Goal: Task Accomplishment & Management: Complete application form

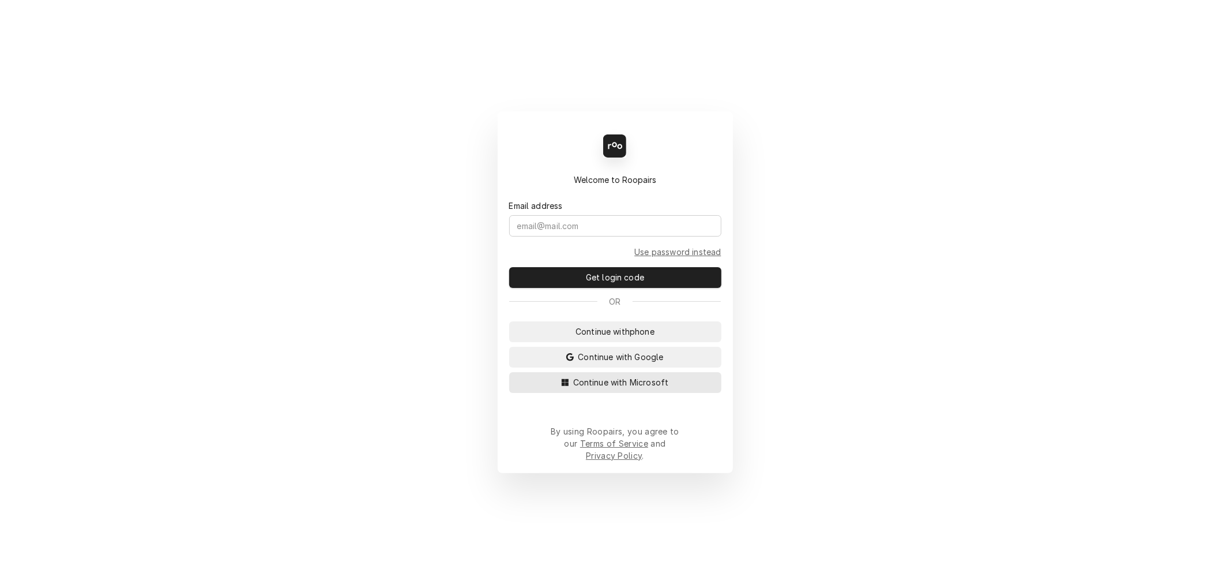
click at [608, 388] on span "Continue with Microsoft" at bounding box center [621, 382] width 100 height 12
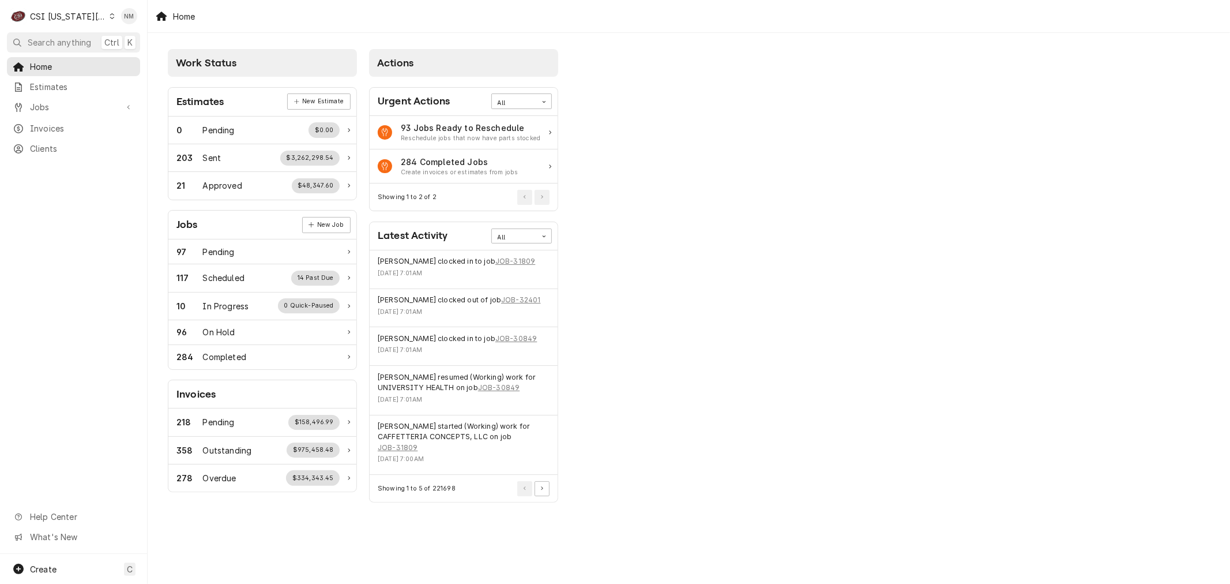
click at [110, 13] on icon "Dynamic Content Wrapper" at bounding box center [112, 16] width 5 height 6
click at [132, 61] on div "CSI St. Louis" at bounding box center [198, 63] width 168 height 12
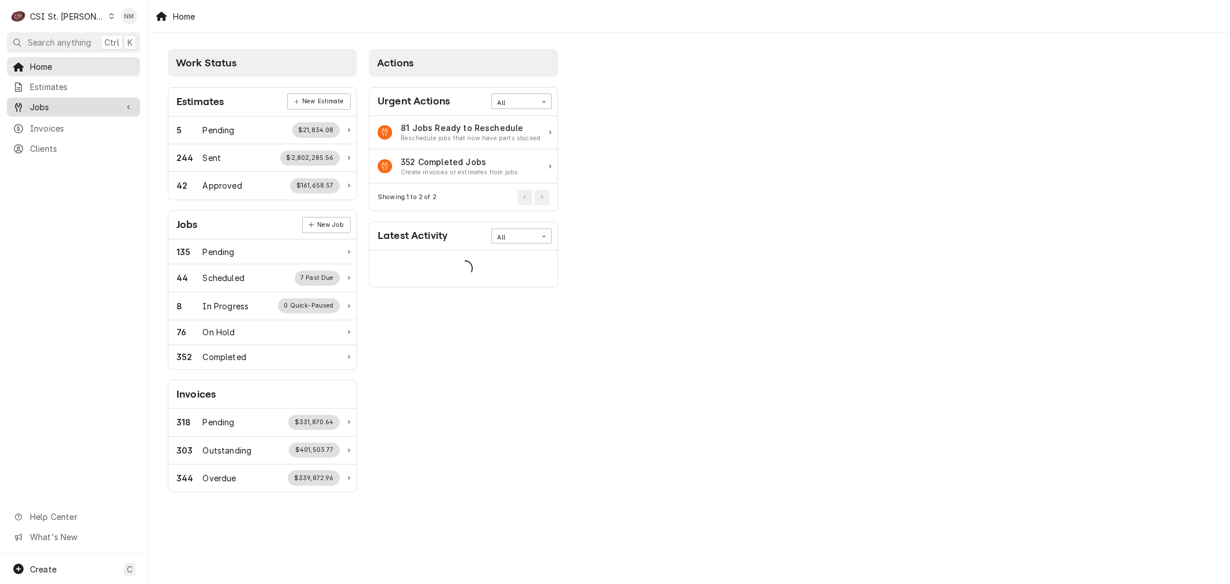
click at [46, 106] on span "Jobs" at bounding box center [73, 107] width 87 height 12
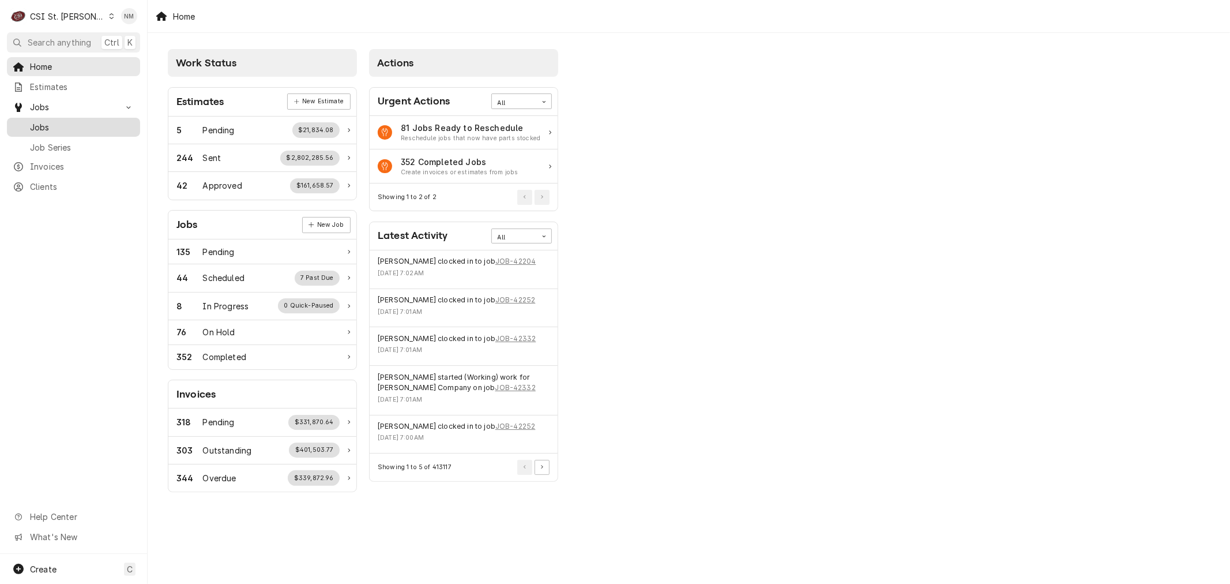
click at [42, 123] on span "Jobs" at bounding box center [82, 127] width 104 height 12
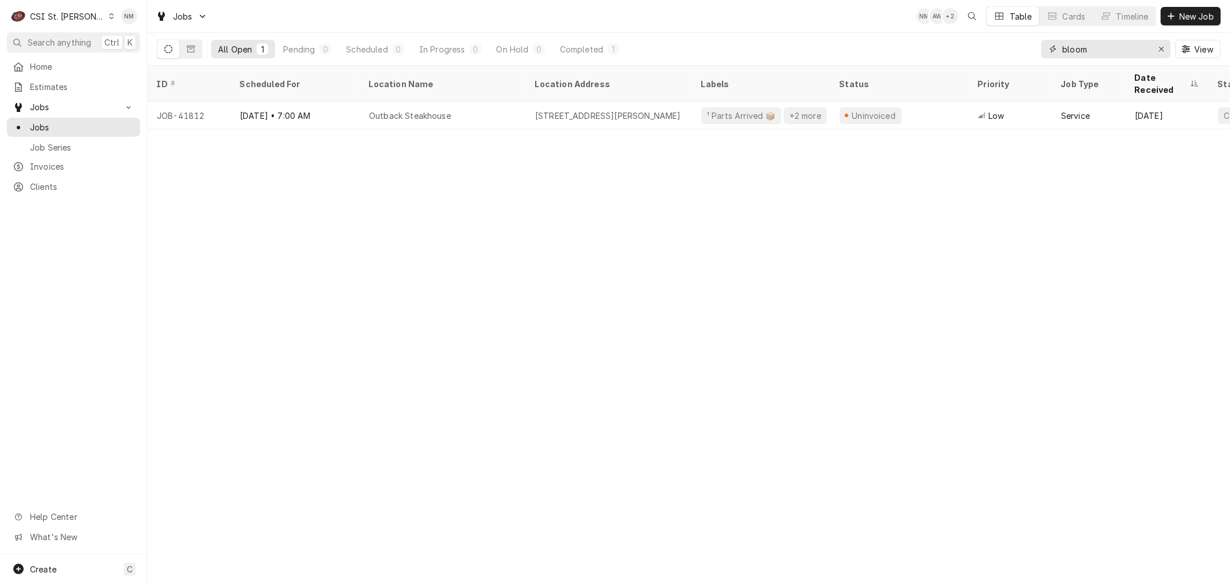
drag, startPoint x: 1091, startPoint y: 50, endPoint x: 1072, endPoint y: 48, distance: 19.6
click at [1072, 48] on input "bloom" at bounding box center [1106, 49] width 87 height 18
click at [1092, 47] on input "bloom" at bounding box center [1106, 49] width 87 height 18
drag, startPoint x: 1092, startPoint y: 47, endPoint x: 1042, endPoint y: 56, distance: 50.4
click at [1042, 56] on div "bloom" at bounding box center [1106, 49] width 129 height 18
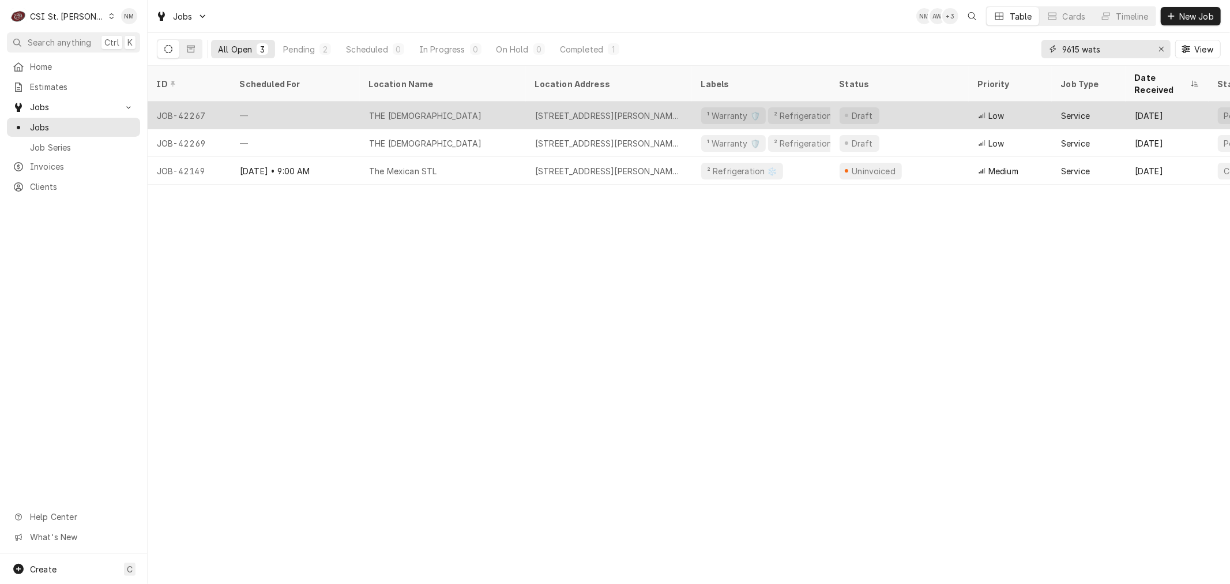
type input "9615 wats"
click at [309, 102] on div "—" at bounding box center [295, 116] width 129 height 28
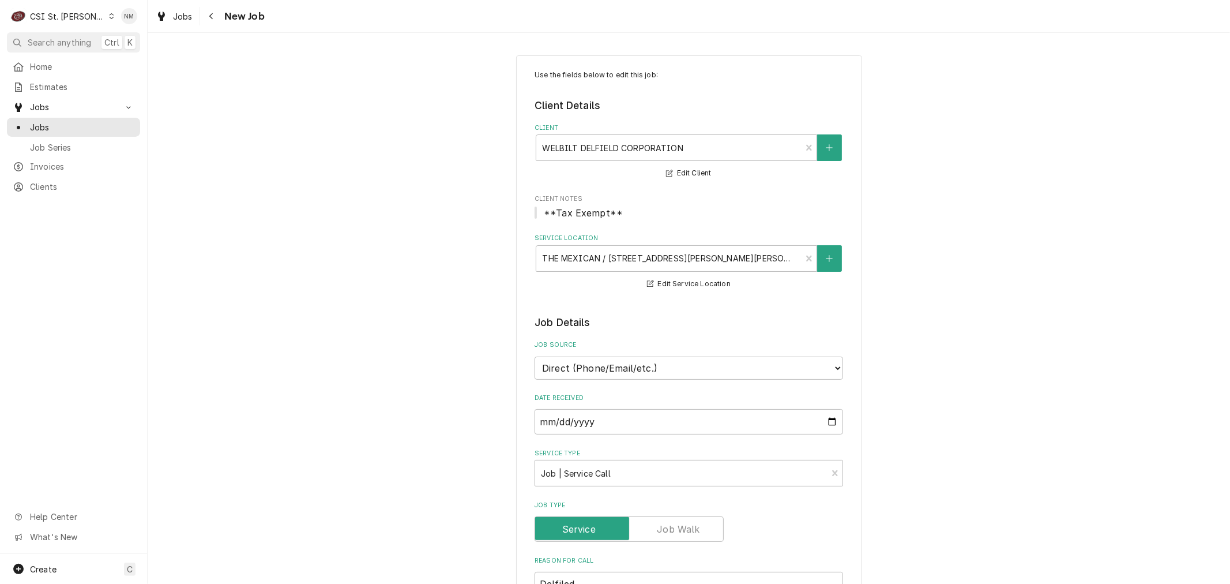
type textarea "x"
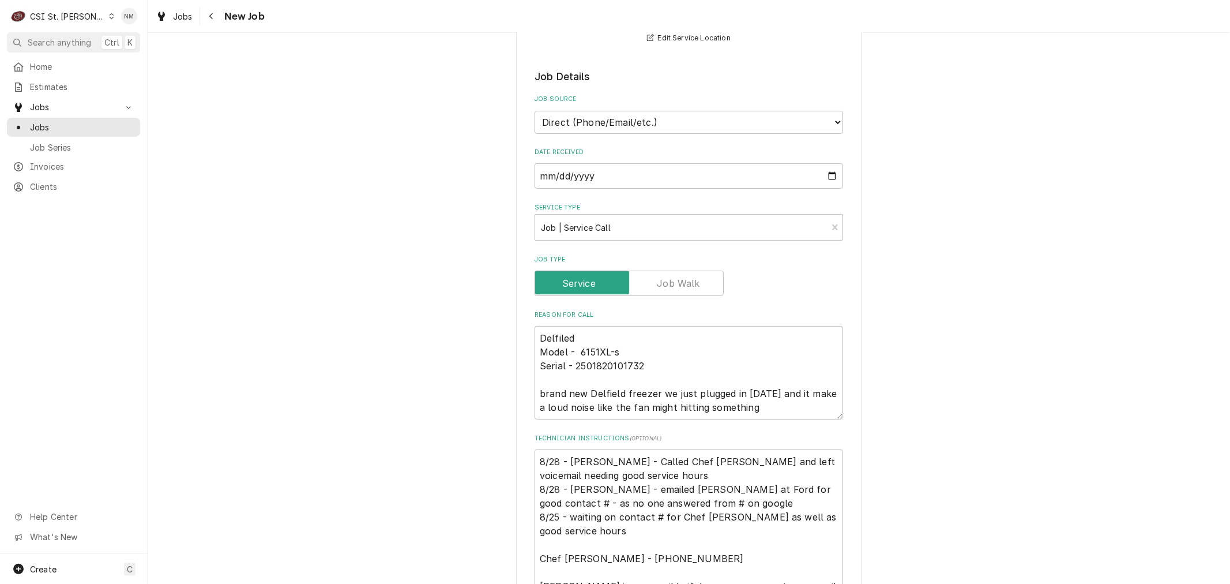
scroll to position [320, 0]
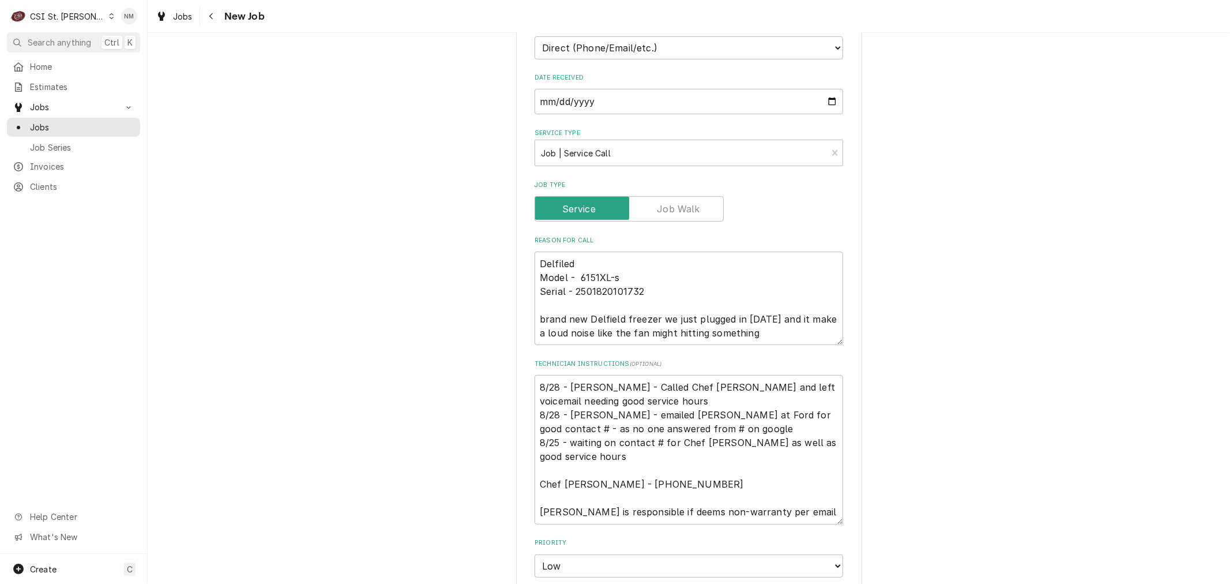
click at [410, 377] on div "Use the fields below to edit this job: Client Details Client WELBILT DELFIELD C…" at bounding box center [689, 456] width 1083 height 1463
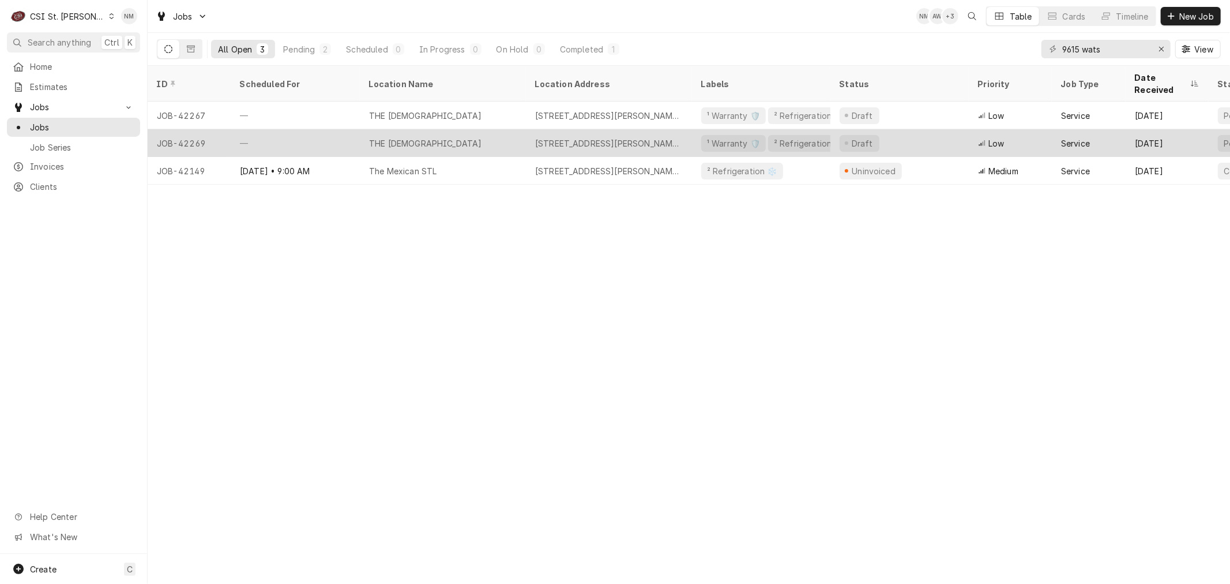
click at [310, 132] on div "—" at bounding box center [295, 143] width 129 height 28
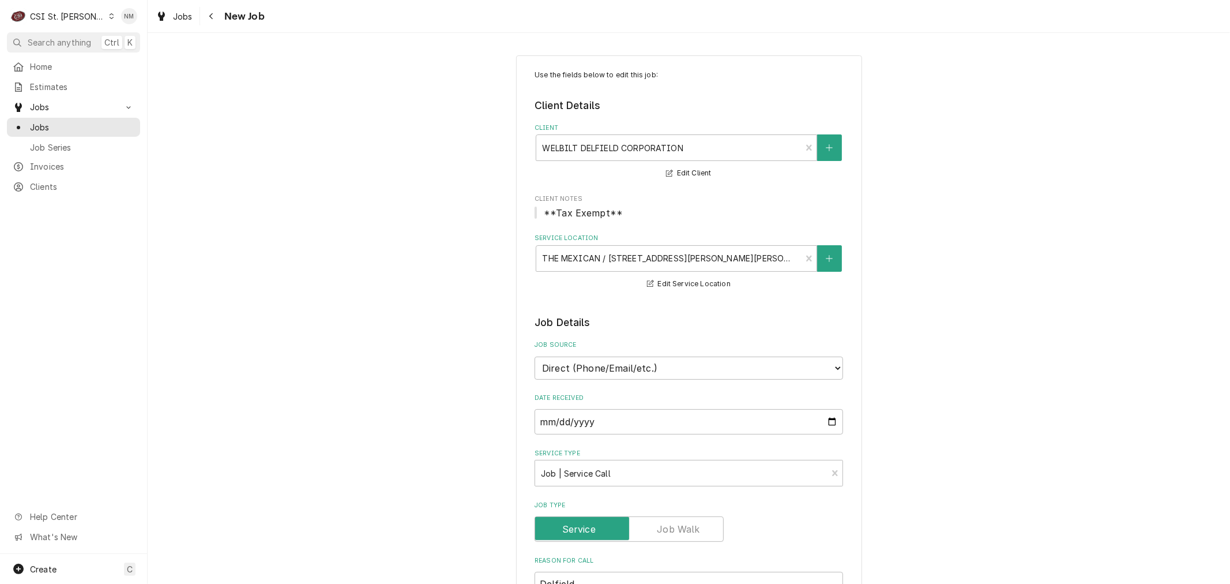
type textarea "x"
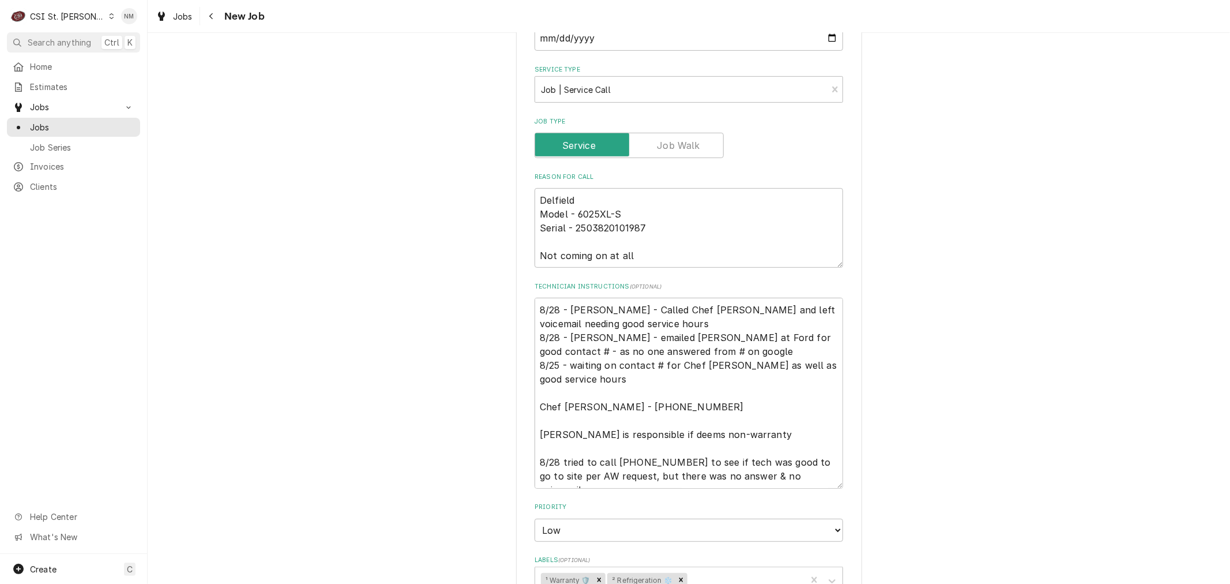
scroll to position [384, 0]
click at [535, 310] on textarea "8/28 - Kelly - Called Chef Tyler and left voicemail needing good service hours …" at bounding box center [689, 392] width 309 height 190
type textarea "8/28 - Kelly - Called Chef Tyler and left voicemail needing good service hours …"
type textarea "x"
type textarea "8 8/28 - Kelly - Called Chef Tyler and left voicemail needing good service hour…"
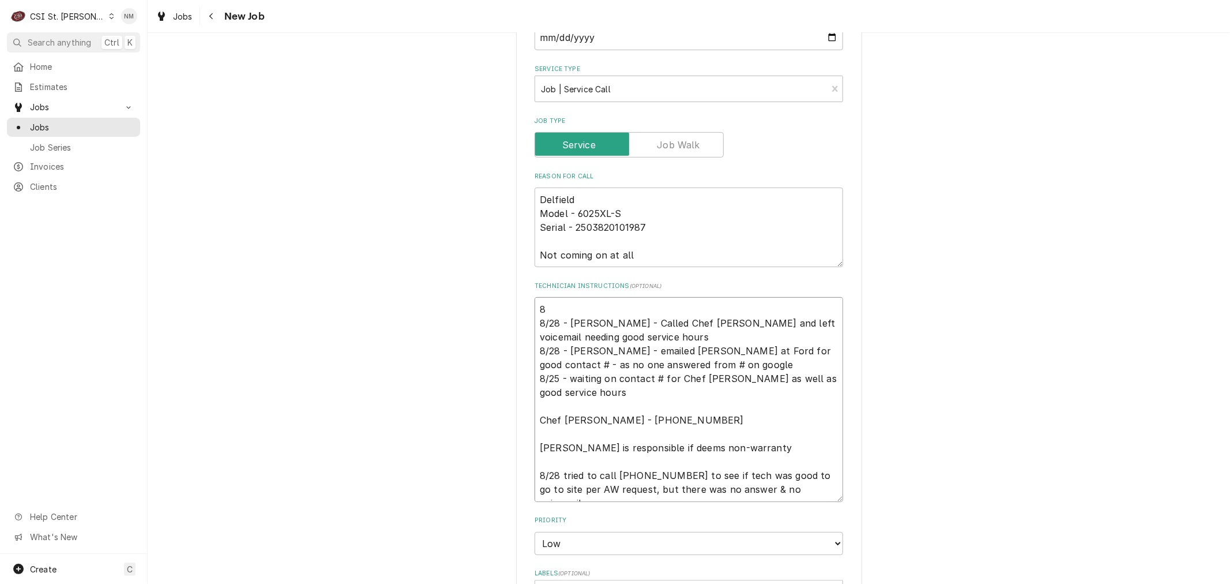
type textarea "x"
type textarea "8: 8/28 - Kelly - Called Chef Tyler and left voicemail needing good service hou…"
type textarea "x"
type textarea "8:3 8/28 - Kelly - Called Chef Tyler and left voicemail needing good service ho…"
type textarea "x"
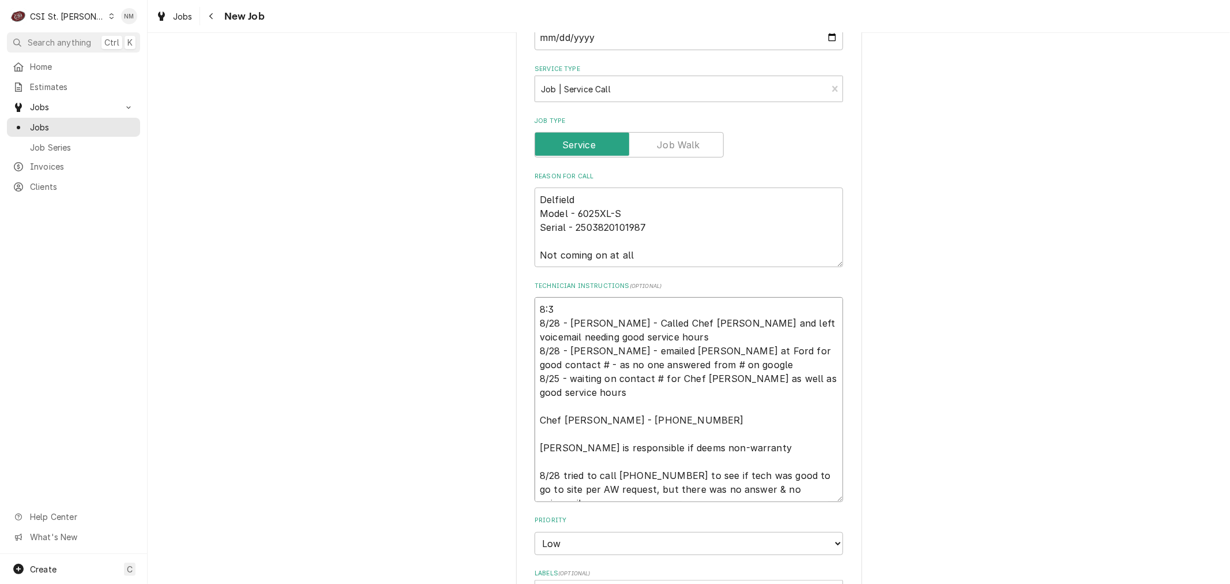
type textarea "8:30 8/28 - Kelly - Called Chef Tyler and left voicemail needing good service h…"
type textarea "x"
type textarea "8:30 8/28 - Kelly - Called Chef Tyler and left voicemail needing good service h…"
type textarea "x"
type textarea "8:30 a 8/28 - Kelly - Called Chef Tyler and left voicemail needing good service…"
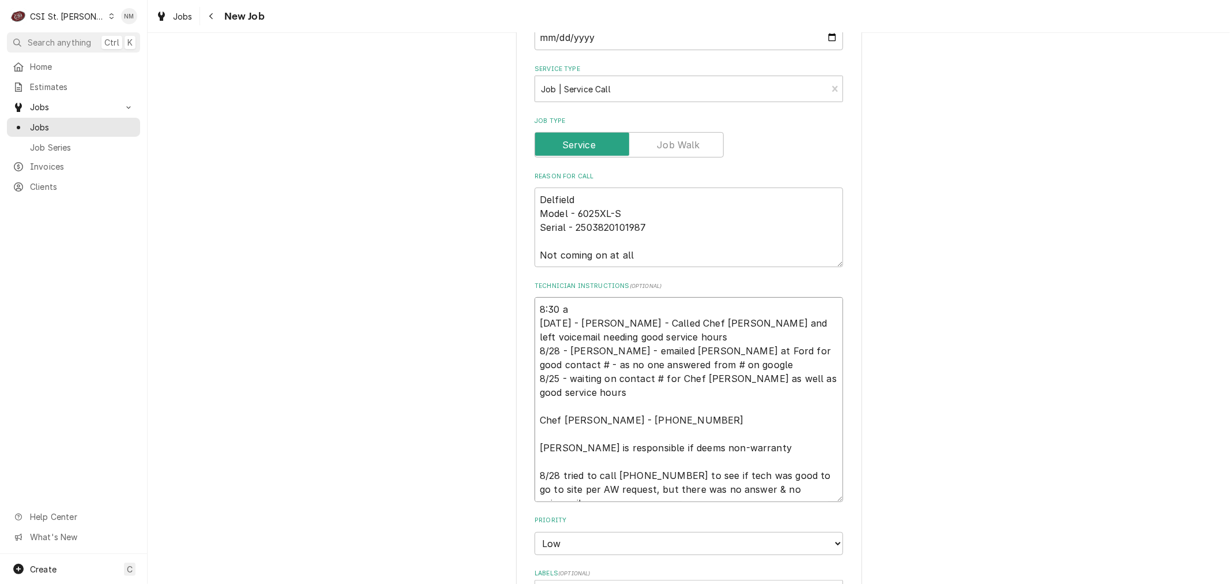
type textarea "x"
type textarea "8:30 am 8/28 - Kelly - Called Chef Tyler and left voicemail needing good servic…"
type textarea "x"
type textarea "8:30 am 8/28 - Kelly - Called Chef Tyler and left voicemail needing good servic…"
type textarea "x"
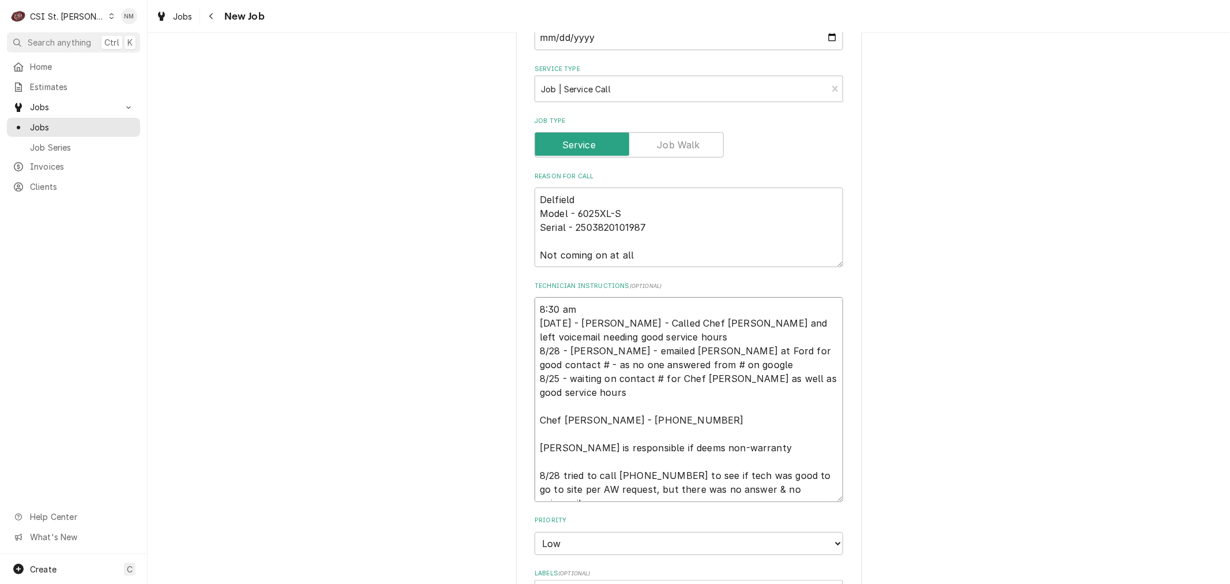
type textarea "8:30 am - 8/28 - Kelly - Called Chef Tyler and left voicemail needing good serv…"
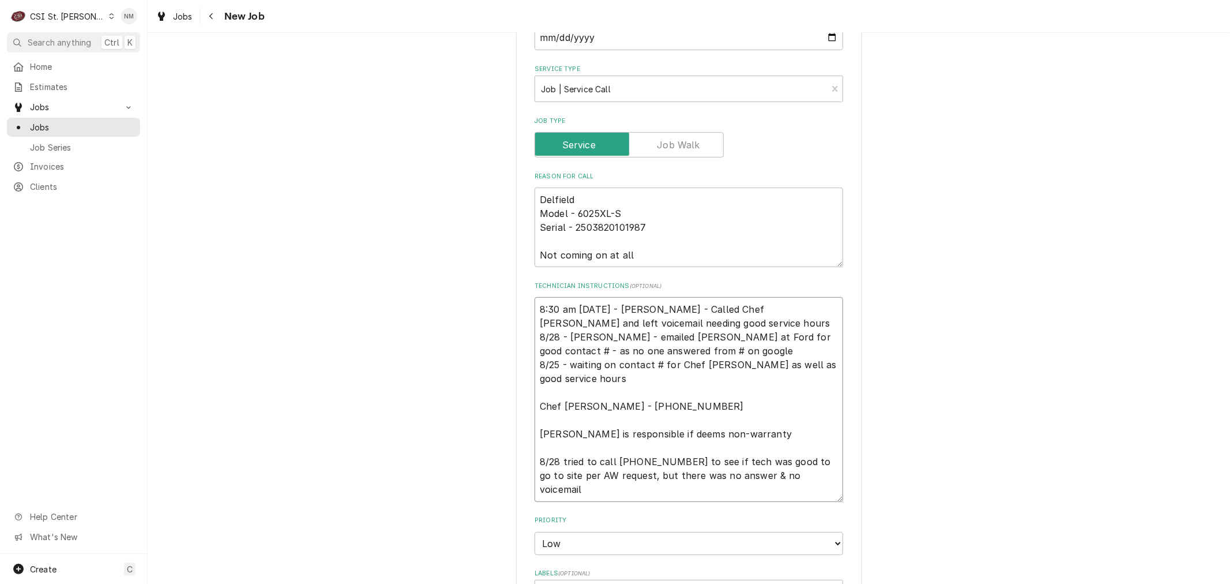
type textarea "x"
type textarea "8:30 am - 8/28 - Kelly - Called Chef Tyler and left voicemail needing good serv…"
type textarea "x"
type textarea "8:30 am - 8 8/28 - Kelly - Called Chef Tyler and left voicemail needing good se…"
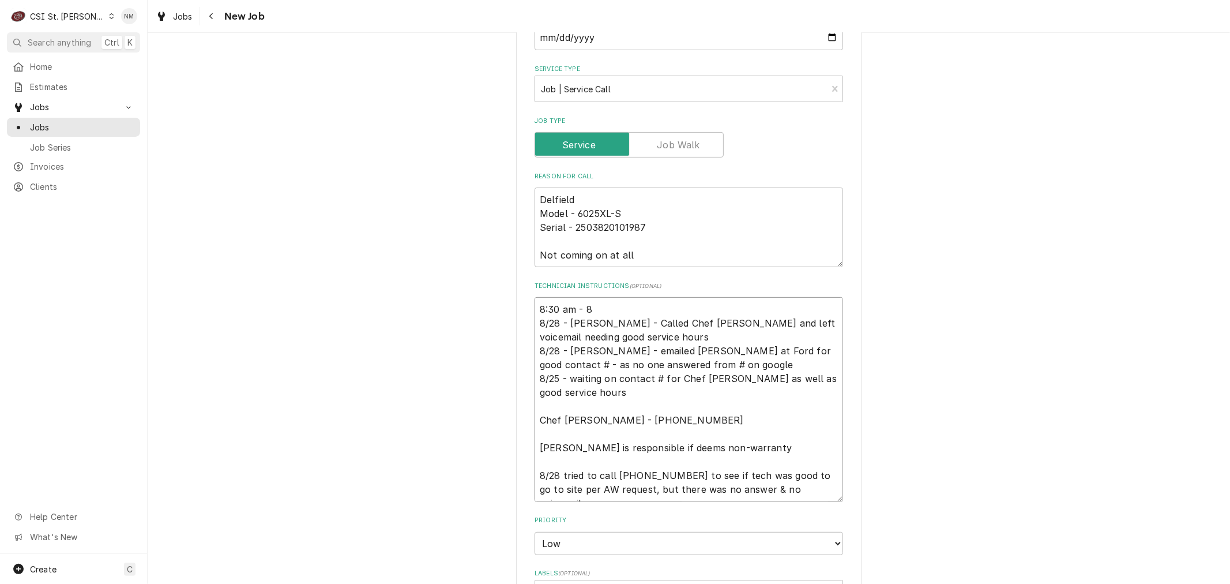
type textarea "x"
type textarea "8:30 am - 8- 8/28 - Kelly - Called Chef Tyler and left voicemail needing good s…"
type textarea "x"
type textarea "8:30 am - 8-9 8/28 - Kelly - Called Chef Tyler and left voicemail needing good …"
type textarea "x"
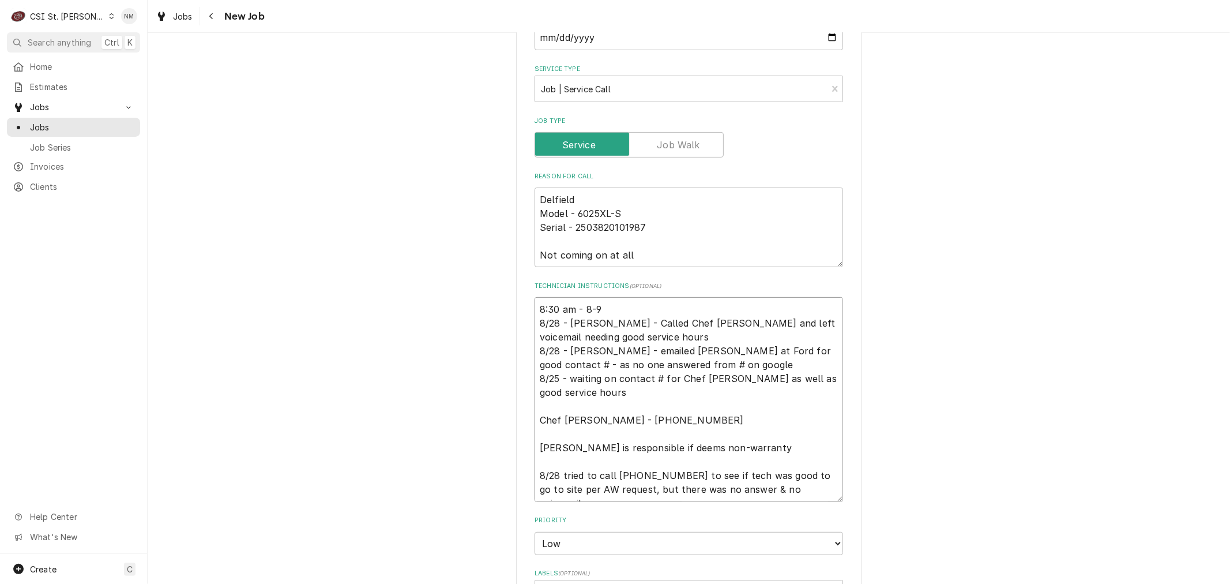
type textarea "8:30 am - 8-9 8/28 - Kelly - Called Chef Tyler and left voicemail needing good …"
type textarea "x"
type textarea "8:30 am - 8-9 p 8/28 - Kelly - Called Chef Tyler and left voicemail needing goo…"
type textarea "x"
type textarea "8:30 am - 8-9 pm 8/28 - Kelly - Called Chef Tyler and left voicemail needing go…"
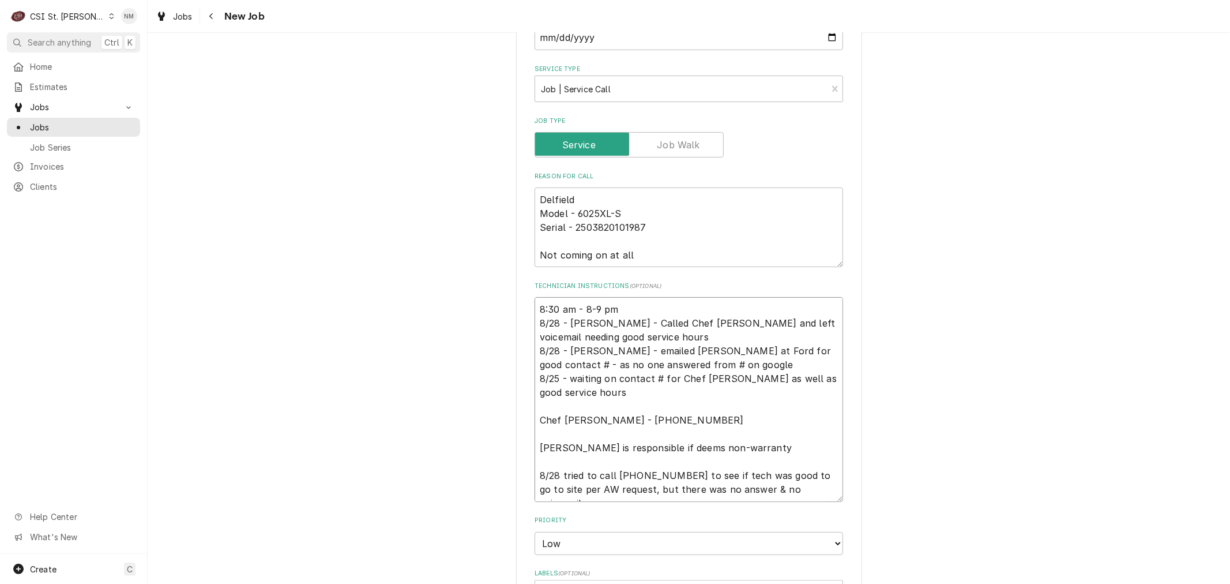
type textarea "x"
type textarea "8:30 am - 8-9 pm 8/28 - Kelly - Called Chef Tyler and left voicemail needing go…"
type textarea "x"
type textarea "8:30 am - 8-9 pm d 8/28 - Kelly - Called Chef Tyler and left voicemail needing …"
type textarea "x"
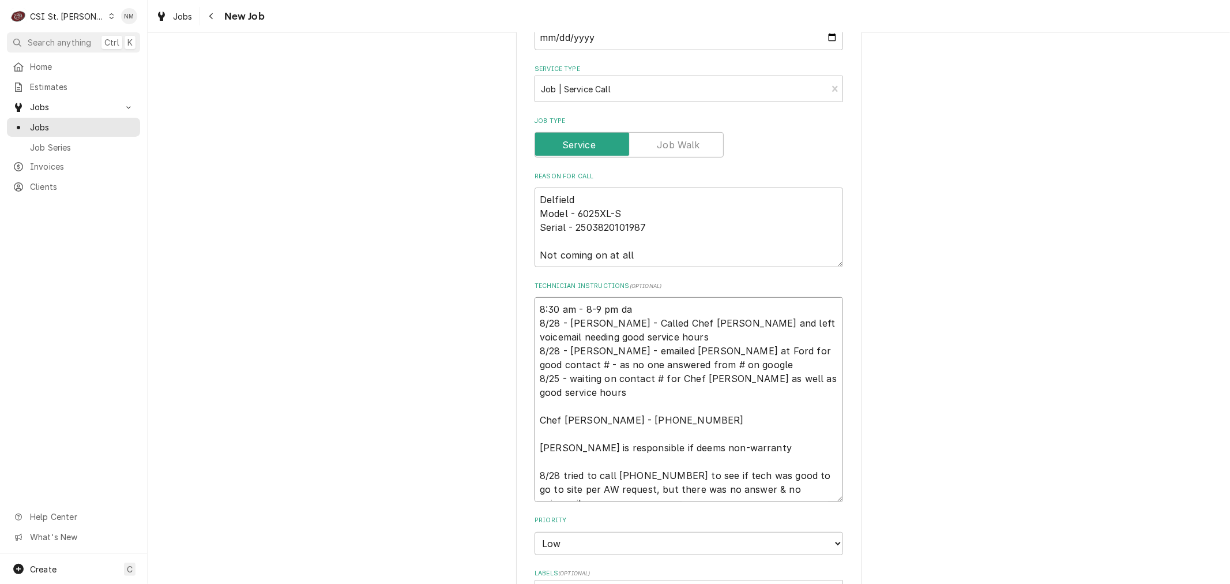
type textarea "8:30 am - 8-9 pm dai 8/28 - Kelly - Called Chef Tyler and left voicemail needin…"
type textarea "x"
type textarea "8:30 am - 8-9 pm dail 8/28 - Kelly - Called Chef Tyler and left voicemail needi…"
type textarea "x"
type textarea "8:30 am - 8-9 pm daily 8/28 - Kelly - Called Chef Tyler and left voicemail need…"
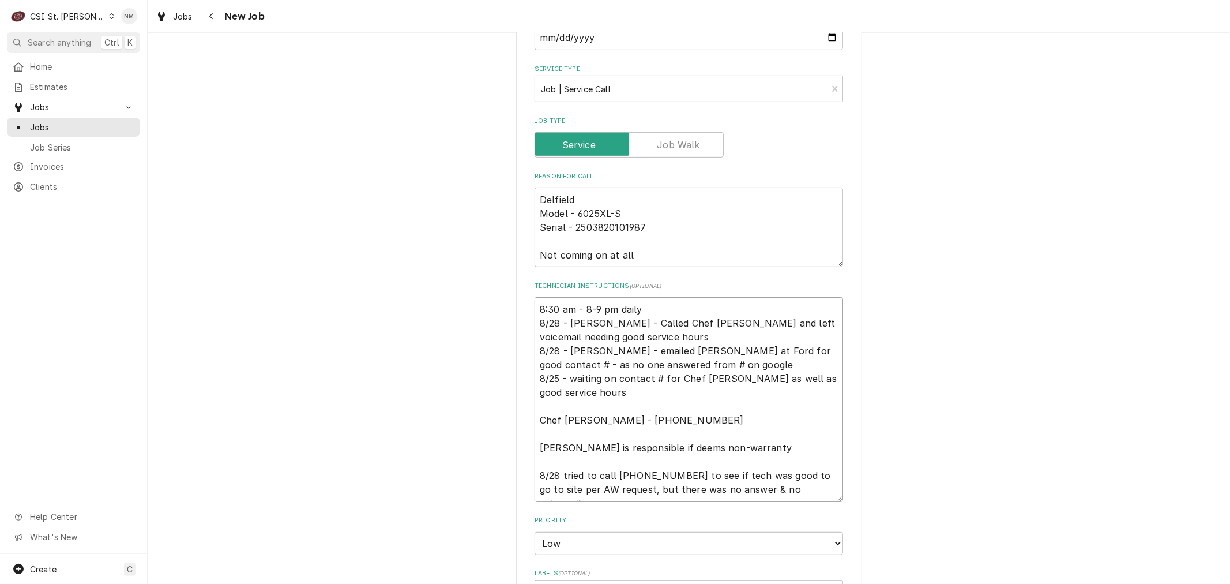
type textarea "x"
drag, startPoint x: 644, startPoint y: 310, endPoint x: 521, endPoint y: 302, distance: 123.1
click at [521, 302] on div "Use the fields below to edit this job: Client Details Client WELBILT DELFIELD C…" at bounding box center [689, 379] width 346 height 1417
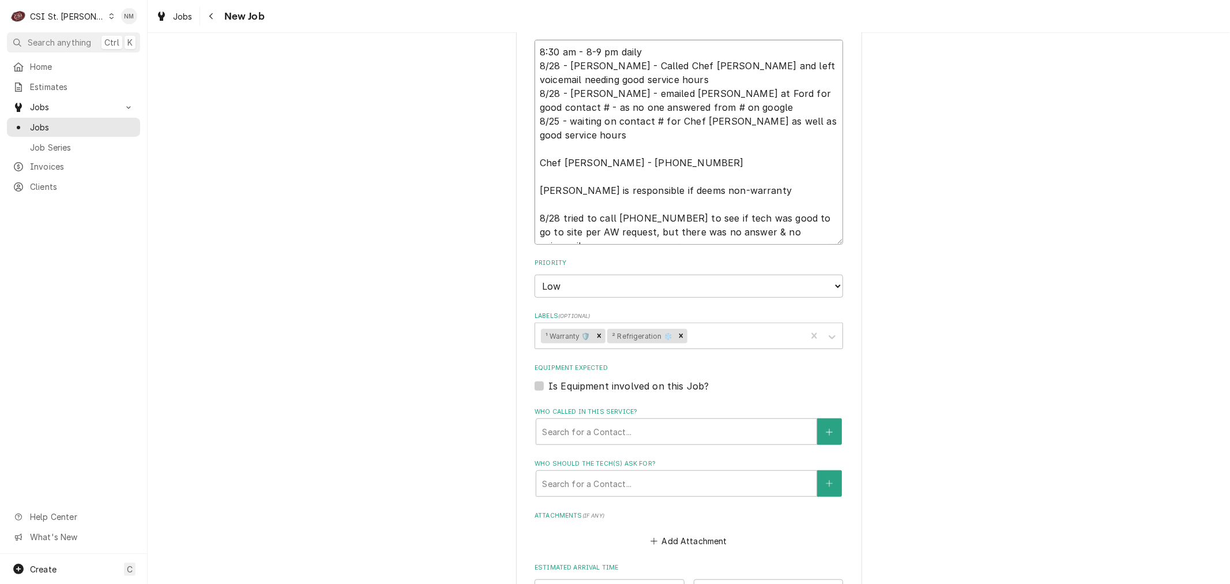
scroll to position [895, 0]
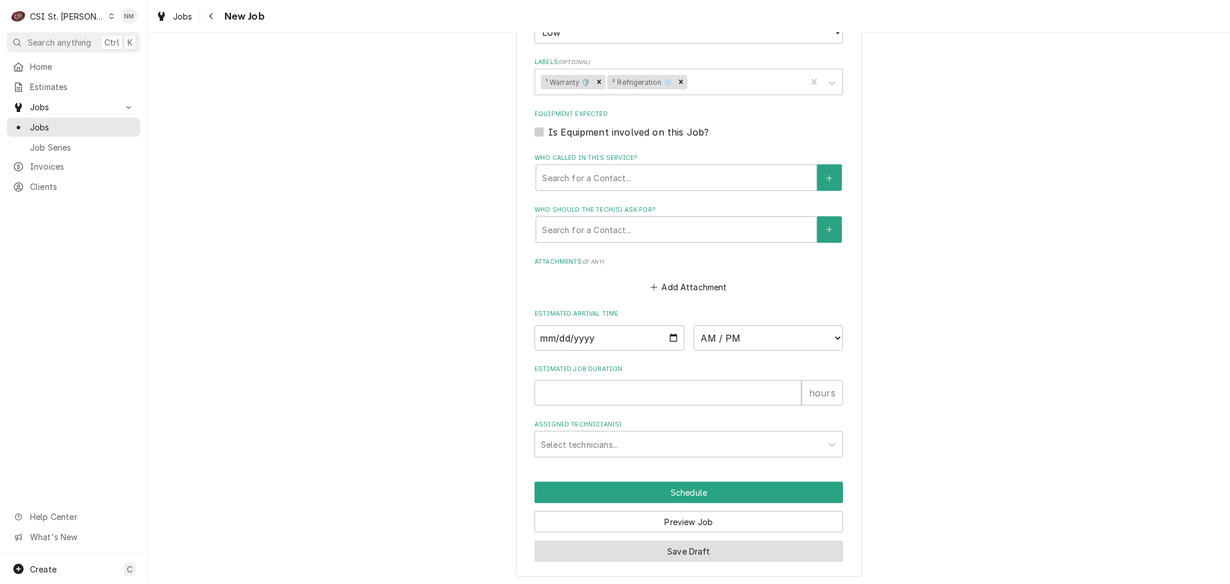
type textarea "8:30 am - 8-9 pm daily 8/28 - Kelly - Called Chef Tyler and left voicemail need…"
click at [662, 545] on button "Save Draft" at bounding box center [689, 551] width 309 height 21
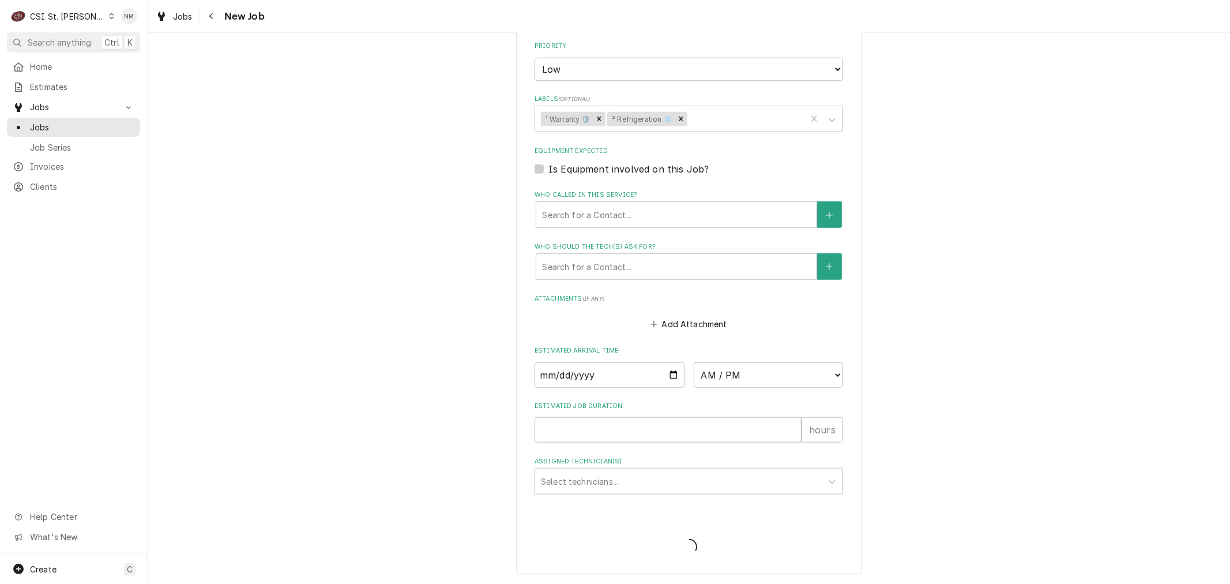
scroll to position [855, 0]
type textarea "x"
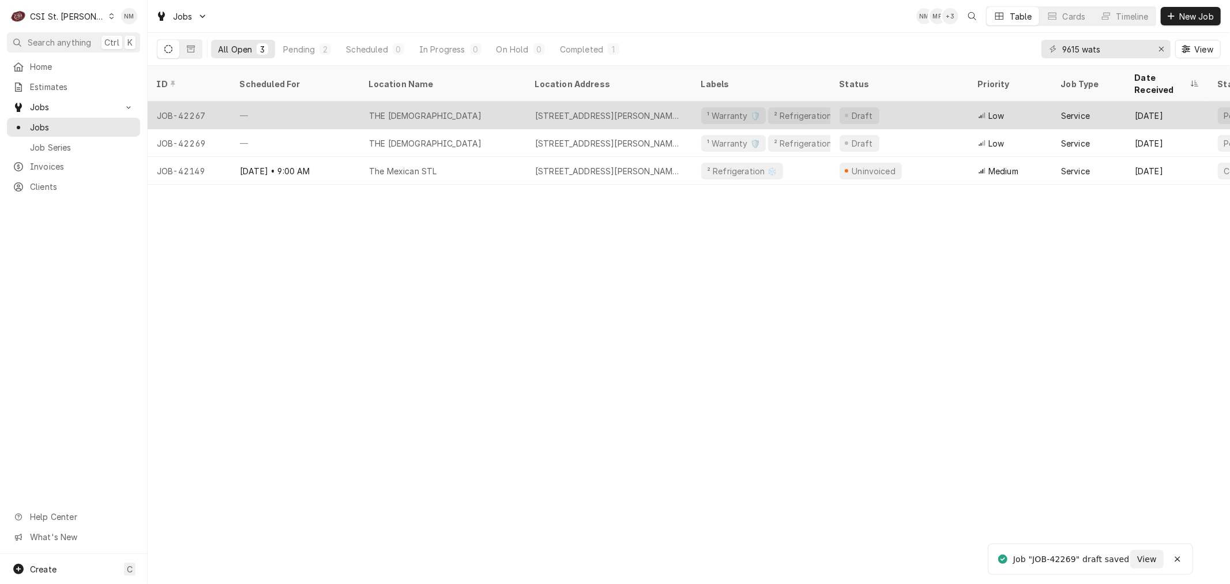
click at [309, 102] on div "—" at bounding box center [295, 116] width 129 height 28
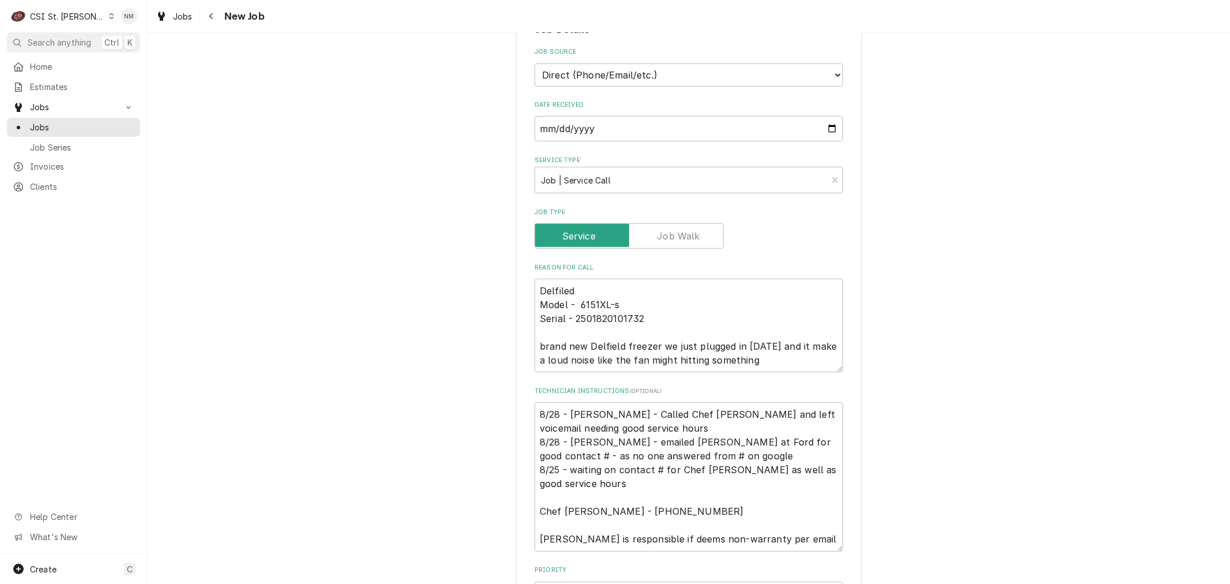
scroll to position [320, 0]
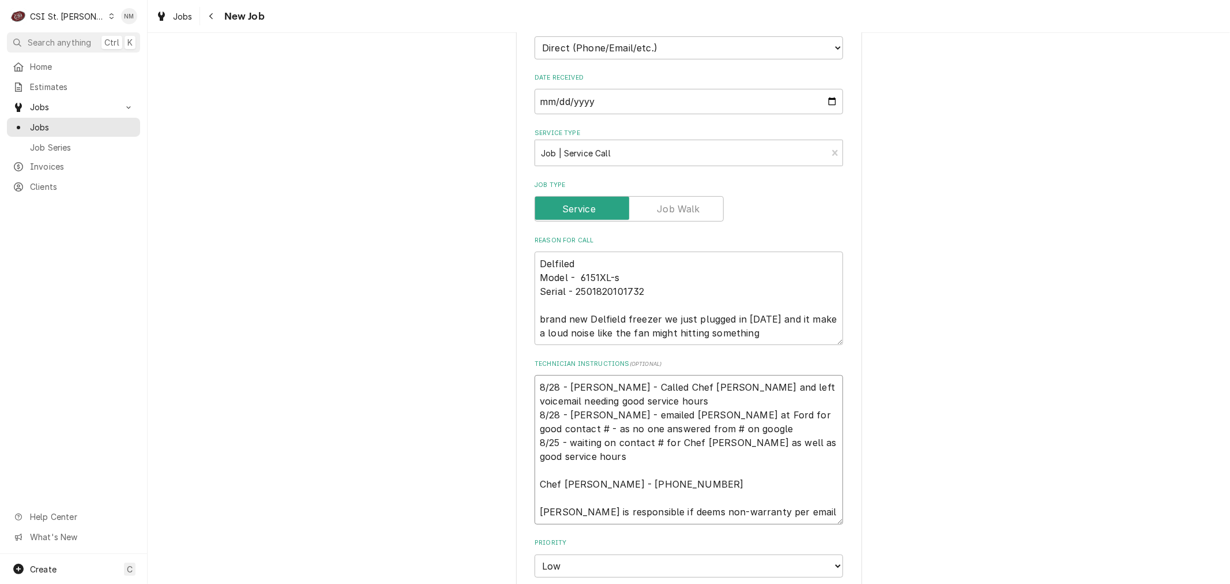
click at [535, 386] on textarea "8/28 - [PERSON_NAME] - Called Chef [PERSON_NAME] and left voicemail needing goo…" at bounding box center [689, 449] width 309 height 149
type textarea "x"
type textarea "8/28 - [PERSON_NAME] - Called Chef [PERSON_NAME] and left voicemail needing goo…"
paste textarea "8:30 am - 8-9 pm daily"
type textarea "x"
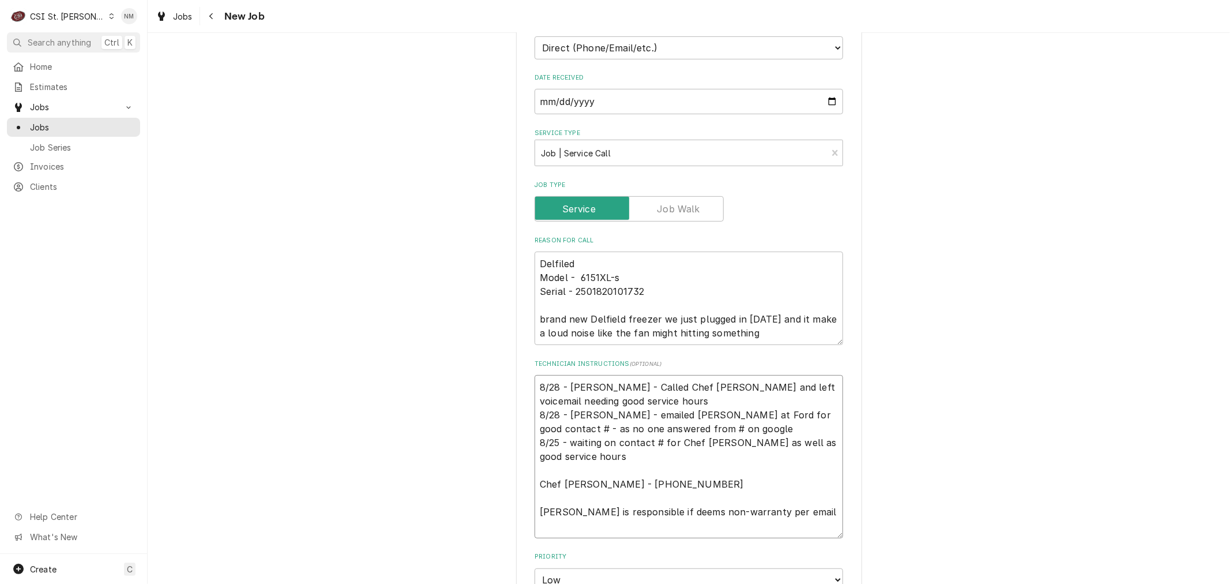
type textarea "8:30 am - 8-9 pm daily 8/28 - [PERSON_NAME] - Called Chef [PERSON_NAME] and lef…"
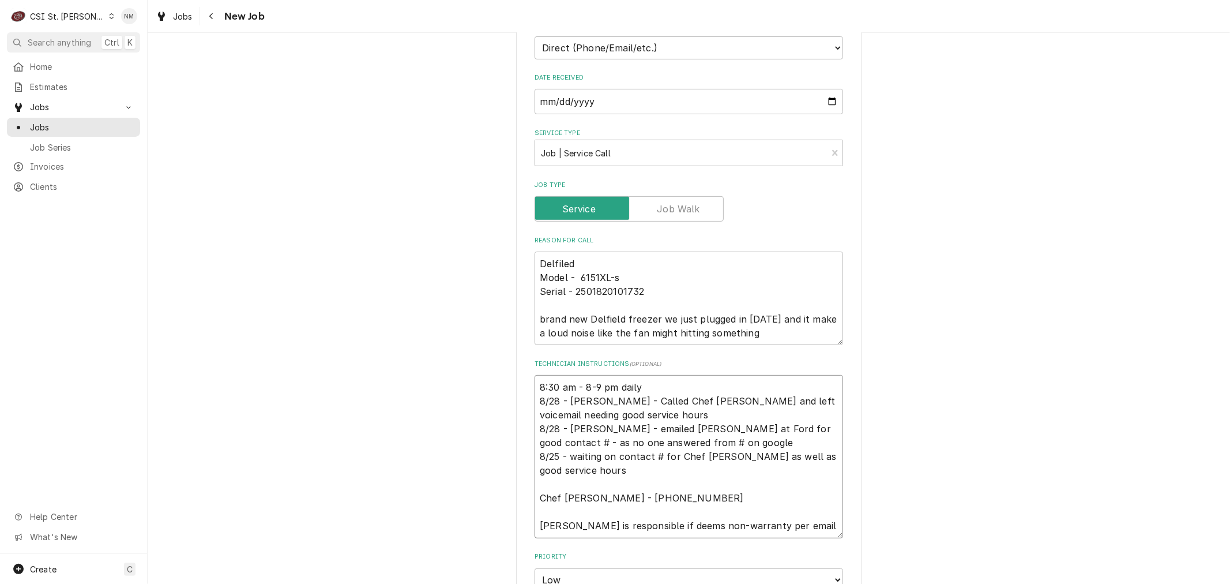
type textarea "x"
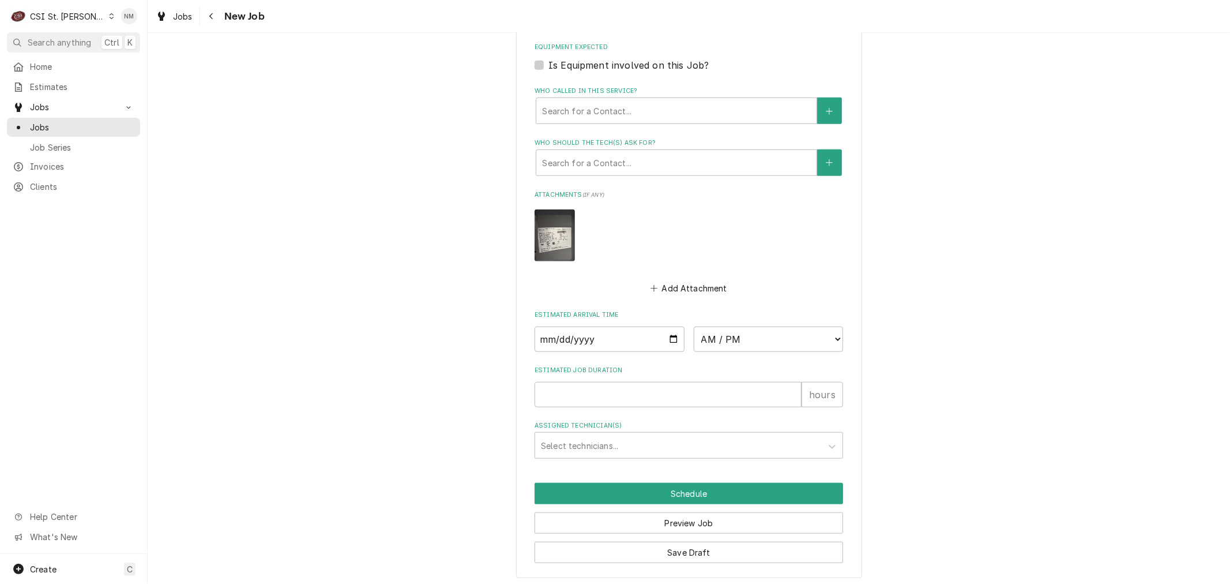
scroll to position [936, 0]
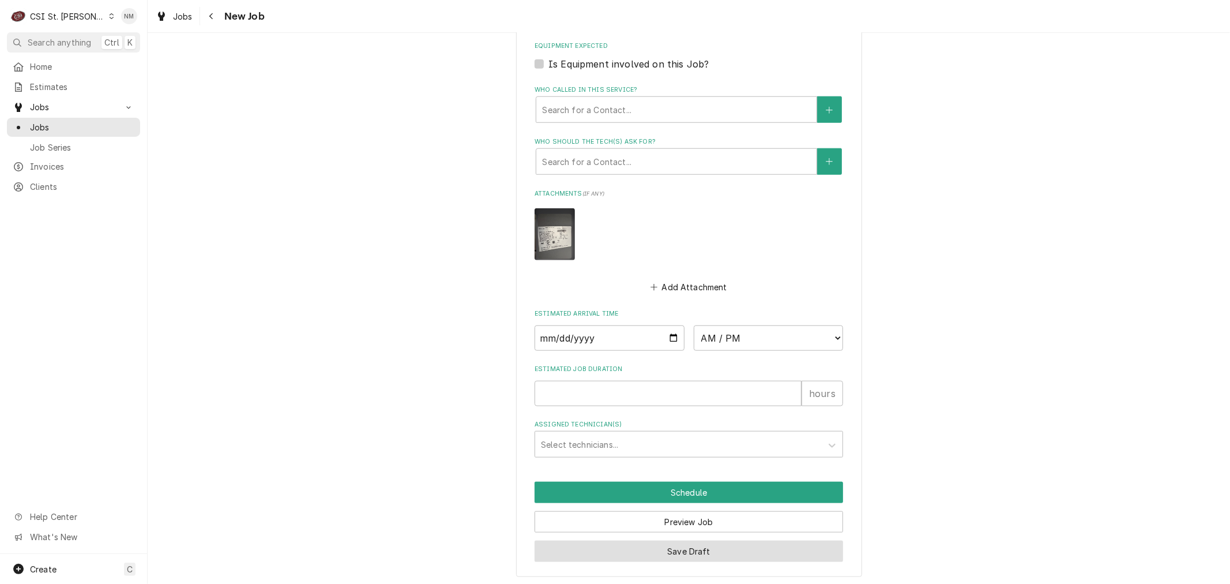
type textarea "8:30 am - 8-9 pm daily 8/28 - [PERSON_NAME] - Called Chef [PERSON_NAME] and lef…"
click at [707, 544] on button "Save Draft" at bounding box center [689, 551] width 309 height 21
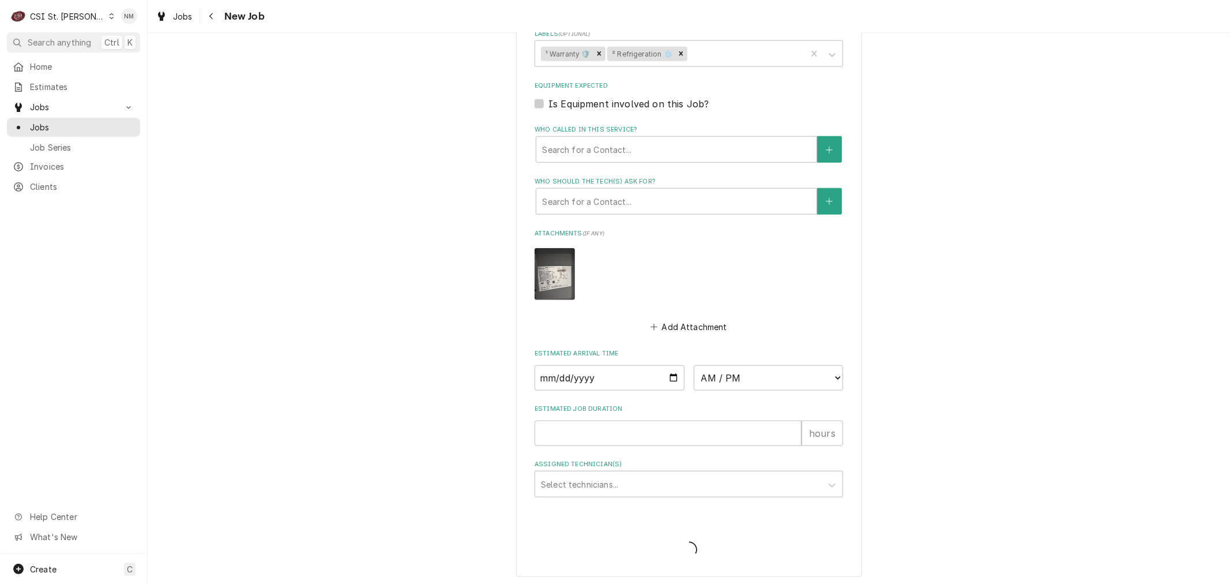
type textarea "x"
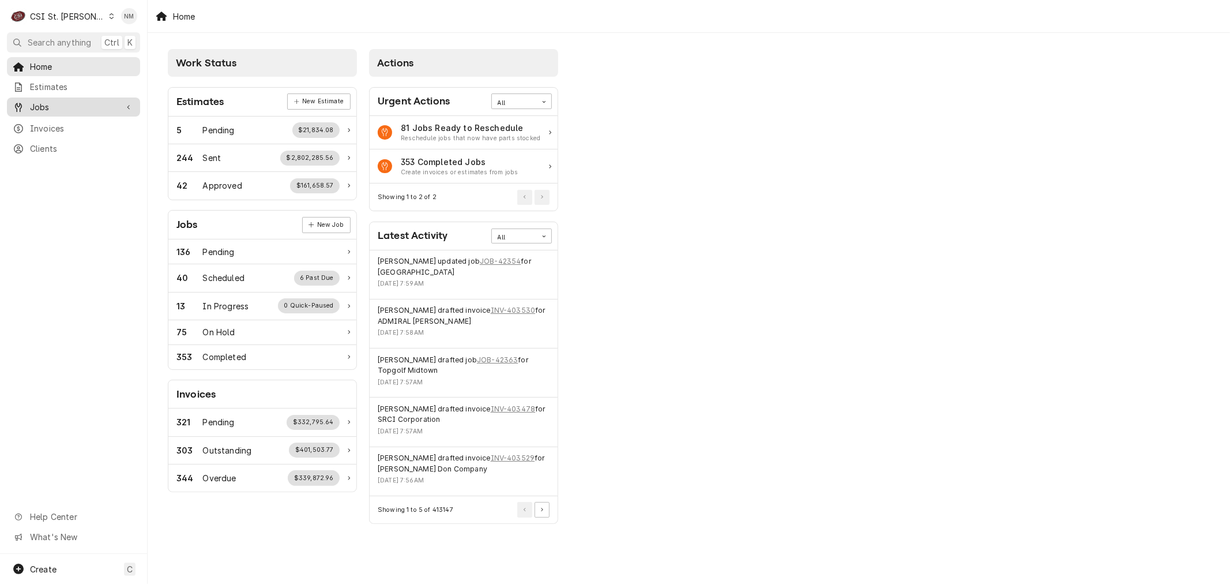
drag, startPoint x: 58, startPoint y: 99, endPoint x: 55, endPoint y: 104, distance: 6.2
click at [58, 101] on span "Jobs" at bounding box center [73, 107] width 87 height 12
click at [48, 121] on span "Jobs" at bounding box center [82, 127] width 104 height 12
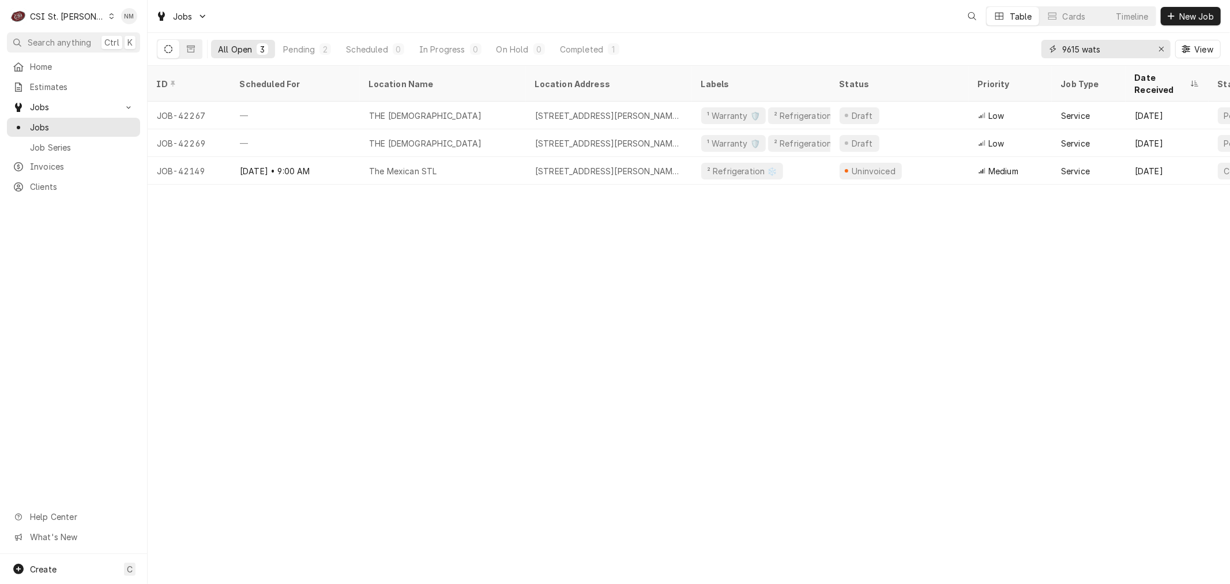
drag, startPoint x: 1110, startPoint y: 51, endPoint x: 1014, endPoint y: 50, distance: 96.9
click at [1014, 50] on div "All Open 3 Pending 2 Scheduled 0 In Progress 0 On Hold 0 Completed 1 9615 wats …" at bounding box center [689, 49] width 1064 height 32
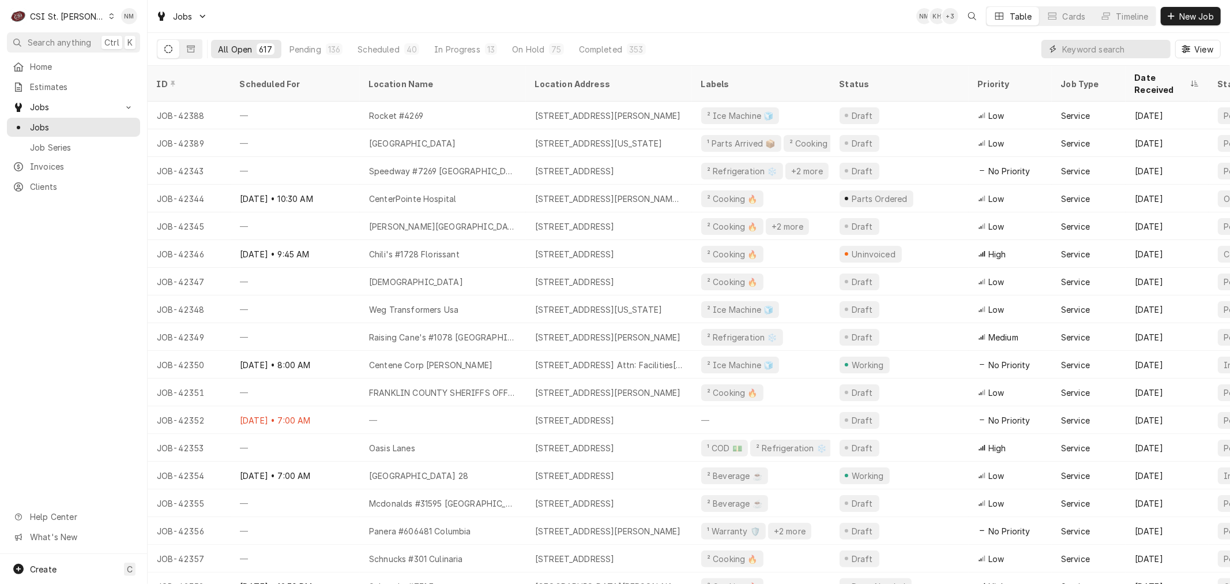
click at [1082, 44] on input "Dynamic Content Wrapper" at bounding box center [1114, 49] width 103 height 18
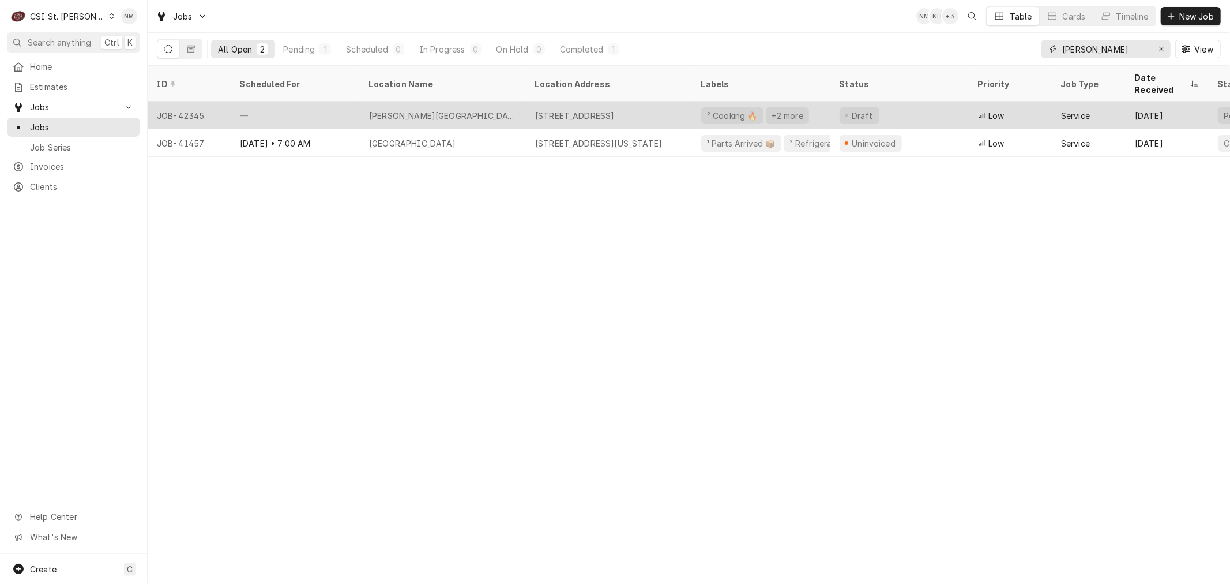
type input "alton menta"
click at [340, 104] on div "—" at bounding box center [295, 116] width 129 height 28
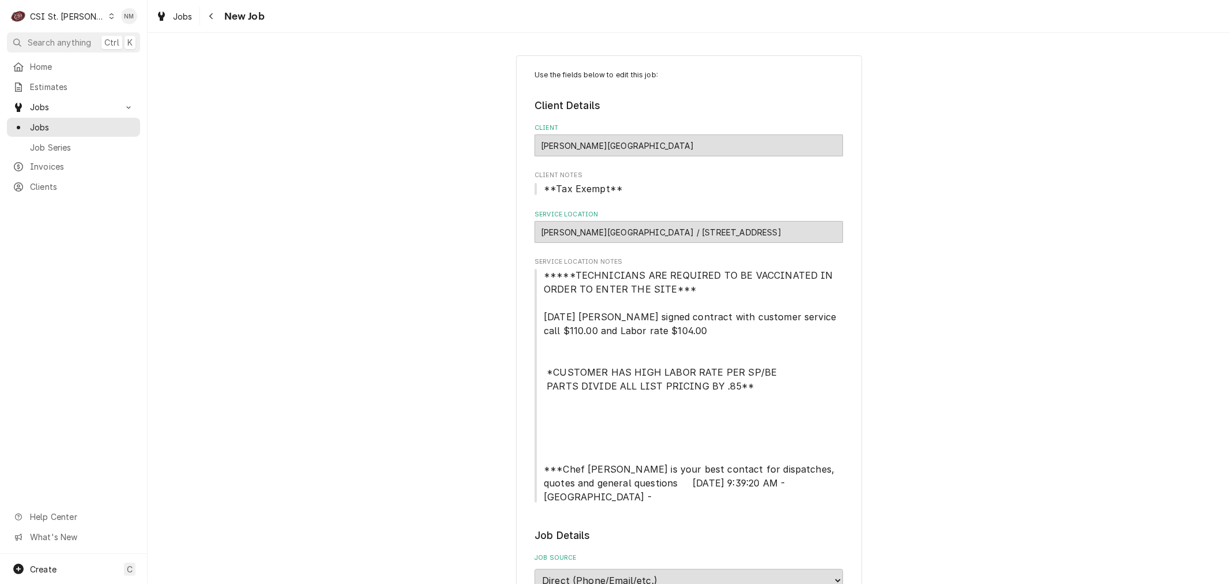
type textarea "x"
click at [54, 81] on span "Estimates" at bounding box center [82, 87] width 104 height 12
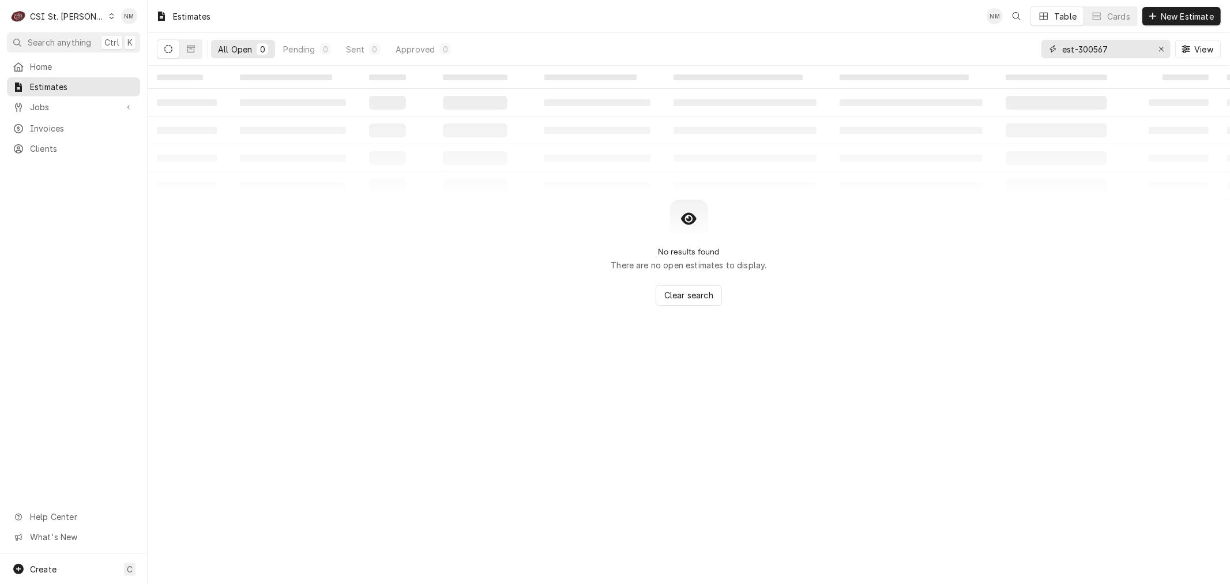
drag, startPoint x: 1129, startPoint y: 49, endPoint x: 1042, endPoint y: 52, distance: 87.7
click at [1042, 52] on div "est-300567" at bounding box center [1106, 49] width 129 height 18
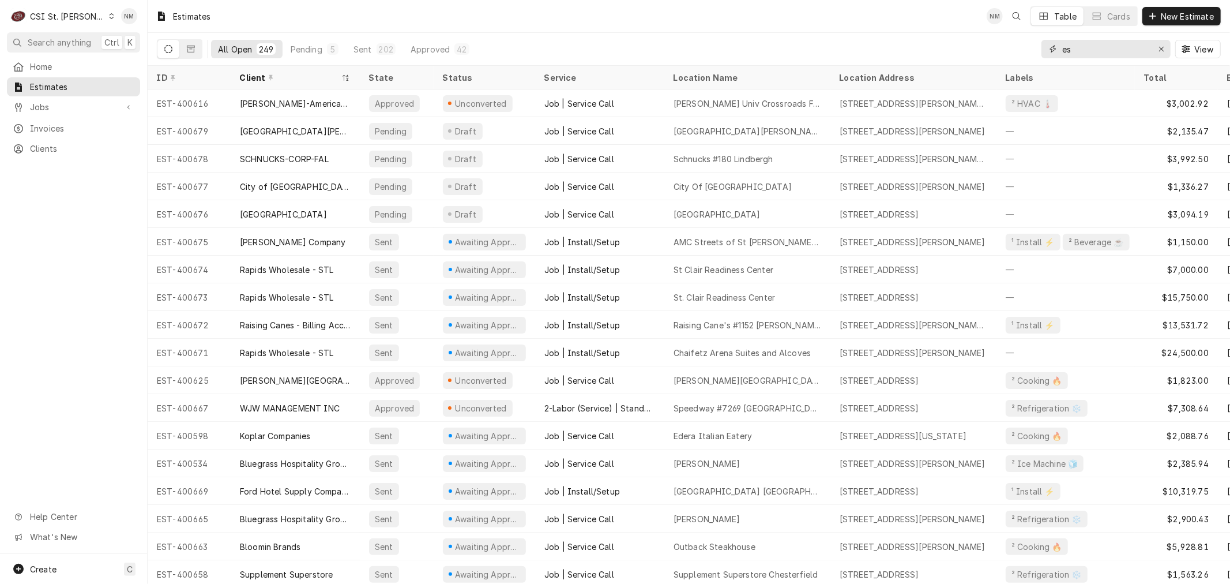
type input "e"
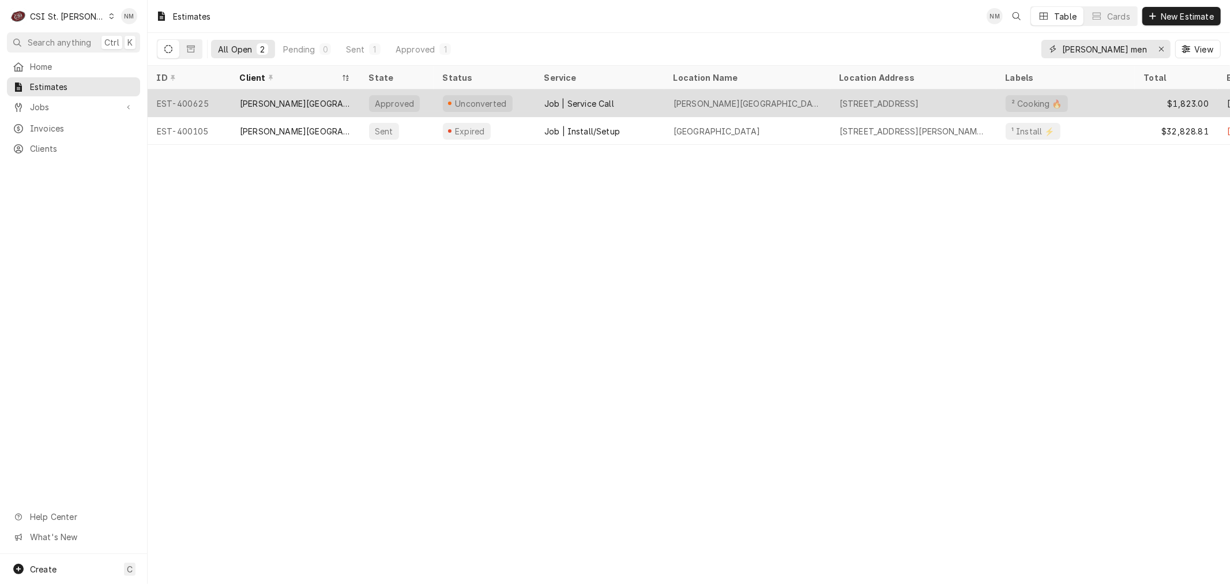
type input "[PERSON_NAME] men"
click at [358, 100] on div "[PERSON_NAME][GEOGRAPHIC_DATA]" at bounding box center [295, 103] width 129 height 28
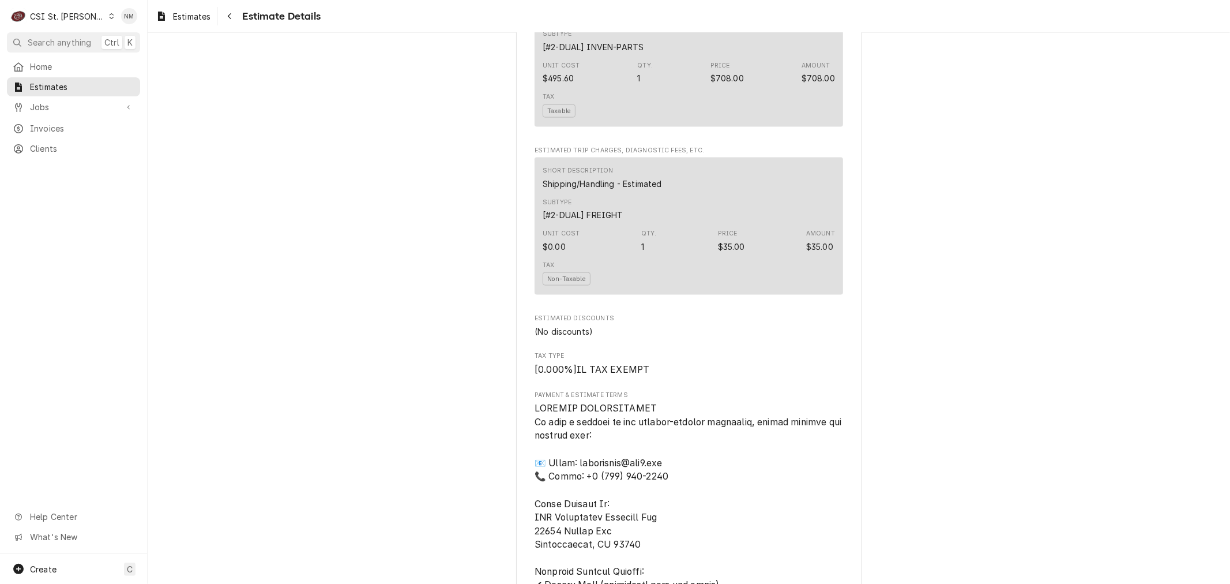
scroll to position [1412, 0]
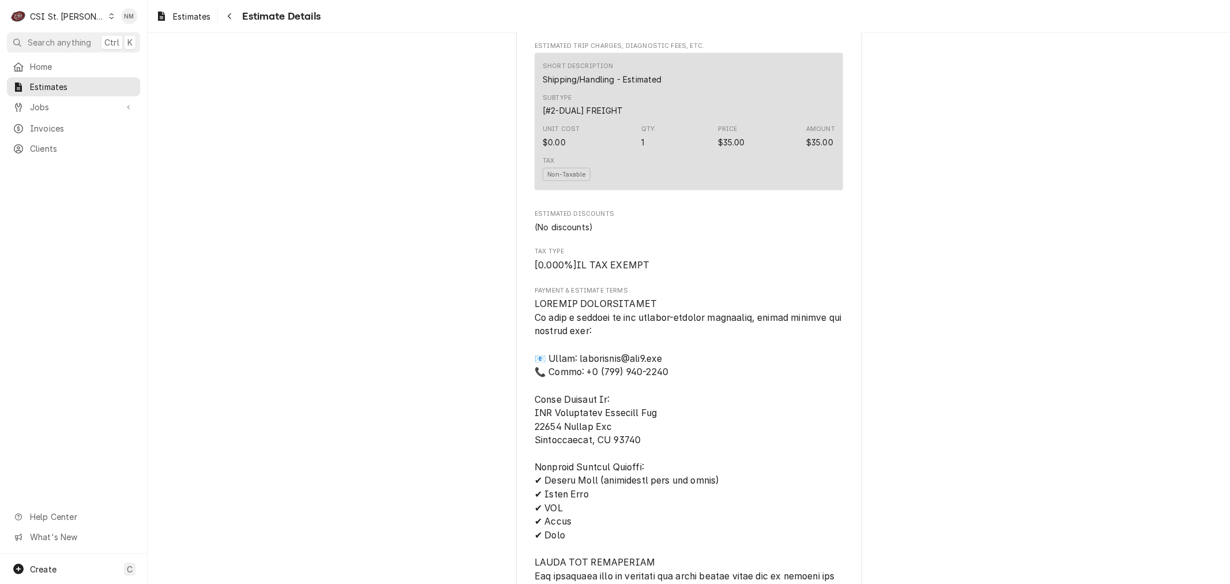
click at [56, 102] on span "Jobs" at bounding box center [73, 107] width 87 height 12
click at [45, 124] on span "Jobs" at bounding box center [82, 127] width 104 height 12
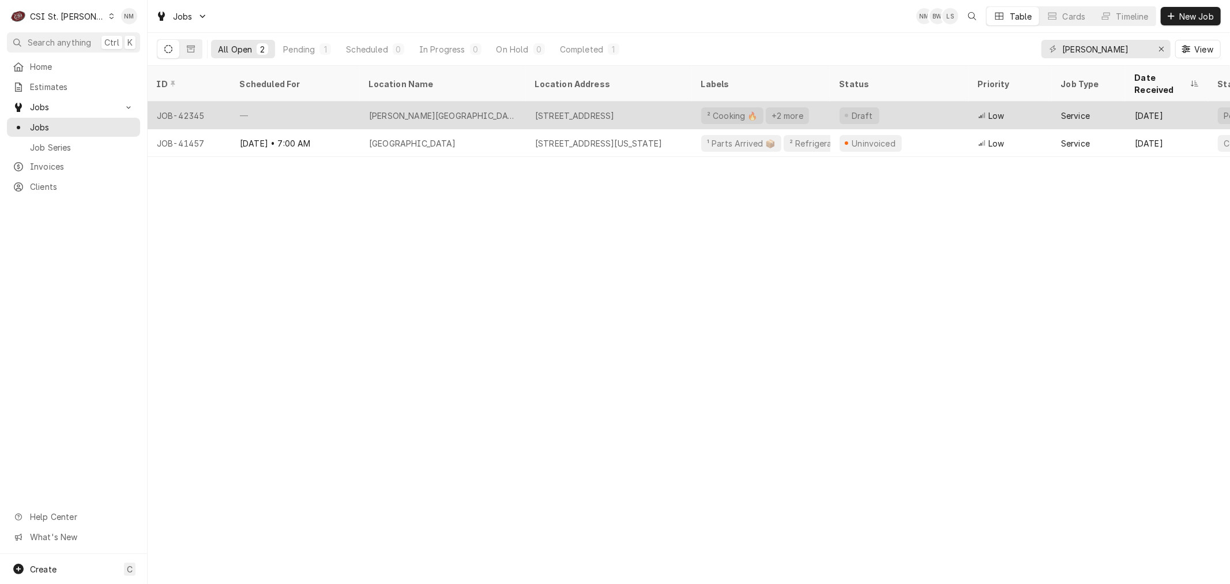
click at [324, 106] on div "—" at bounding box center [295, 116] width 129 height 28
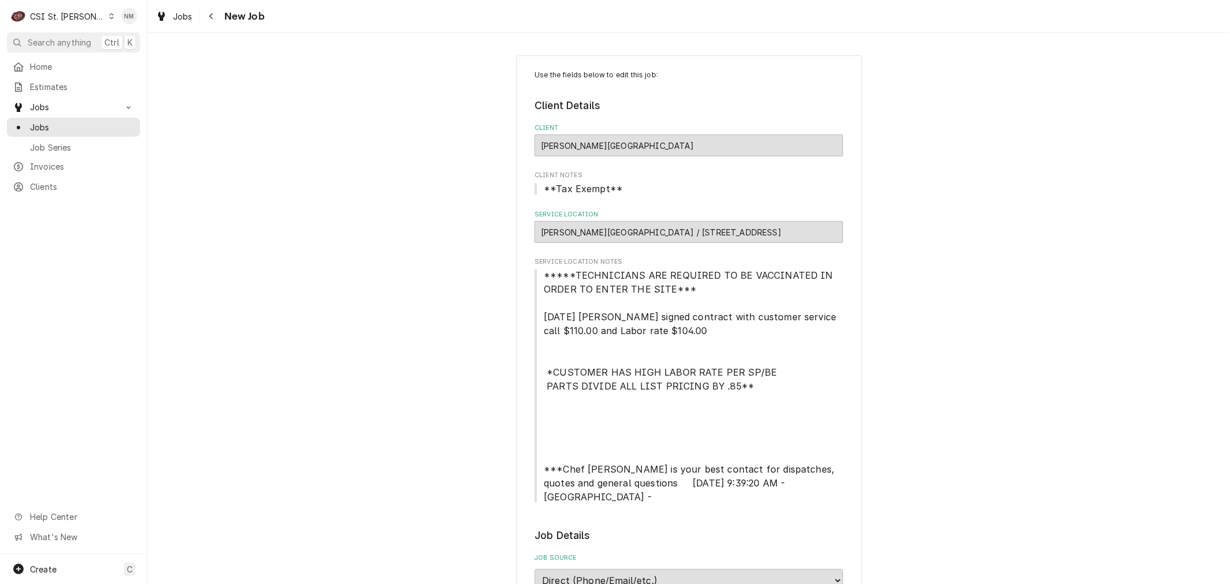
type textarea "x"
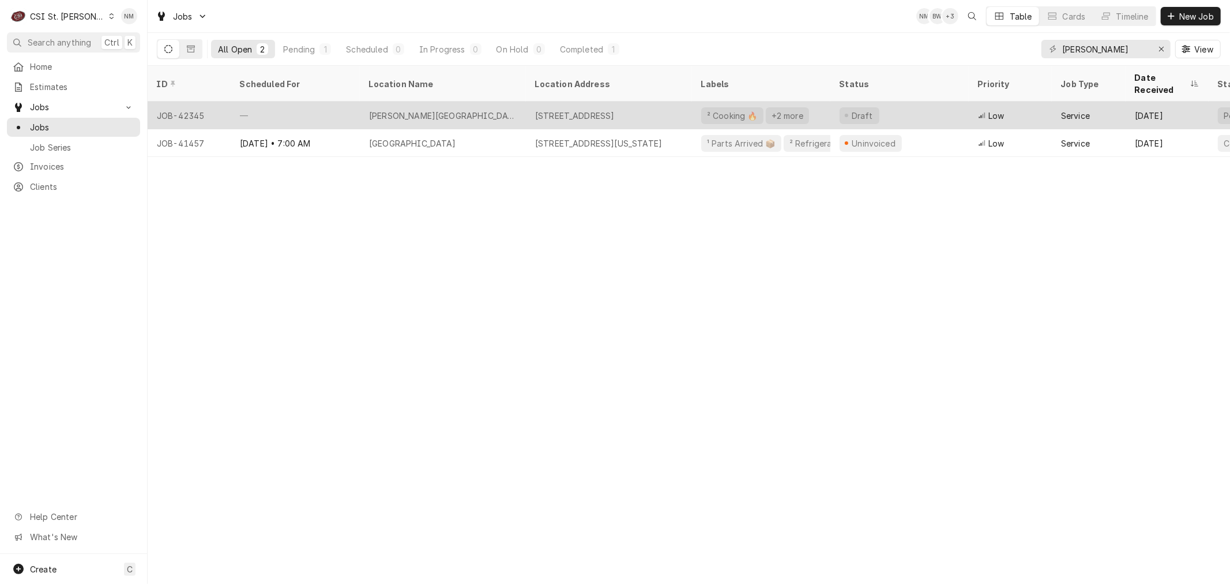
click at [496, 102] on div "[PERSON_NAME][GEOGRAPHIC_DATA]" at bounding box center [443, 116] width 166 height 28
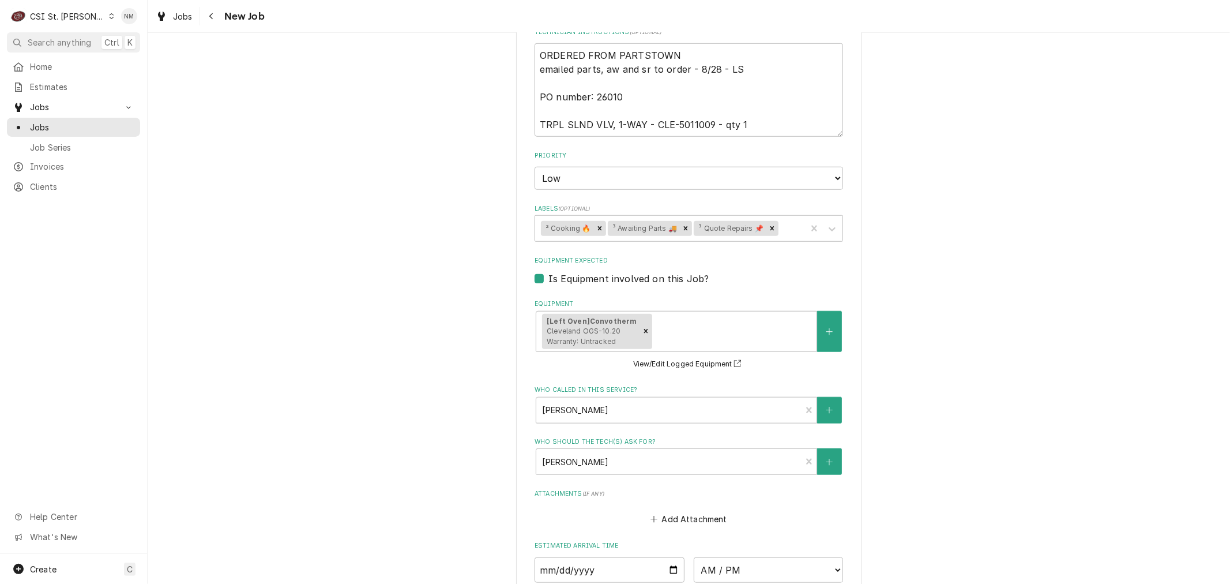
scroll to position [833, 0]
click at [736, 399] on div "Who called in this service?" at bounding box center [668, 409] width 253 height 21
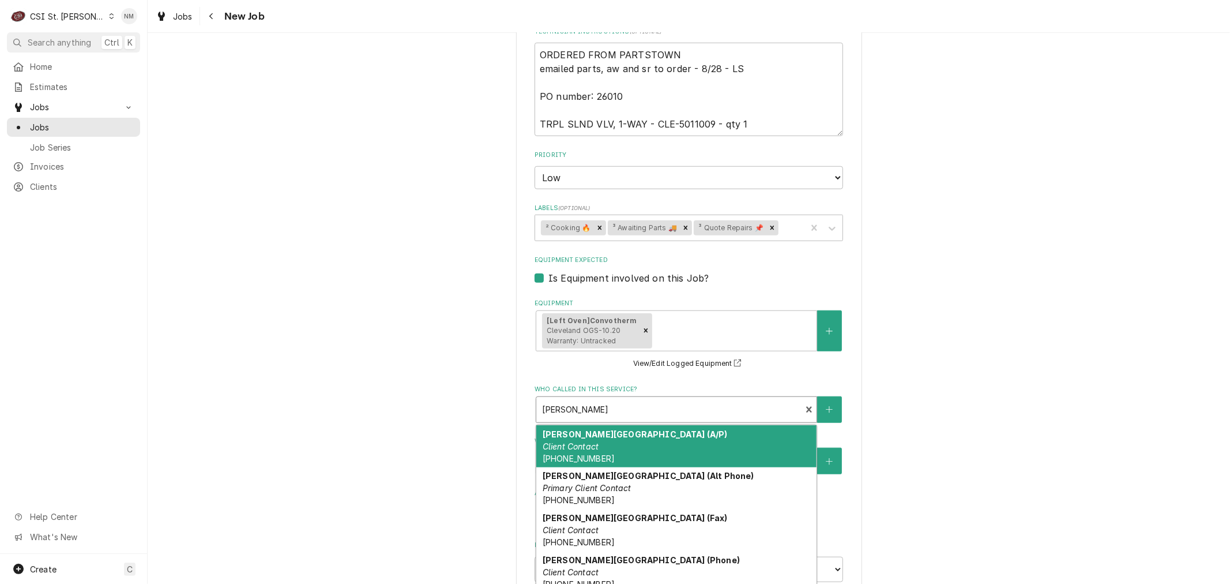
type textarea "x"
type input "r"
type textarea "x"
type input "ra"
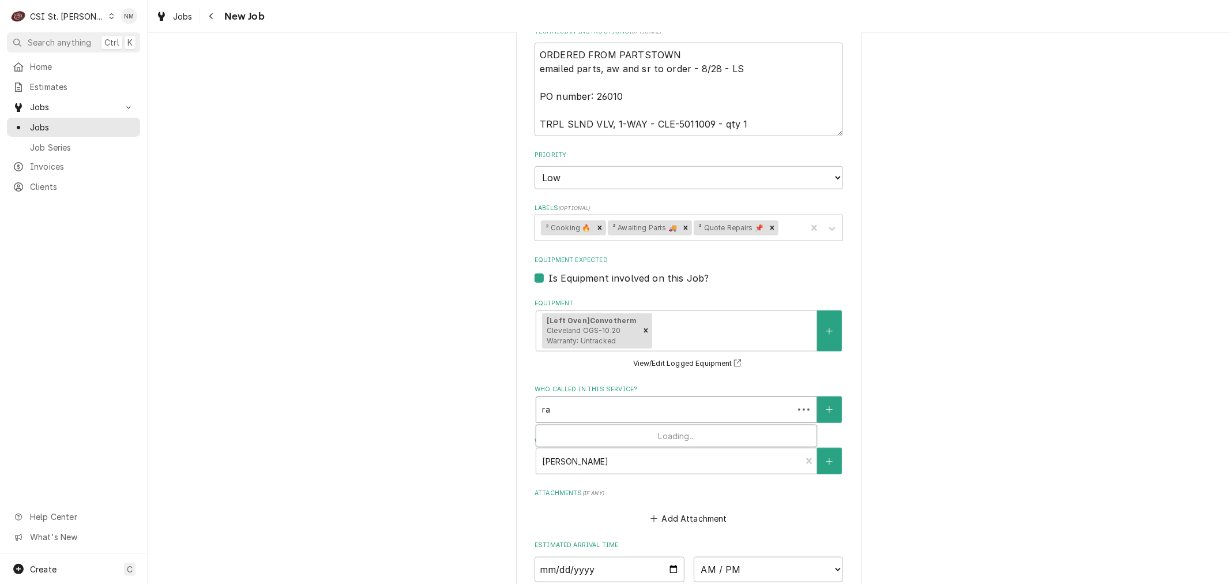
type textarea "x"
type input "rav"
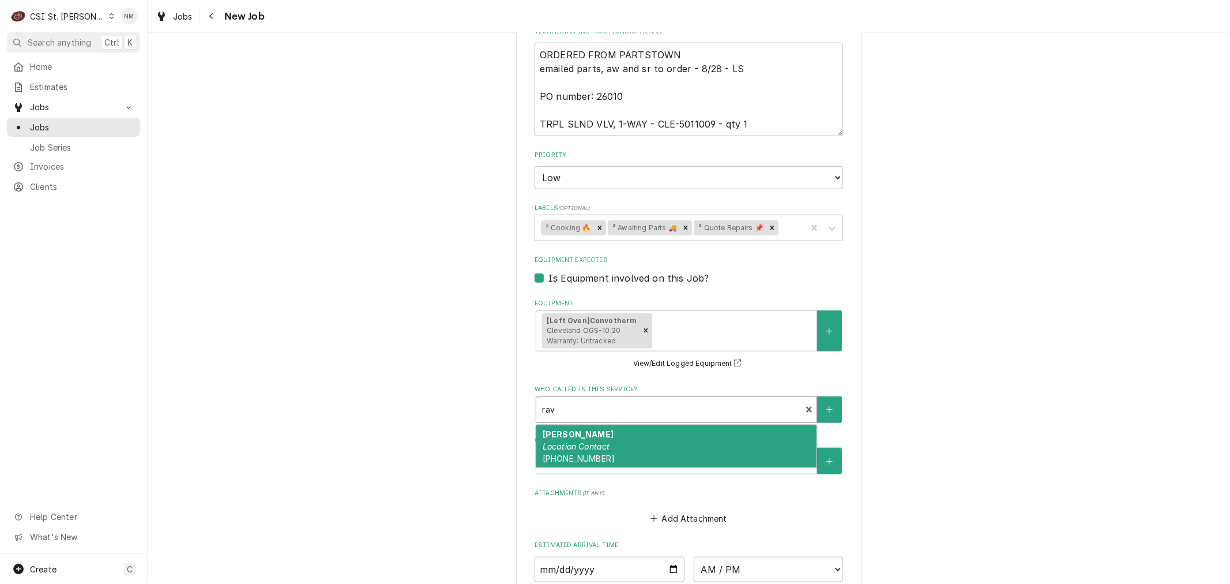
click at [692, 427] on div "Ravi Location Contact (618) 474-3235" at bounding box center [676, 446] width 280 height 42
type textarea "x"
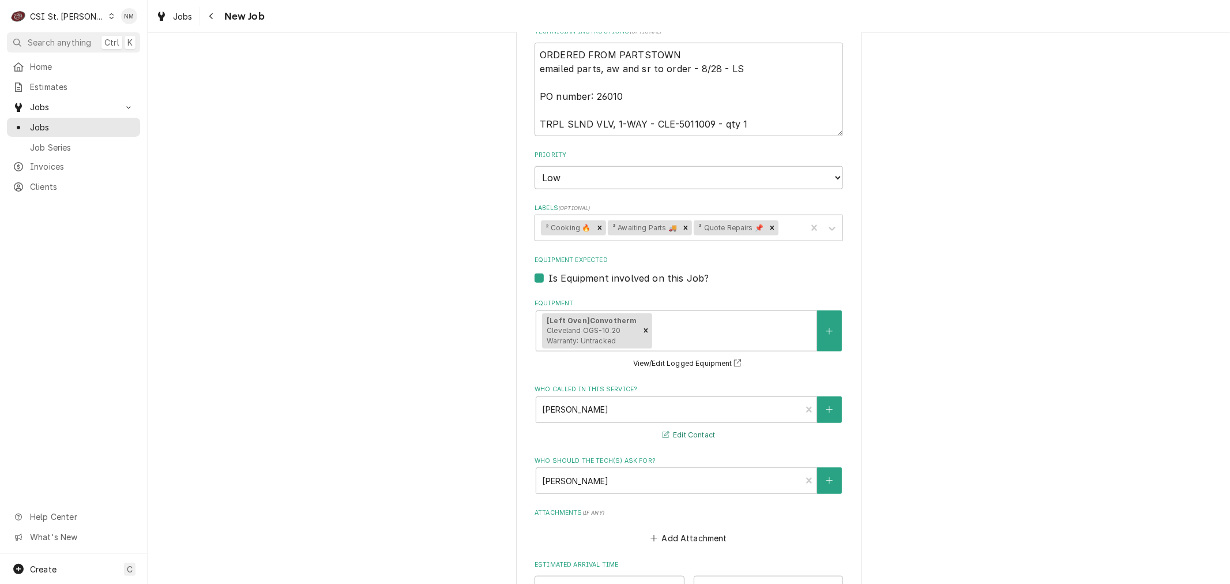
click at [685, 428] on button "Edit Contact" at bounding box center [689, 435] width 56 height 14
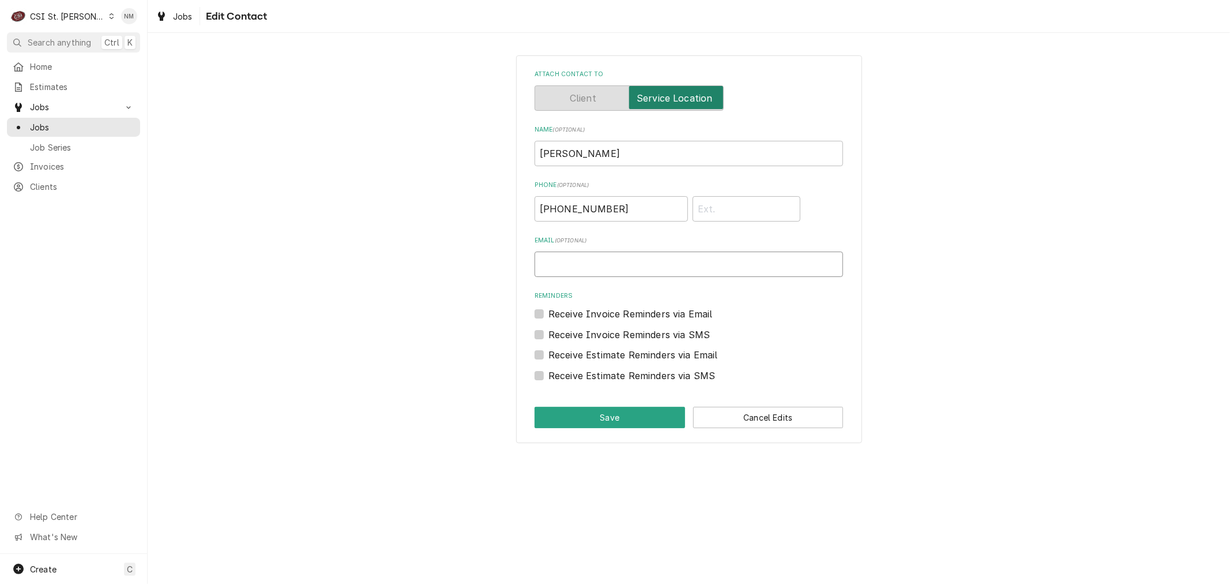
click at [587, 260] on input "Email ( optional )" at bounding box center [689, 264] width 309 height 25
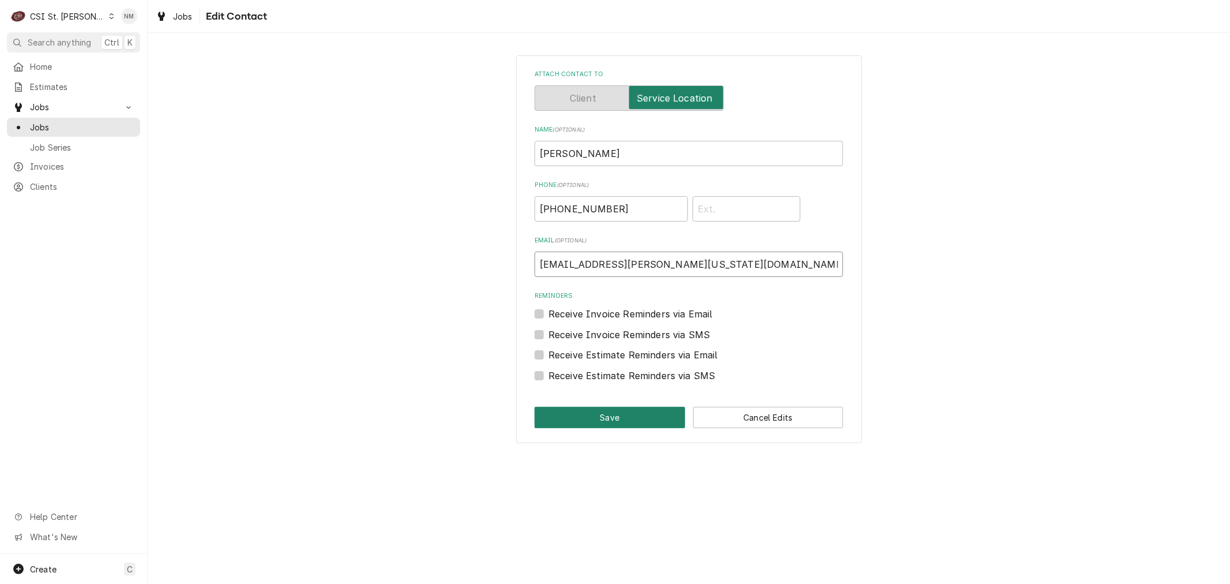
type input "ravi.doshi@illinois.gov"
click at [629, 414] on button "Save" at bounding box center [610, 417] width 151 height 21
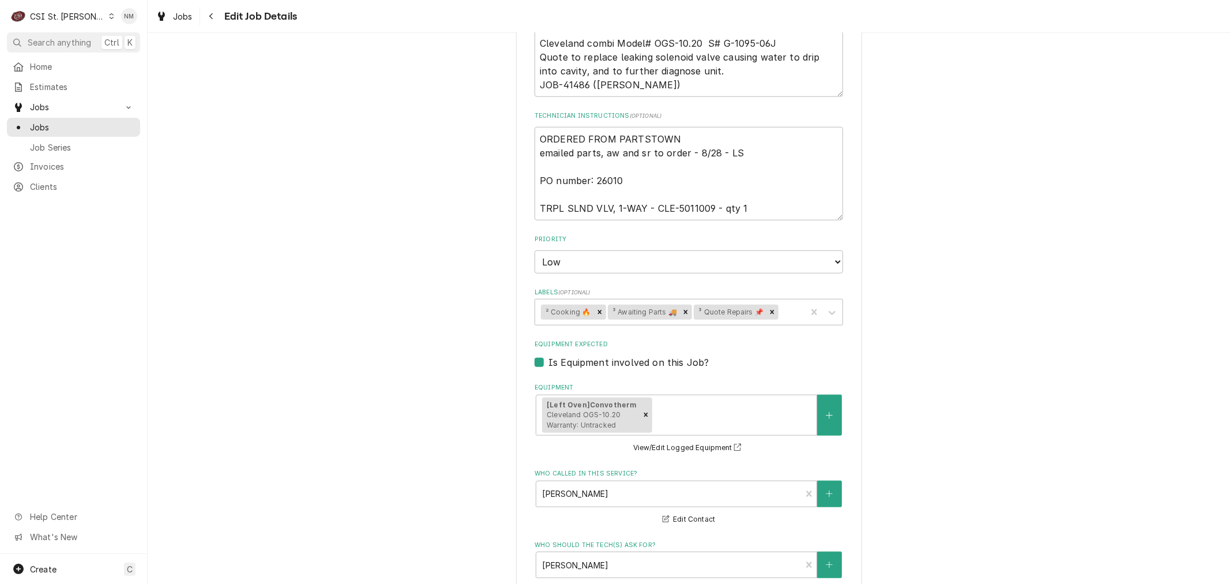
scroll to position [577, 0]
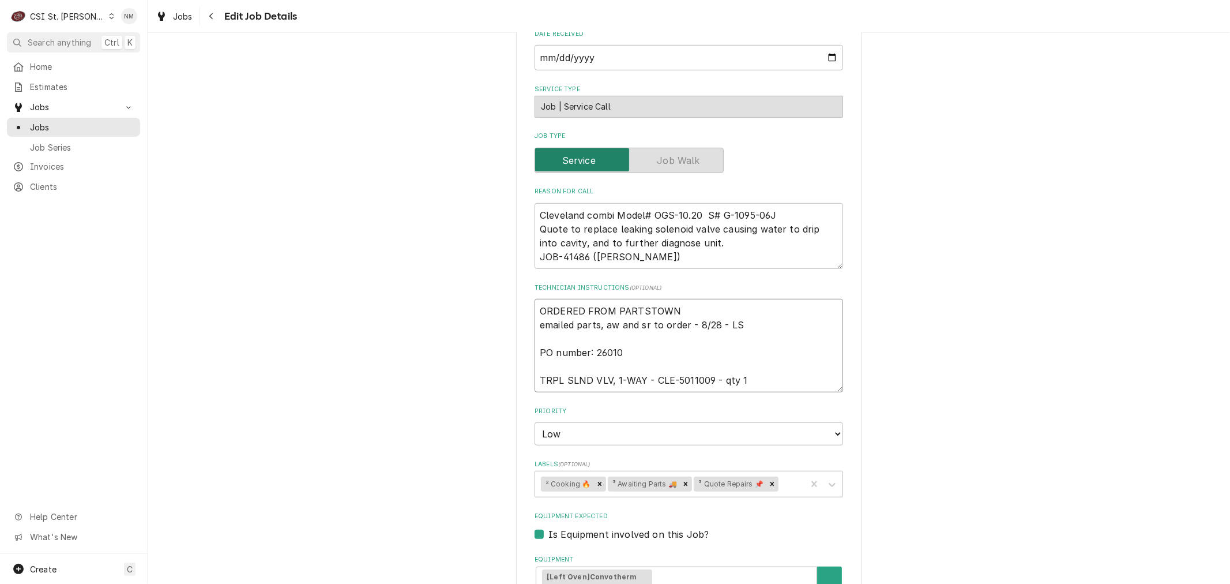
drag, startPoint x: 618, startPoint y: 337, endPoint x: 591, endPoint y: 339, distance: 26.6
click at [590, 339] on textarea "ORDERED FROM PARTSTOWN emailed parts, aw and sr to order - 8/28 - LS PO number:…" at bounding box center [689, 345] width 309 height 93
click at [975, 347] on div "Use the fields below to edit this job: Client Details Client Alton Mental Healt…" at bounding box center [689, 281] width 1083 height 1626
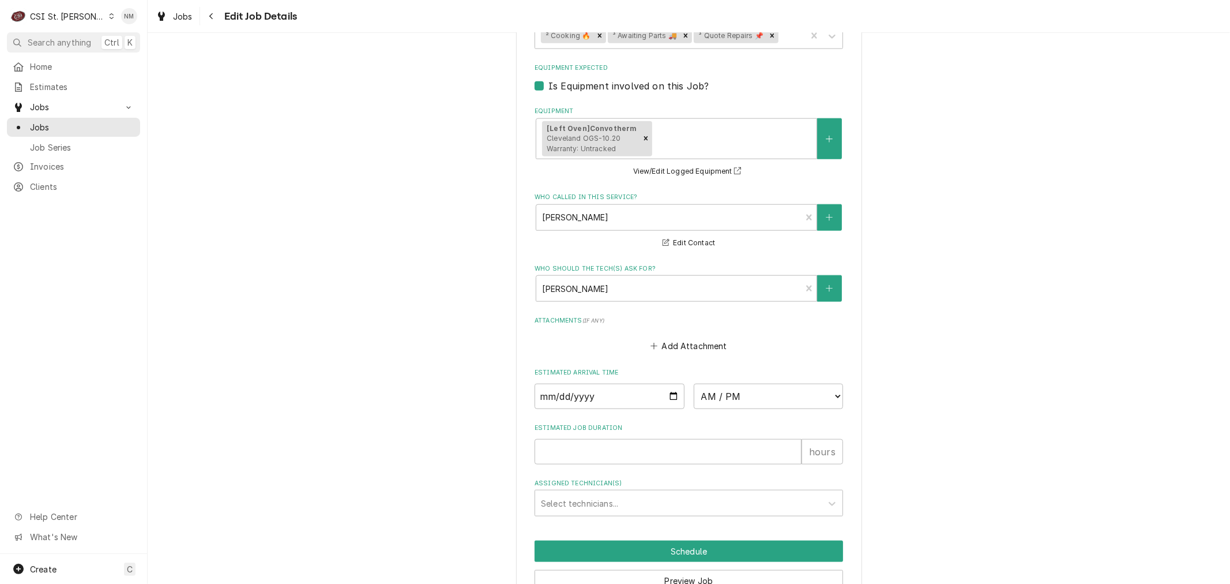
scroll to position [1070, 0]
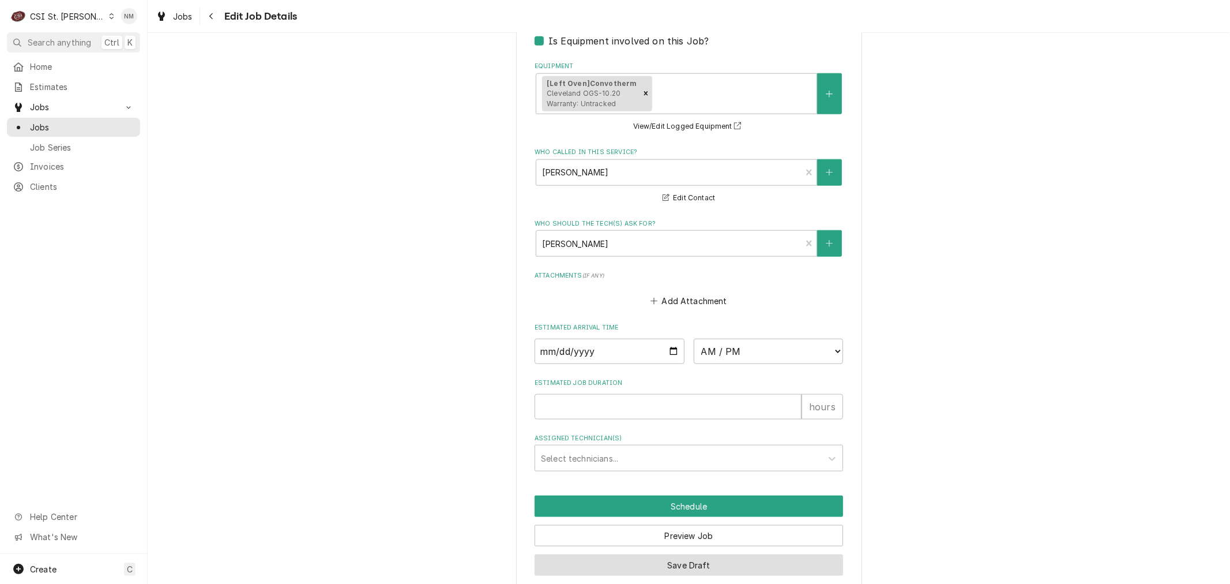
click at [668, 554] on button "Save Draft" at bounding box center [689, 564] width 309 height 21
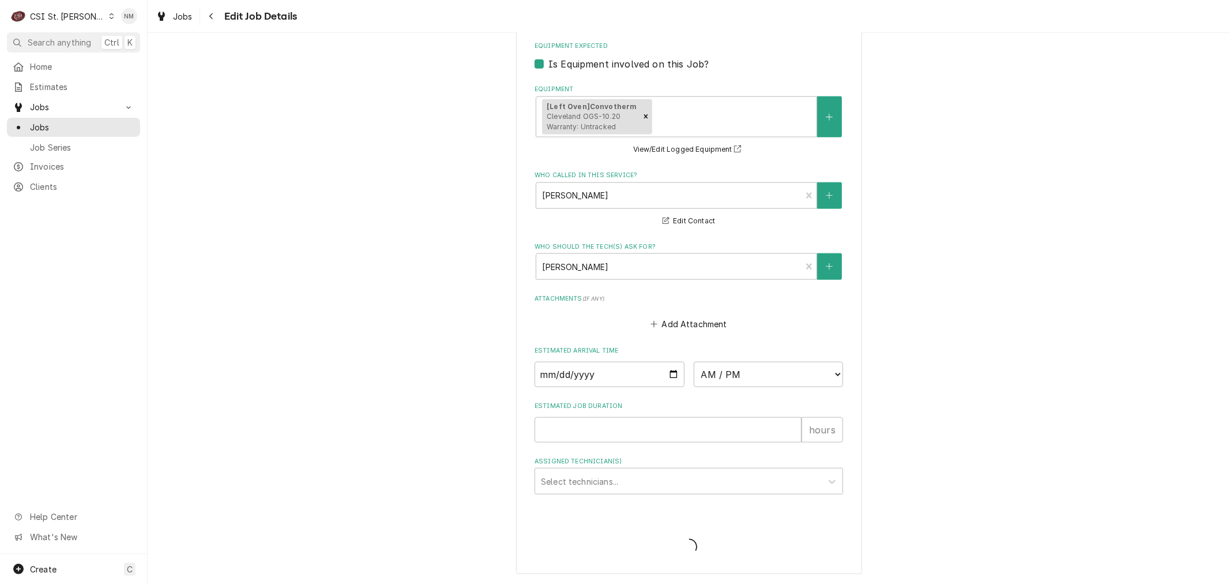
scroll to position [1030, 0]
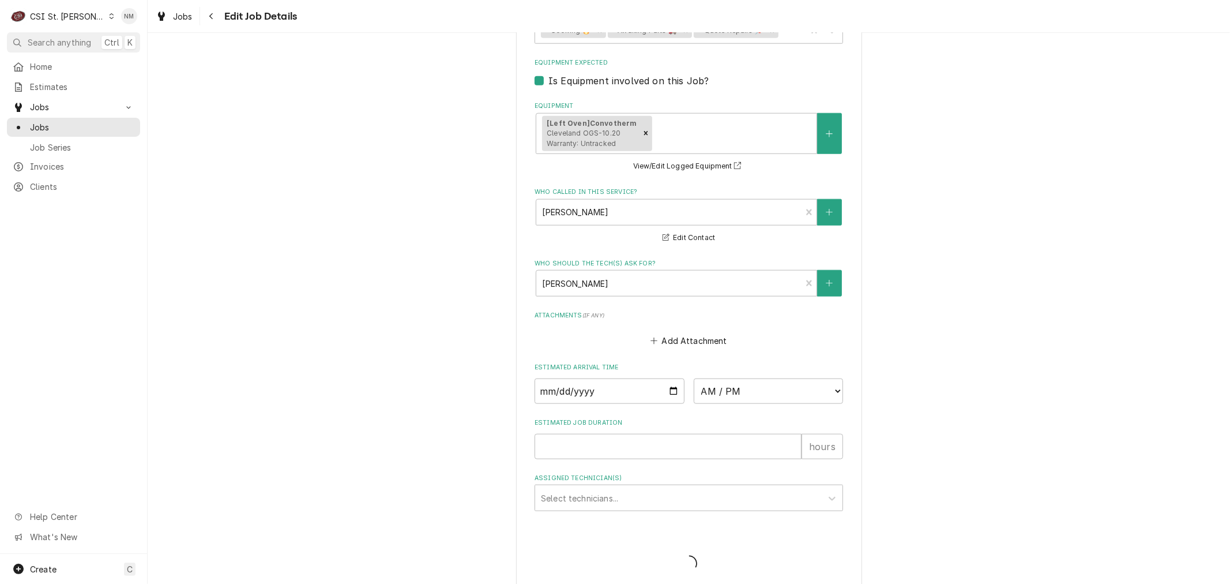
type textarea "x"
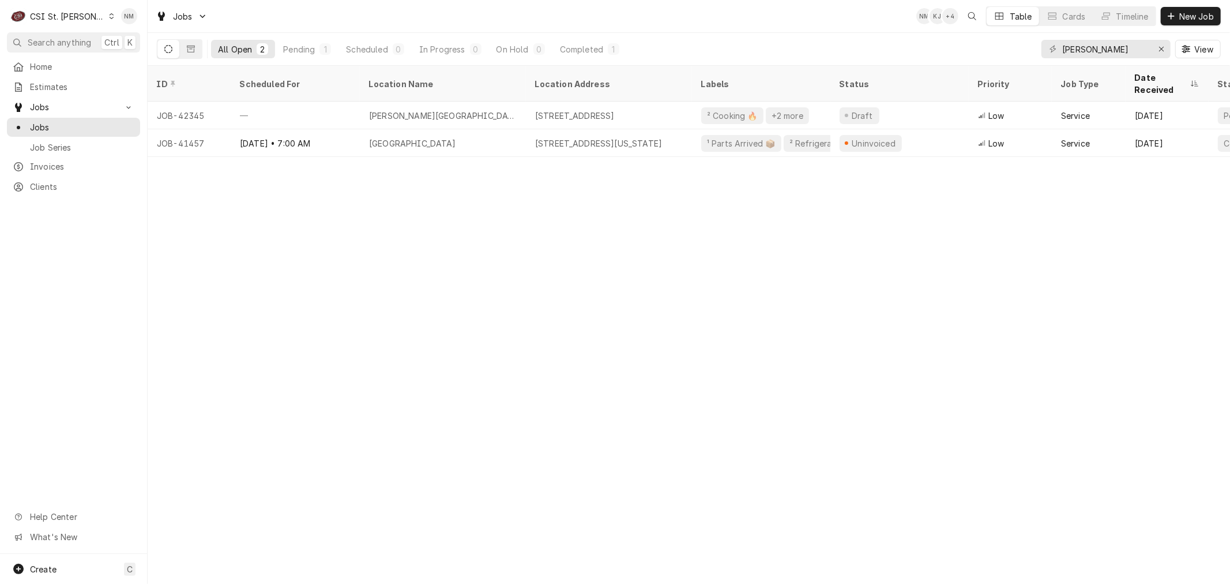
click at [109, 18] on icon "Dynamic Content Wrapper" at bounding box center [111, 16] width 5 height 6
click at [136, 26] on div "CSI [US_STATE][GEOGRAPHIC_DATA]" at bounding box center [177, 23] width 152 height 12
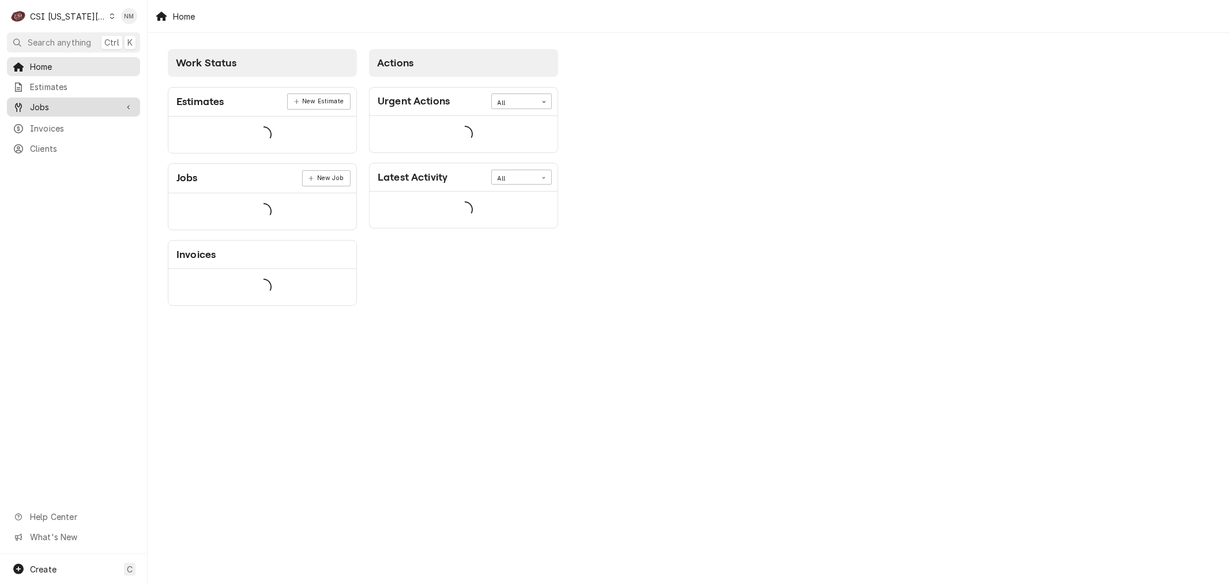
click at [57, 106] on span "Jobs" at bounding box center [73, 107] width 87 height 12
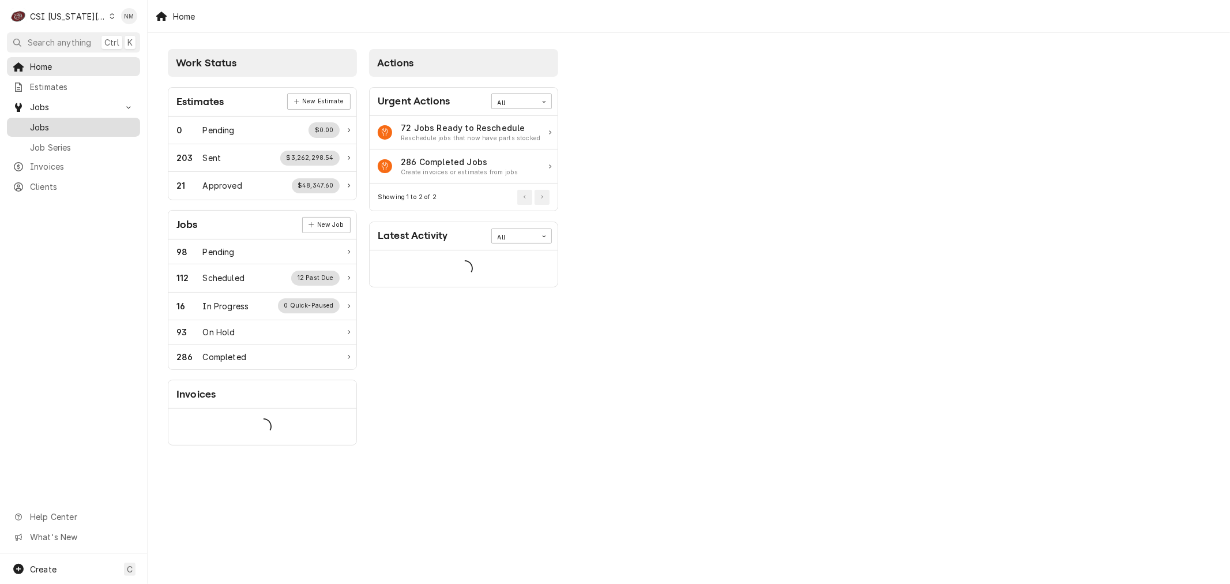
click at [52, 123] on span "Jobs" at bounding box center [82, 127] width 104 height 12
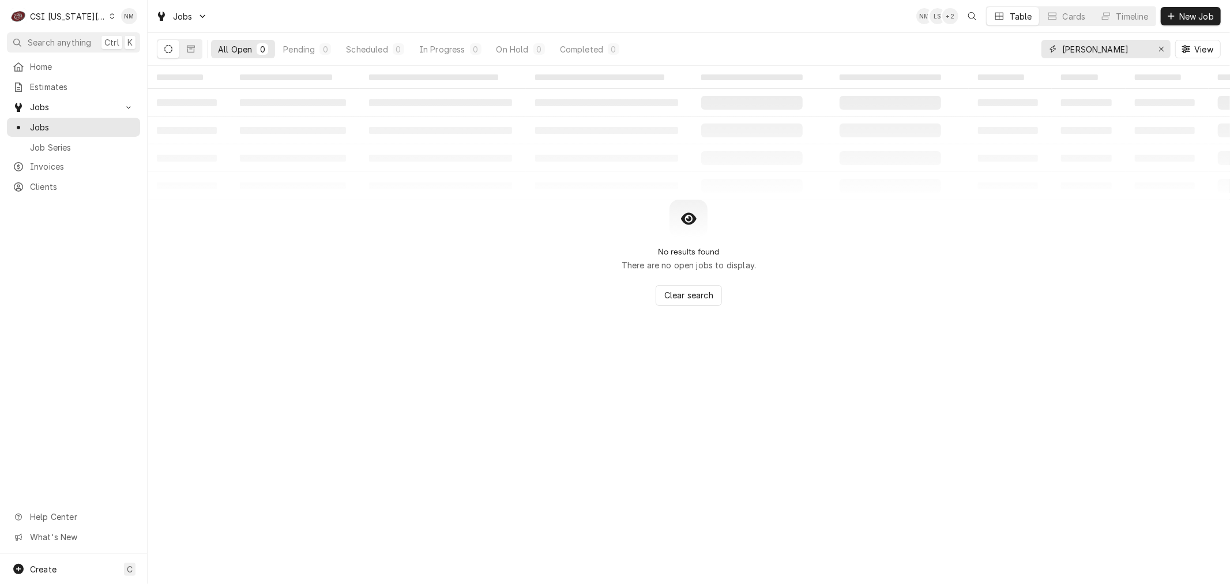
drag, startPoint x: 1120, startPoint y: 48, endPoint x: 1024, endPoint y: 48, distance: 95.2
click at [1024, 48] on div "All Open 0 Pending 0 Scheduled 0 In Progress 0 On Hold 0 Completed 0 alton ment…" at bounding box center [689, 49] width 1064 height 32
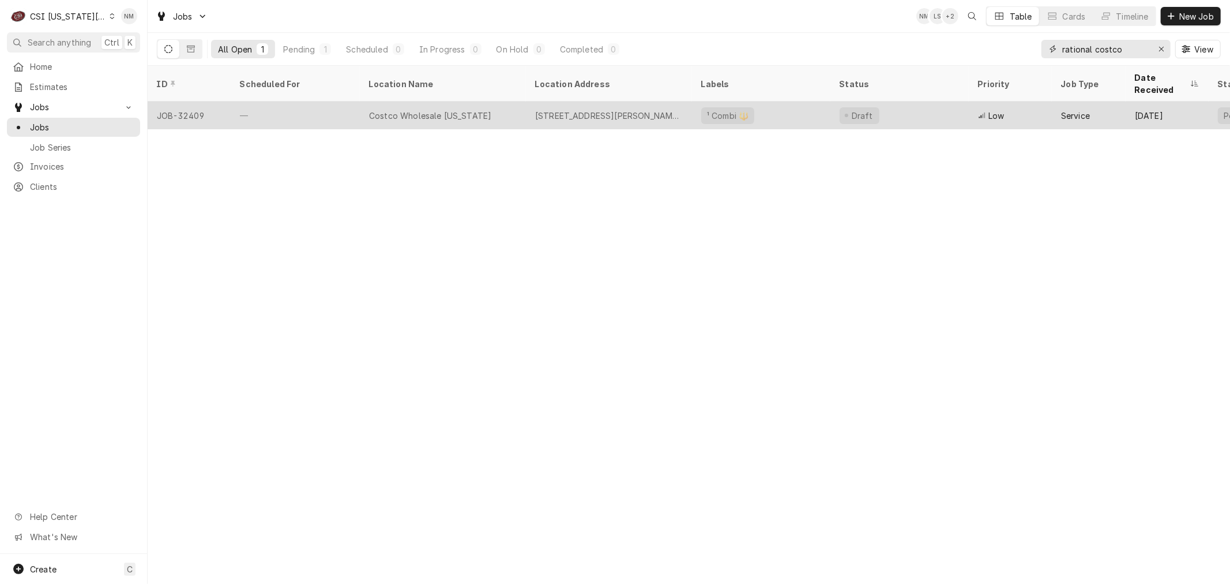
type input "rational costco"
click at [345, 102] on div "—" at bounding box center [295, 116] width 129 height 28
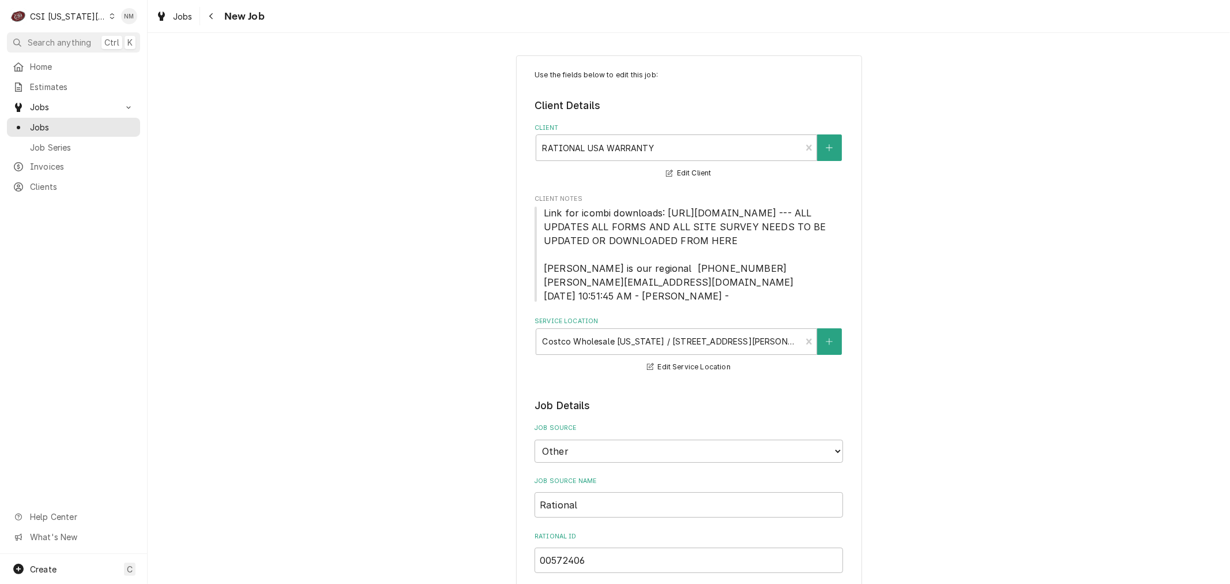
type textarea "x"
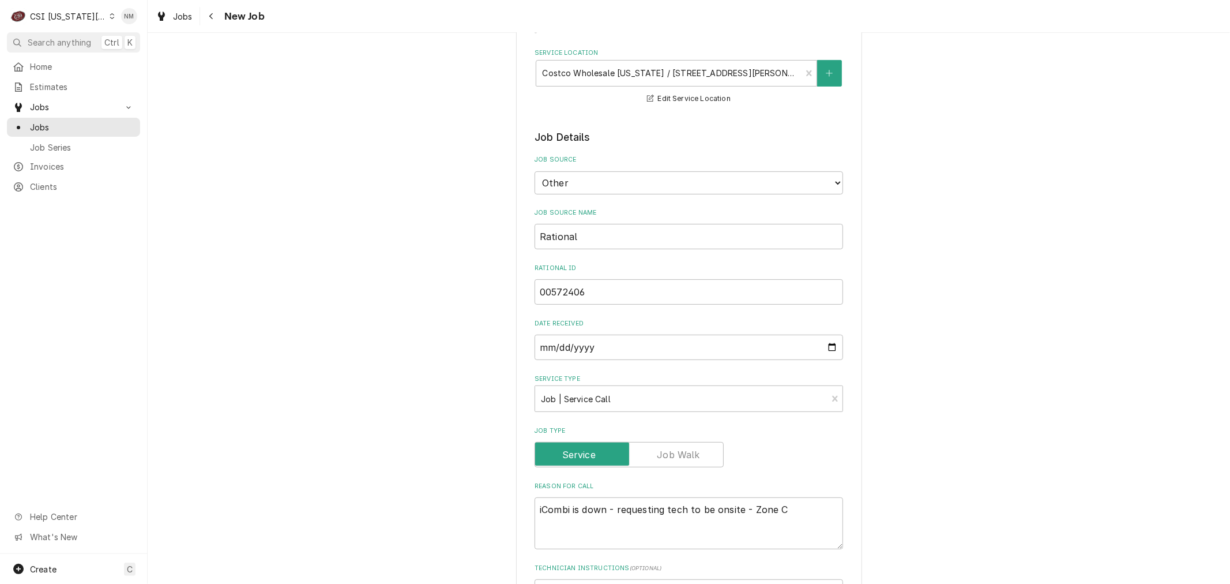
scroll to position [128, 0]
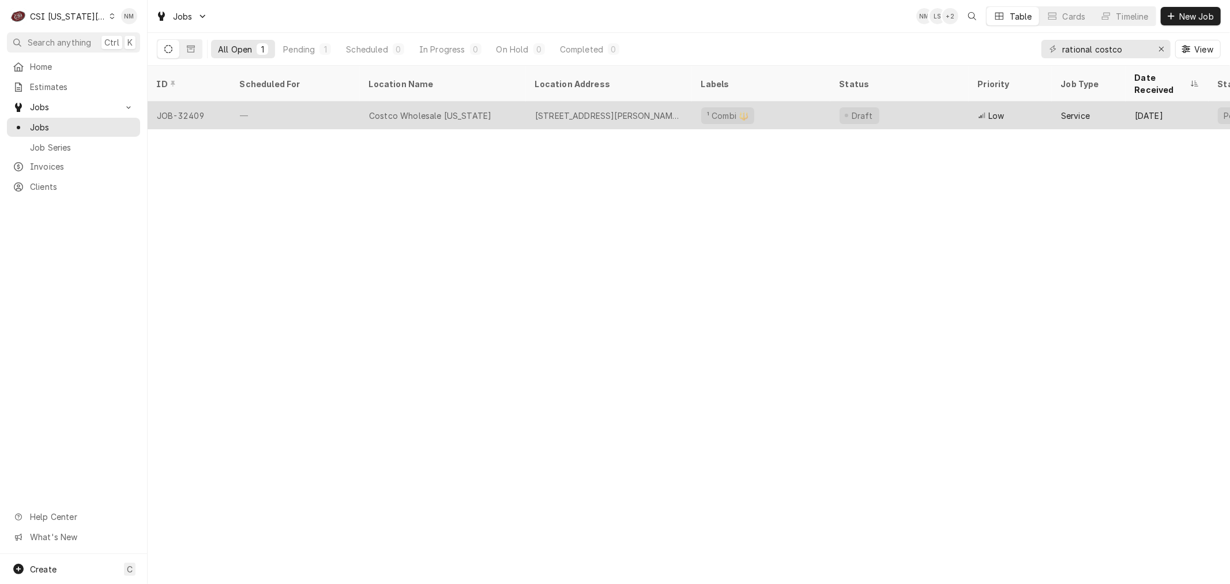
click at [336, 102] on div "—" at bounding box center [295, 116] width 129 height 28
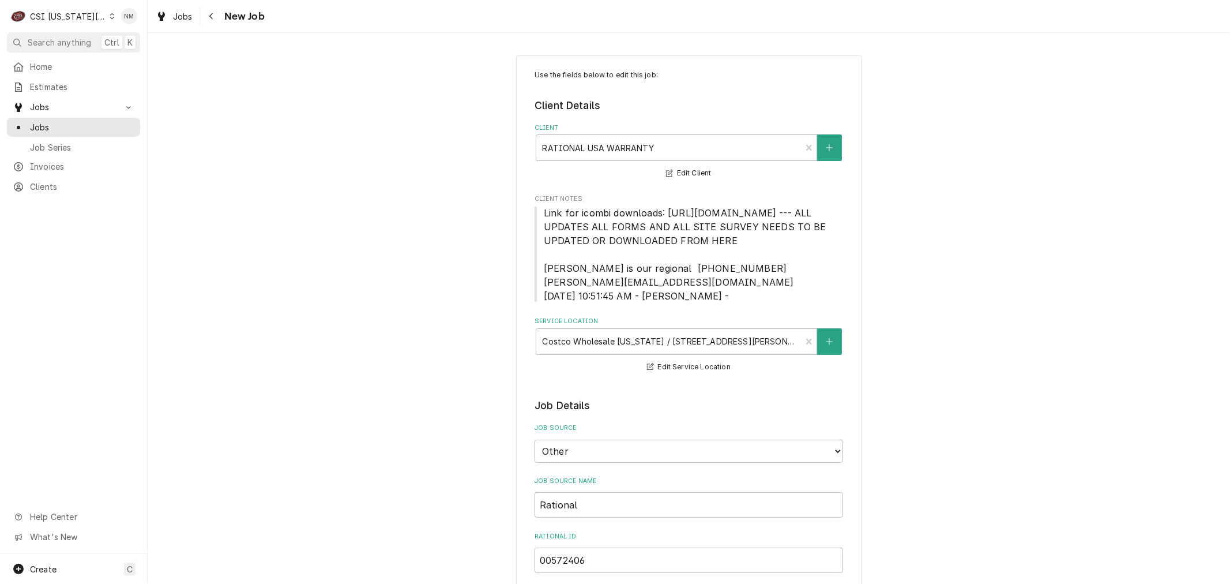
type textarea "x"
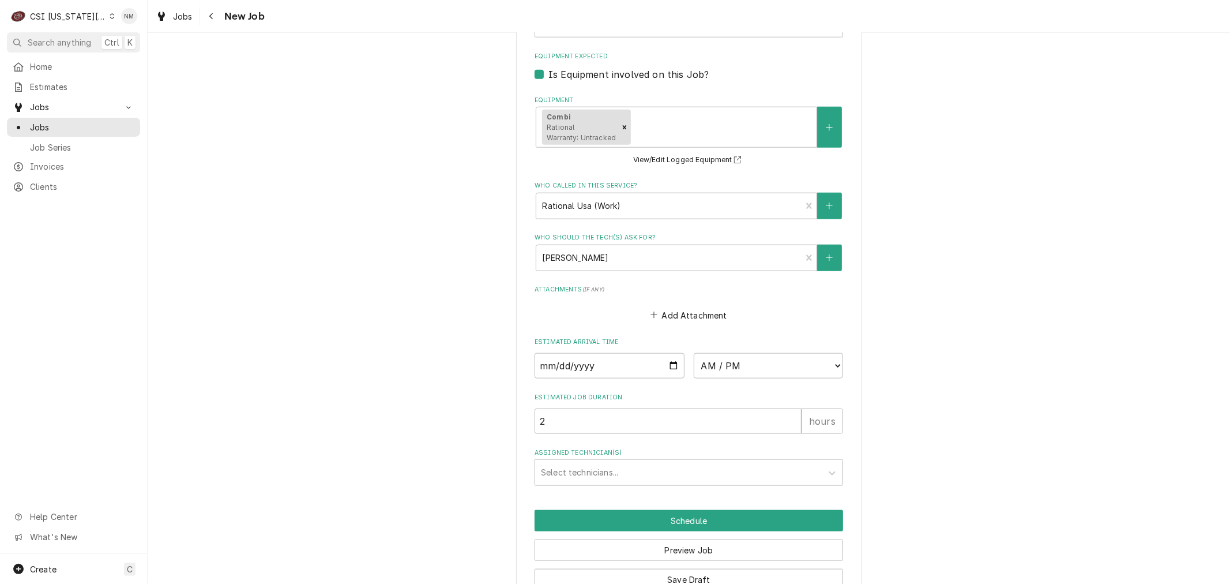
scroll to position [1078, 0]
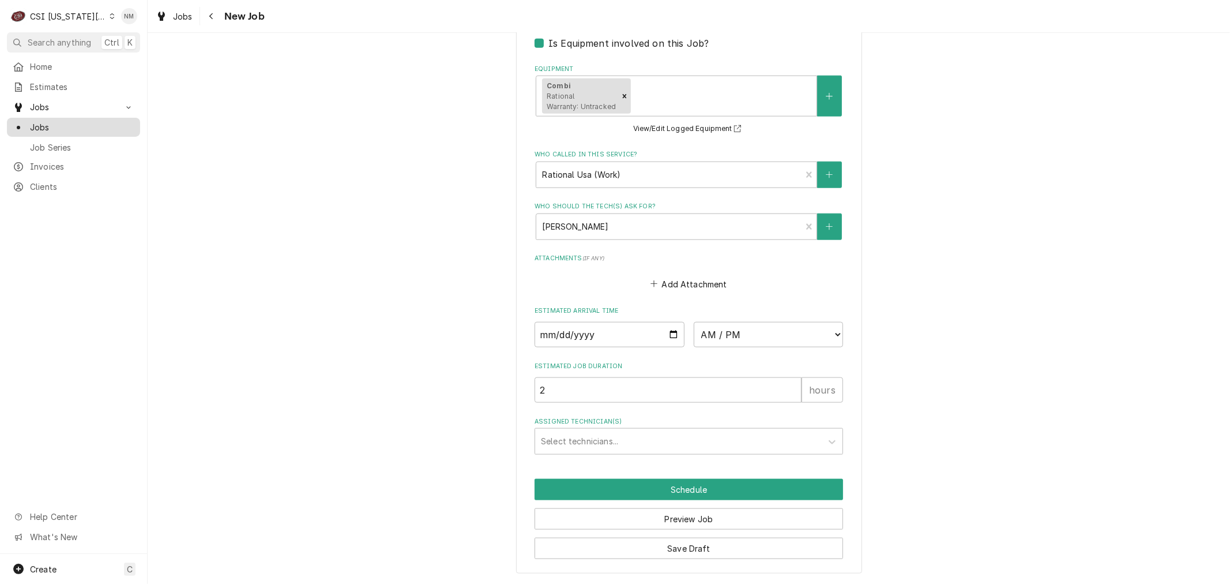
click at [35, 122] on span "Jobs" at bounding box center [82, 127] width 104 height 12
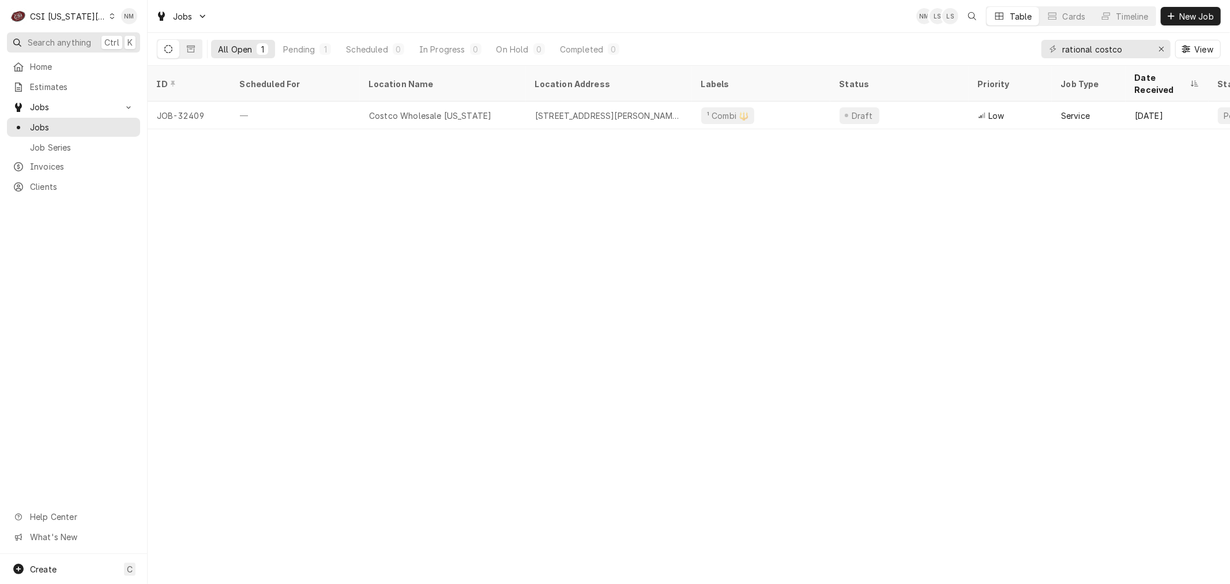
click at [47, 39] on span "Search anything" at bounding box center [59, 42] width 63 height 12
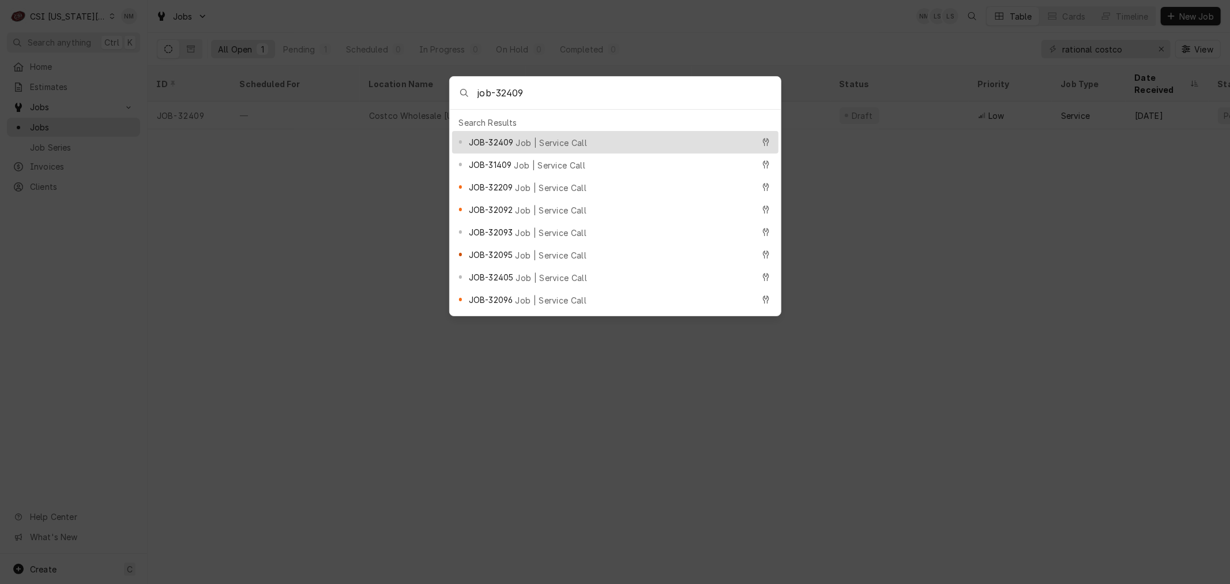
type input "job-32409"
click at [511, 140] on span "JOB-32409" at bounding box center [491, 142] width 44 height 12
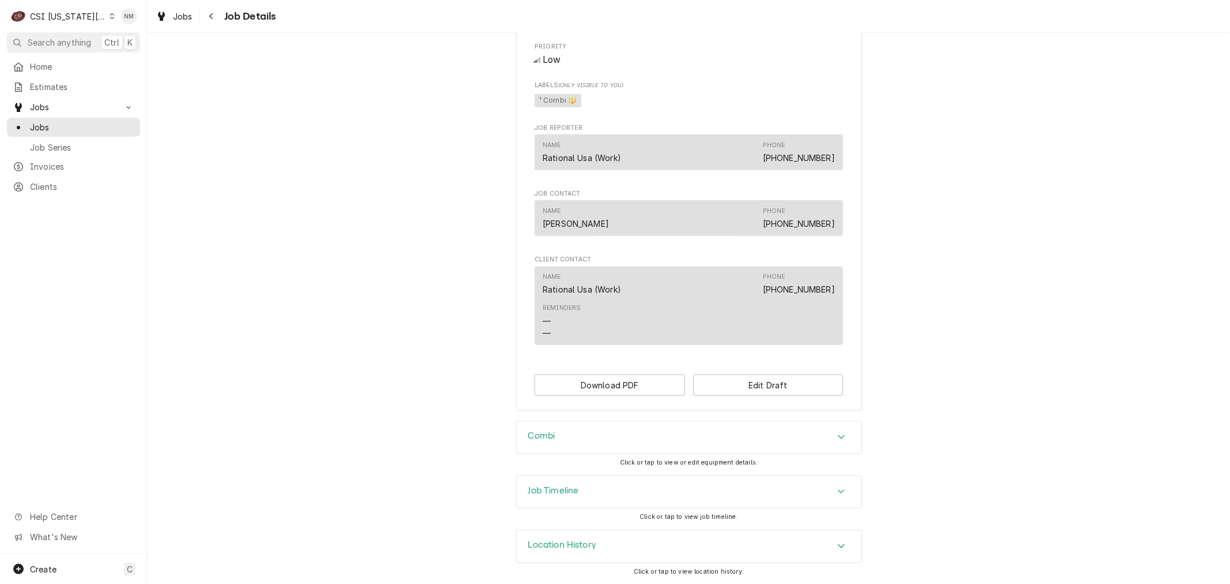
scroll to position [759, 0]
click at [568, 489] on h3 "Job Timeline" at bounding box center [553, 490] width 51 height 11
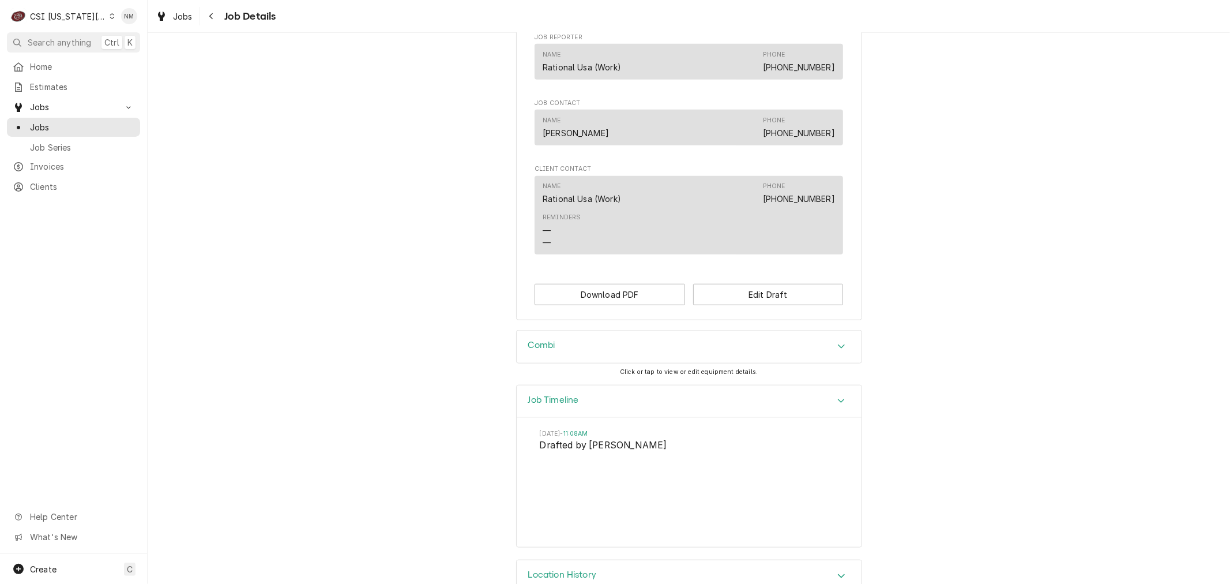
scroll to position [880, 0]
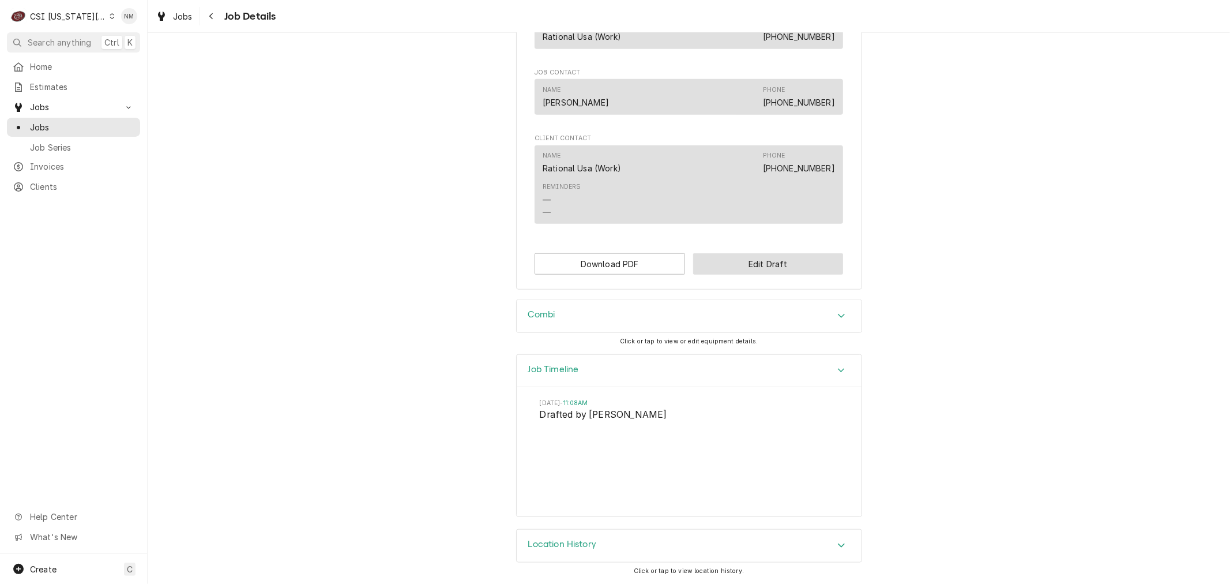
click at [757, 262] on button "Edit Draft" at bounding box center [768, 263] width 151 height 21
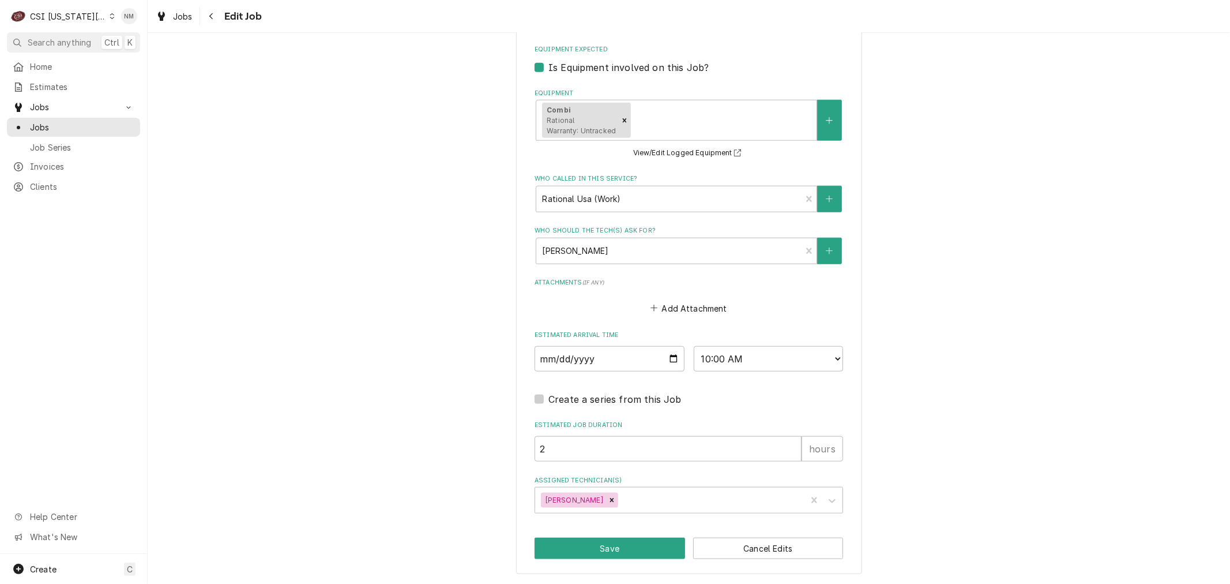
scroll to position [1053, 0]
click at [602, 547] on button "Save" at bounding box center [610, 548] width 151 height 21
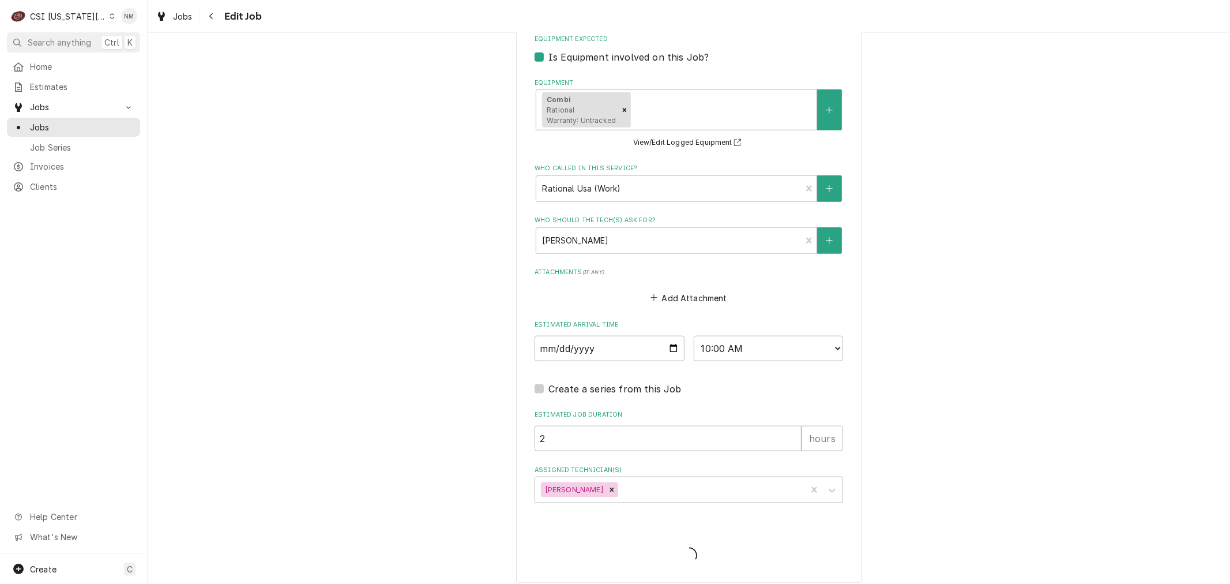
type textarea "x"
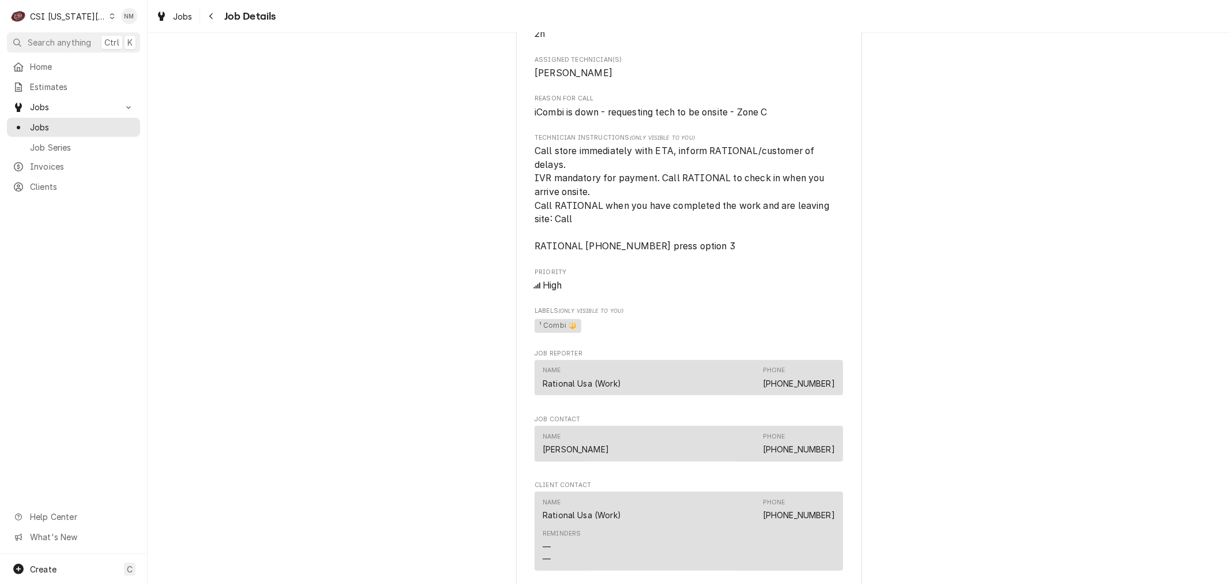
scroll to position [641, 0]
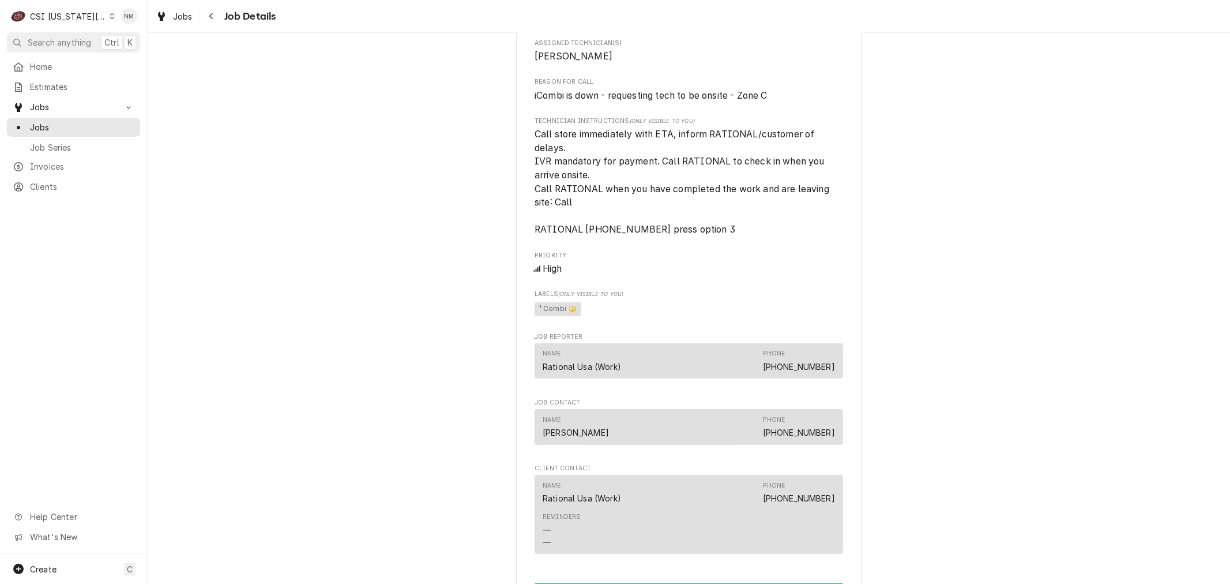
click at [110, 16] on icon "Dynamic Content Wrapper" at bounding box center [112, 16] width 5 height 6
click at [136, 66] on div "CSI St. [PERSON_NAME]" at bounding box center [198, 63] width 168 height 12
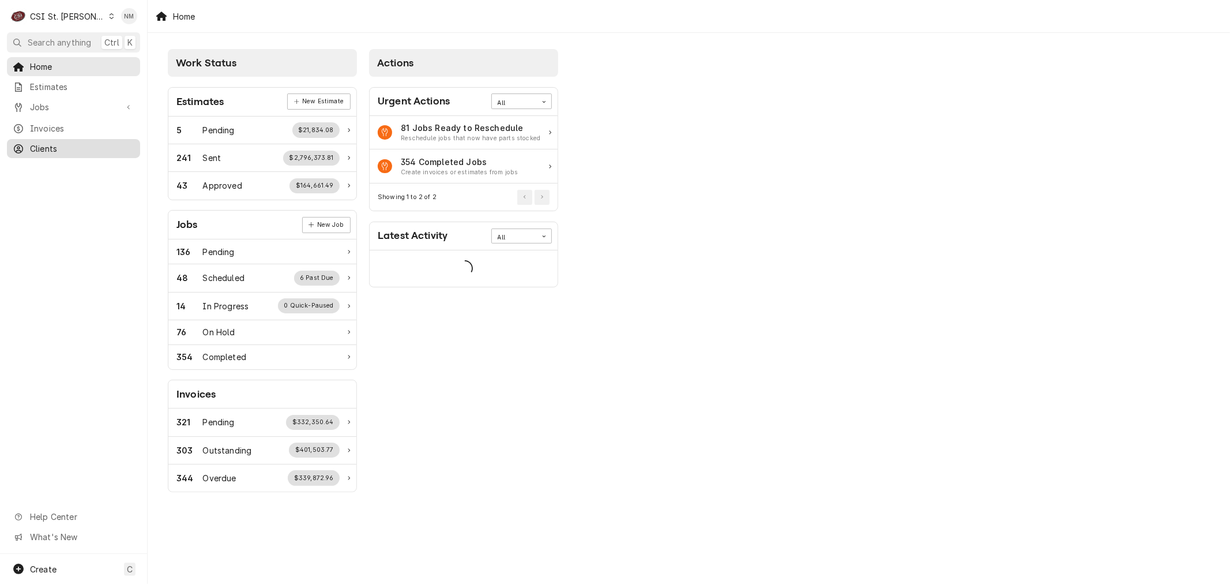
click at [58, 147] on span "Clients" at bounding box center [82, 148] width 104 height 12
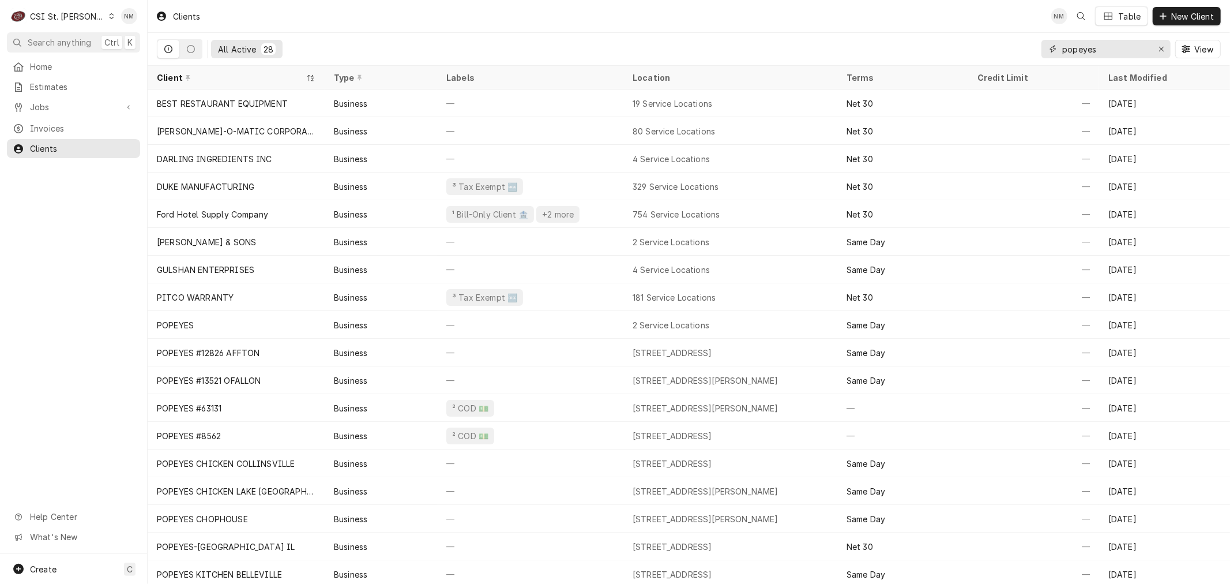
drag, startPoint x: 1124, startPoint y: 51, endPoint x: 1033, endPoint y: 49, distance: 91.2
click at [1033, 49] on div "All Active 28 popeyes View" at bounding box center [689, 49] width 1064 height 32
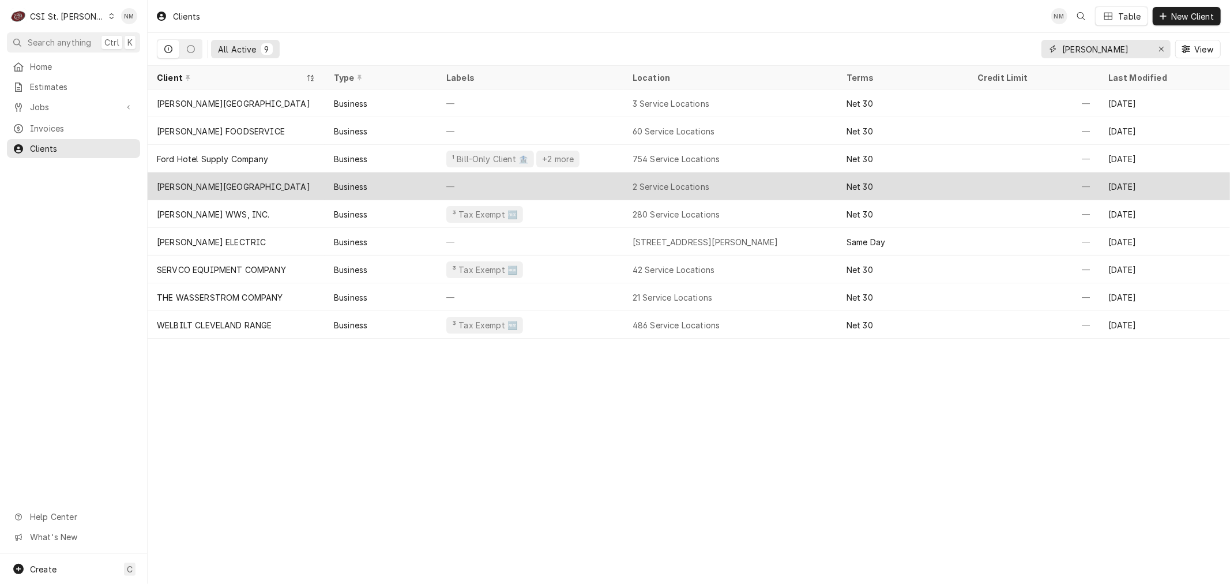
type input "hancock"
click at [291, 181] on div "HANCOCK PLACE SCHOOL DISTRICT" at bounding box center [233, 187] width 153 height 12
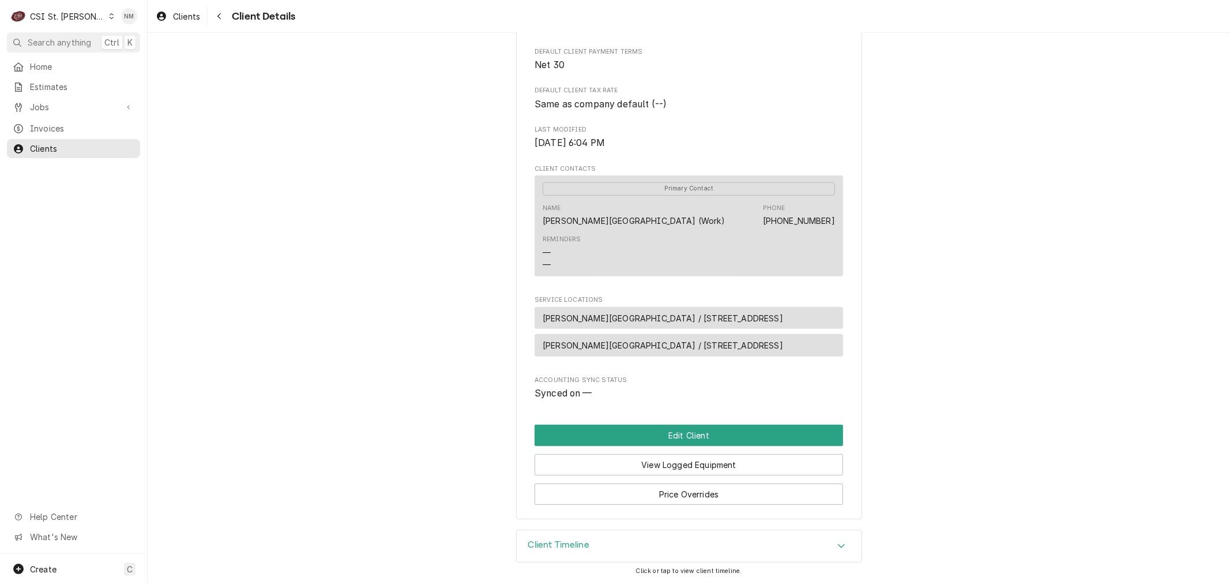
scroll to position [271, 0]
click at [42, 108] on span "Jobs" at bounding box center [73, 107] width 87 height 12
click at [50, 122] on span "Jobs" at bounding box center [82, 127] width 104 height 12
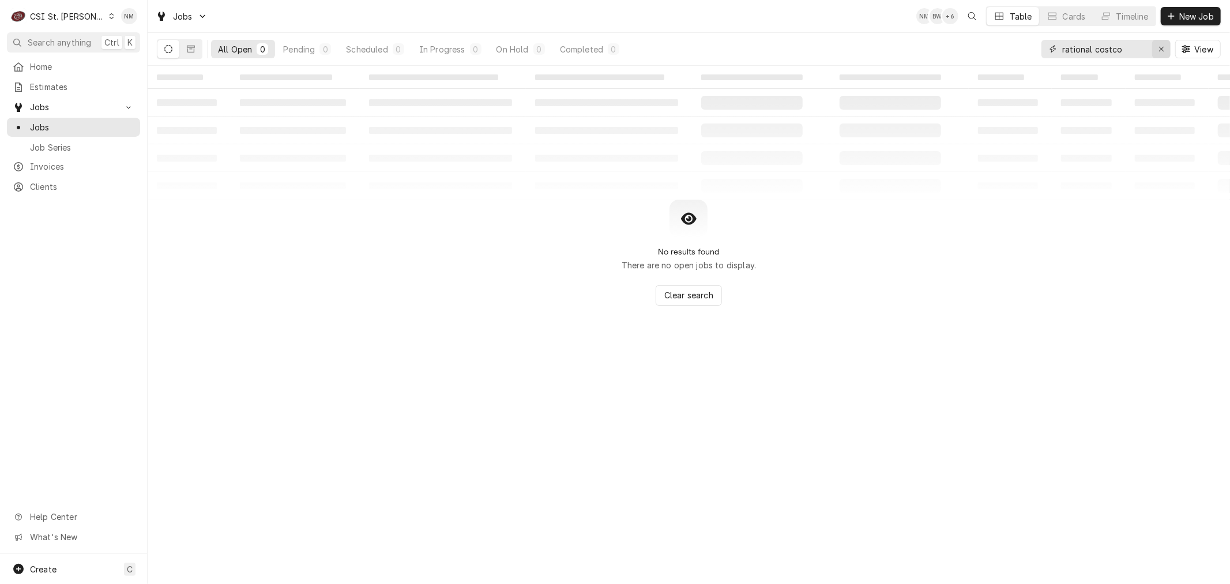
click at [1161, 48] on icon "Erase input" at bounding box center [1161, 49] width 5 height 5
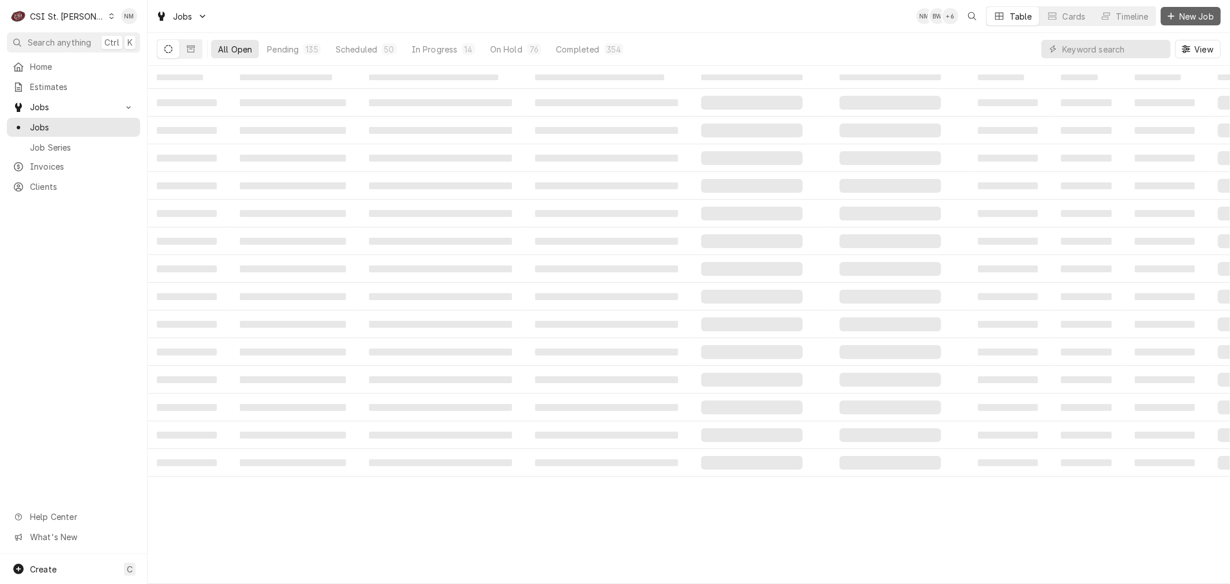
click at [1185, 15] on span "New Job" at bounding box center [1196, 16] width 39 height 12
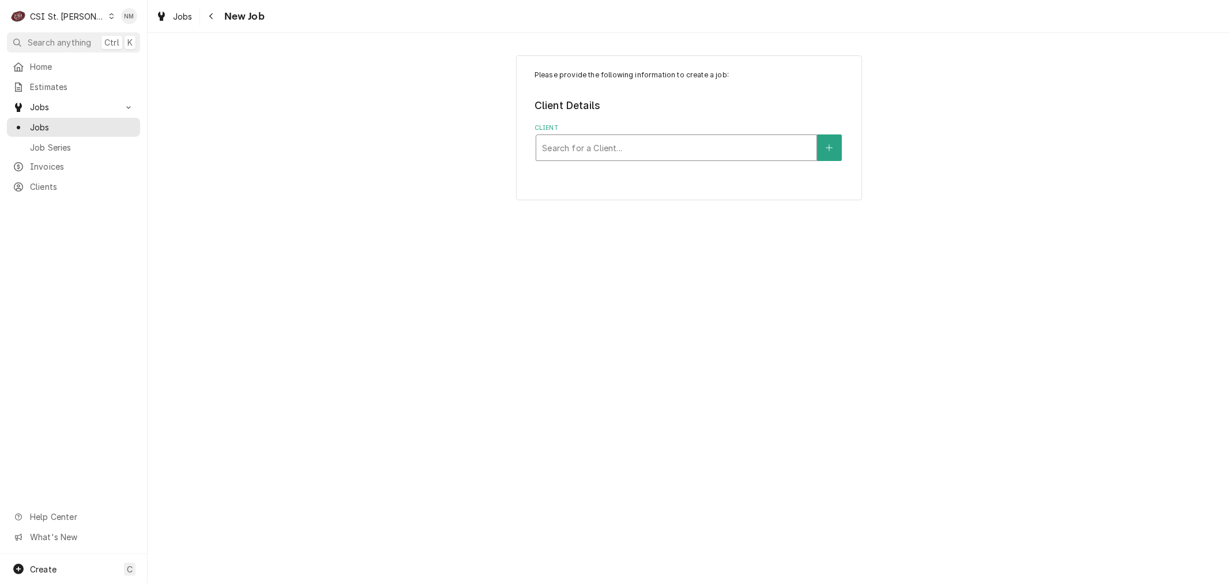
click at [557, 147] on div "Client" at bounding box center [676, 147] width 269 height 21
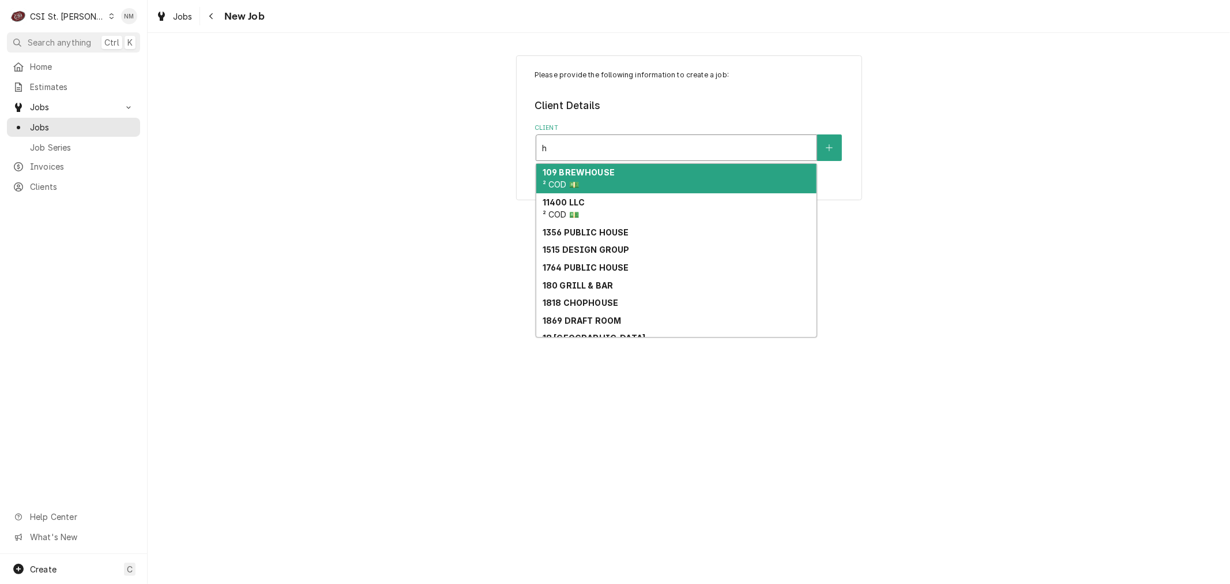
type input "h"
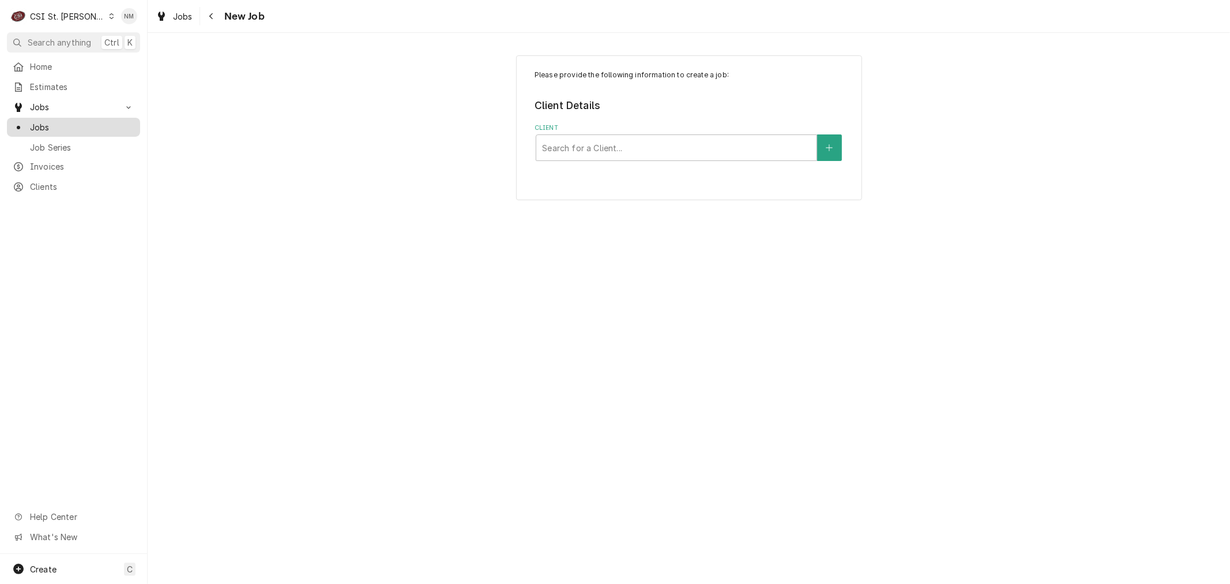
click at [43, 121] on span "Jobs" at bounding box center [82, 127] width 104 height 12
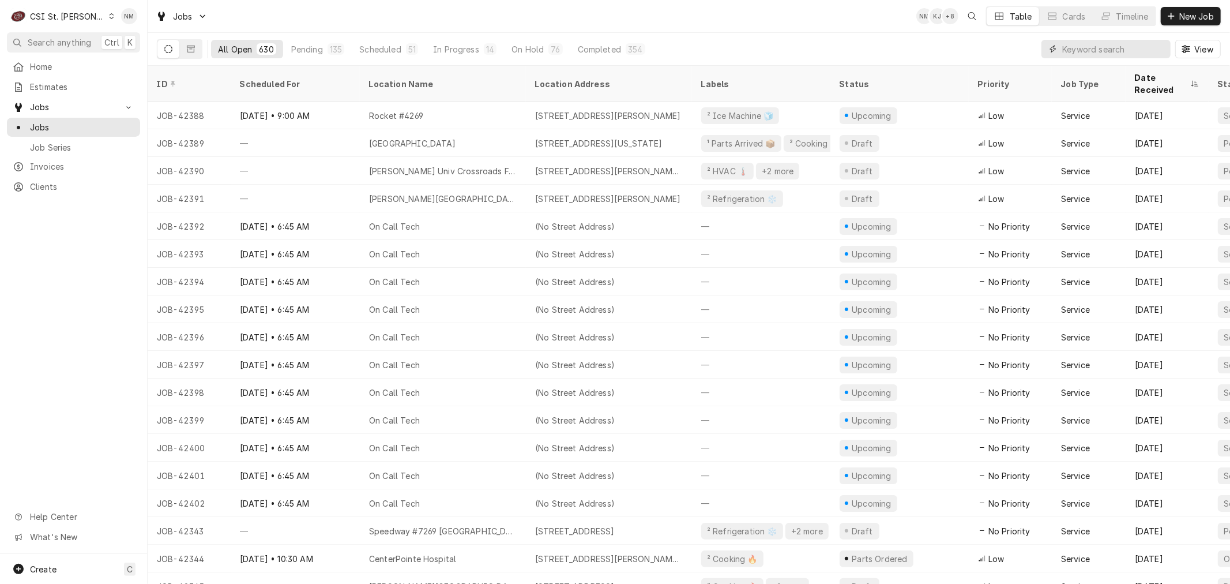
click at [1089, 50] on input "Dynamic Content Wrapper" at bounding box center [1114, 49] width 103 height 18
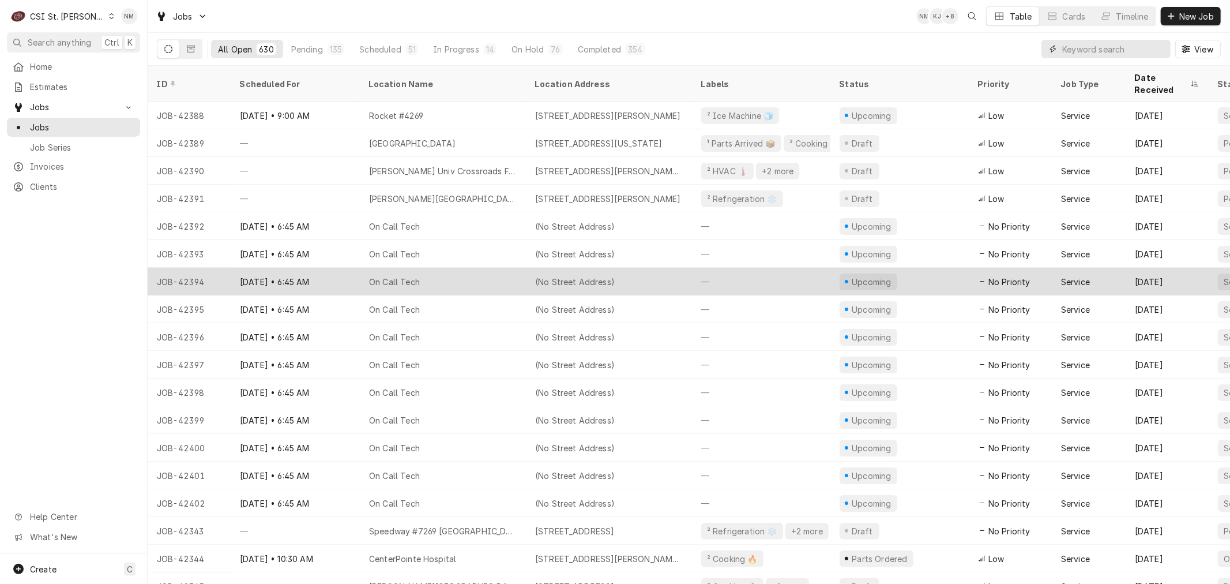
scroll to position [64, 0]
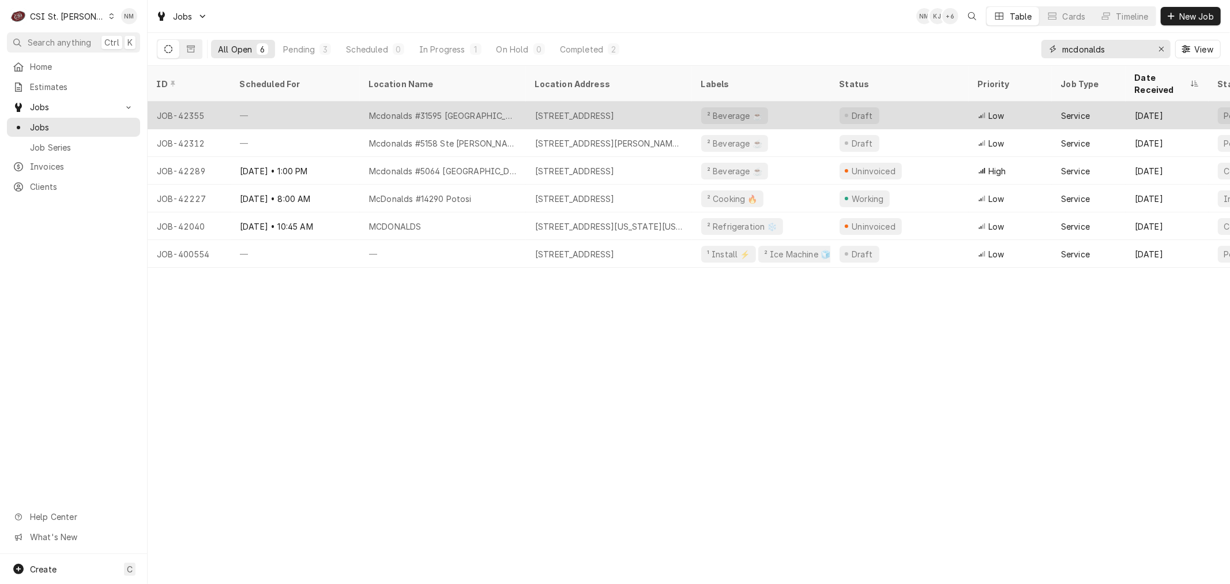
type input "mcdonalds"
click at [310, 106] on div "—" at bounding box center [295, 116] width 129 height 28
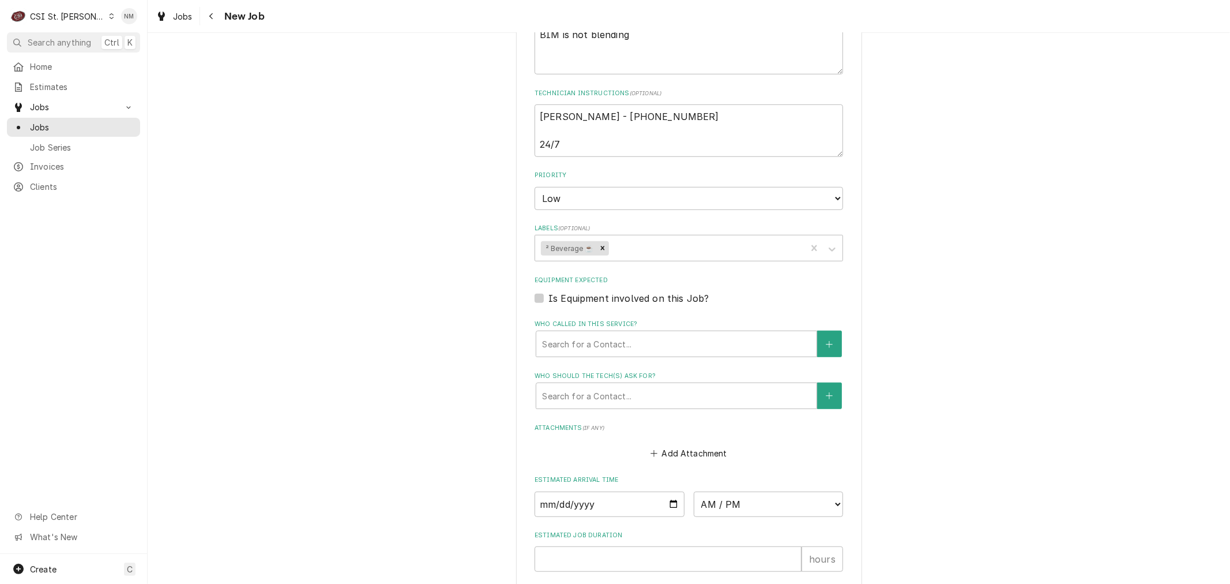
scroll to position [384, 0]
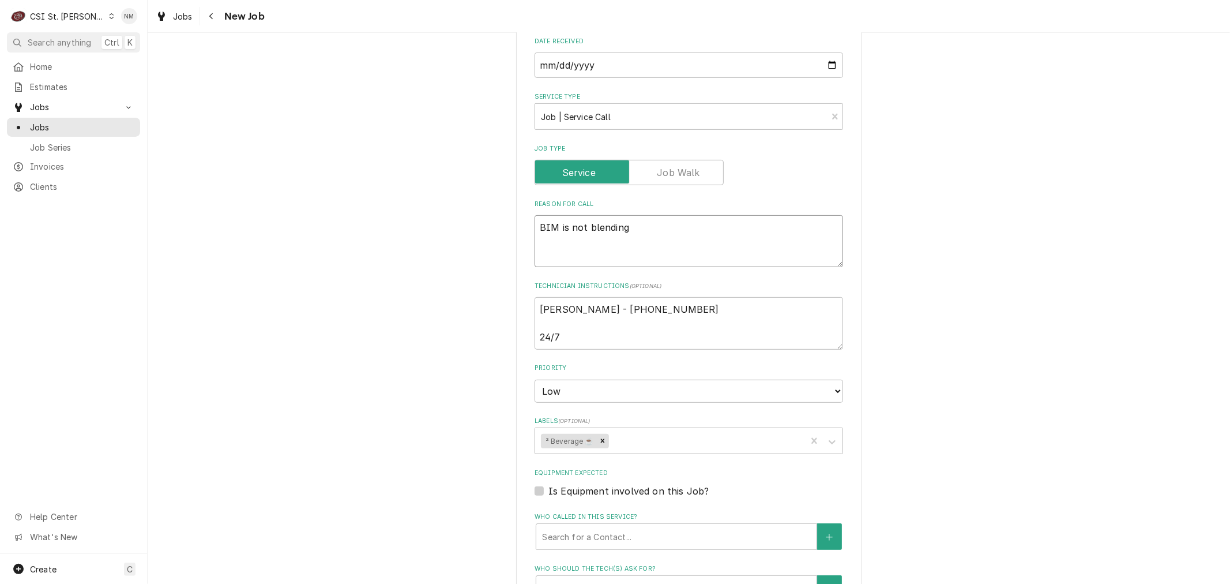
click at [650, 215] on textarea "BIM is not blending" at bounding box center [689, 241] width 309 height 52
type textarea "x"
type textarea "BIM is not blending"
type textarea "x"
type textarea "BIM is not blending B"
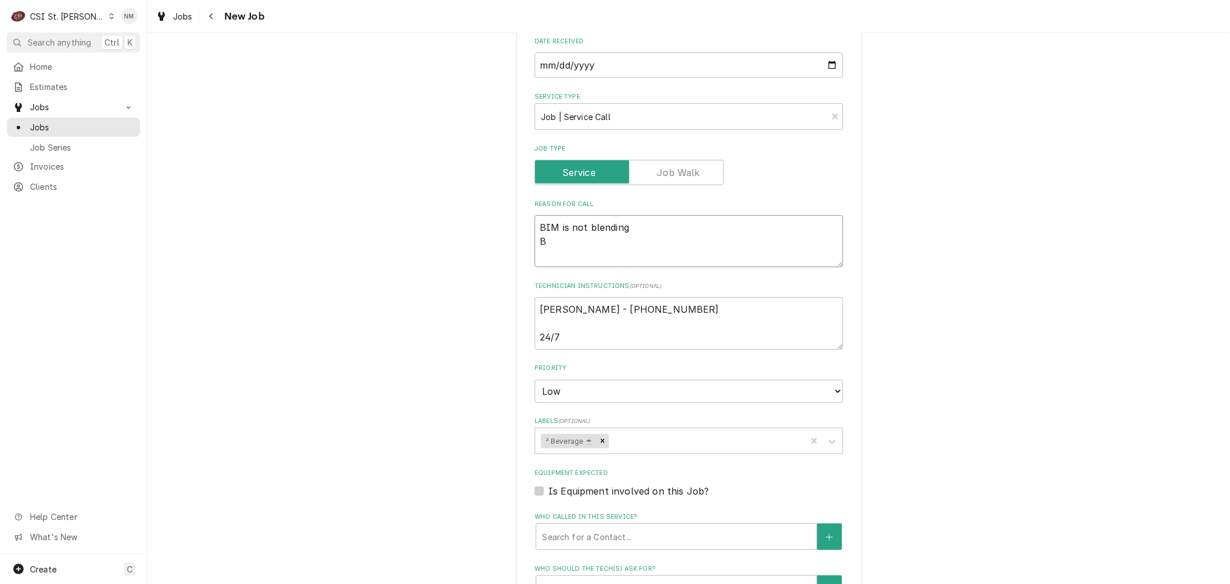
type textarea "x"
type textarea "BIM is not blending Bo"
type textarea "x"
type textarea "BIM is not blending Both"
type textarea "x"
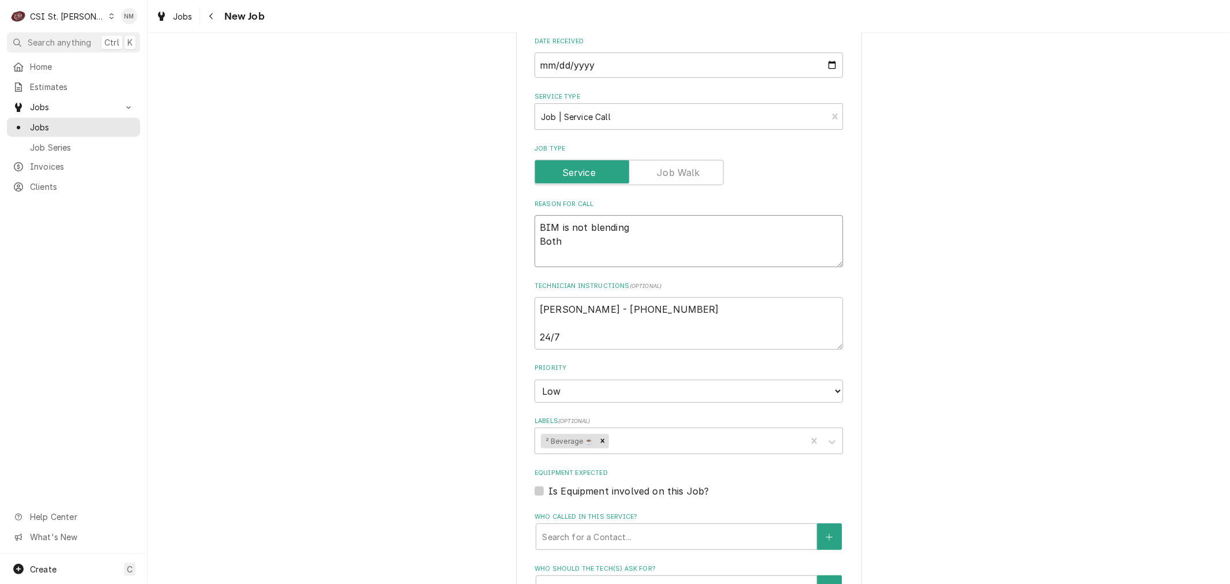
type textarea "BIM is not blending Both"
type textarea "x"
type textarea "BIM is not blending Both s"
type textarea "x"
type textarea "BIM is not blending Both si"
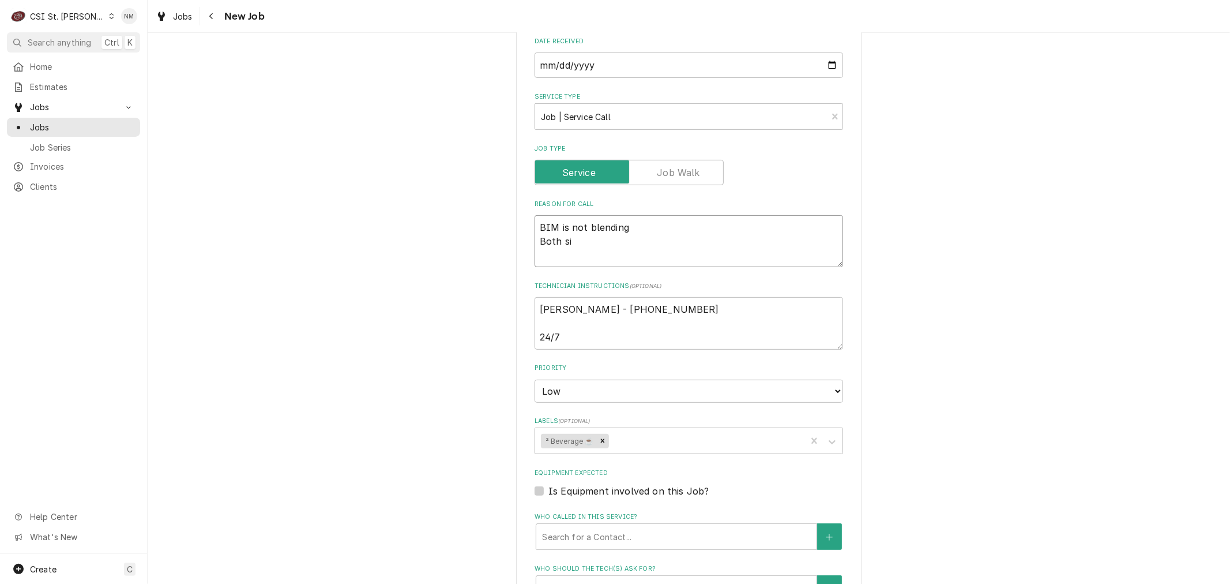
type textarea "x"
type textarea "BIM is not blending Both sid"
type textarea "x"
type textarea "BIM is not blending Both side"
type textarea "x"
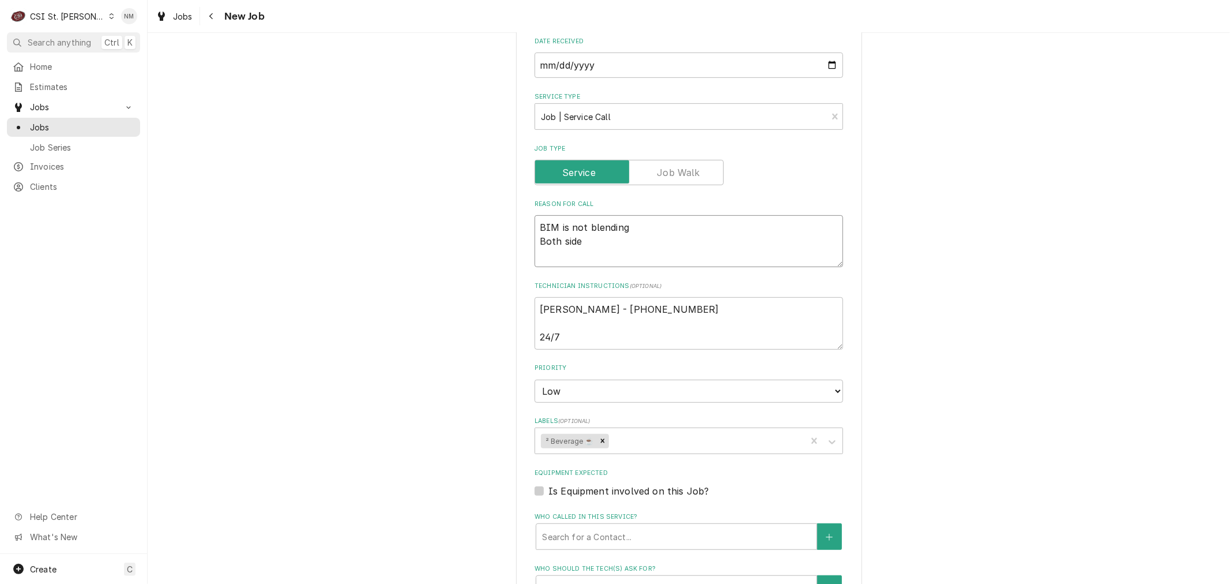
type textarea "BIM is not blending Both sides"
type textarea "x"
type textarea "BIM is not blending Both sides"
type textarea "x"
type textarea "BIM is not blending Both sides a"
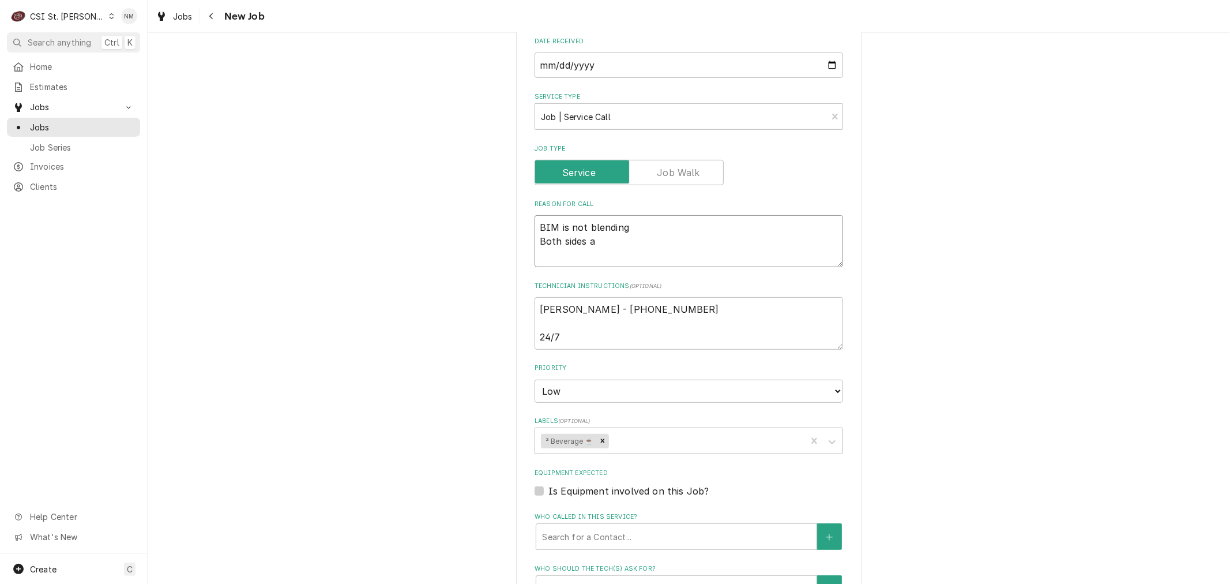
type textarea "x"
type textarea "BIM is not blending Both sides ar"
type textarea "x"
type textarea "BIM is not blending Both sides are"
type textarea "x"
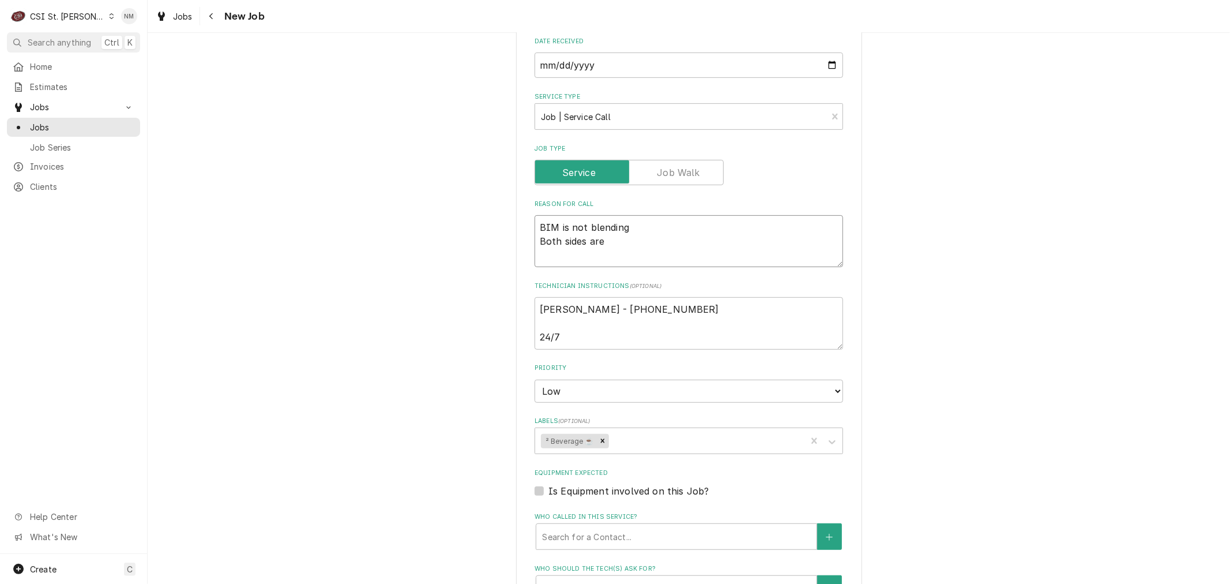
type textarea "BIM is not blending Both sides are"
type textarea "x"
type textarea "BIM is not blending Both sides are n"
type textarea "x"
type textarea "BIM is not blending Both sides are no"
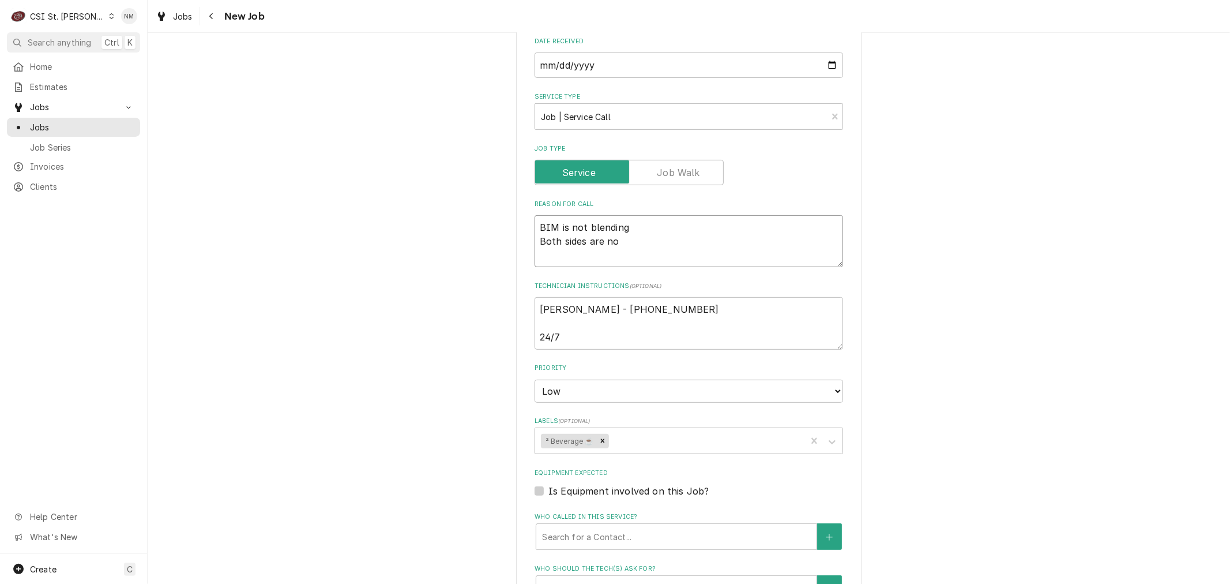
type textarea "x"
type textarea "BIM is not blending Both sides are not"
type textarea "x"
type textarea "BIM is not blending Both sides are not"
type textarea "x"
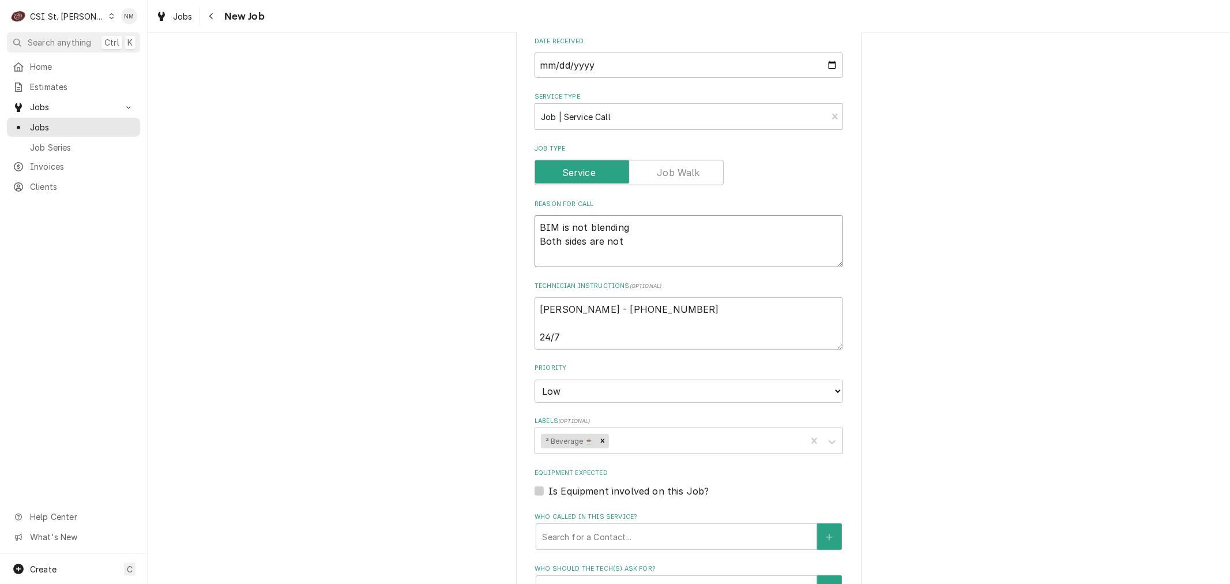
type textarea "BIM is not blending Both sides are not b"
type textarea "x"
type textarea "BIM is not blending Both sides are not bl"
type textarea "x"
type textarea "BIM is not blending Both sides are not ble"
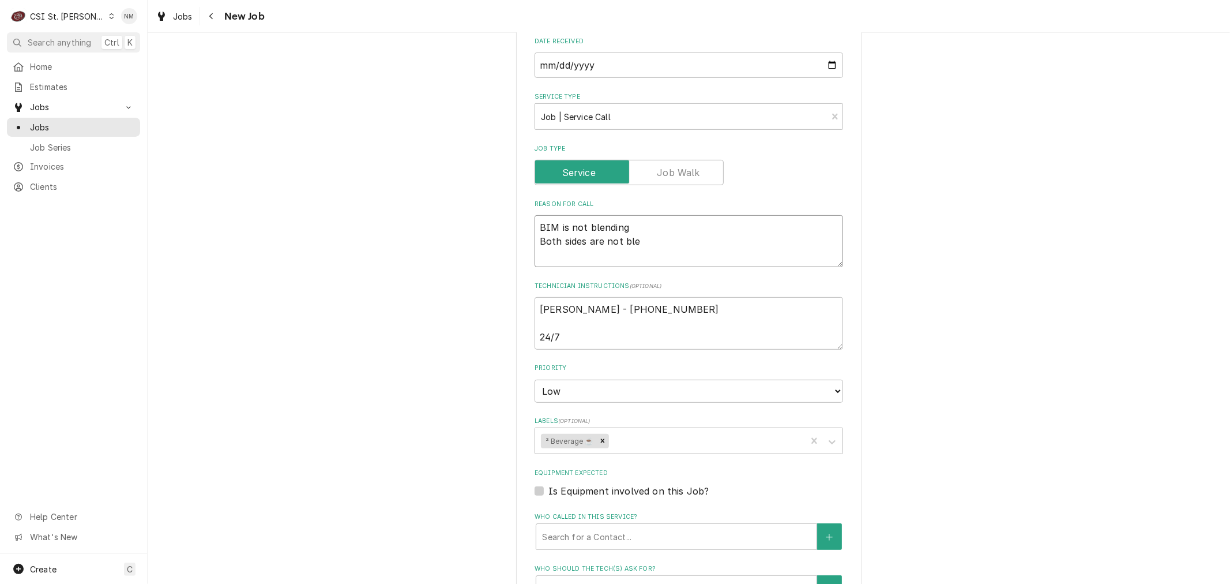
type textarea "x"
type textarea "BIM is not blending Both sides are not blen"
type textarea "x"
type textarea "BIM is not blending Both sides are not blend"
type textarea "x"
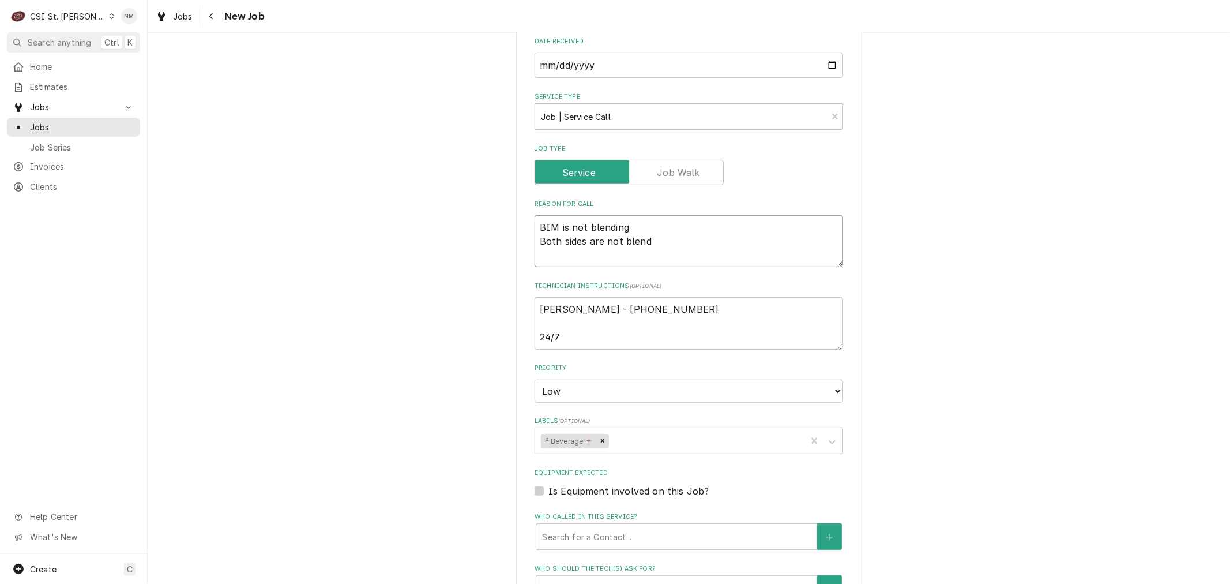
type textarea "BIM is not blending Both sides are not blendi"
type textarea "x"
type textarea "BIM is not blending Both sides are not blendin"
type textarea "x"
type textarea "BIM is not blending Both sides are not blending"
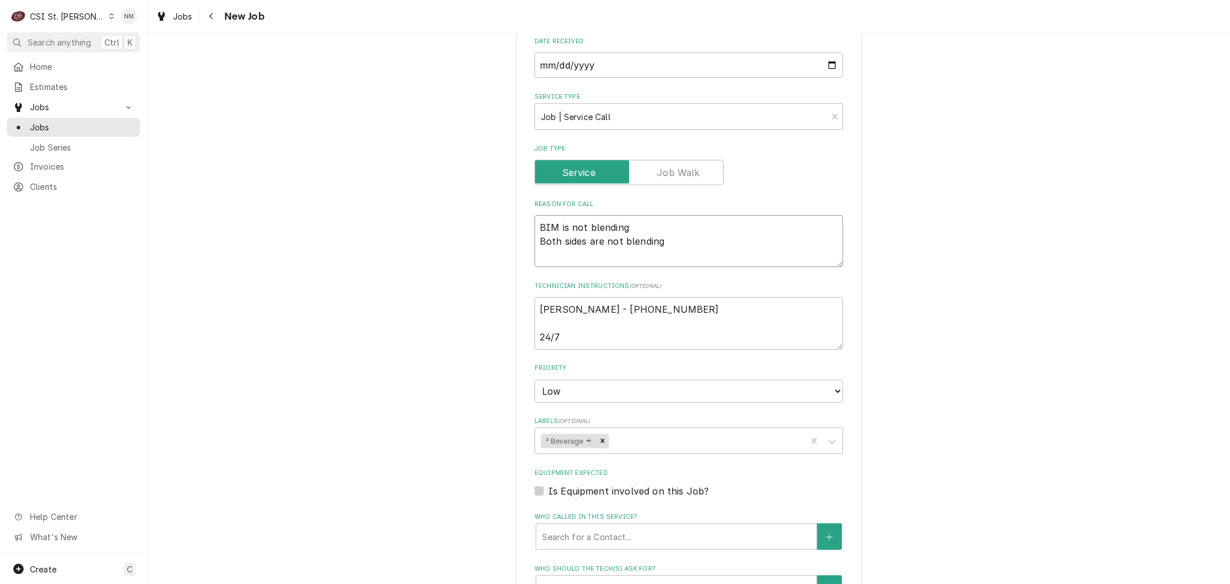
type textarea "x"
type textarea "BIM is not blending Both sides are not blending"
type textarea "x"
type textarea "BIM is not blending Both sides are not blending ("
type textarea "x"
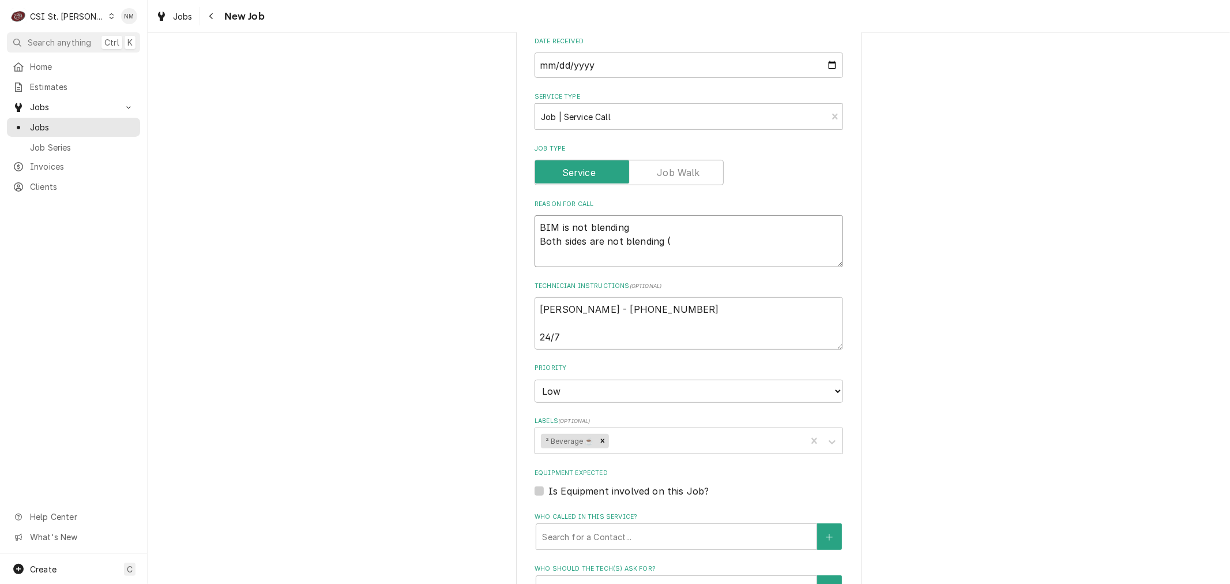
type textarea "BIM is not blending Both sides are not blending (u"
type textarea "x"
type textarea "BIM is not blending Both sides are not blending (up"
type textarea "x"
type textarea "BIM is not blending Both sides are not blending (upd"
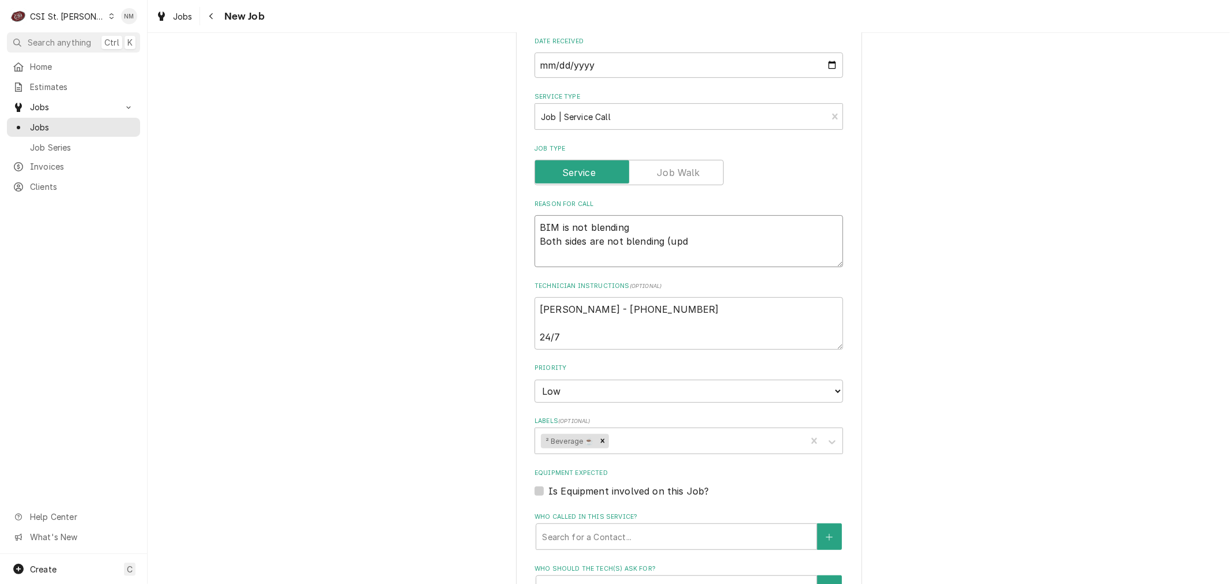
type textarea "x"
type textarea "BIM is not blending Both sides are not blending (upda"
type textarea "x"
type textarea "BIM is not blending Both sides are not blending (updat"
type textarea "x"
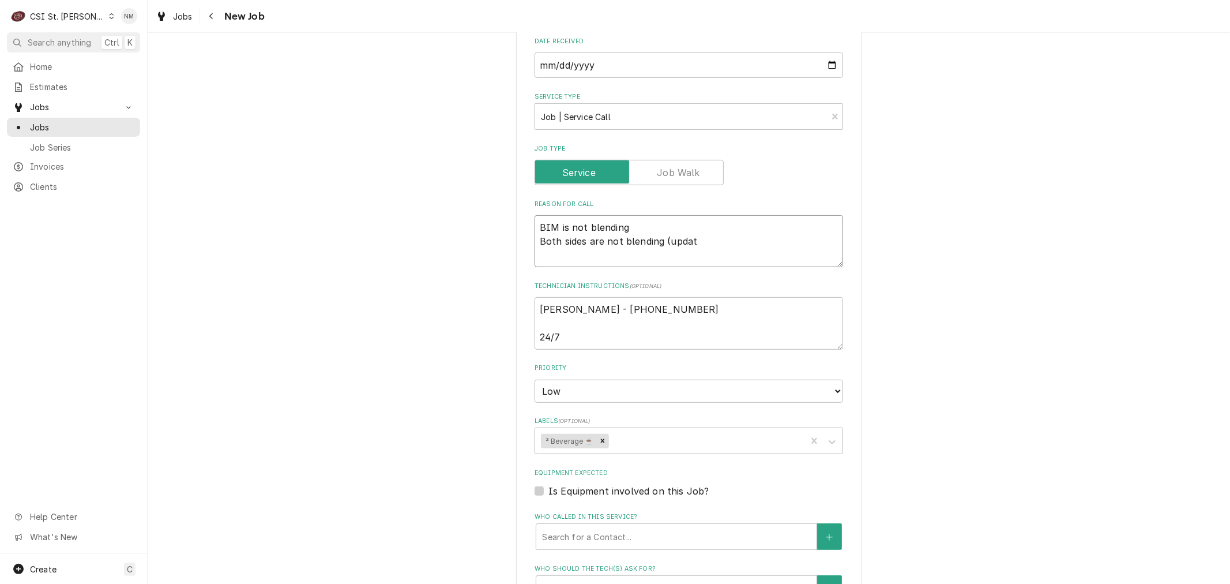
type textarea "BIM is not blending Both sides are not blending (update"
type textarea "x"
type textarea "BIM is not blending Both sides are not blending (update)"
type textarea "x"
type textarea "BIM is not blending Both sides are not blending (update)"
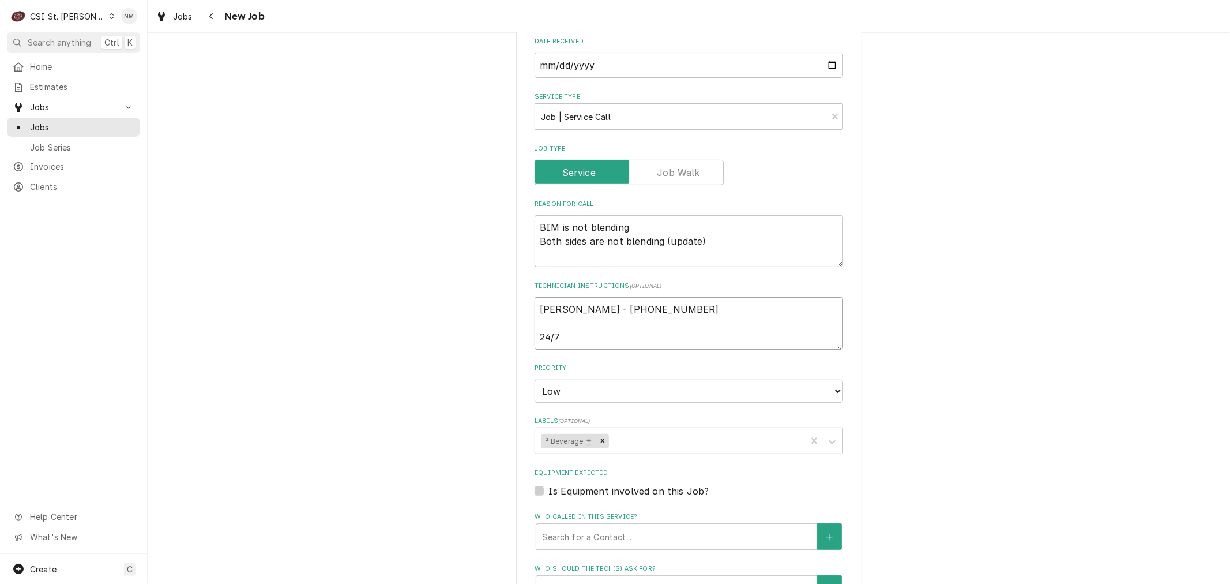
drag, startPoint x: 635, startPoint y: 291, endPoint x: 520, endPoint y: 283, distance: 115.1
click at [520, 283] on div "Use the fields below to edit this job: Client Details Client Estel Foods Edit C…" at bounding box center [689, 303] width 346 height 1264
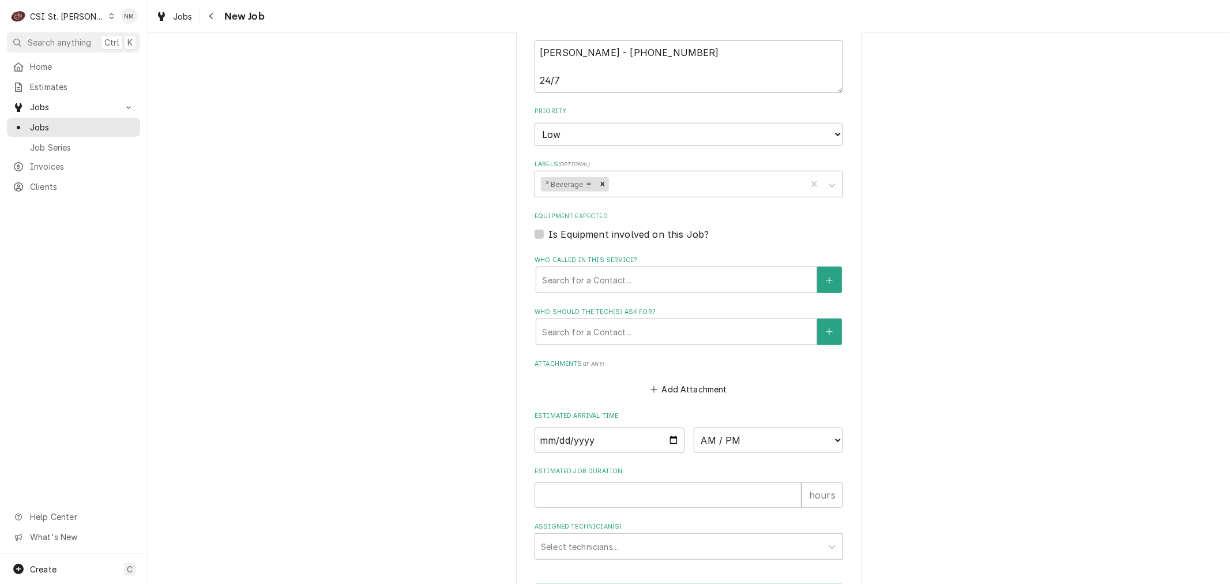
scroll to position [729, 0]
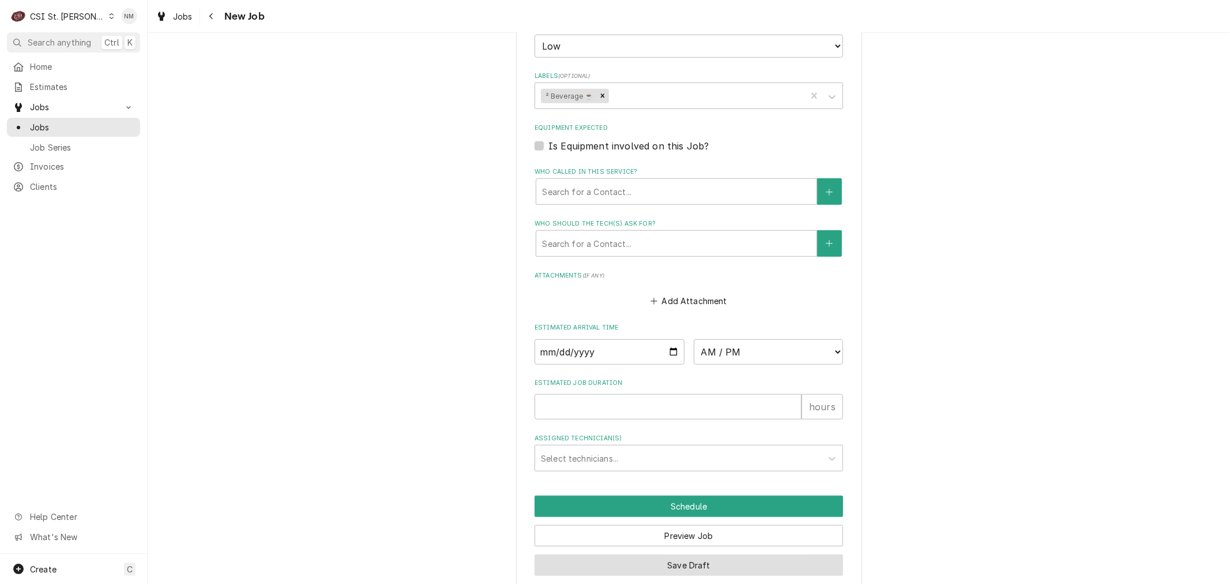
click at [689, 554] on button "Save Draft" at bounding box center [689, 564] width 309 height 21
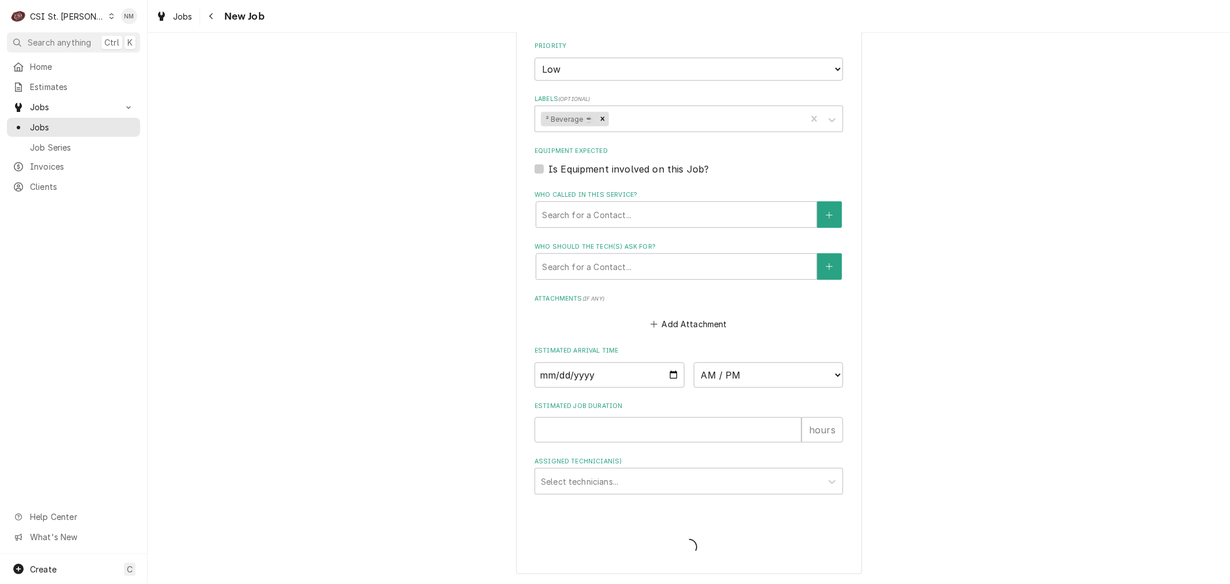
scroll to position [689, 0]
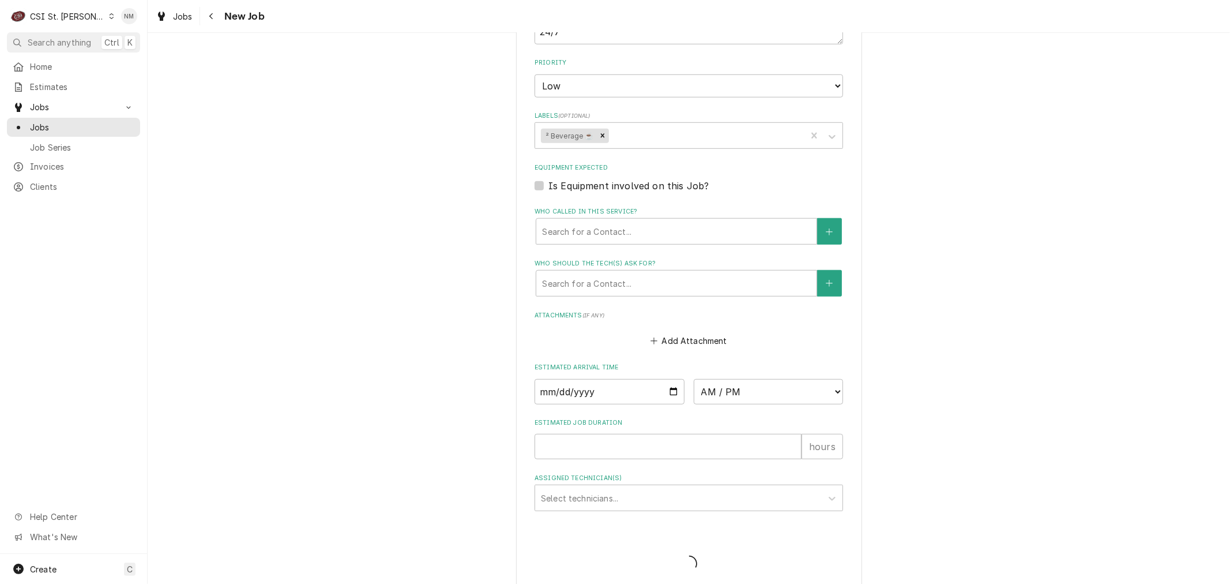
type textarea "x"
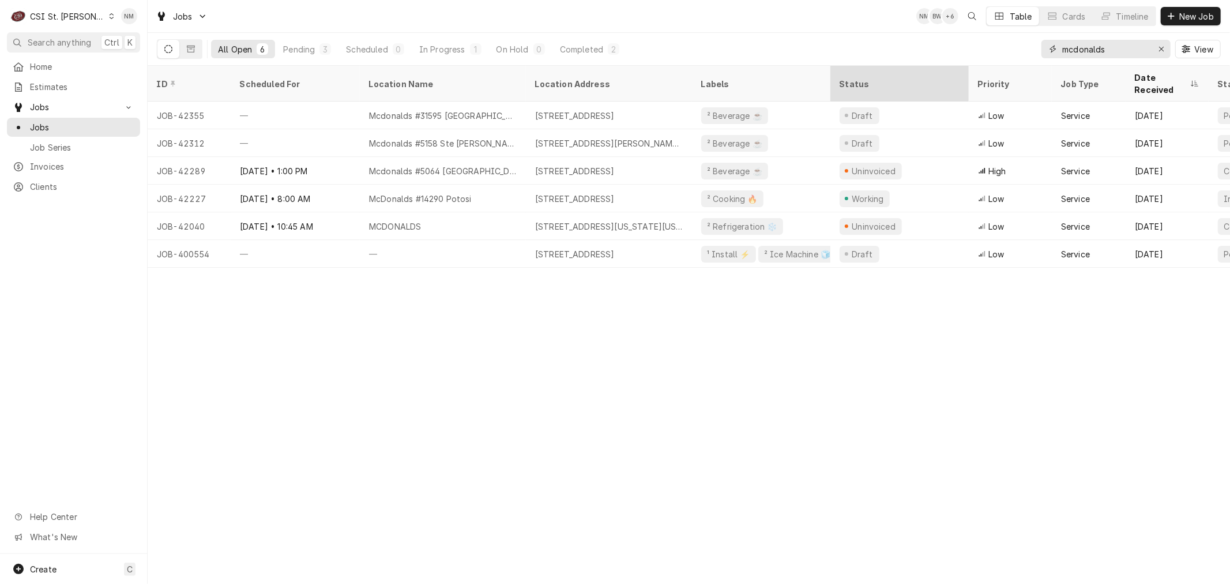
drag, startPoint x: 1114, startPoint y: 52, endPoint x: 959, endPoint y: 66, distance: 155.8
click at [959, 66] on div "Jobs NM BW + 6 Table Cards Timeline New Job All Open 6 Pending 3 Scheduled 0 In…" at bounding box center [689, 292] width 1083 height 584
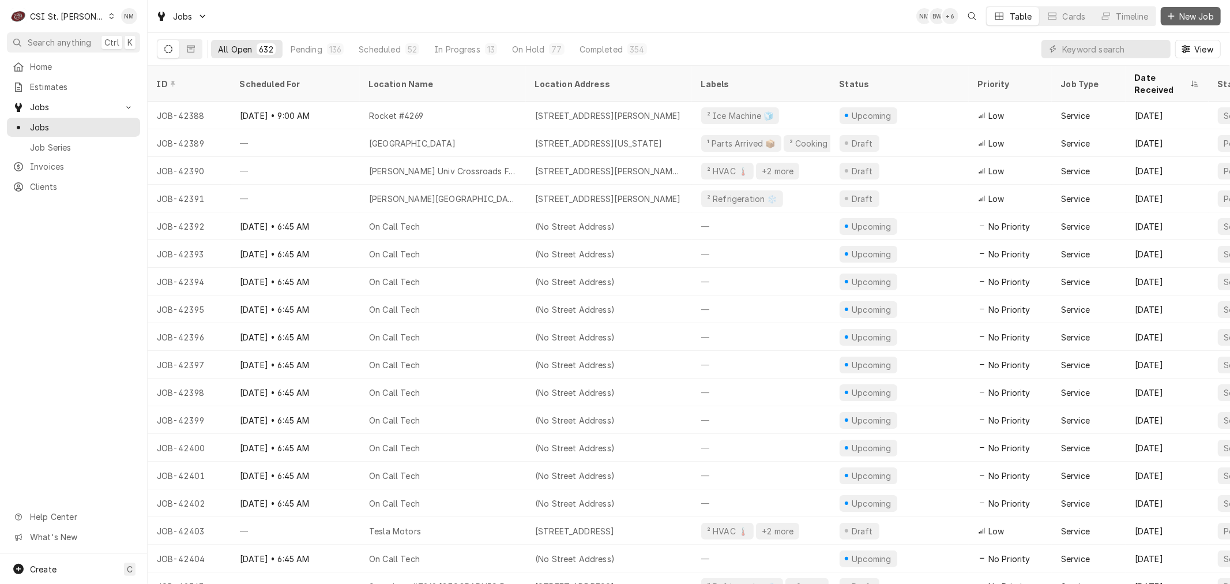
click at [1177, 10] on span "New Job" at bounding box center [1196, 16] width 39 height 12
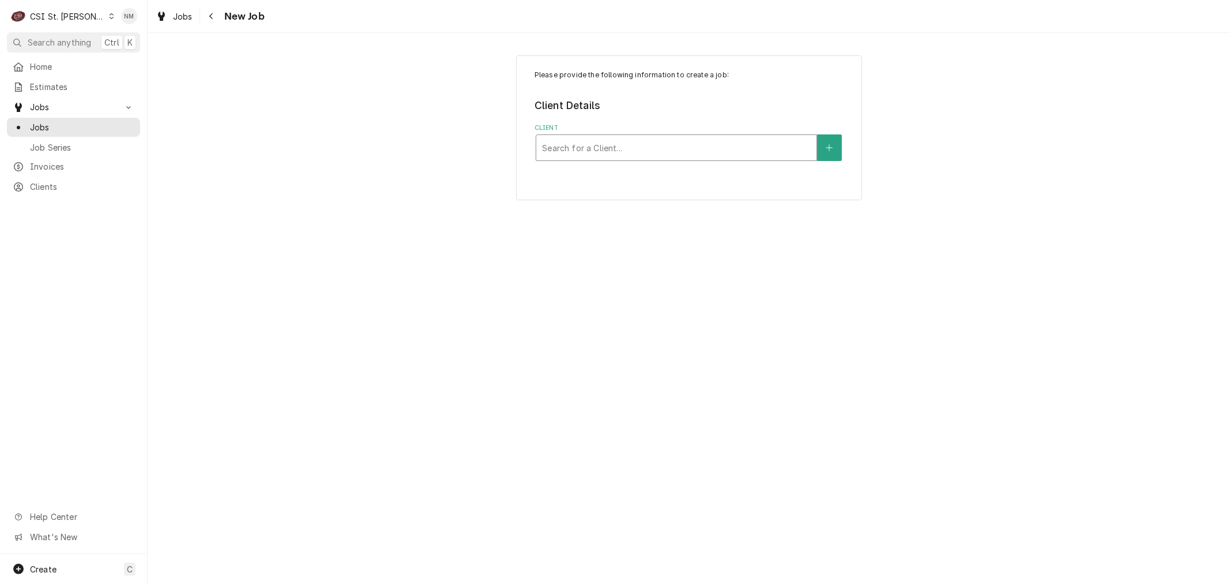
click at [613, 147] on div "Client" at bounding box center [676, 147] width 269 height 21
type input "[PERSON_NAME] pla"
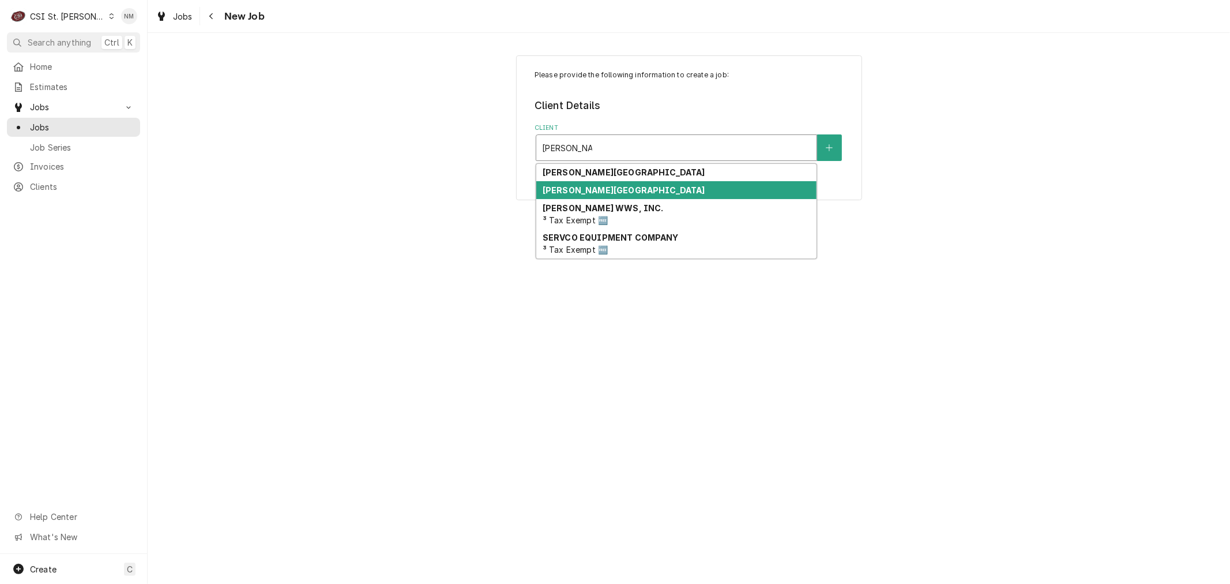
click at [622, 186] on strong "[PERSON_NAME][GEOGRAPHIC_DATA]" at bounding box center [624, 190] width 163 height 10
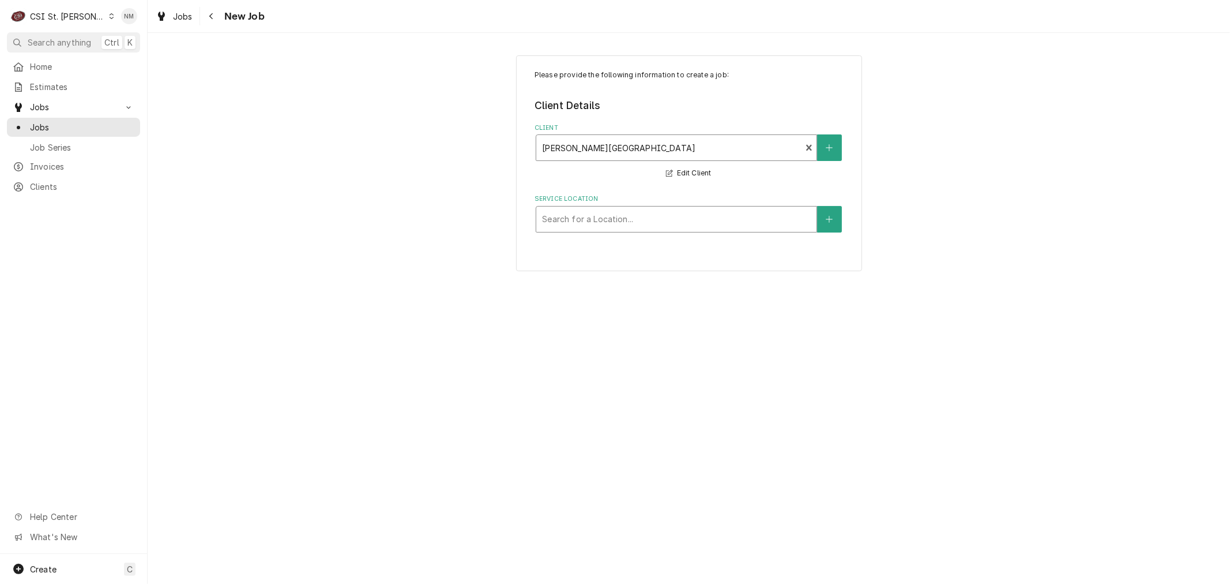
click at [629, 223] on div "Service Location" at bounding box center [676, 219] width 269 height 21
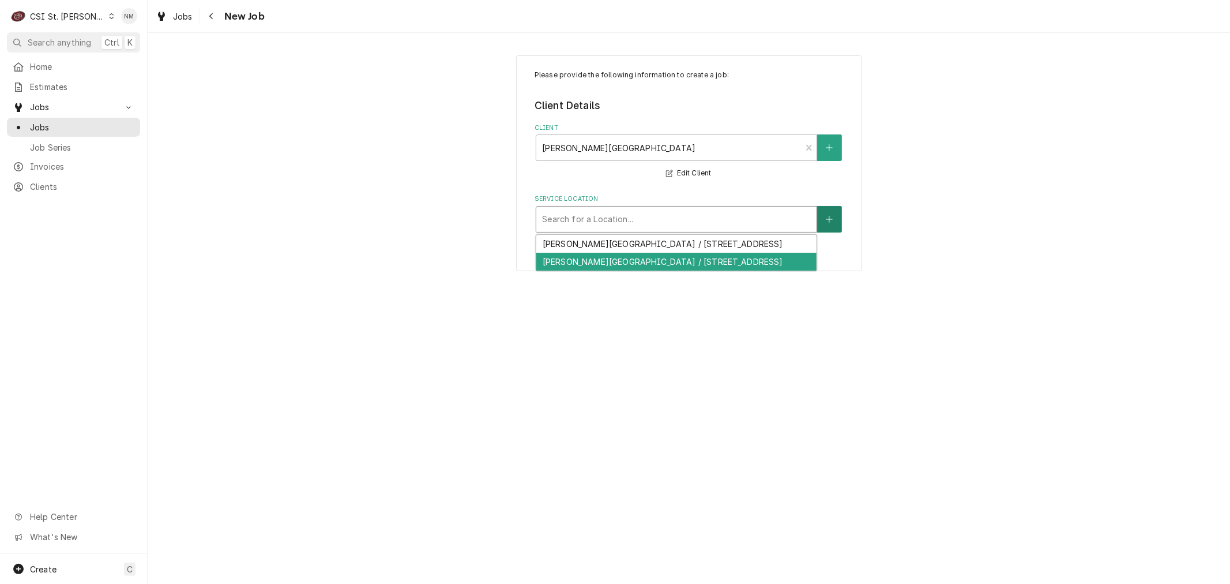
click at [825, 215] on button "Service Location" at bounding box center [829, 219] width 24 height 27
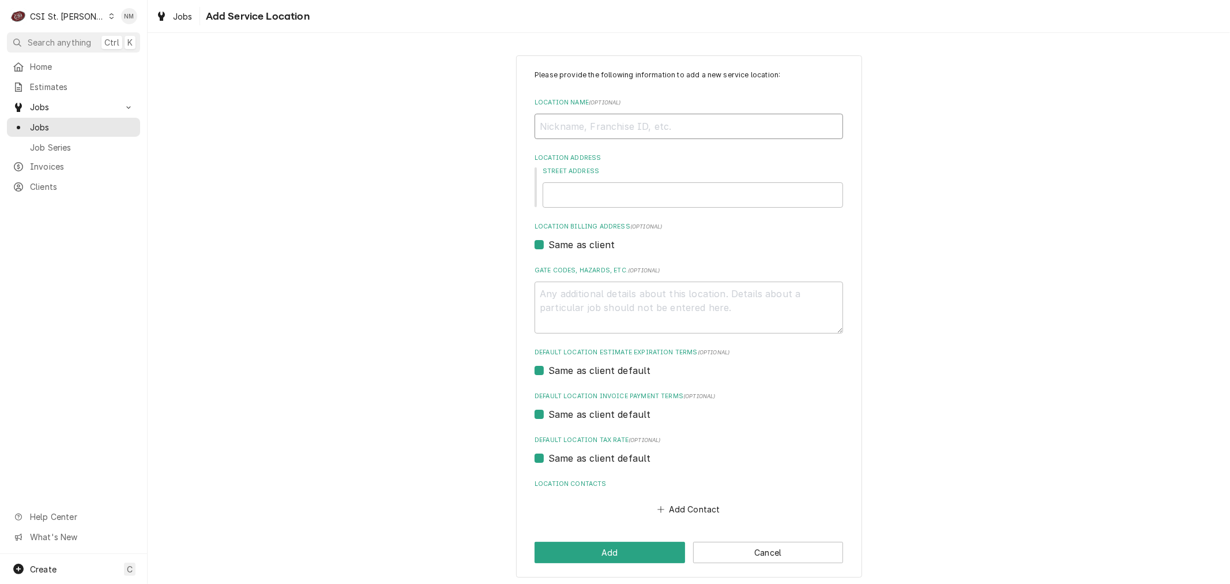
click at [580, 124] on input "Location Name ( optional )" at bounding box center [689, 126] width 309 height 25
type textarea "x"
type input "H"
type textarea "x"
type input "HA"
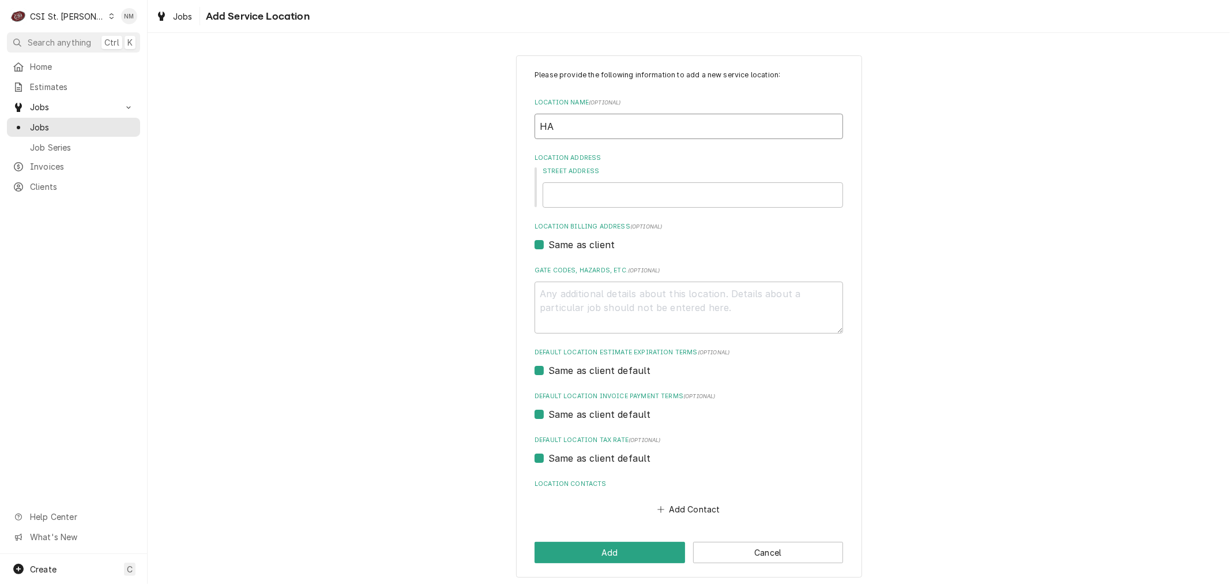
type textarea "x"
type input "HAN"
type textarea "x"
type input "HANC"
type textarea "x"
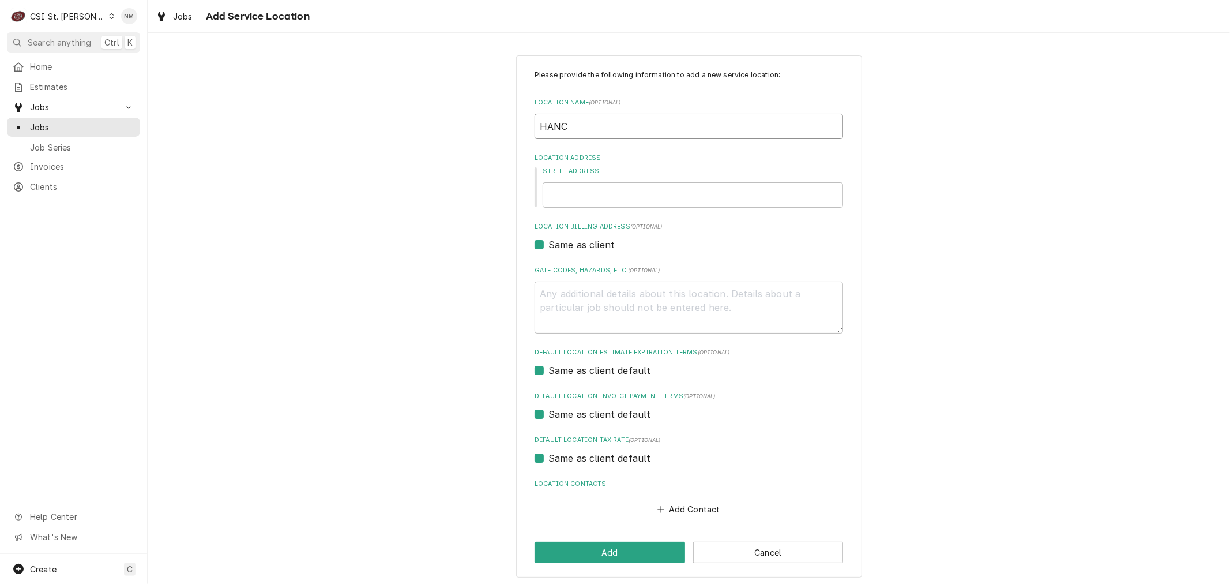
type input "HANCI"
type textarea "x"
type input "HANC"
type textarea "x"
type input "HANCO"
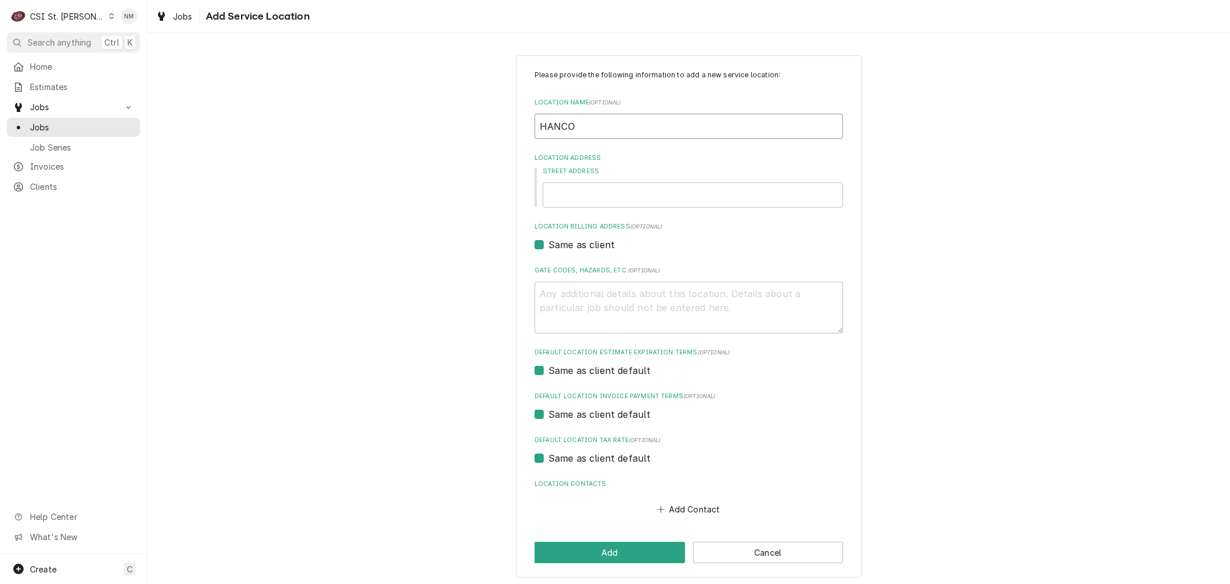
type textarea "x"
type input "HANCOC"
type textarea "x"
type input "[PERSON_NAME]"
type textarea "x"
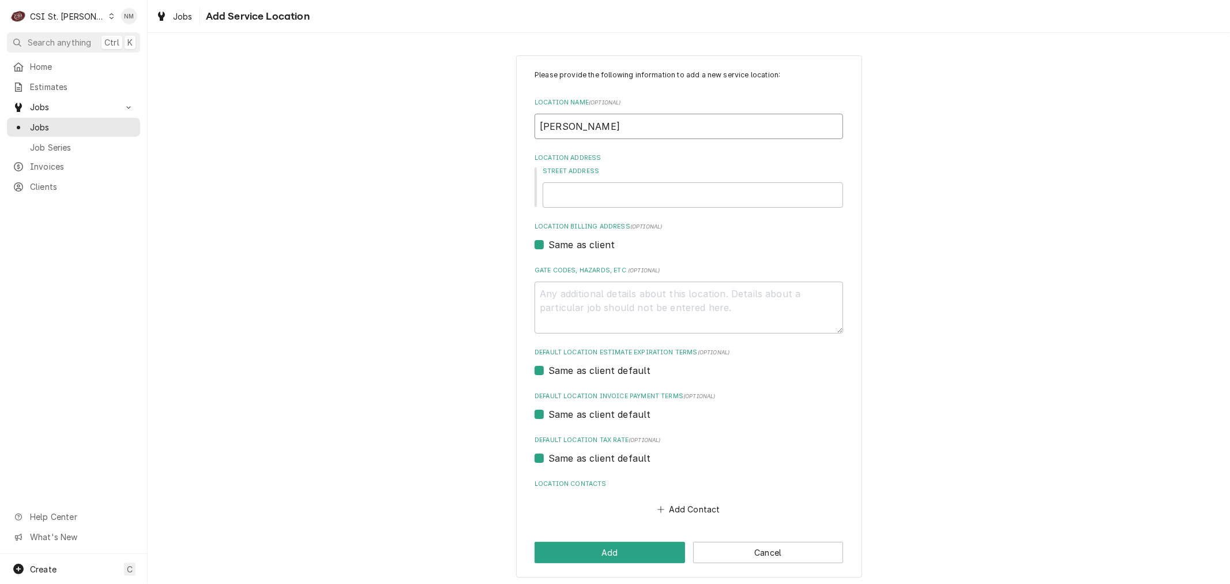
type input "[PERSON_NAME]"
type textarea "x"
type input "[PERSON_NAME] P"
type textarea "x"
type input "[PERSON_NAME]"
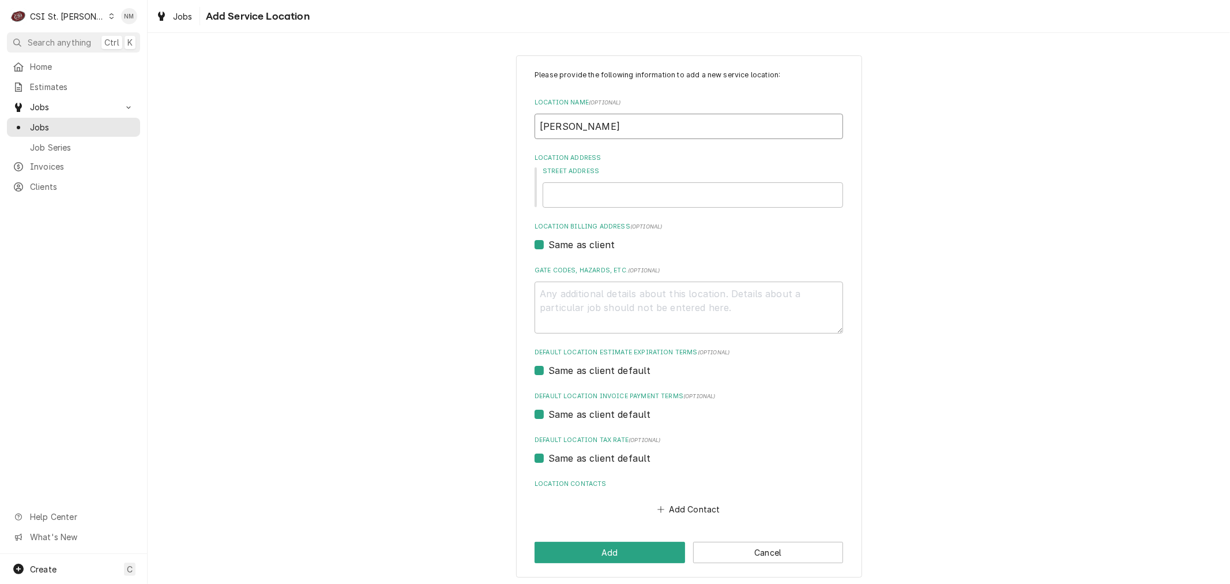
type textarea "x"
type input "[PERSON_NAME] PLA"
type textarea "x"
type input "[PERSON_NAME] PLAC"
type textarea "x"
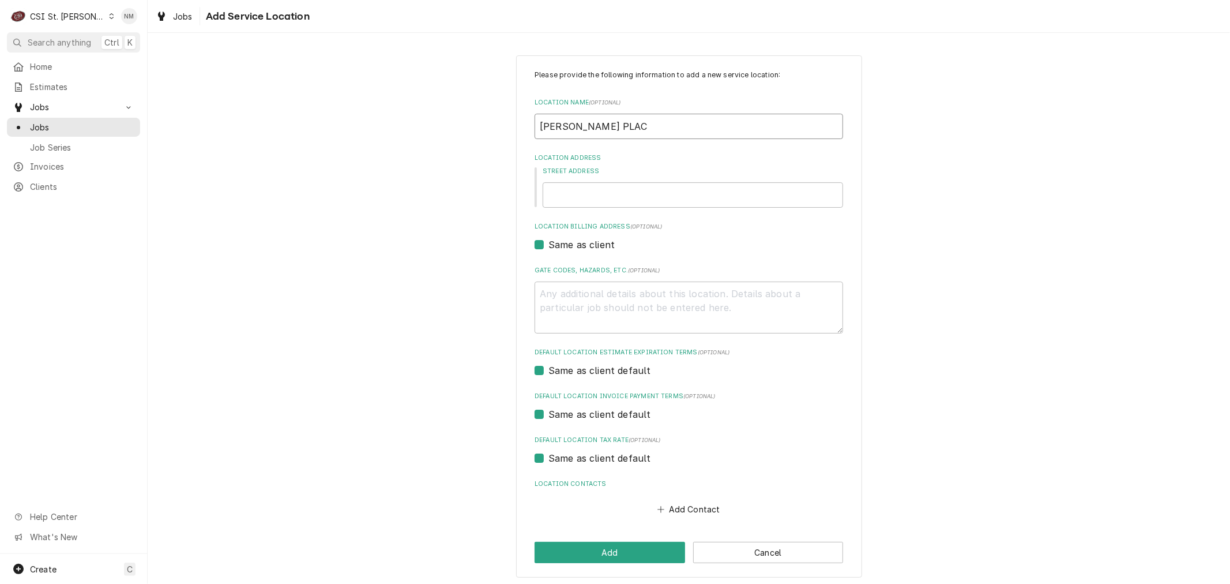
type input "HANCOCK PLACE"
type textarea "x"
type input "HANCOCK PLACE"
type textarea "x"
type input "HANCOCK PLACE E"
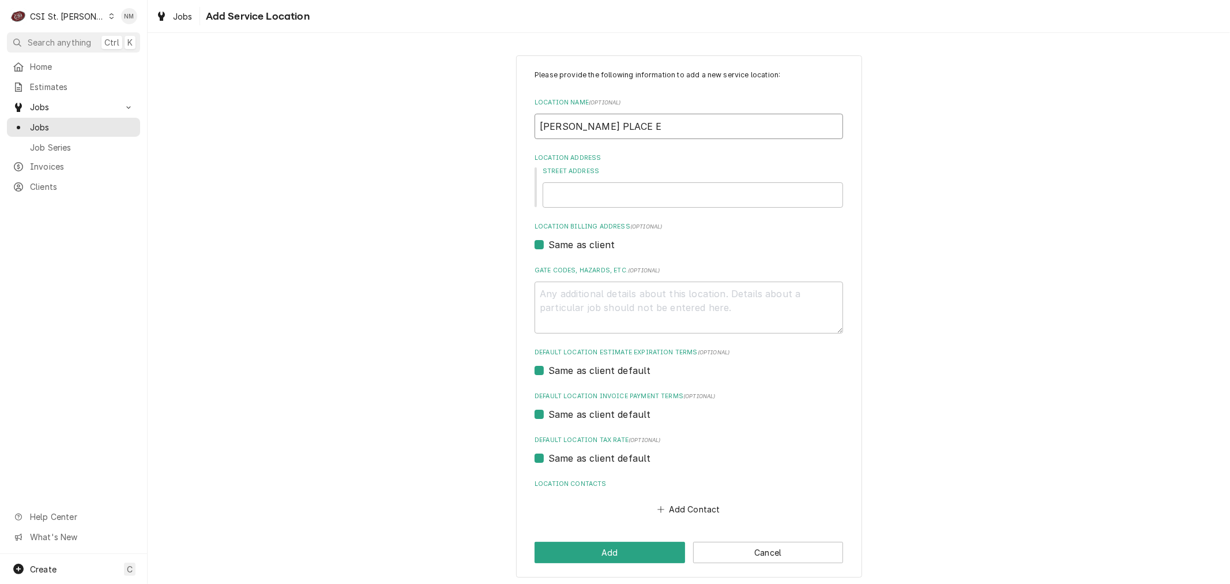
type textarea "x"
type input "HANCOCK PLACE EL"
type textarea "x"
type input "HANCOCK PLACE ELE"
type textarea "x"
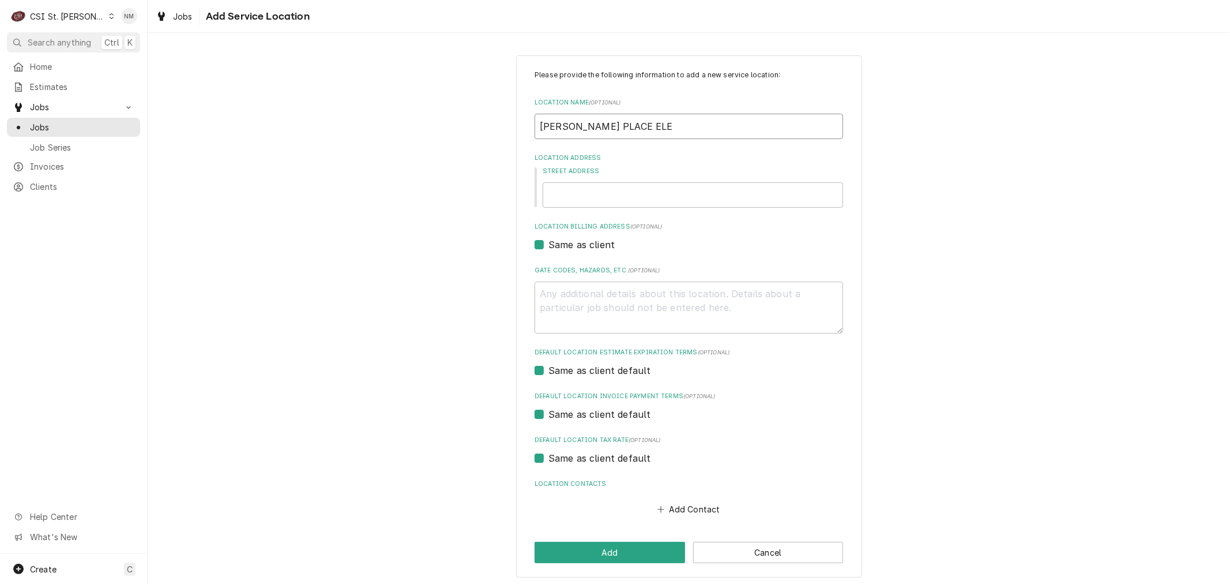
type input "HANCOCK PLACE ELEM"
type textarea "x"
type input "HANCOCK PLACE ELEME"
type textarea "x"
type input "HANCOCK PLACE ELEMEN"
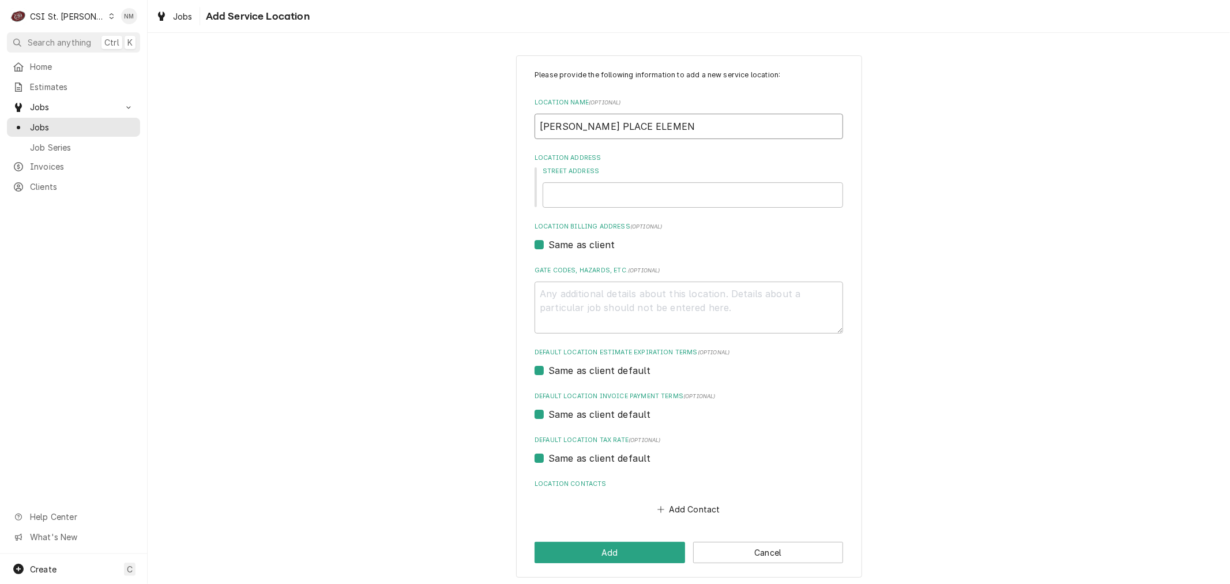
type textarea "x"
type input "HANCOCK PLACE ELEMENT"
type textarea "x"
type input "HANCOCK PLACE ELEMENTA"
type textarea "x"
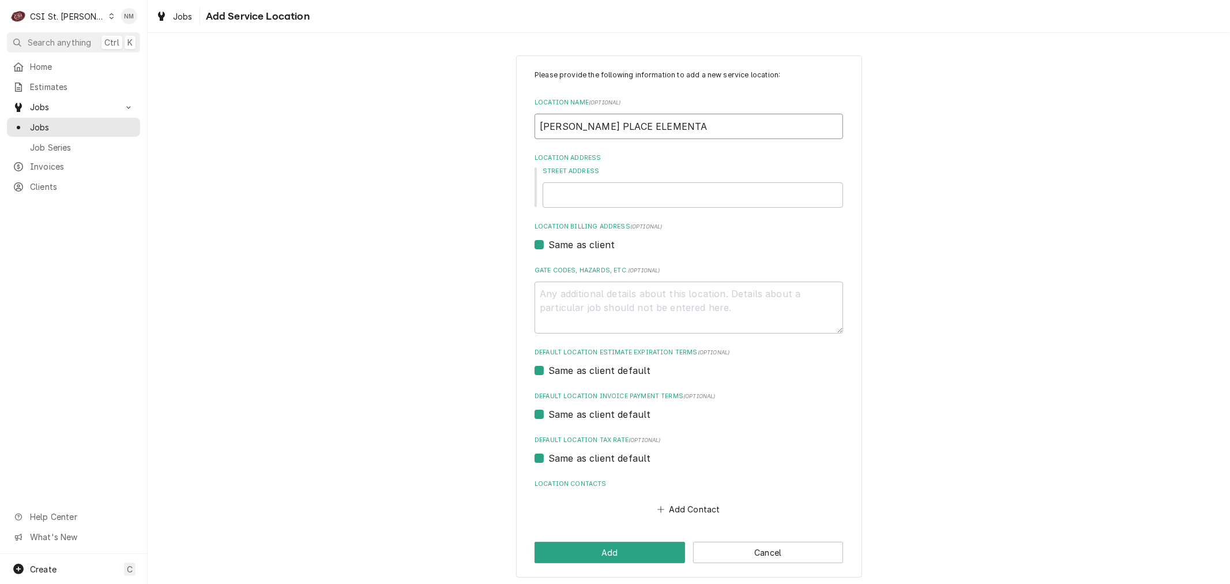
type input "HANCOCK PLACE ELEMENTAR"
type textarea "x"
type input "[PERSON_NAME][GEOGRAPHIC_DATA]"
type textarea "x"
type input "9"
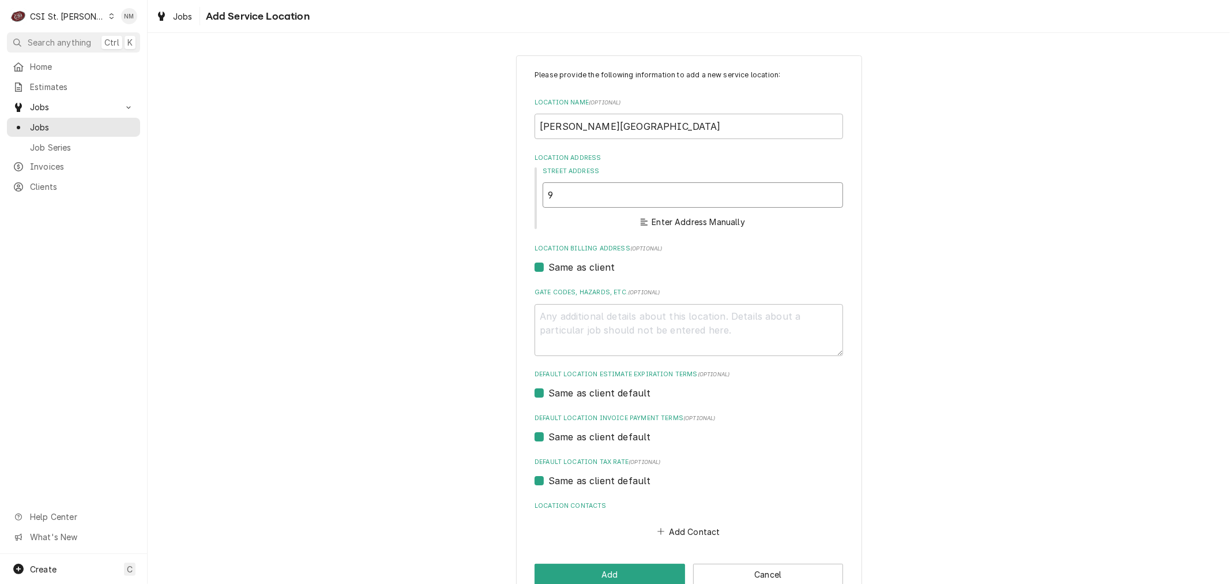
type textarea "x"
type input "91"
type textarea "x"
type input "910"
type textarea "x"
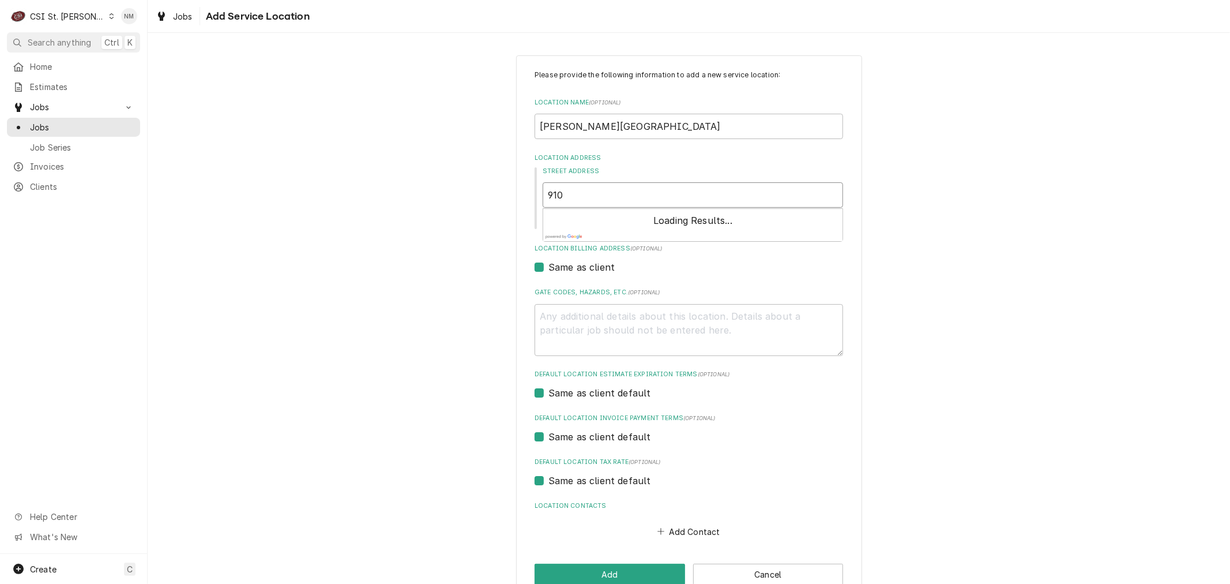
type input "9101"
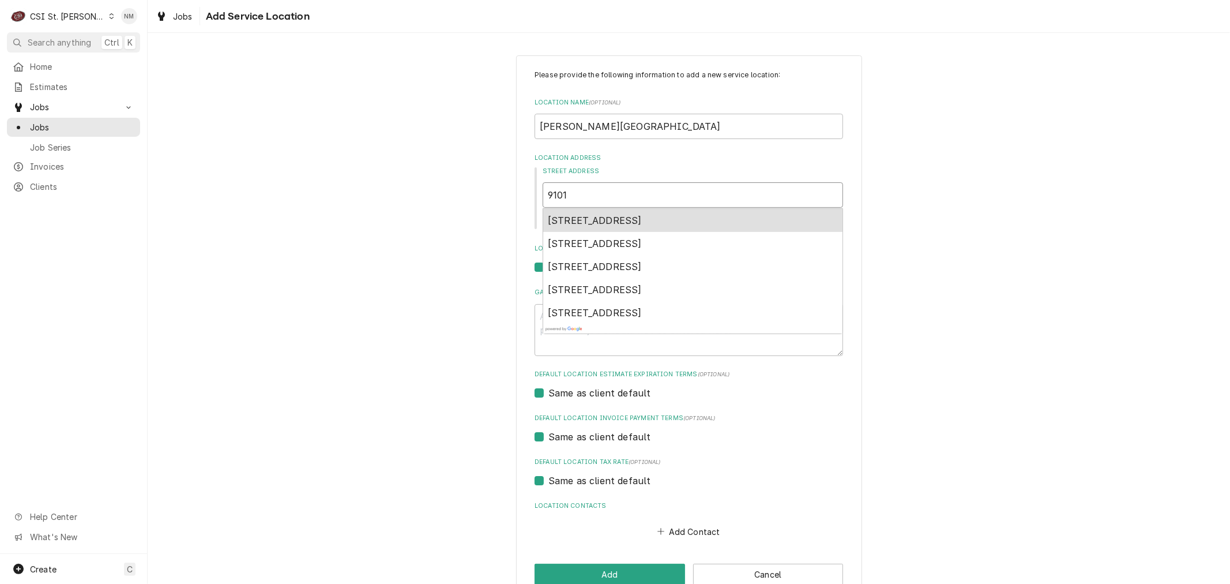
type textarea "x"
type input "9101"
type textarea "x"
type input "9101 S"
type textarea "x"
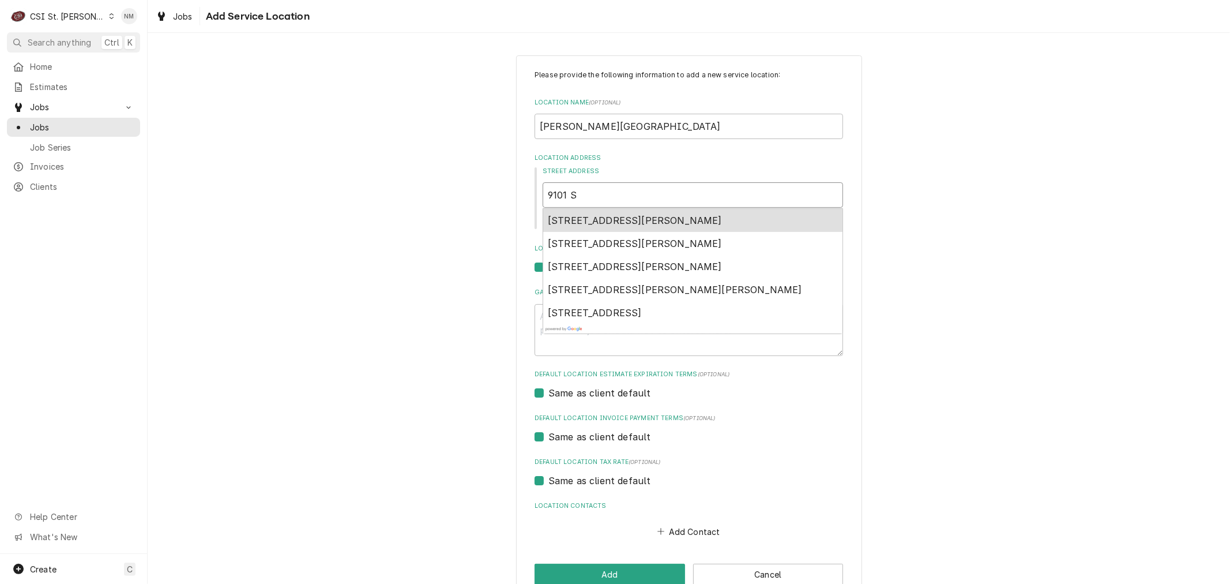
type input "9101 S"
type textarea "x"
type input "9101 S B"
type textarea "x"
type input "9101 S BR"
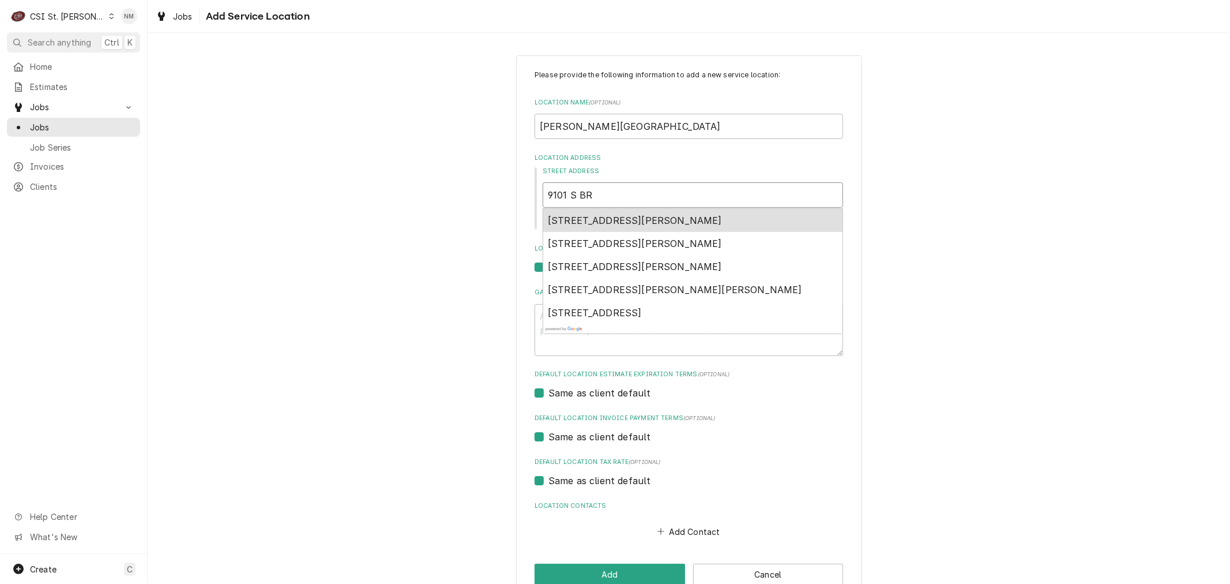
type textarea "x"
type input "9101 S BRO"
type textarea "x"
type input "9101 S BROA"
type textarea "x"
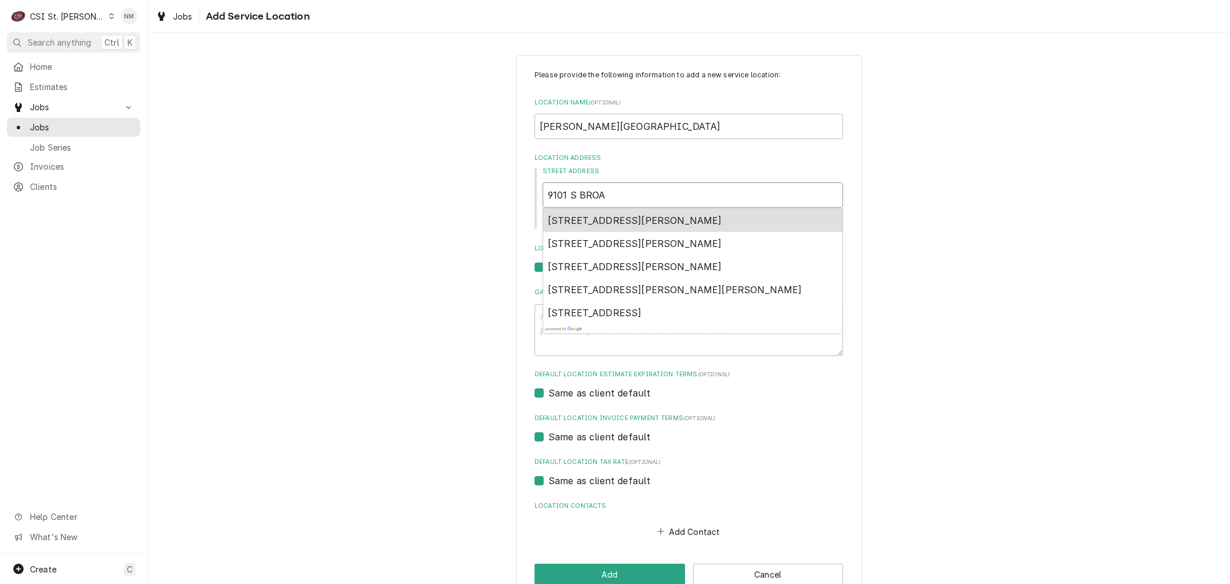
type input "9101 S BROAD"
click at [642, 219] on span "9101 S Broadway, St. Louis, MO, USA" at bounding box center [595, 221] width 94 height 12
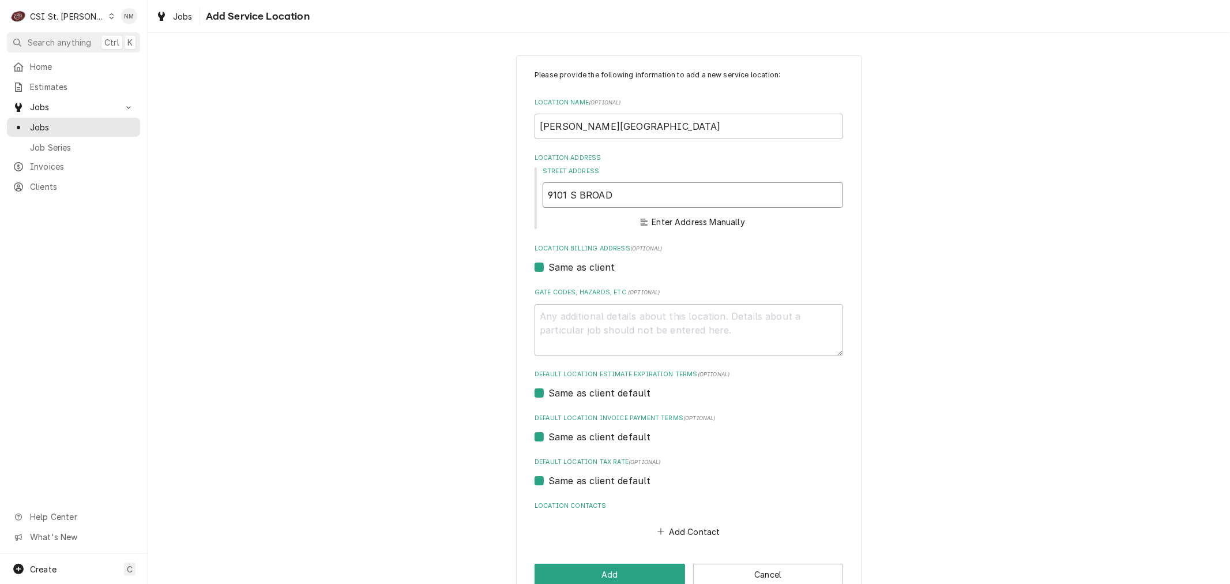
type textarea "x"
type input "9101 S Broadway"
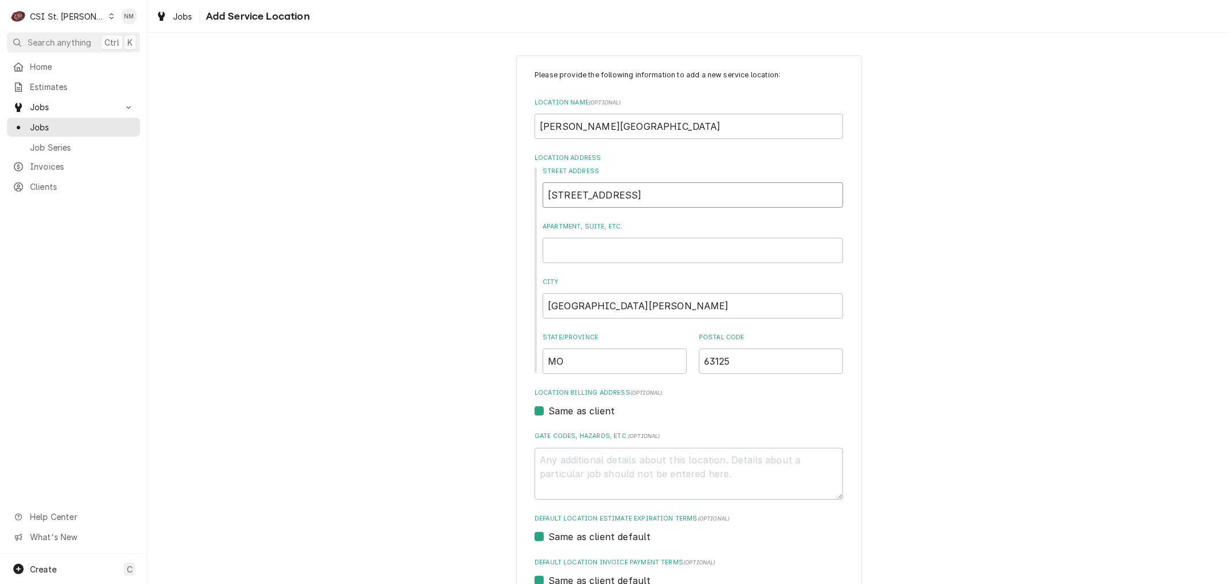
type textarea "x"
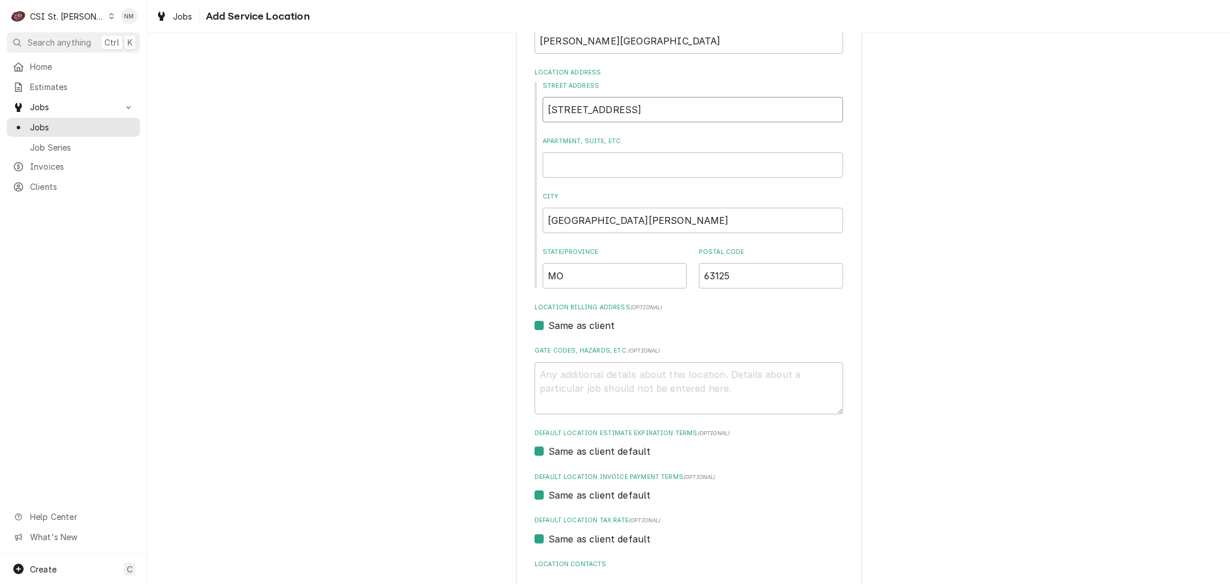
scroll to position [169, 0]
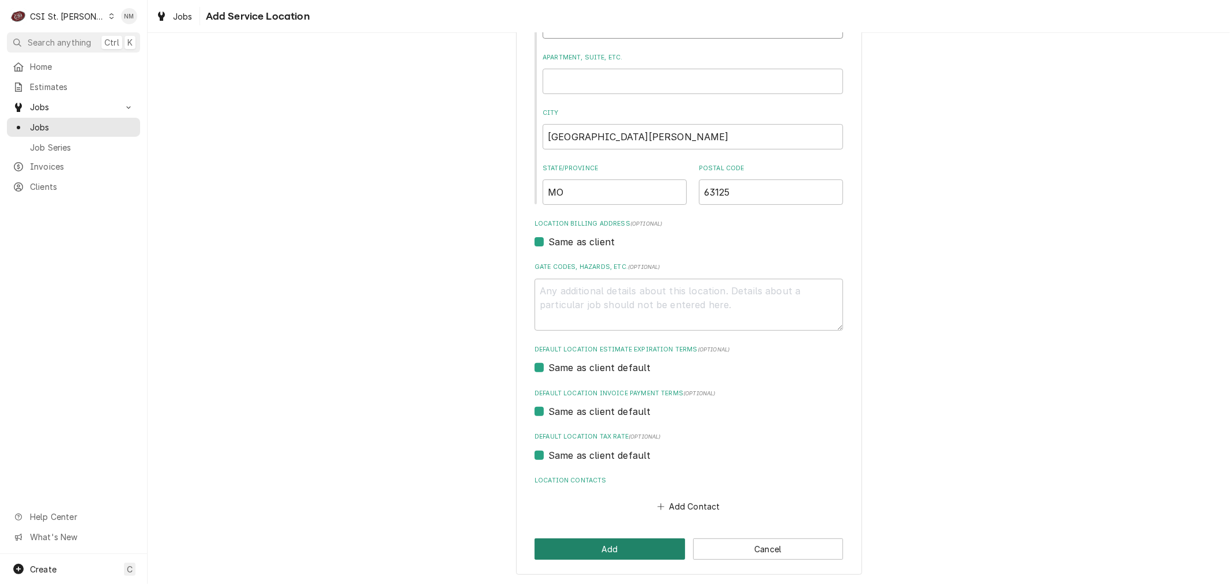
type input "9101 S Broadway"
click at [625, 543] on button "Add" at bounding box center [610, 548] width 151 height 21
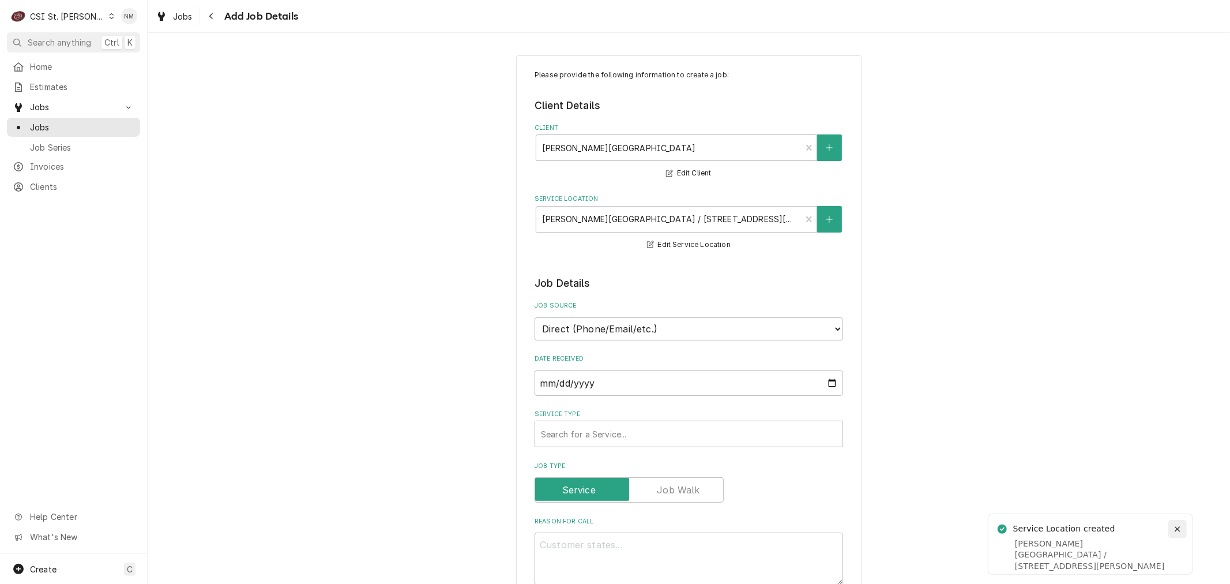
click at [1177, 528] on icon "Notifications alt+T" at bounding box center [1177, 528] width 5 height 5
click at [607, 429] on div "Service Type" at bounding box center [689, 433] width 296 height 21
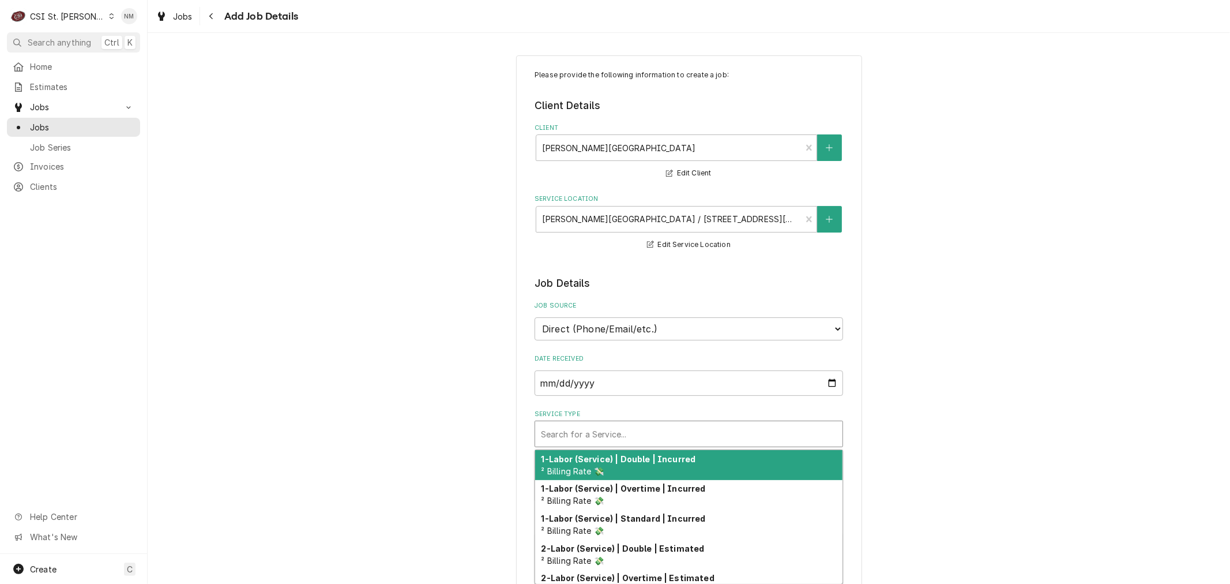
type textarea "x"
type input "S"
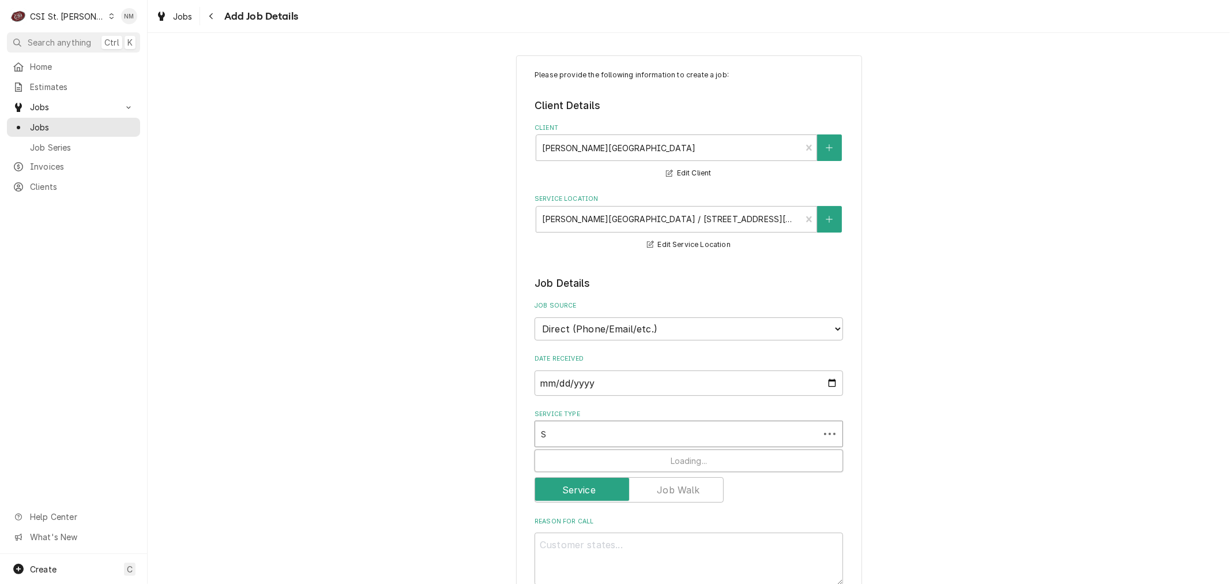
type textarea "x"
type input "SE"
type textarea "x"
type input "SER"
type textarea "x"
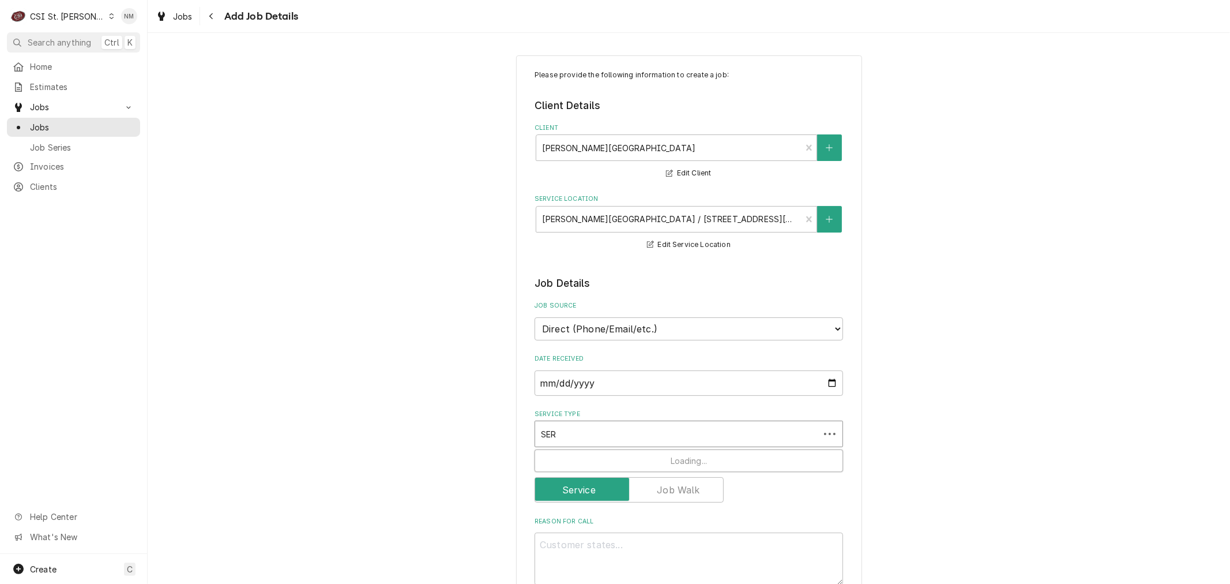
type input "SERV"
type textarea "x"
type input "SERVI"
type textarea "x"
type input "SERVIC"
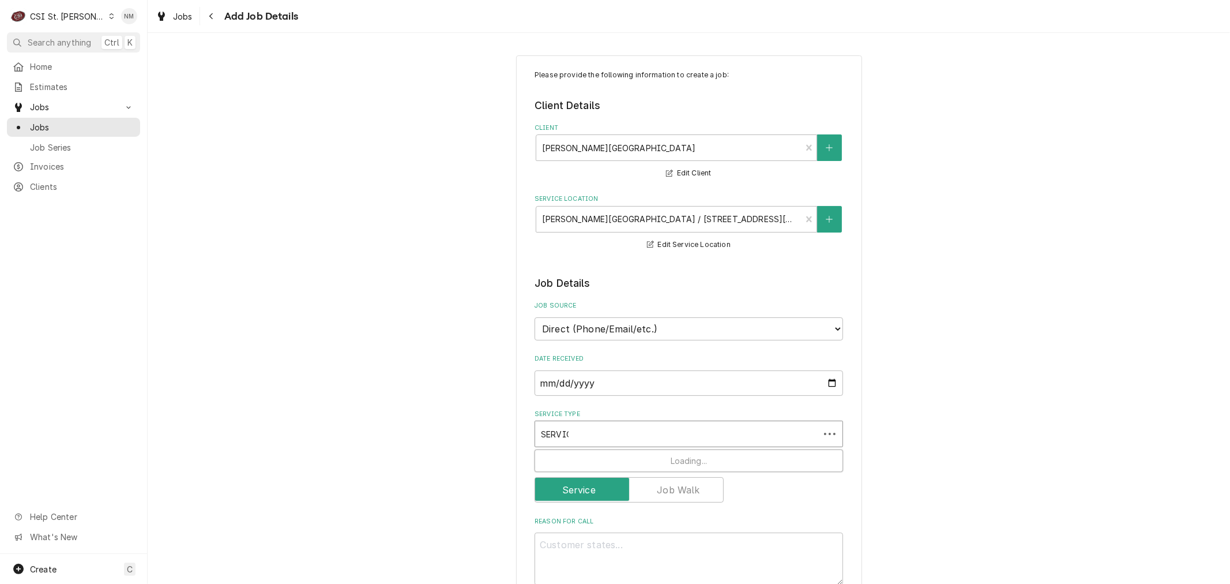
type textarea "x"
type input "SERVICE"
type textarea "x"
type input "SERVICE"
type textarea "x"
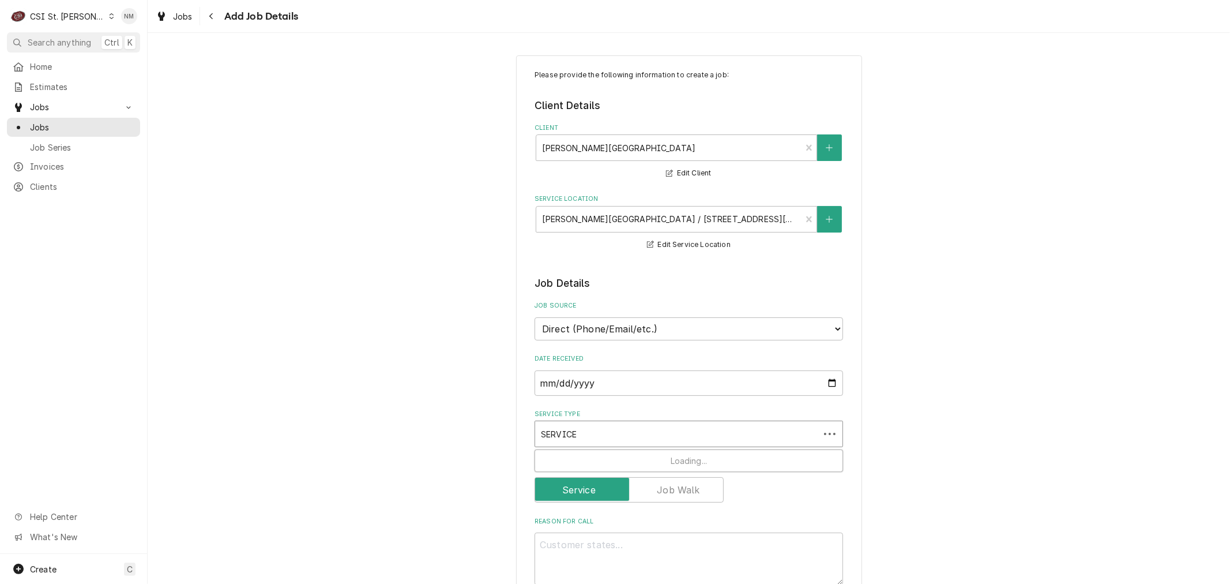
type input "SERVICE C"
type textarea "x"
type input "SERVICE CA"
type textarea "x"
type input "SERVICE CAL"
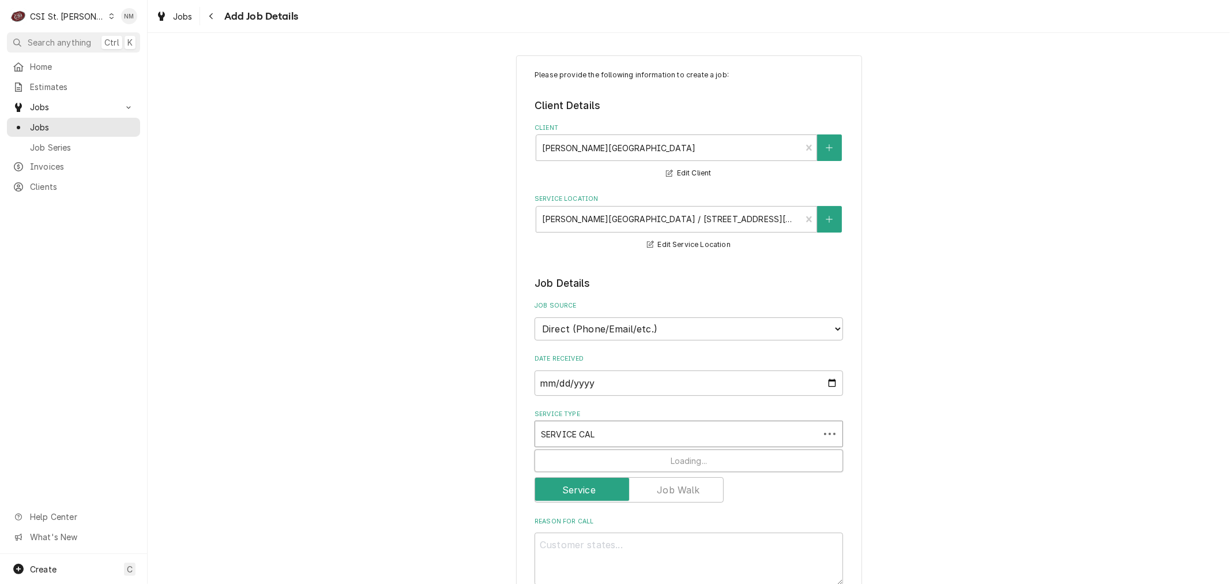
type textarea "x"
type input "SERVICE CALL"
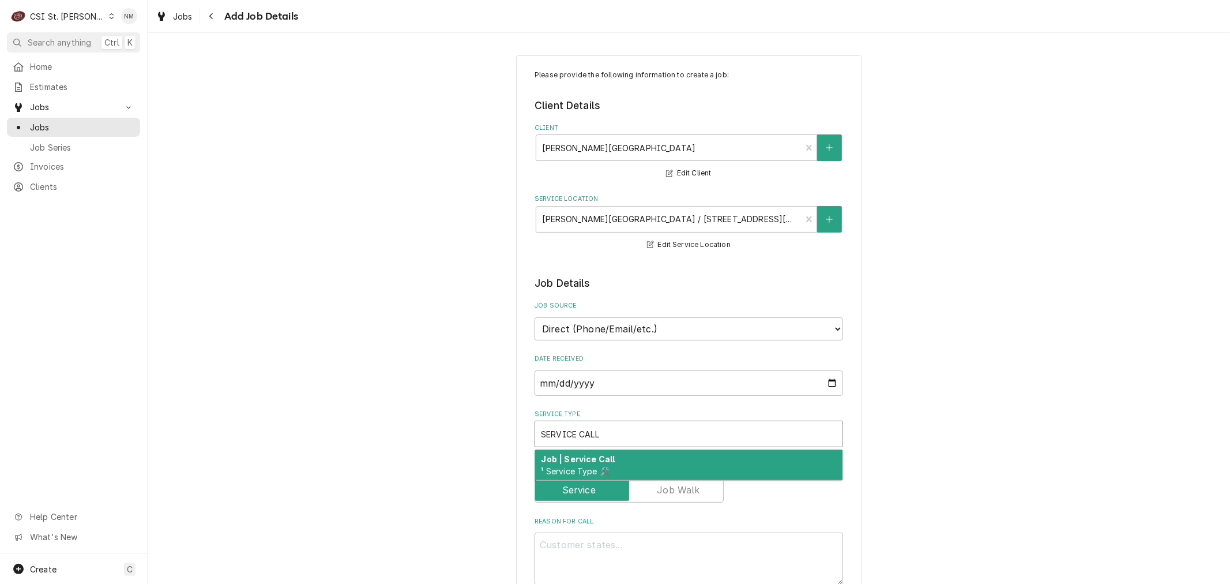
click at [635, 463] on div "Job | Service Call ¹ Service Type 🛠️" at bounding box center [688, 465] width 307 height 30
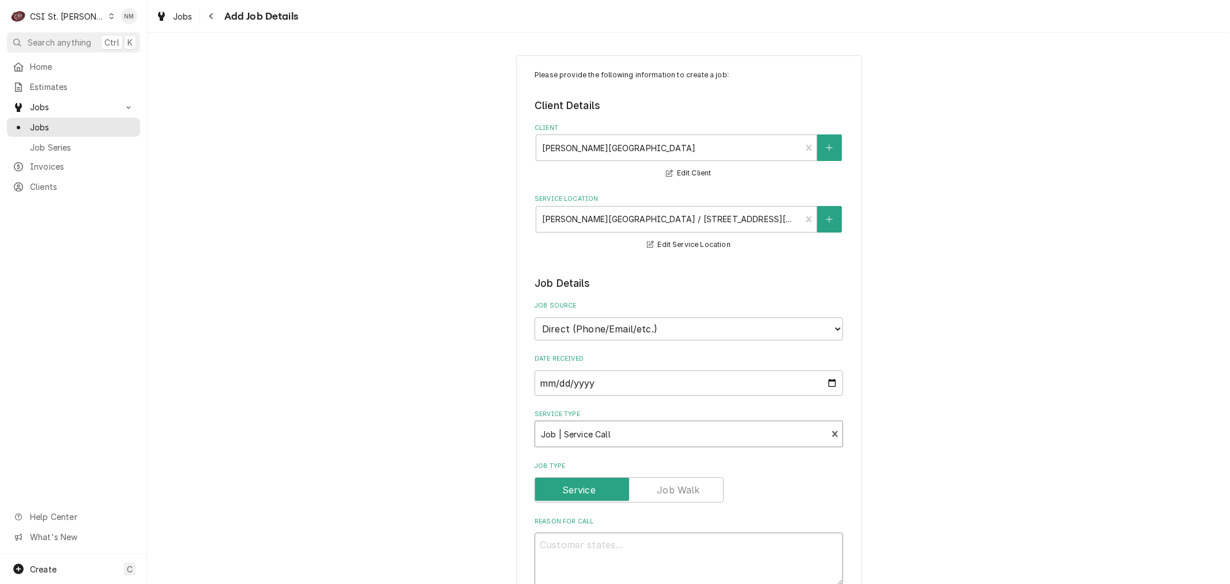
click at [598, 553] on textarea "Reason For Call" at bounding box center [689, 558] width 309 height 52
type textarea "x"
type textarea "D"
type textarea "x"
type textarea "DU"
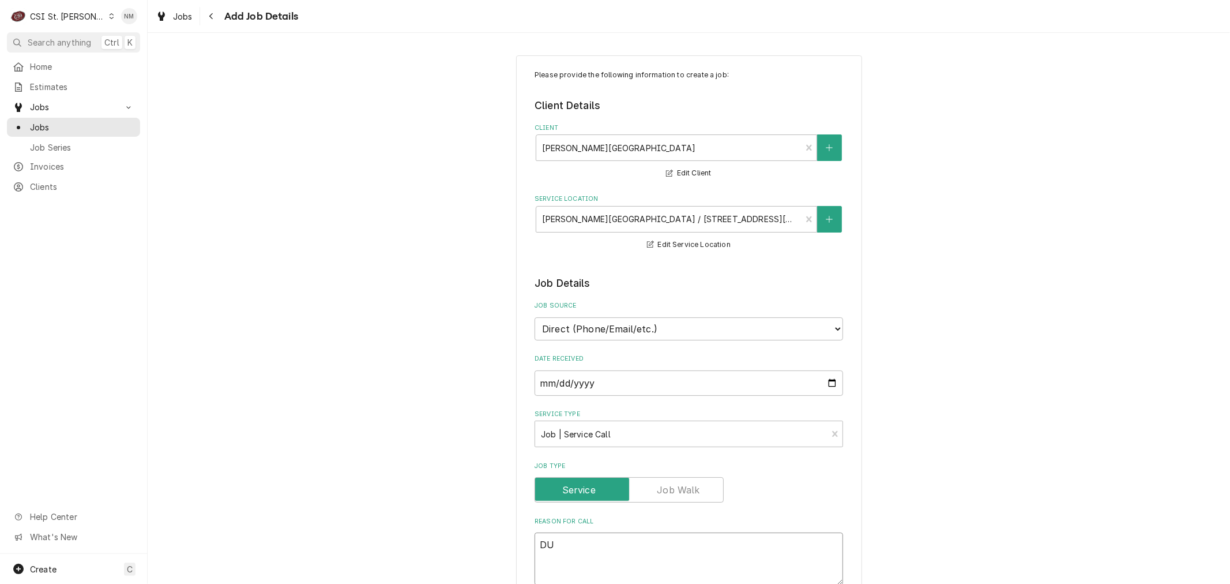
type textarea "x"
type textarea "DUK"
type textarea "x"
type textarea "DUKE"
type textarea "x"
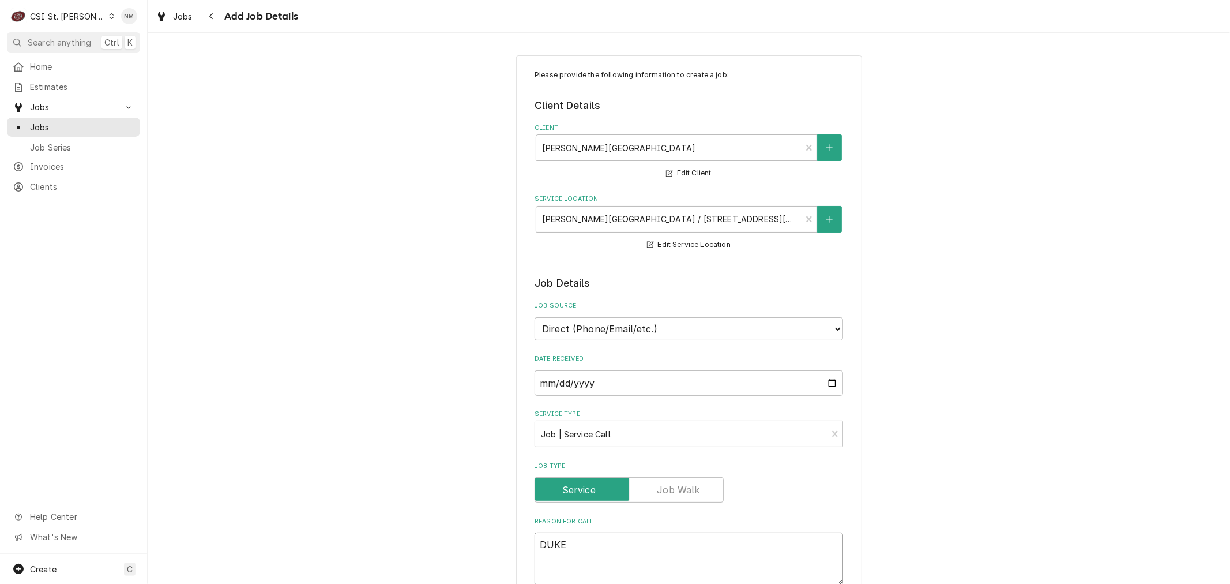
type textarea "DUKE"
type textarea "x"
type textarea "DUKE C"
type textarea "x"
type textarea "DUKE CO"
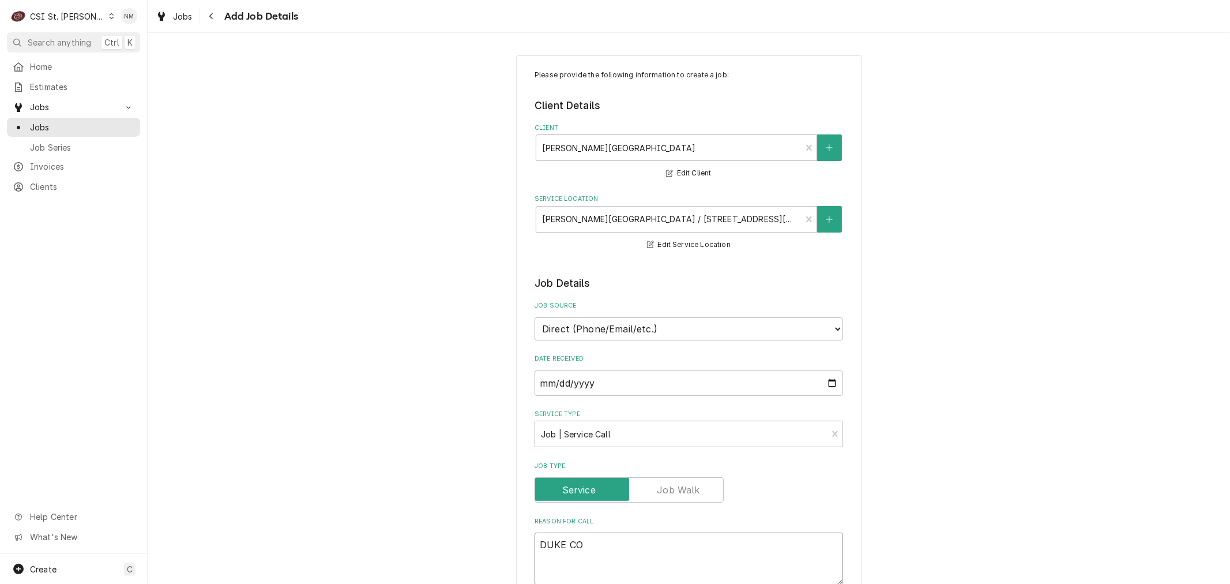
type textarea "x"
type textarea "DUKE CON"
type textarea "x"
type textarea "DUKE CONV"
type textarea "x"
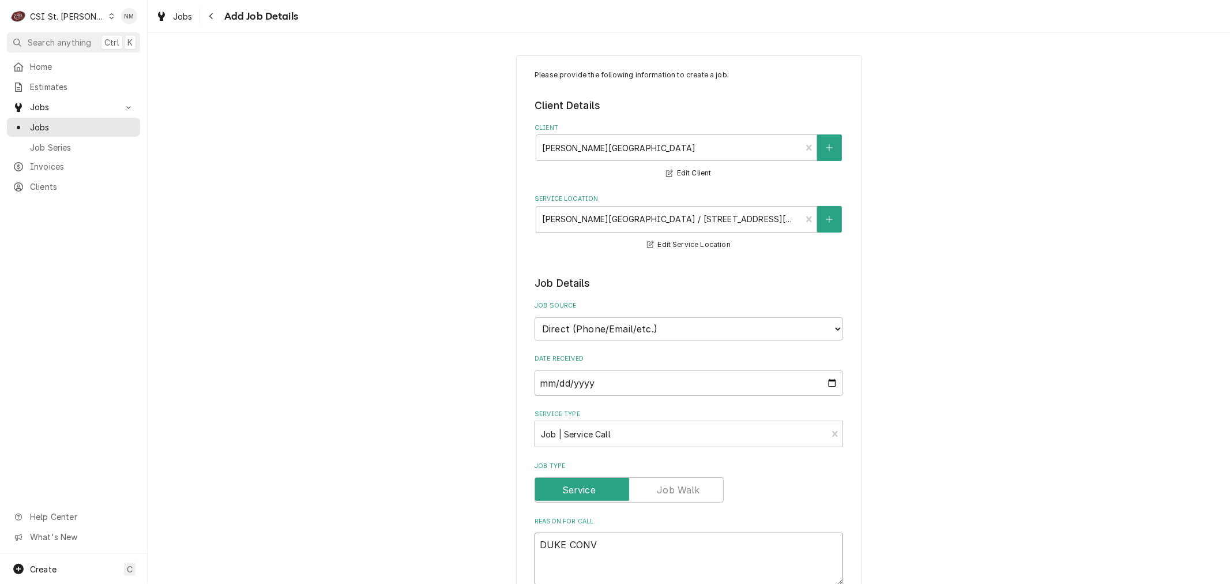
type textarea "DUKE CONVE"
type textarea "x"
type textarea "DUKE CONVEC"
type textarea "x"
type textarea "DUKE CONVECT"
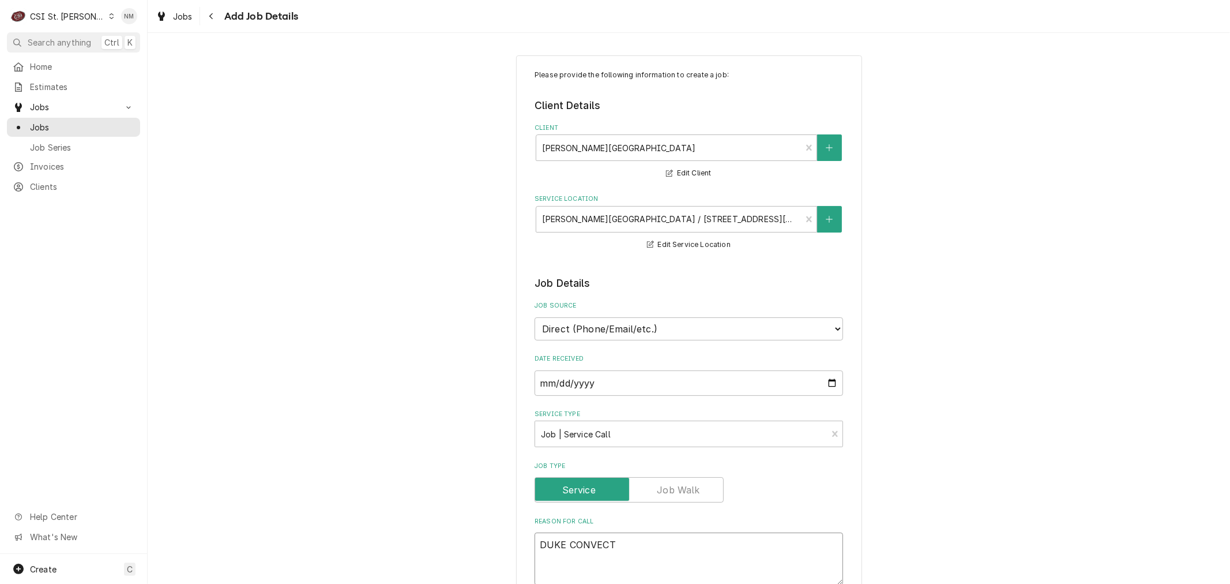
type textarea "x"
type textarea "DUKE CONVECTI"
type textarea "x"
type textarea "DUKE CONVECTIO"
type textarea "x"
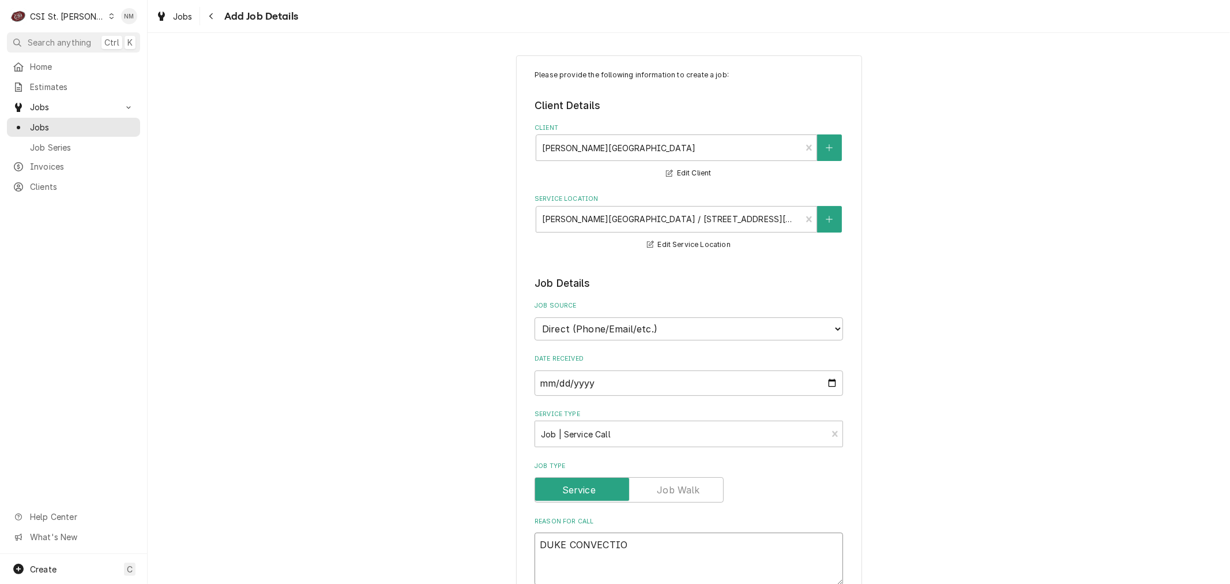
type textarea "DUKE CONVECTION"
type textarea "x"
type textarea "DUKE CONVECTION"
type textarea "x"
type textarea "DUKE CONVECTION O"
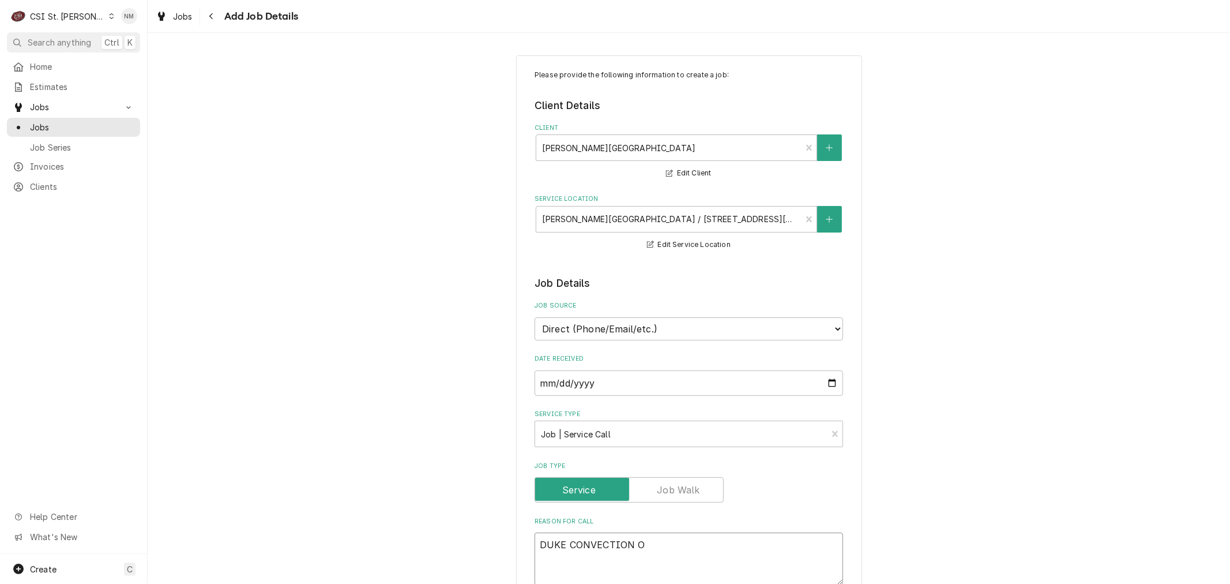
type textarea "x"
type textarea "DUKE CONVECTION OV"
type textarea "x"
type textarea "DUKE CONVECTION OVN"
type textarea "x"
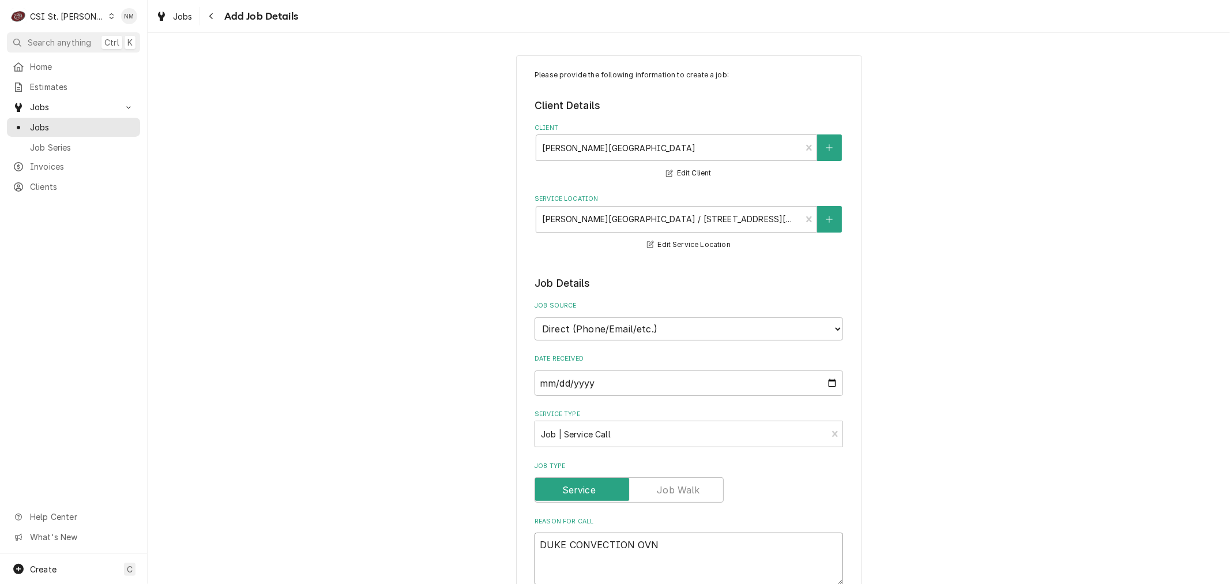
type textarea "DUKE CONVECTION OVNE"
type textarea "x"
type textarea "DUKE CONVECTION OVNES"
type textarea "x"
type textarea "DUKE CONVECTION OVNES"
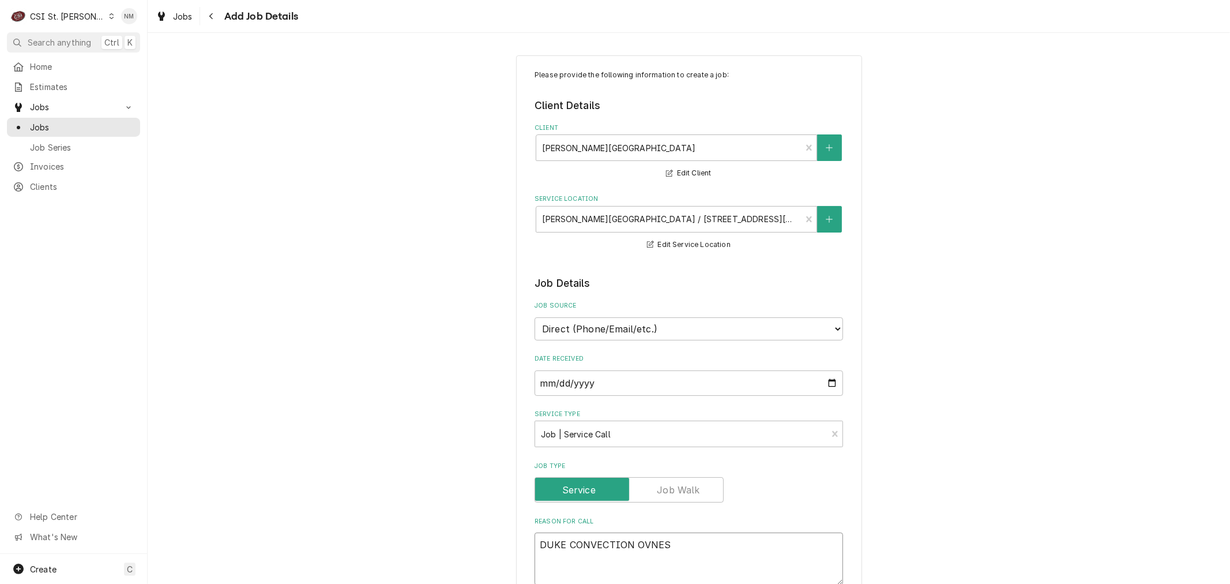
type textarea "x"
type textarea "DUKE CONVECTION OVNES"
type textarea "x"
type textarea "DUKE CONVECTION OVNE"
type textarea "x"
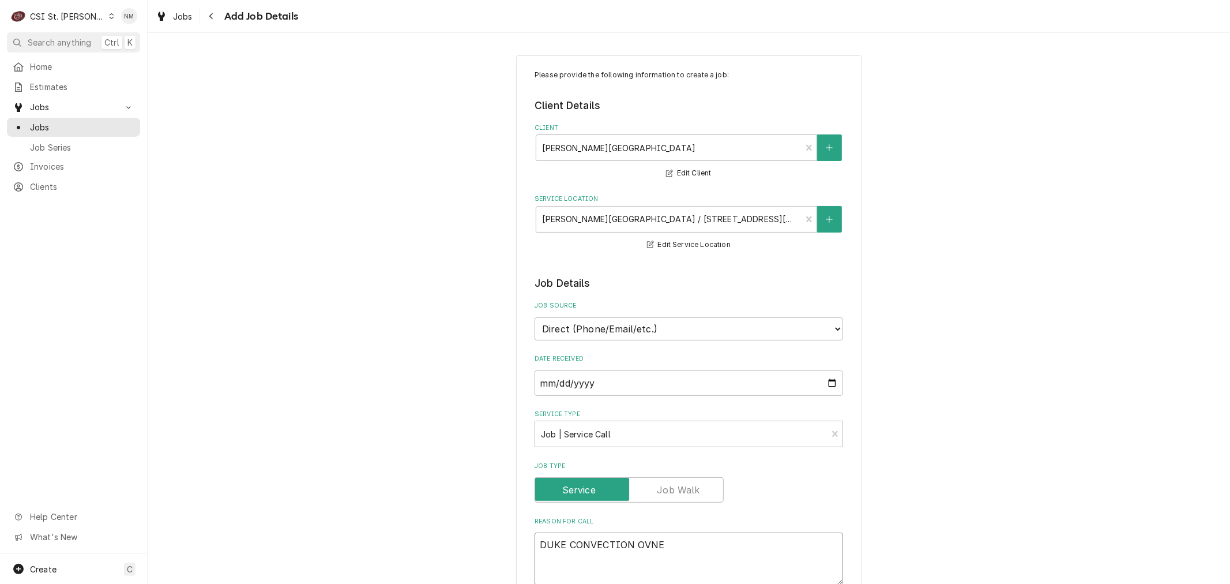
type textarea "DUKE CONVECTION OVN"
type textarea "x"
type textarea "DUKE CONVECTION OV"
type textarea "x"
type textarea "DUKE CONVECTION OVE"
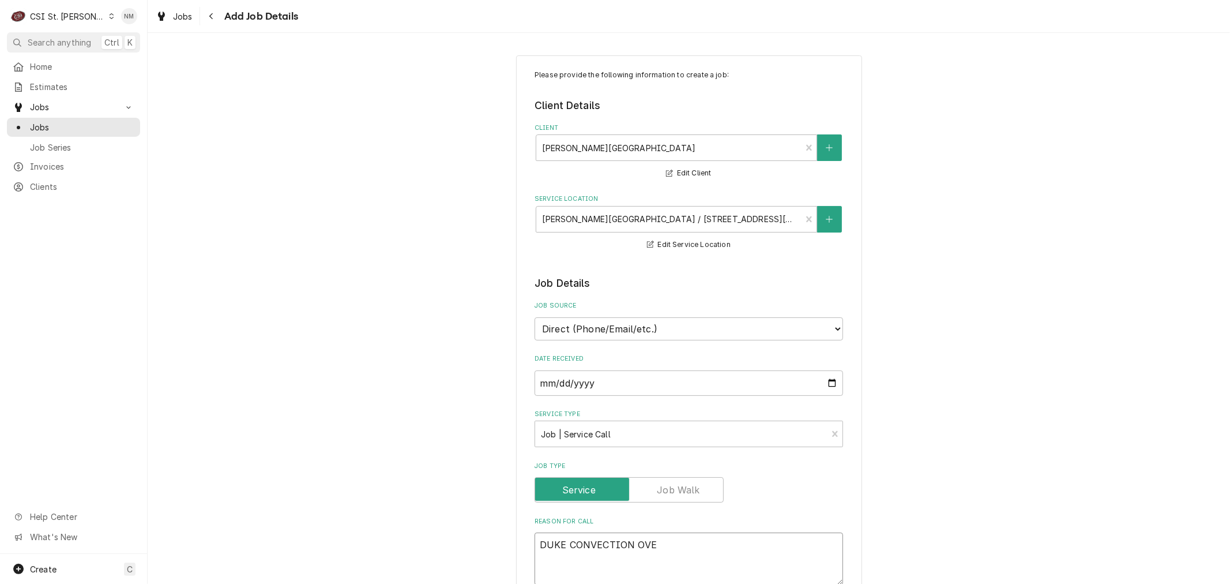
type textarea "x"
type textarea "DUKE CONVECTION OVEN"
type textarea "x"
type textarea "DUKE CONVECTION OVENB"
type textarea "x"
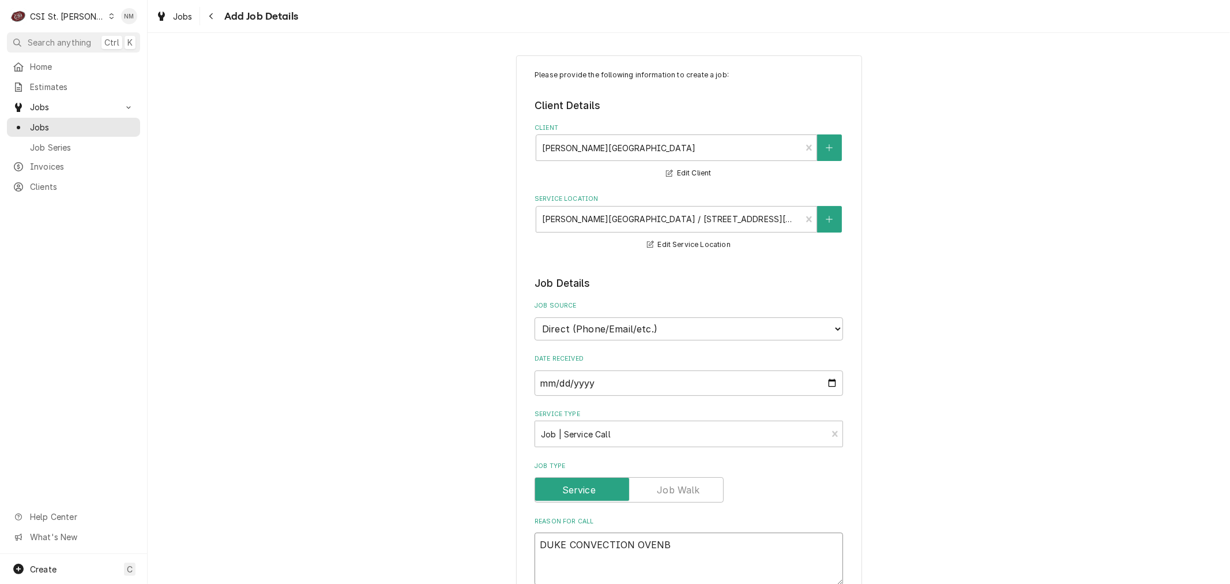
type textarea "DUKE CONVECTION OVENBS"
type textarea "x"
type textarea "DUKE CONVECTION OVENB"
type textarea "x"
type textarea "DUKE CONVECTION OVEN"
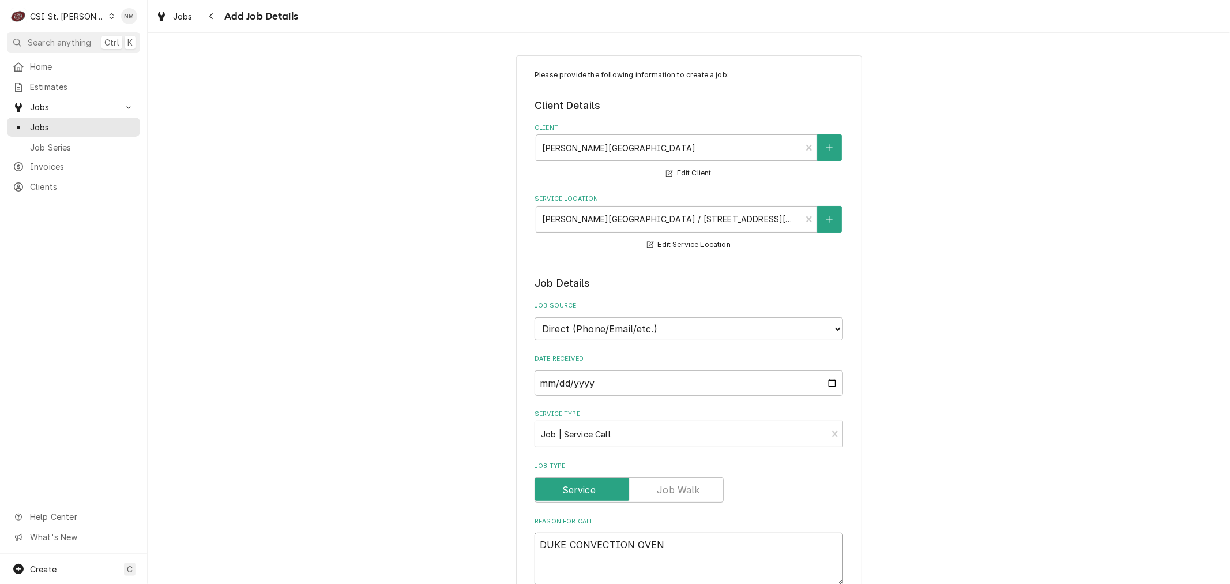
type textarea "x"
type textarea "DUKE CONVECTION OVENS"
type textarea "x"
type textarea "DUKE CONVECTION OVENS"
type textarea "x"
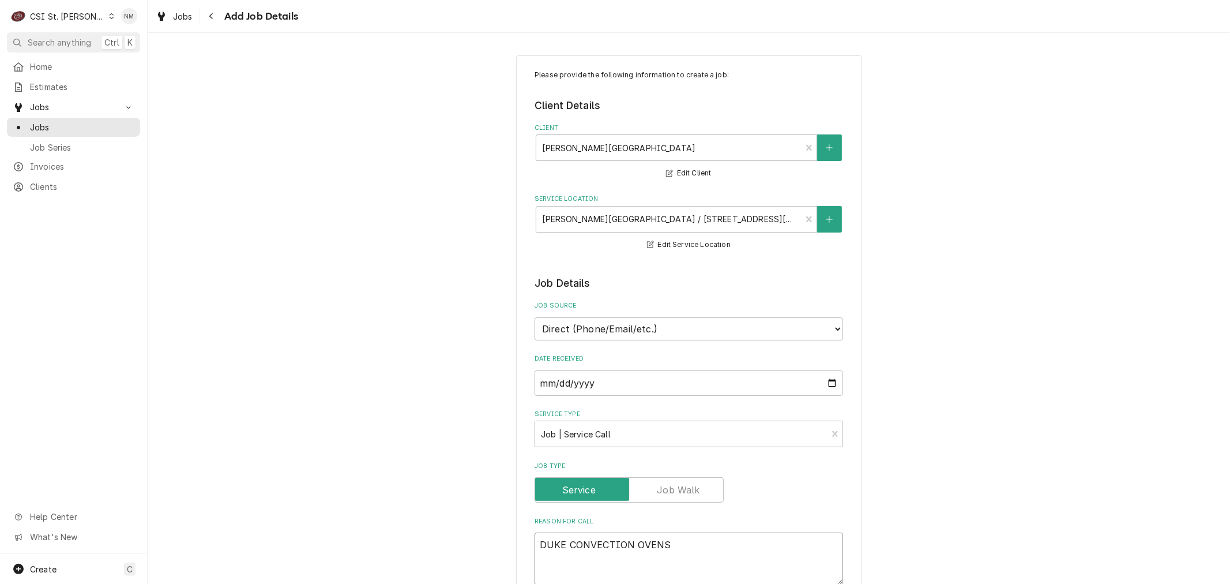
type textarea "DUKE CONVECTION OVENS A"
type textarea "x"
type textarea "DUKE CONVECTION OVENS AR"
type textarea "x"
type textarea "DUKE CONVECTION OVENS ARE"
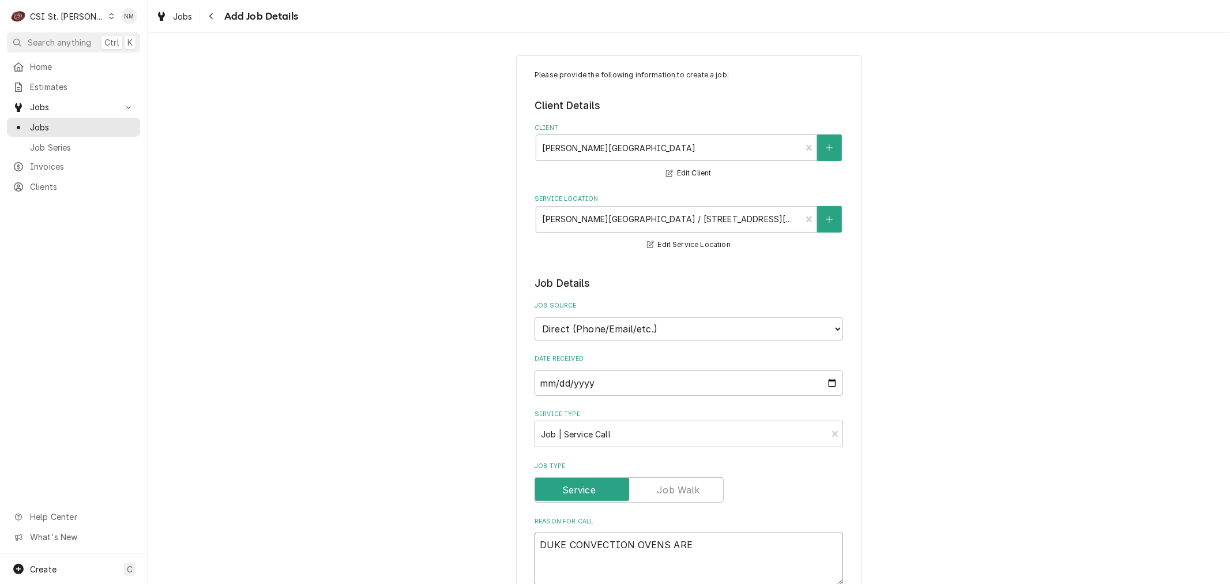
type textarea "x"
type textarea "DUKE CONVECTION OVENS ARE"
type textarea "x"
type textarea "DUKE CONVECTION OVENS ARE C"
type textarea "x"
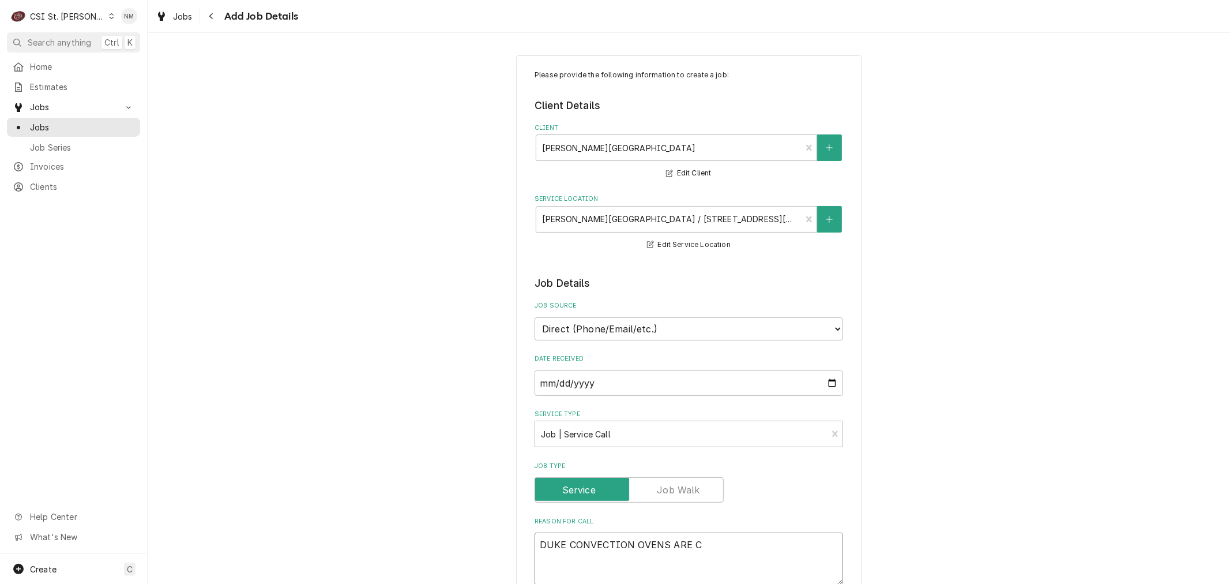
type textarea "DUKE CONVECTION OVENS ARE CO"
type textarea "x"
type textarea "DUKE CONVECTION OVENS ARE COO"
type textarea "x"
type textarea "DUKE CONVECTION OVENS ARE COOK"
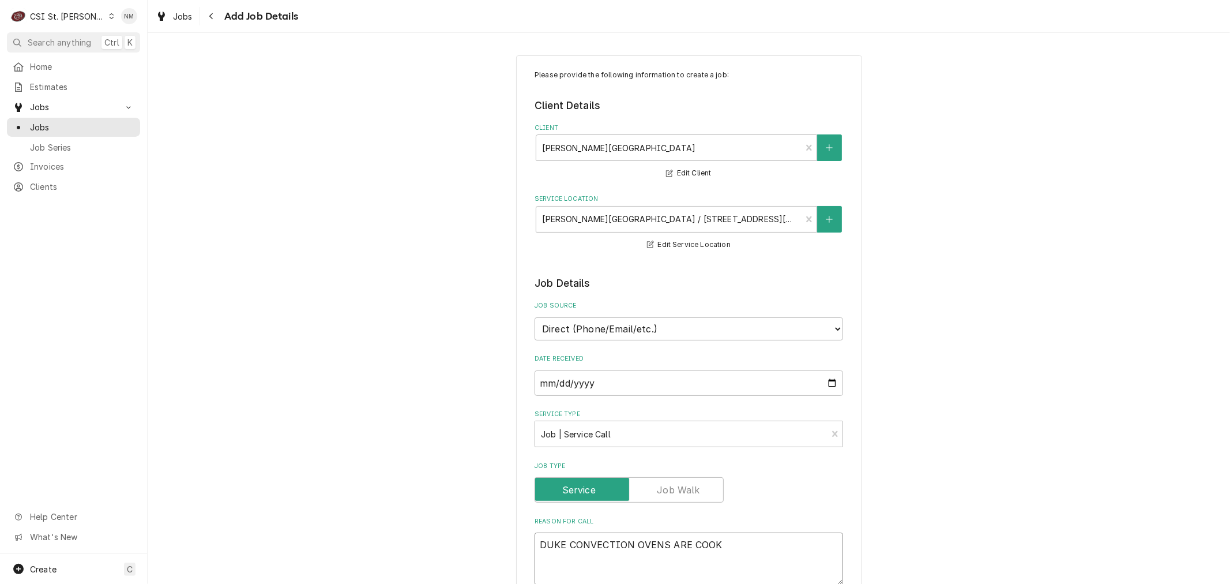
type textarea "x"
type textarea "DUKE CONVECTION OVENS ARE COOKI"
type textarea "x"
type textarea "DUKE CONVECTION OVENS ARE COOKIN"
type textarea "x"
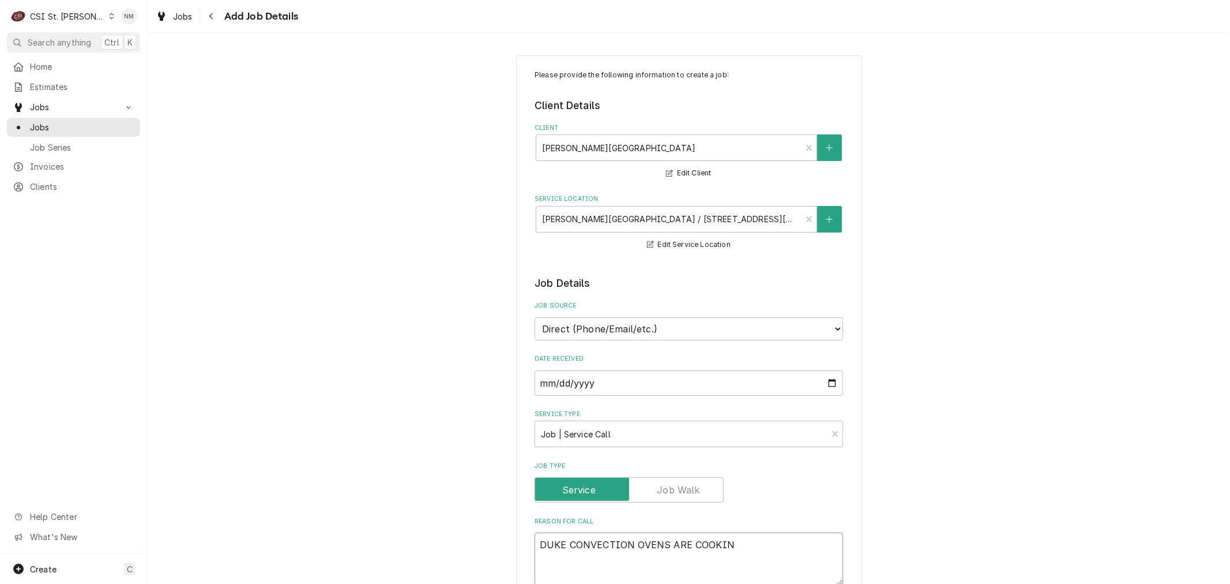
type textarea "DUKE CONVECTION OVENS ARE COOKING"
type textarea "x"
type textarea "DUKE CONVECTION OVENS ARE COOKING"
type textarea "x"
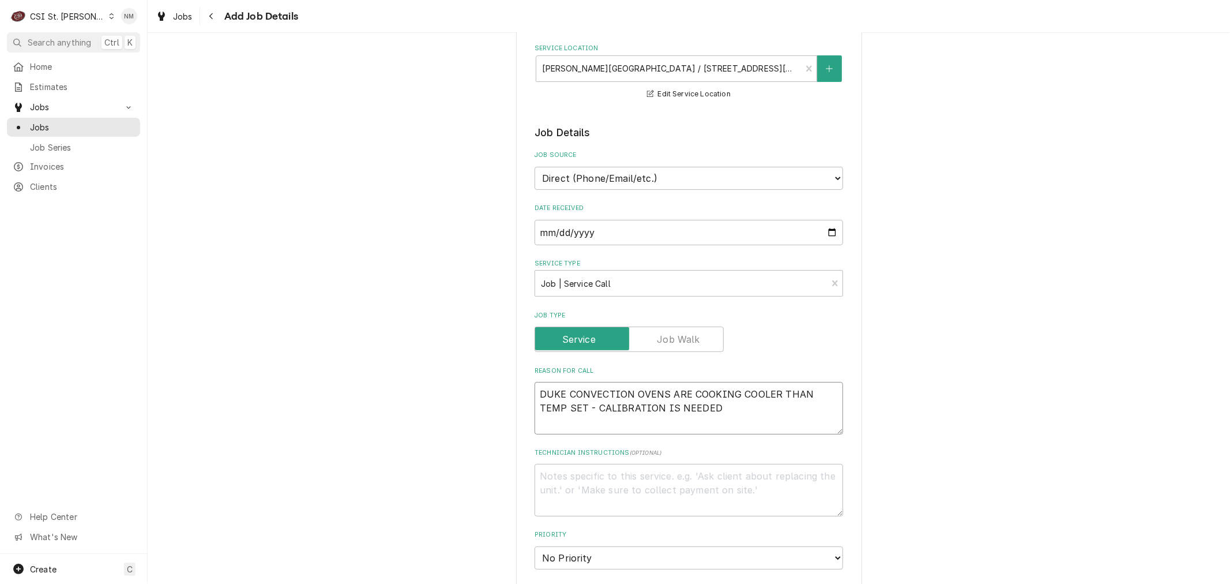
scroll to position [192, 0]
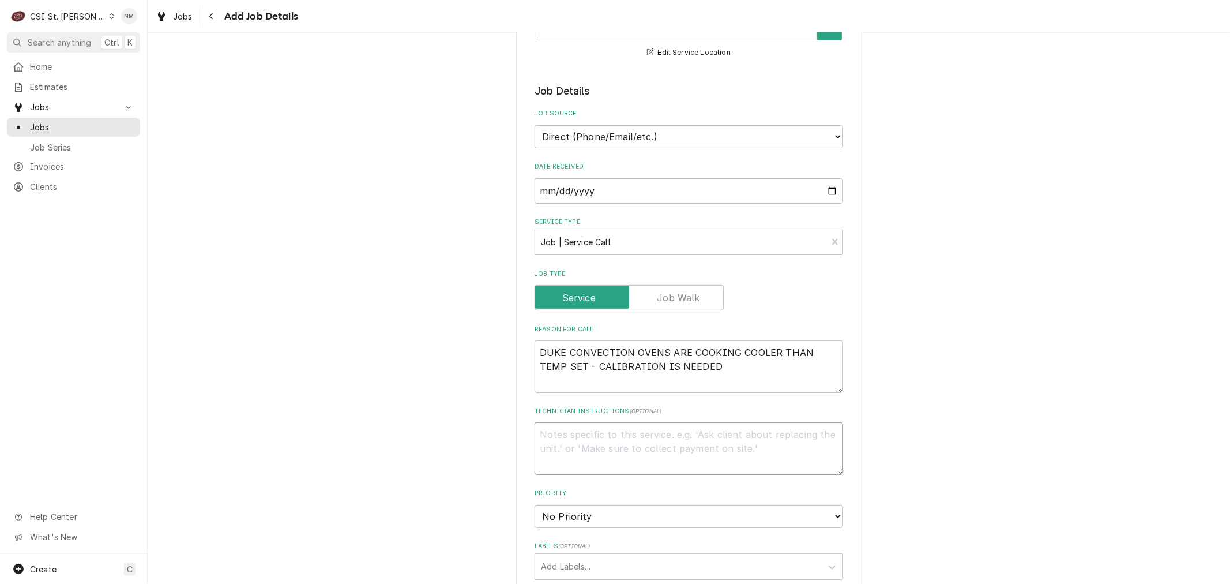
click at [565, 442] on textarea "Technician Instructions ( optional )" at bounding box center [689, 448] width 309 height 52
click at [578, 516] on select "No Priority Urgent High Medium Low" at bounding box center [689, 516] width 309 height 23
click at [535, 505] on select "No Priority Urgent High Medium Low" at bounding box center [689, 516] width 309 height 23
click at [581, 564] on div "Labels" at bounding box center [678, 566] width 275 height 21
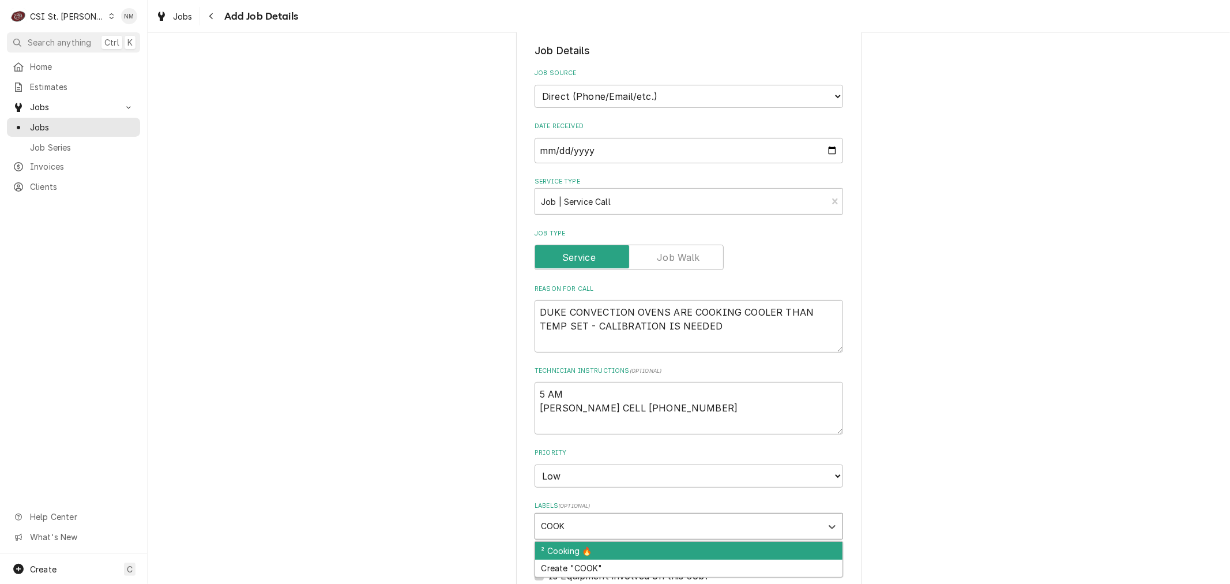
scroll to position [384, 0]
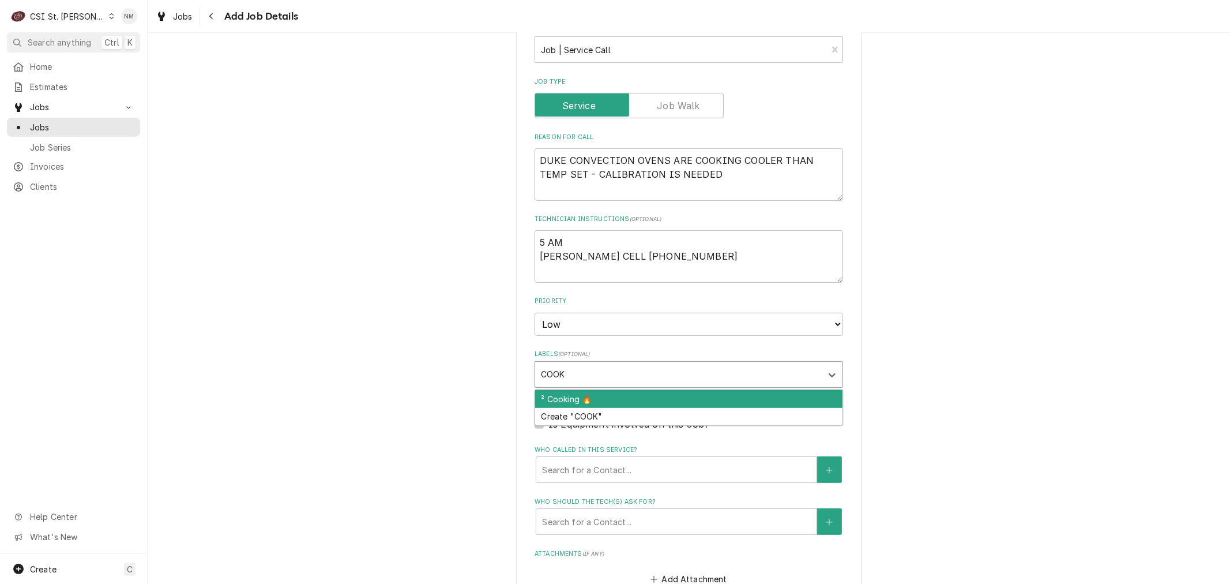
click at [594, 397] on div "² Cooking 🔥" at bounding box center [688, 399] width 307 height 18
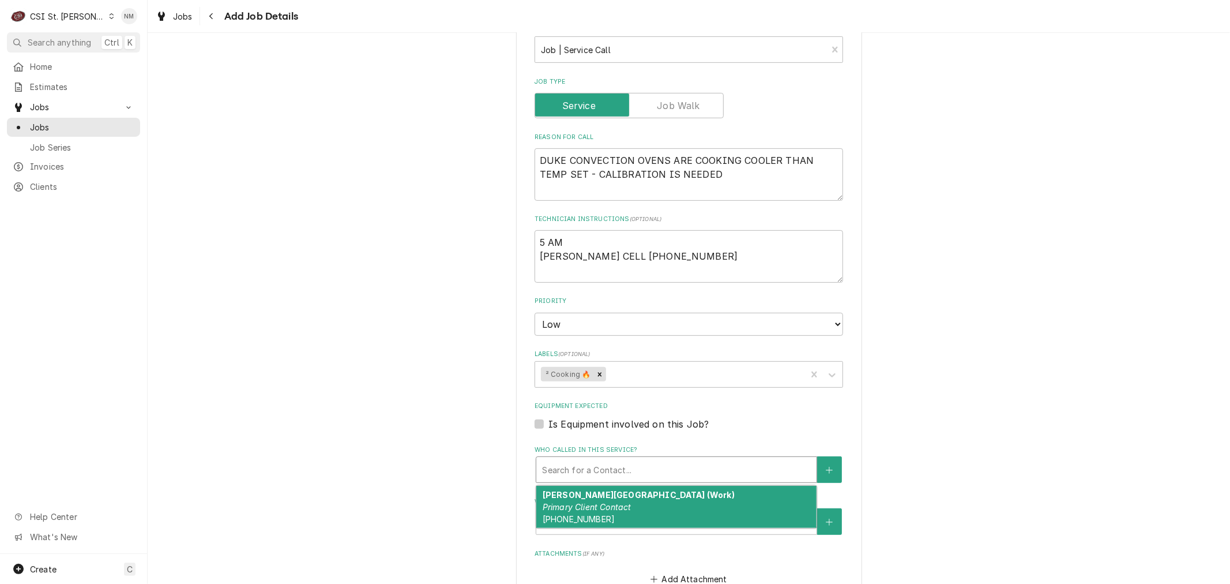
click at [572, 463] on div "Who called in this service?" at bounding box center [676, 469] width 269 height 21
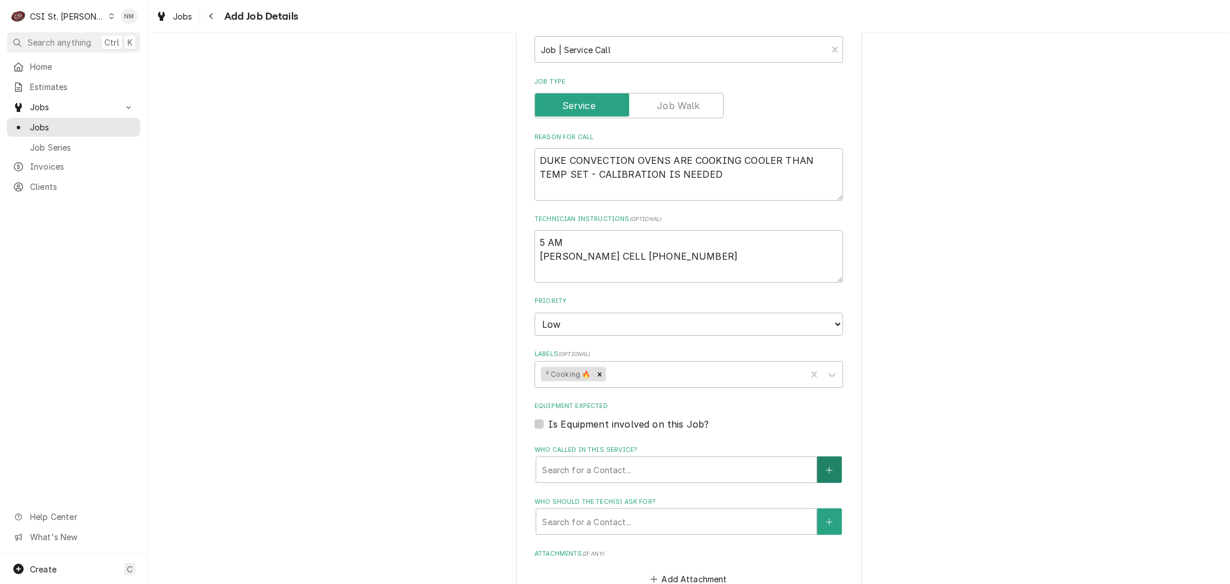
click at [826, 466] on icon "Create New Contact" at bounding box center [829, 470] width 7 height 8
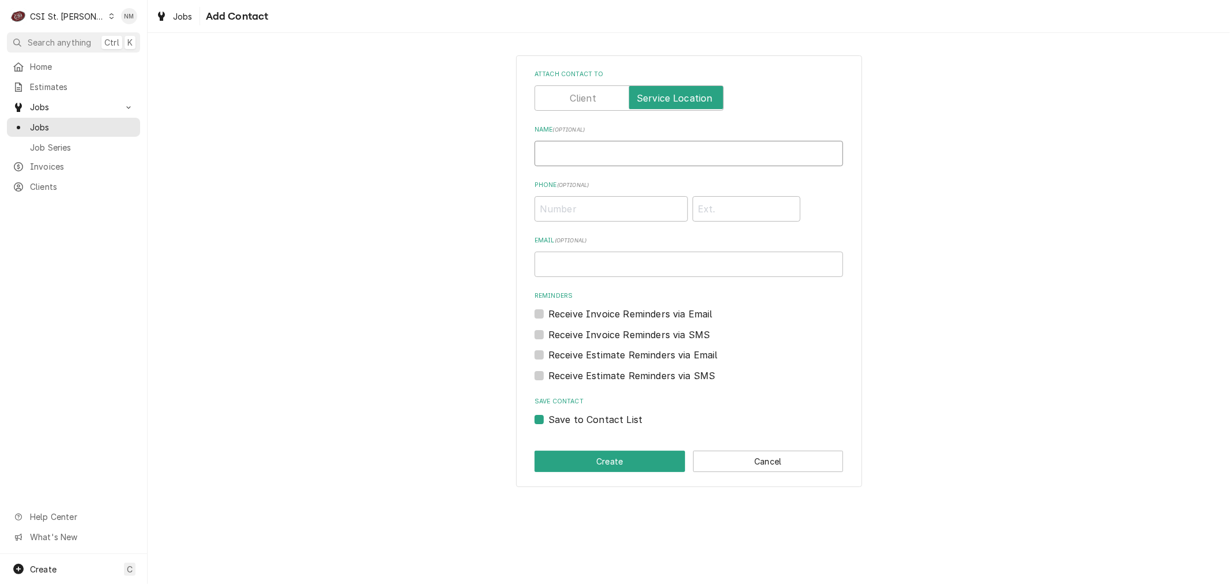
click at [550, 157] on input "Name ( optional )" at bounding box center [689, 153] width 309 height 25
click at [561, 209] on input "Phone ( optional )" at bounding box center [611, 208] width 153 height 25
click at [624, 460] on button "Create" at bounding box center [610, 461] width 151 height 21
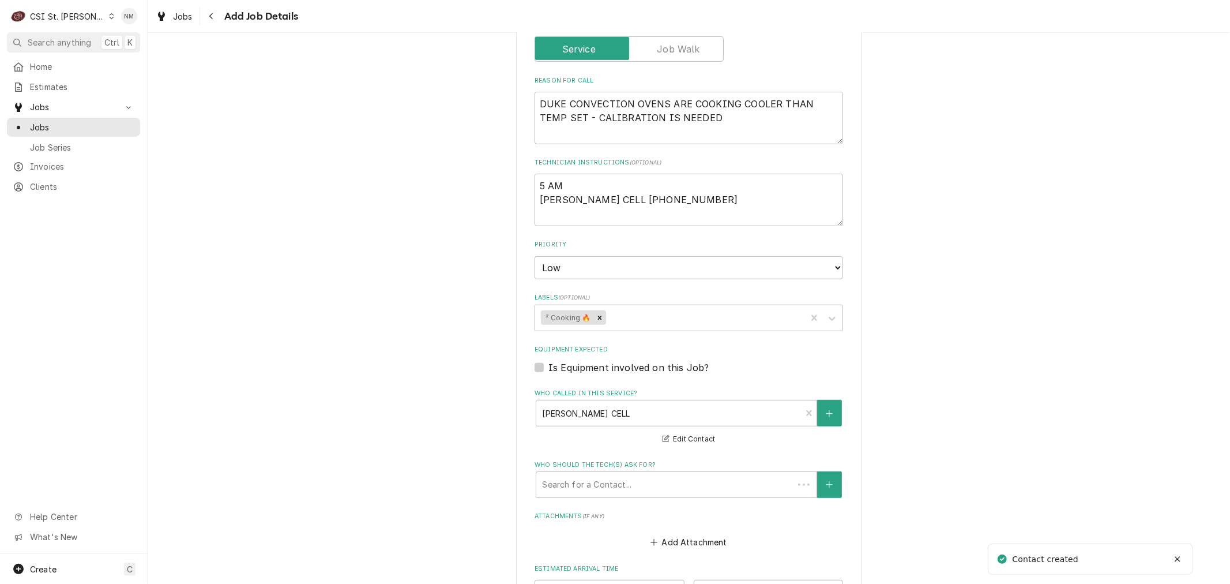
scroll to position [512, 0]
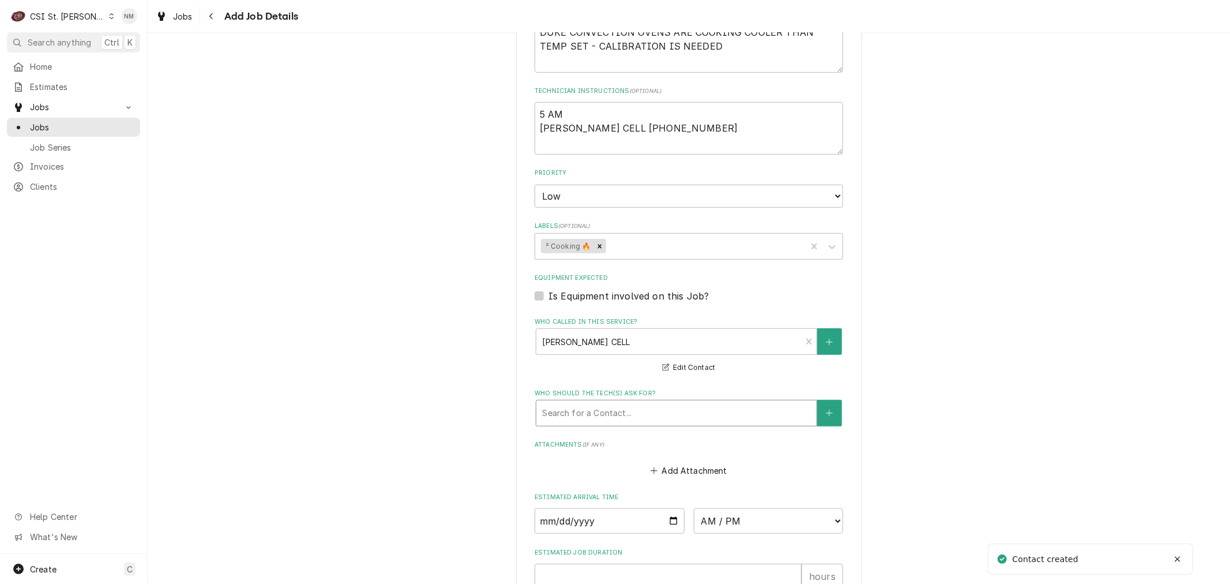
click at [625, 403] on div "Who should the tech(s) ask for?" at bounding box center [676, 413] width 269 height 21
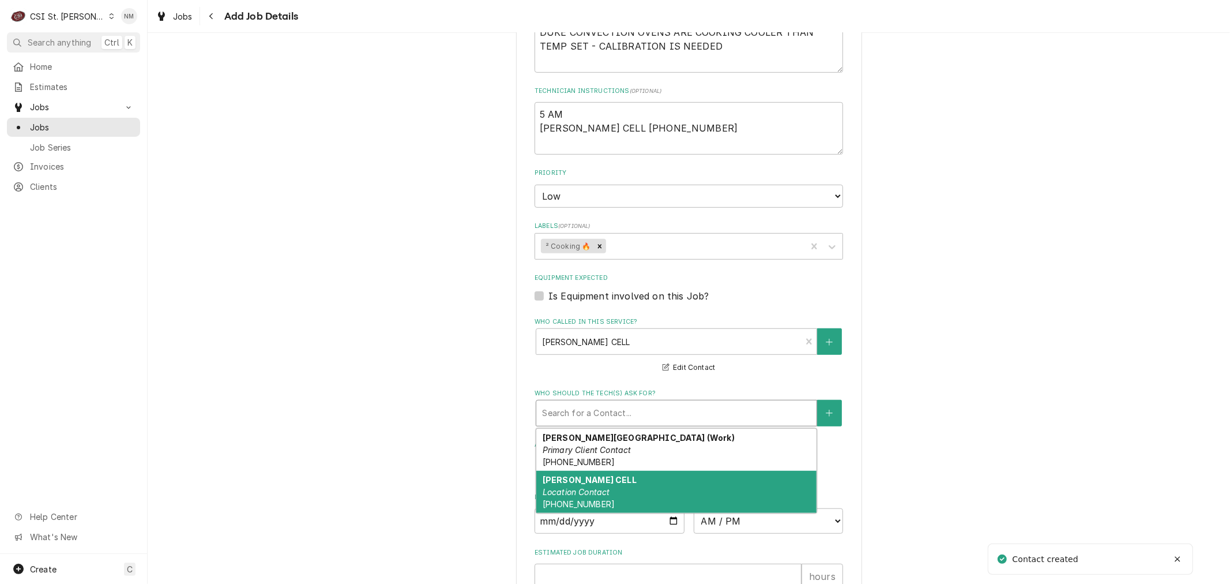
click at [596, 482] on div "ROBIN SUTTON CELL Location Contact (314) 960-3420" at bounding box center [676, 492] width 280 height 42
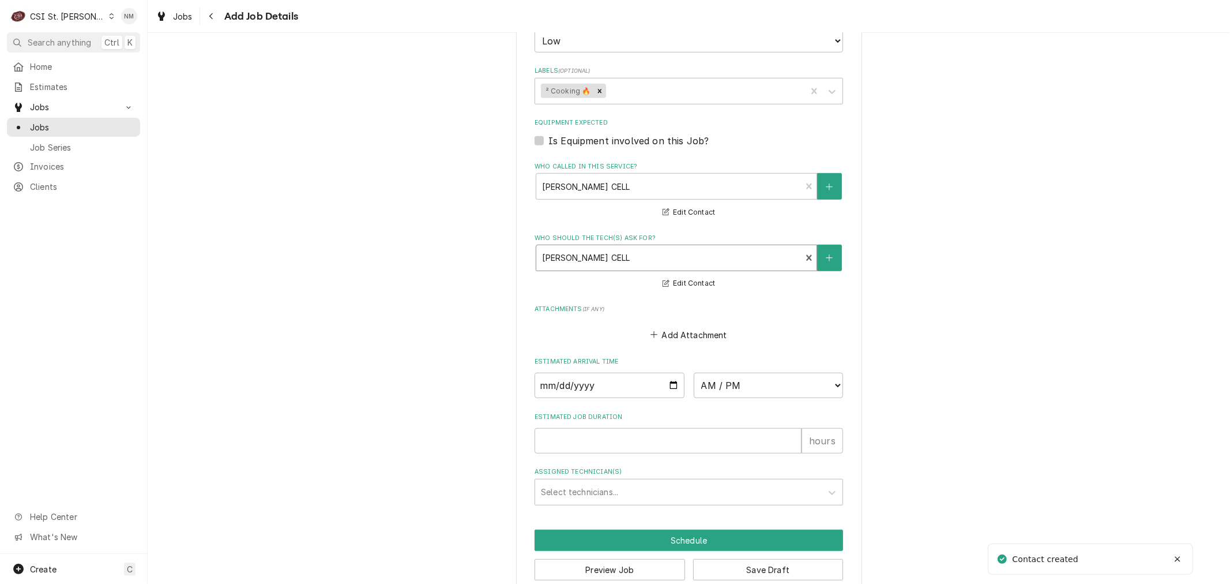
scroll to position [685, 0]
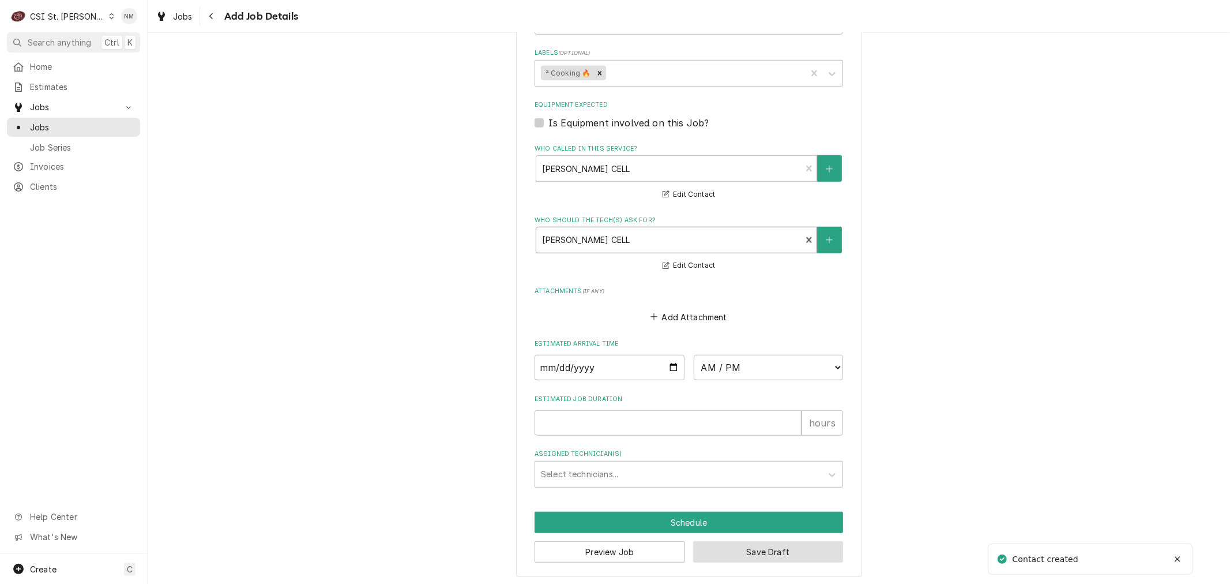
click at [771, 546] on button "Save Draft" at bounding box center [768, 551] width 151 height 21
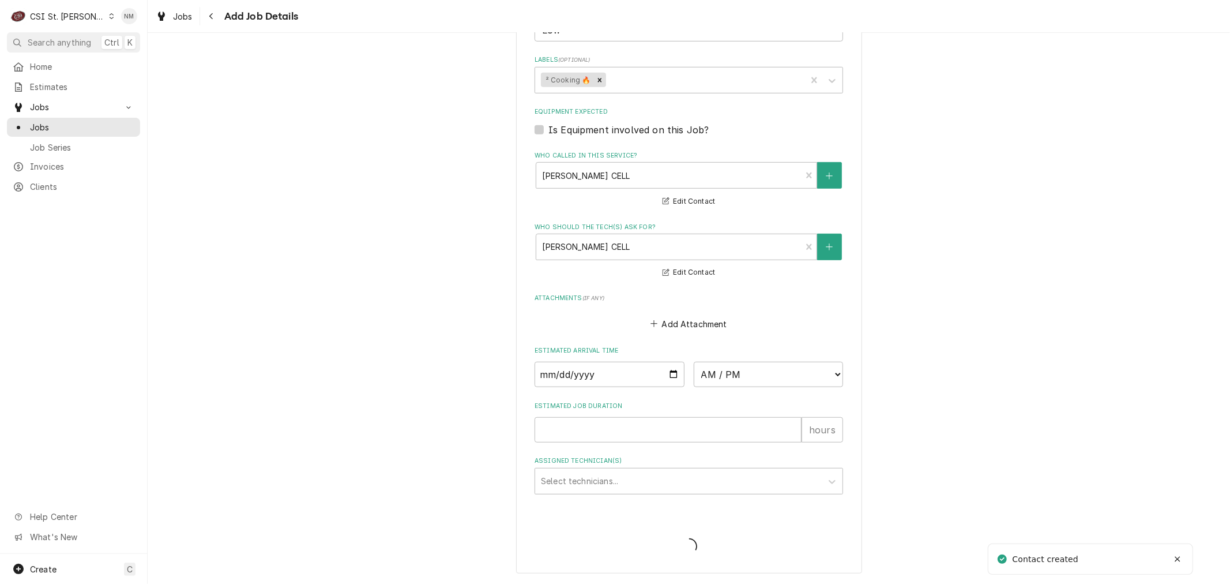
scroll to position [675, 0]
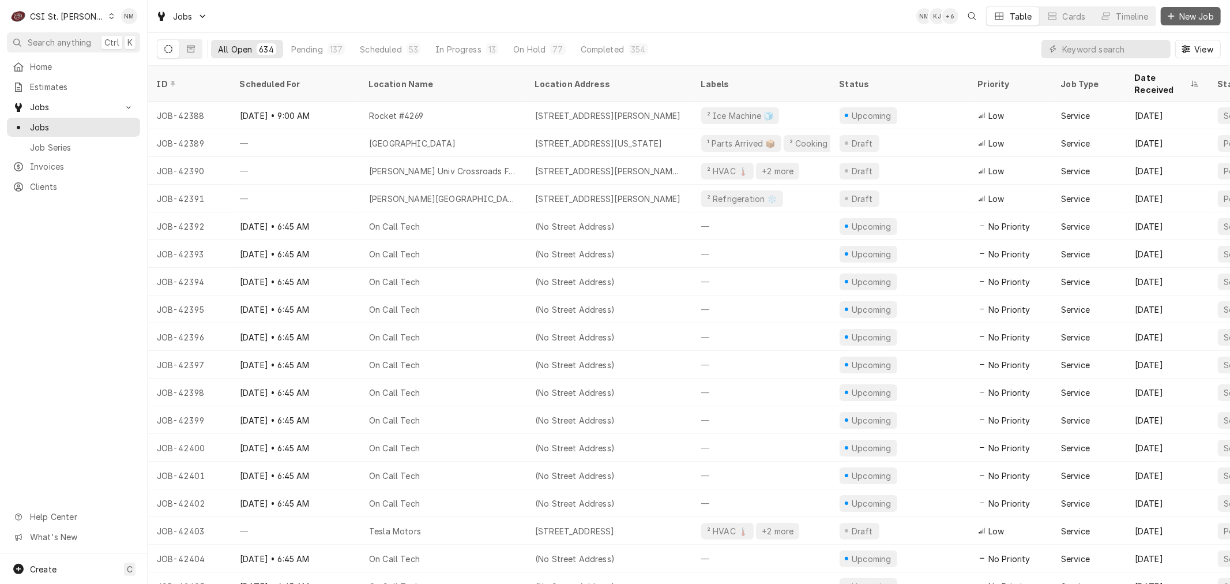
click at [1183, 18] on span "New Job" at bounding box center [1196, 16] width 39 height 12
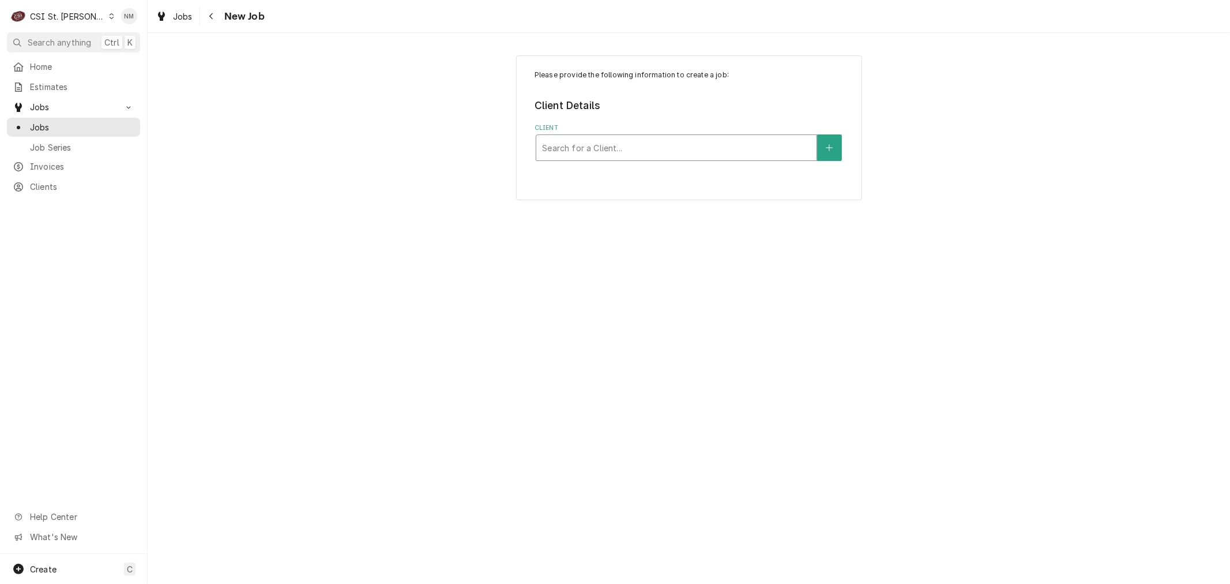
click at [602, 148] on div "Client" at bounding box center [676, 147] width 269 height 21
type input "T"
type input "BUTTERY"
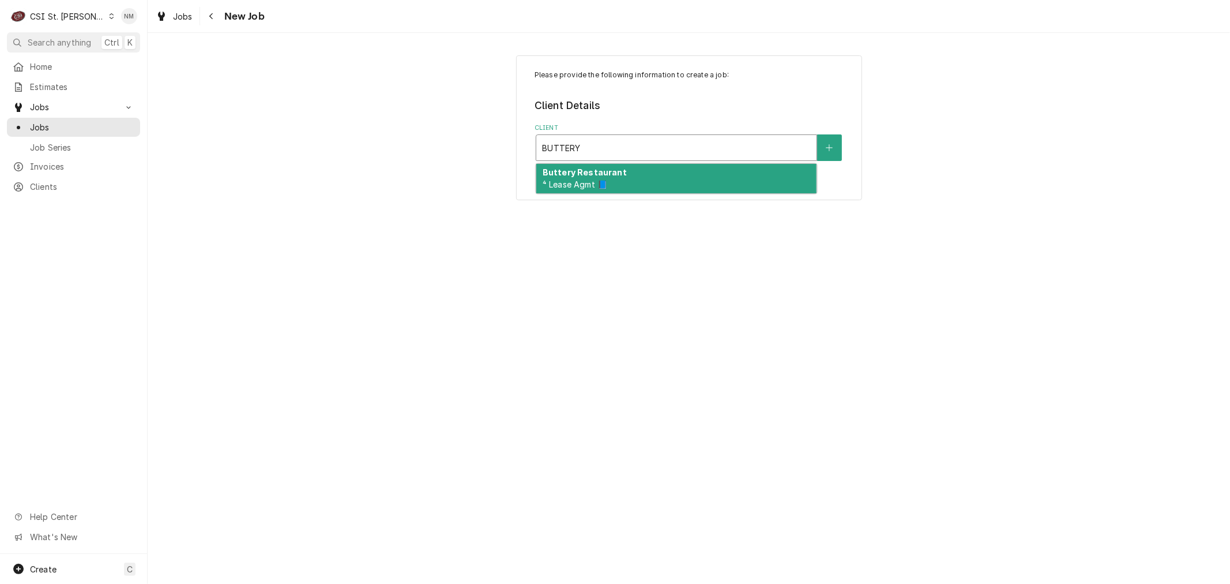
click at [607, 182] on span "⁴ Lease Agmt 📘" at bounding box center [575, 184] width 65 height 10
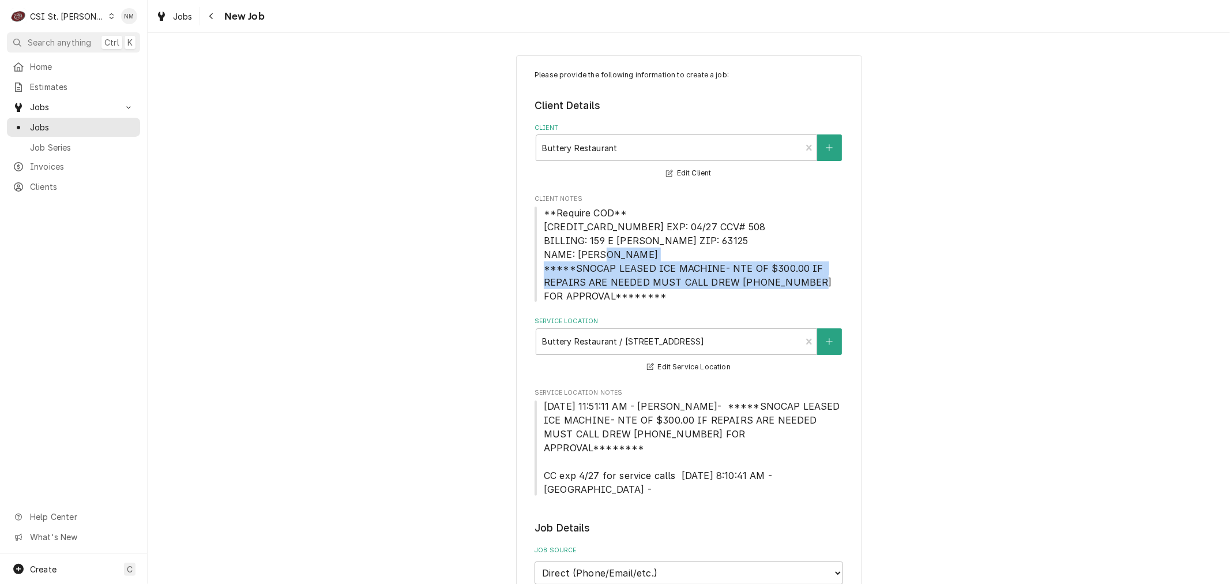
drag, startPoint x: 585, startPoint y: 293, endPoint x: 557, endPoint y: 275, distance: 33.3
click at [557, 275] on span "**Require COD** 5424-1815-4156-5995 EXP: 04/27 CCV# 508 BILLING: 159 E ETTA ZIP…" at bounding box center [689, 254] width 309 height 97
copy span "**SNOCAP LEASED ICE MACHINE- NTE OF $300.00 IF REPAIRS ARE NEEDED MUST CALL DRE…"
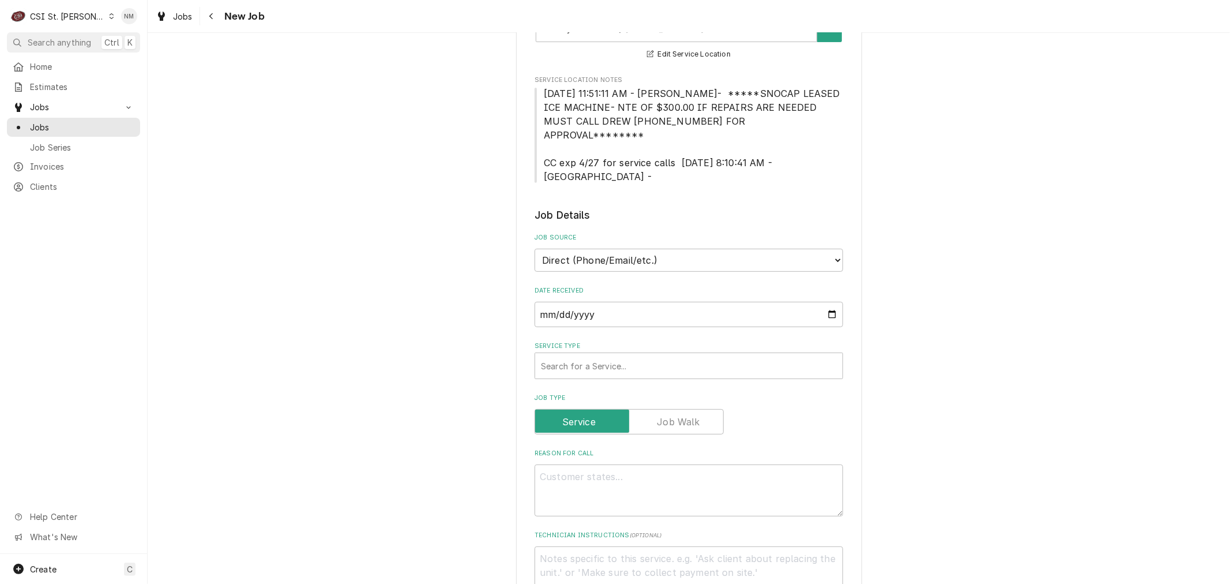
scroll to position [384, 0]
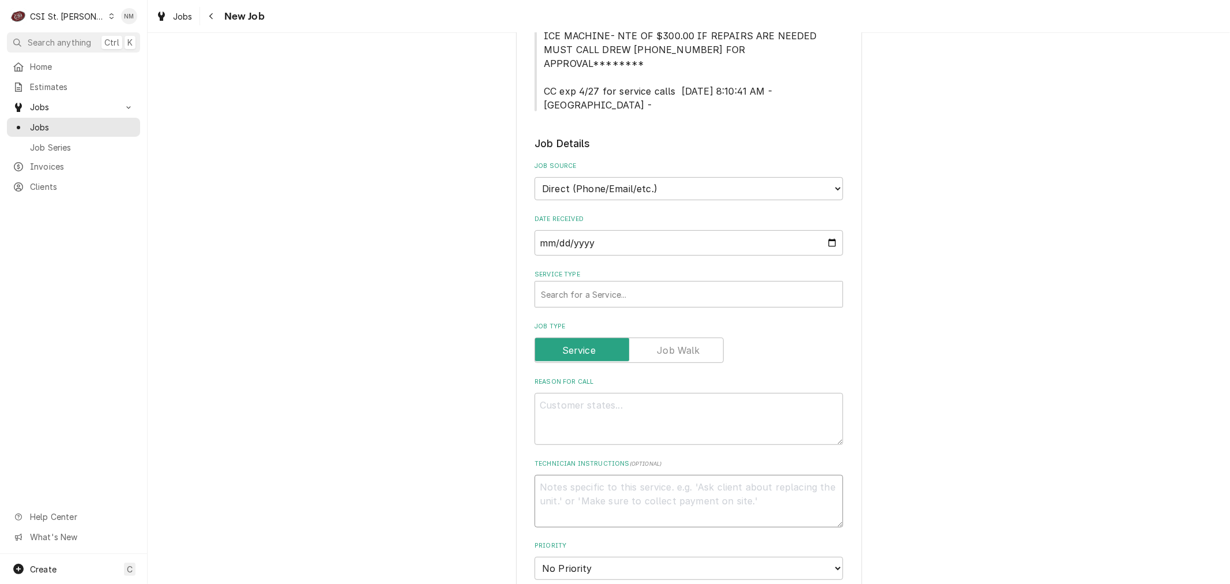
click at [651, 475] on textarea "Technician Instructions ( optional )" at bounding box center [689, 501] width 309 height 52
paste textarea "**SNOCAP LEASED ICE MACHINE- NTE OF $300.00 IF REPAIRS ARE NEEDED MUST CALL DRE…"
type textarea "x"
type textarea "**SNOCAP LEASED ICE MACHINE- NTE OF $300.00 IF REPAIRS ARE NEEDED MUST CALL DRE…"
type textarea "x"
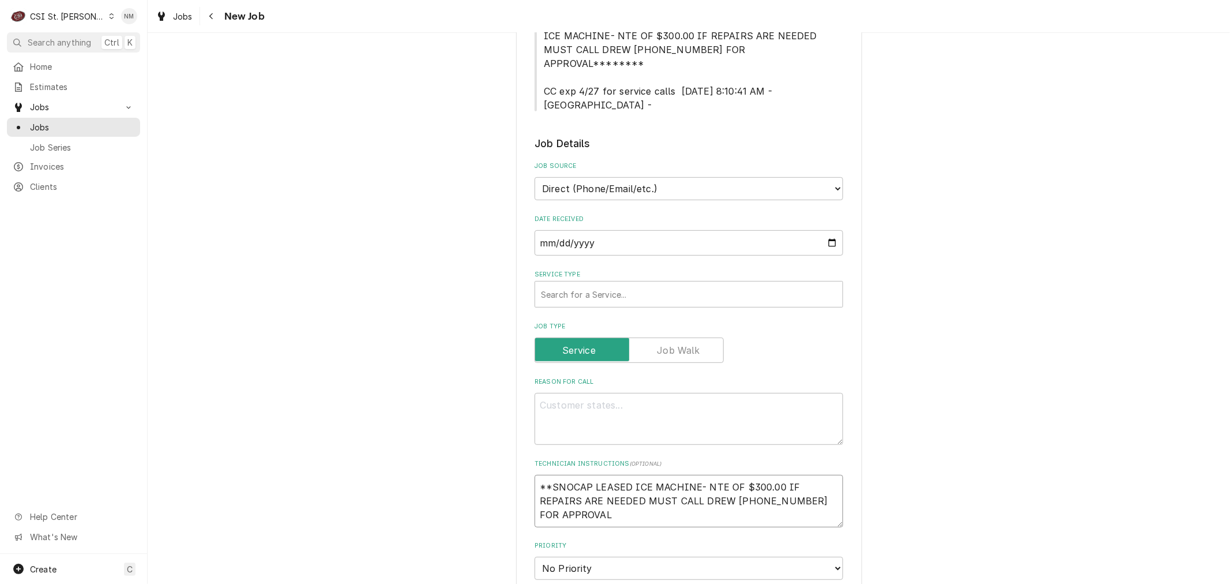
type textarea "**SNOCAP LEASED ICE MACHINE- NTE OF $300.00 IF REPAIRS ARE NEEDED MUST CALL DRE…"
type textarea "x"
type textarea "**SNOCAP LEASED ICE MACHINE- NTE OF $300.00 IF REPAIRS ARE NEEDED MUST CALL DRE…"
type textarea "x"
type textarea "**SNOCAP LEASED ICE MACHINE- NTE OF $300.00 IF REPAIRS ARE NEEDED MUST CALL DRE…"
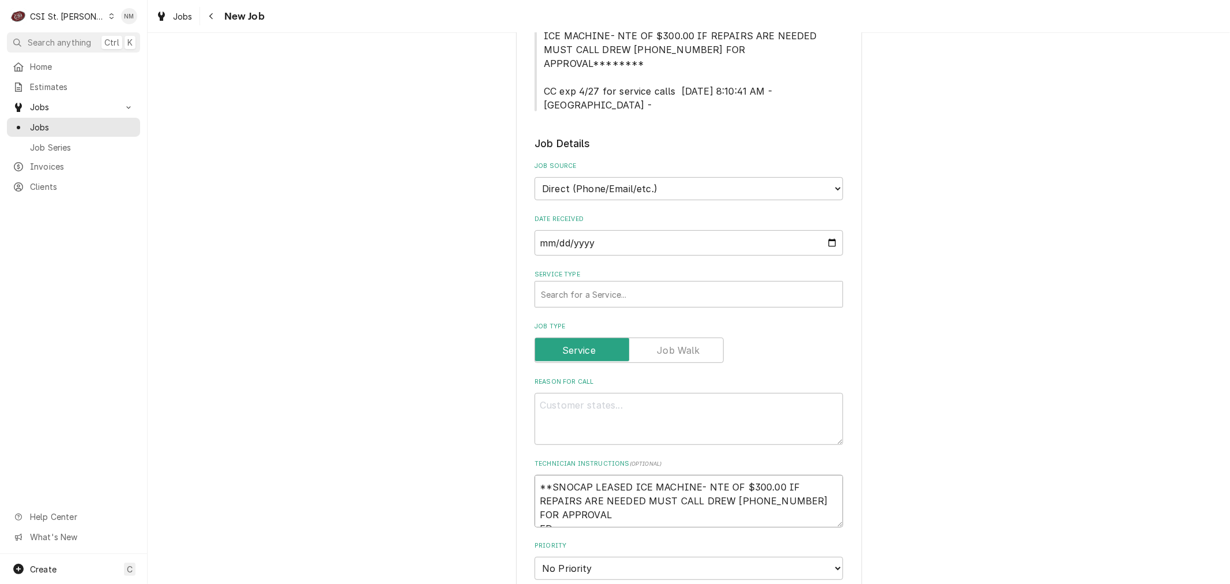
type textarea "x"
type textarea "**SNOCAP LEASED ICE MACHINE- NTE OF $300.00 IF REPAIRS ARE NEEDED MUST CALL DRE…"
type textarea "x"
type textarea "**SNOCAP LEASED ICE MACHINE- NTE OF $300.00 IF REPAIRS ARE NEEDED MUST CALL DRE…"
type textarea "x"
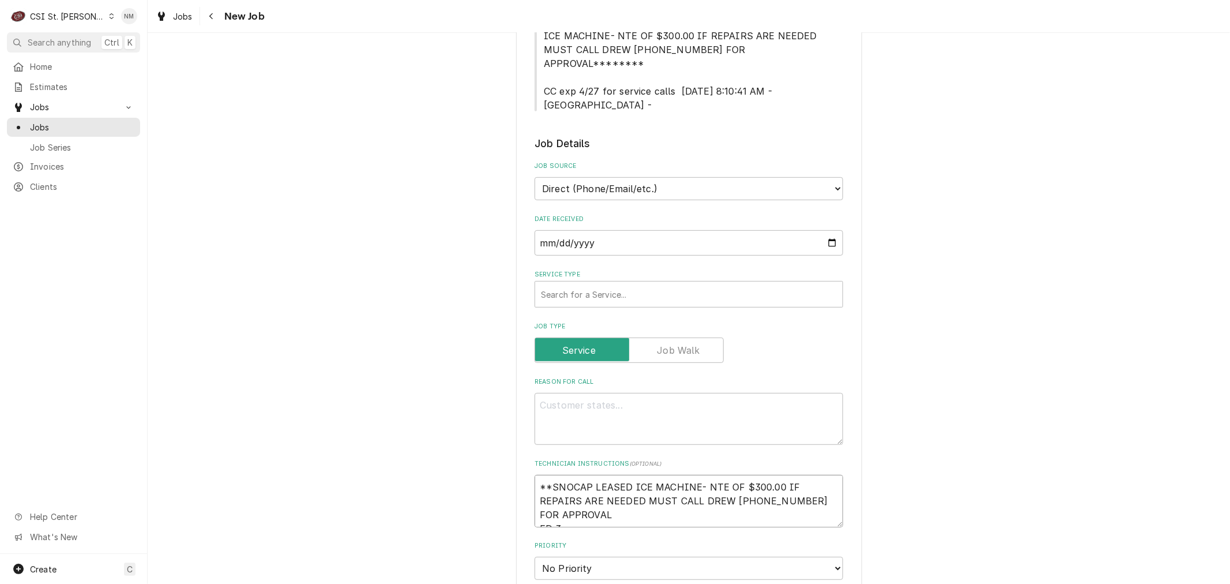
type textarea "**SNOCAP LEASED ICE MACHINE- NTE OF $300.00 IF REPAIRS ARE NEEDED MUST CALL DRE…"
type textarea "x"
type textarea "**SNOCAP LEASED ICE MACHINE- NTE OF $300.00 IF REPAIRS ARE NEEDED MUST CALL DRE…"
type textarea "x"
type textarea "**SNOCAP LEASED ICE MACHINE- NTE OF $300.00 IF REPAIRS ARE NEEDED MUST CALL DRE…"
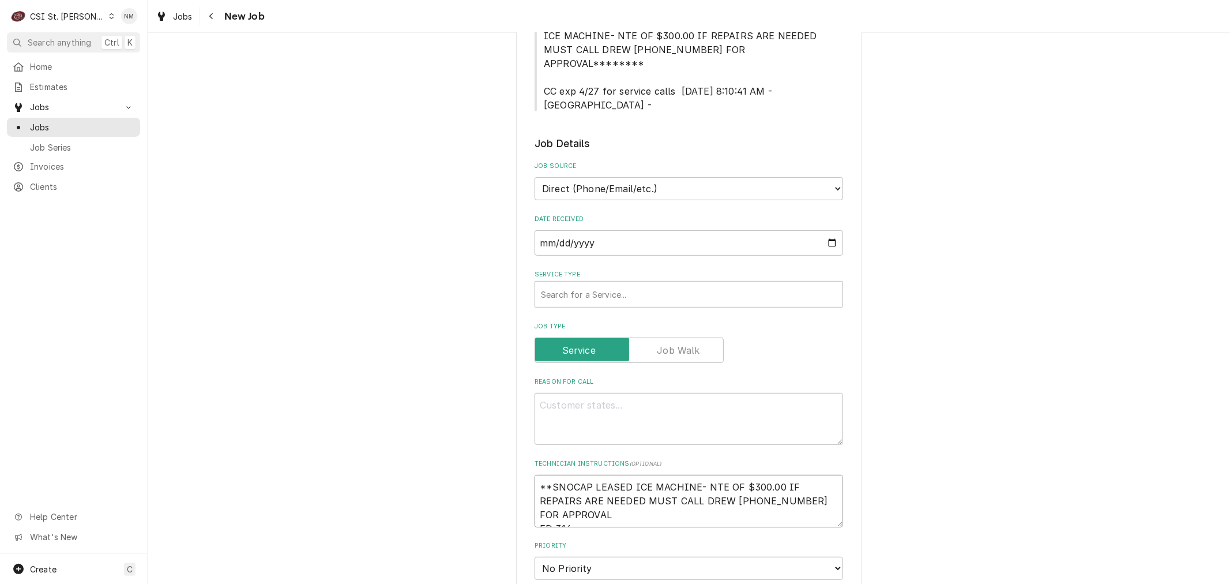
type textarea "x"
type textarea "**SNOCAP LEASED ICE MACHINE- NTE OF $300.00 IF REPAIRS ARE NEEDED MUST CALL DRE…"
type textarea "x"
type textarea "**SNOCAP LEASED ICE MACHINE- NTE OF $300.00 IF REPAIRS ARE NEEDED MUST CALL DRE…"
type textarea "x"
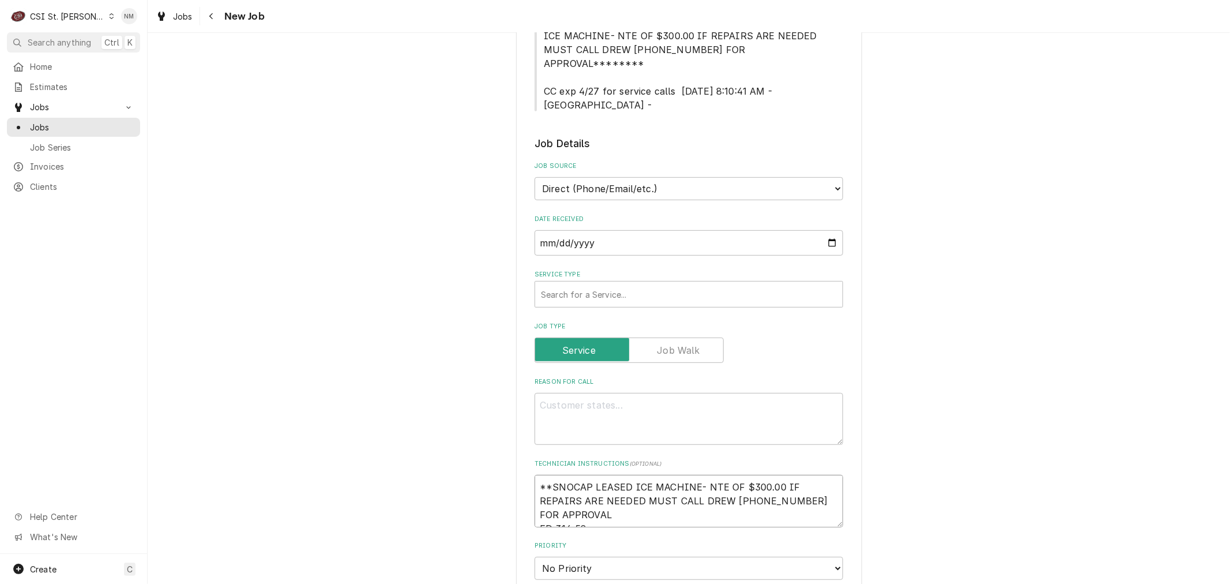
type textarea "**SNOCAP LEASED ICE MACHINE- NTE OF $300.00 IF REPAIRS ARE NEEDED MUST CALL DRE…"
type textarea "x"
type textarea "**SNOCAP LEASED ICE MACHINE- NTE OF $300.00 IF REPAIRS ARE NEEDED MUST CALL DRE…"
type textarea "x"
type textarea "**SNOCAP LEASED ICE MACHINE- NTE OF $300.00 IF REPAIRS ARE NEEDED MUST CALL DRE…"
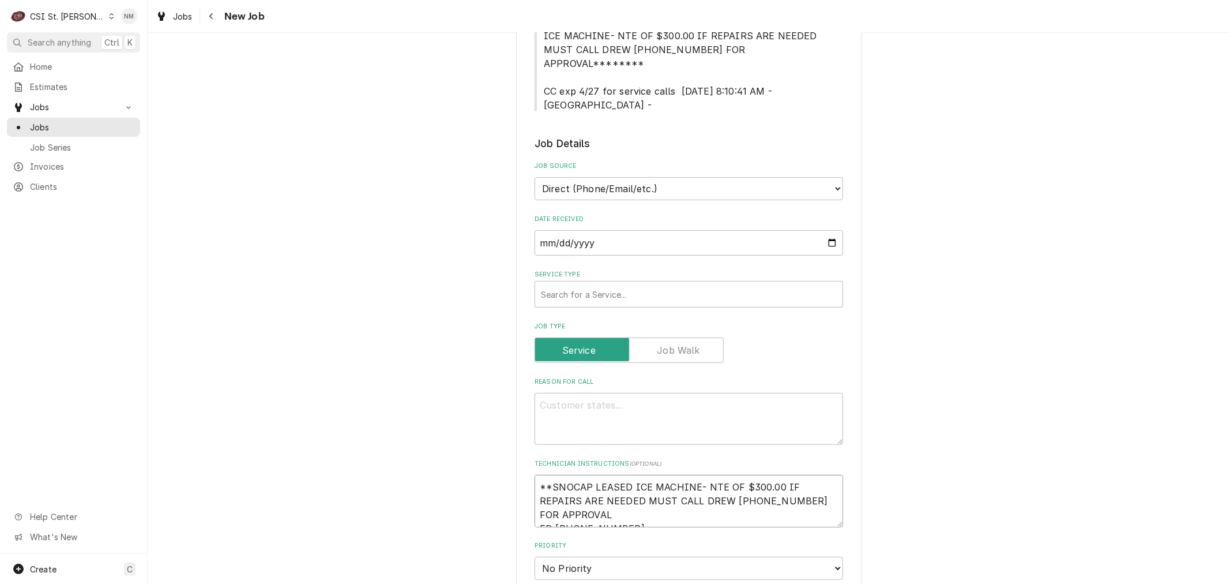
type textarea "x"
type textarea "**SNOCAP LEASED ICE MACHINE- NTE OF $300.00 IF REPAIRS ARE NEEDED MUST CALL DRE…"
type textarea "x"
type textarea "**SNOCAP LEASED ICE MACHINE- NTE OF $300.00 IF REPAIRS ARE NEEDED MUST CALL DRE…"
type textarea "x"
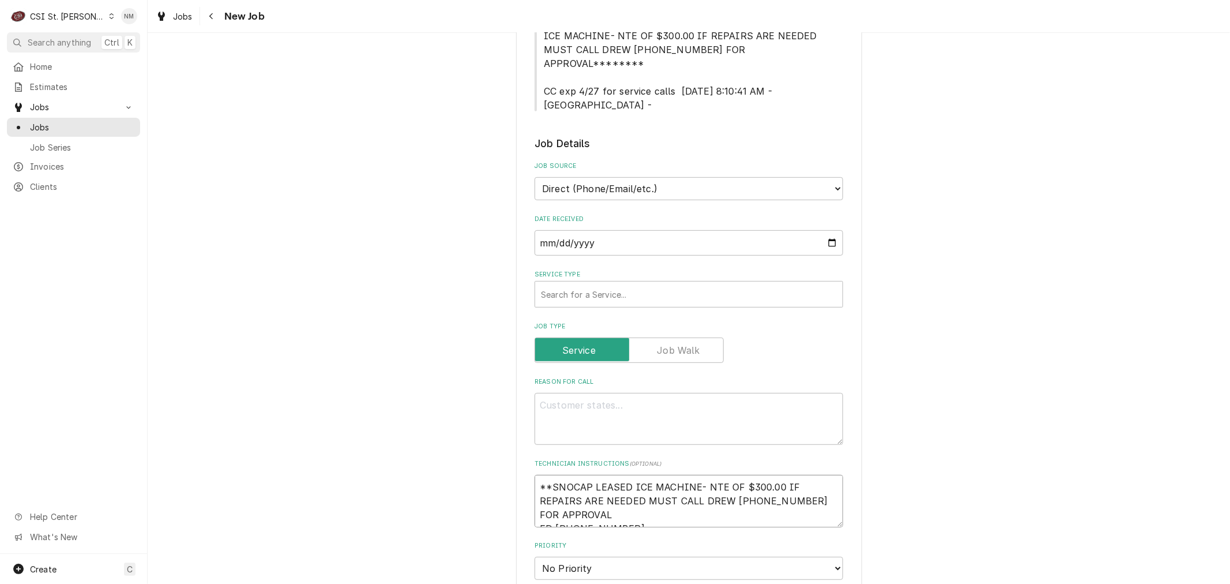
type textarea "**SNOCAP LEASED ICE MACHINE- NTE OF $300.00 IF REPAIRS ARE NEEDED MUST CALL DRE…"
type textarea "x"
type textarea "**SNOCAP LEASED ICE MACHINE- NTE OF $300.00 IF REPAIRS ARE NEEDED MUST CALL DRE…"
click at [619, 393] on textarea "Reason For Call" at bounding box center [689, 419] width 309 height 52
type textarea "x"
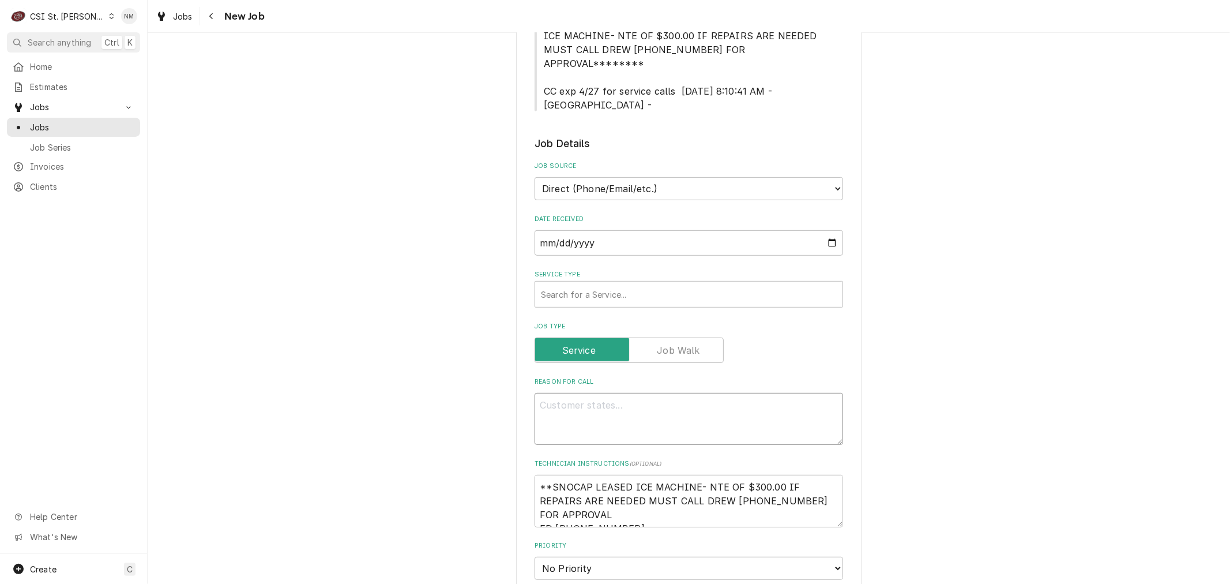
type textarea "L"
type textarea "x"
type textarea "LE"
type textarea "x"
type textarea "LEA"
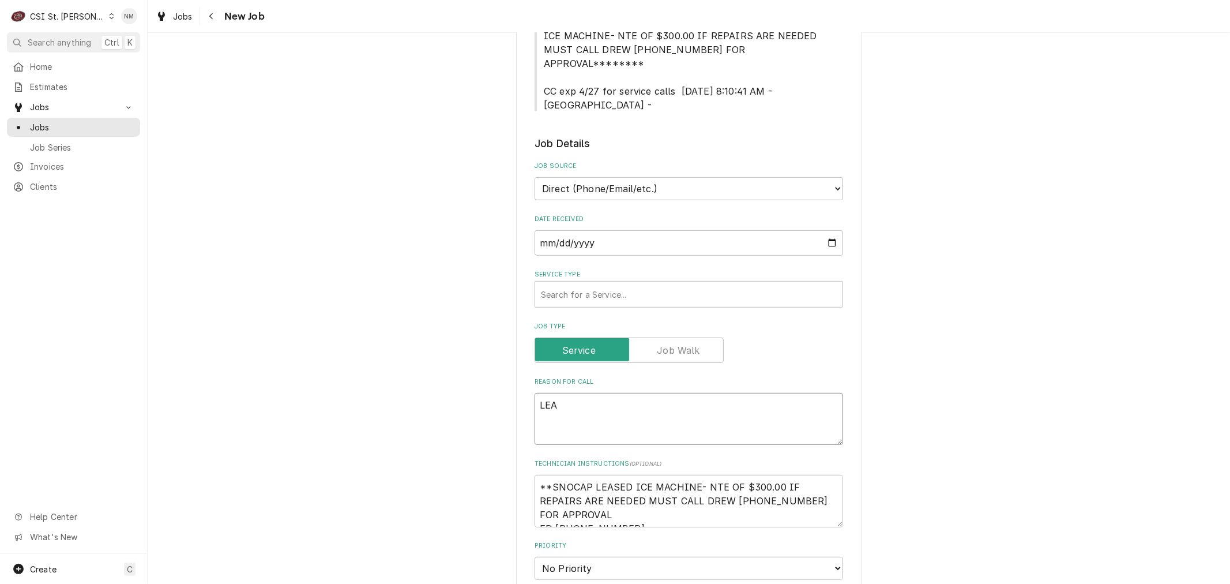
type textarea "x"
type textarea "LEAS"
type textarea "x"
type textarea "LEASE"
type textarea "x"
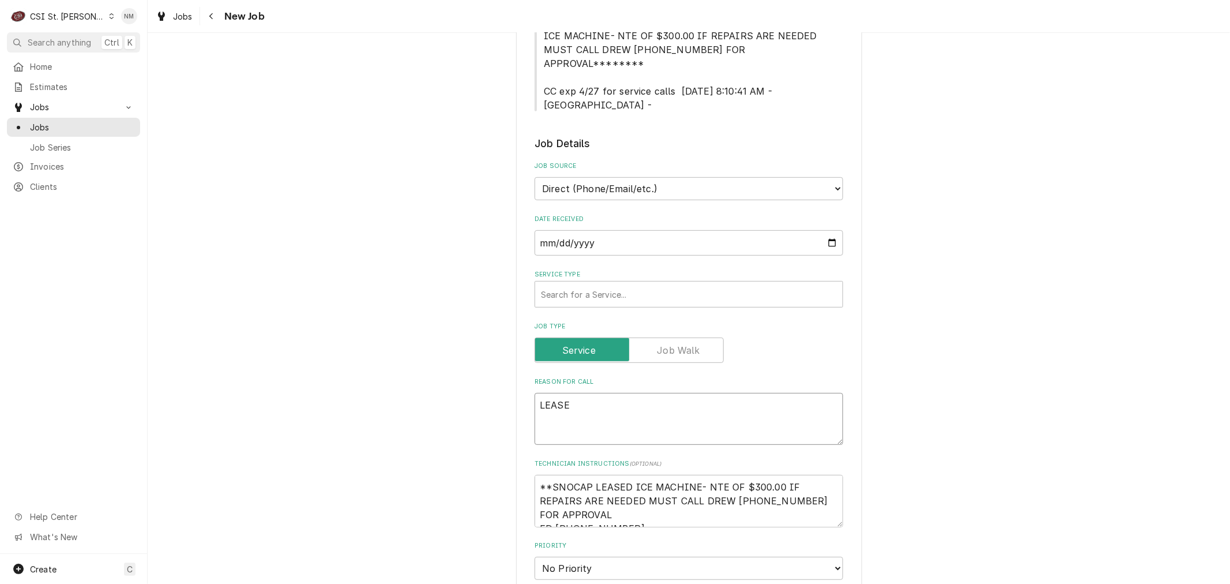
type textarea "LEASED"
type textarea "x"
type textarea "LEASED"
type textarea "x"
type textarea "LEASED I"
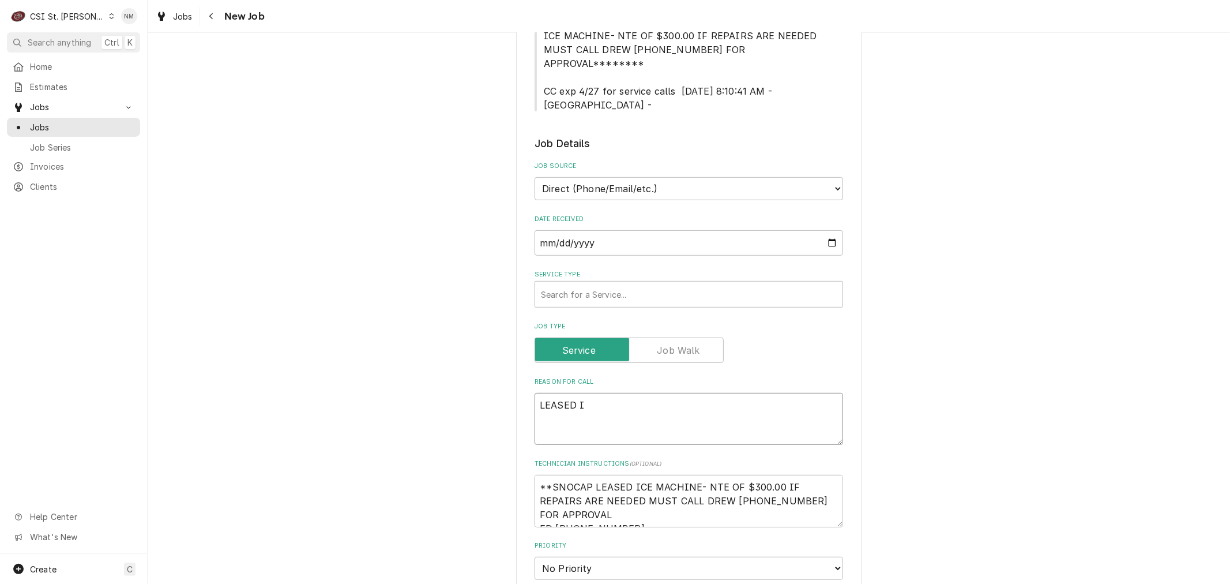
type textarea "x"
type textarea "LEASED IC"
type textarea "x"
type textarea "LEASED ICE"
type textarea "x"
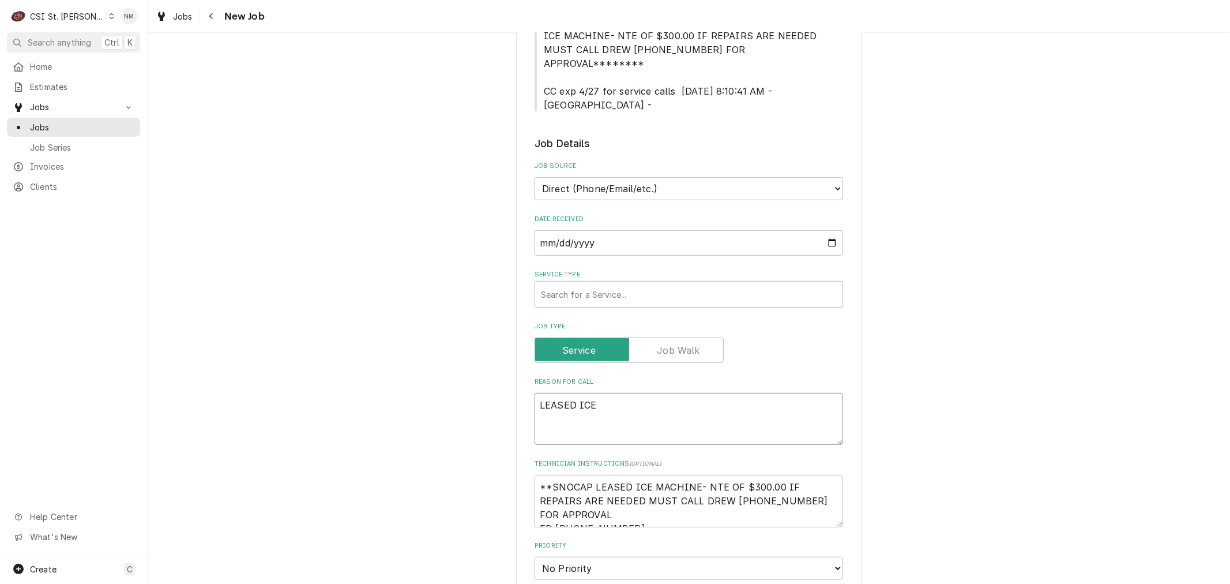
type textarea "LEASED ICE"
type textarea "x"
type textarea "LEASED ICE M"
type textarea "x"
type textarea "LEASED ICE MC"
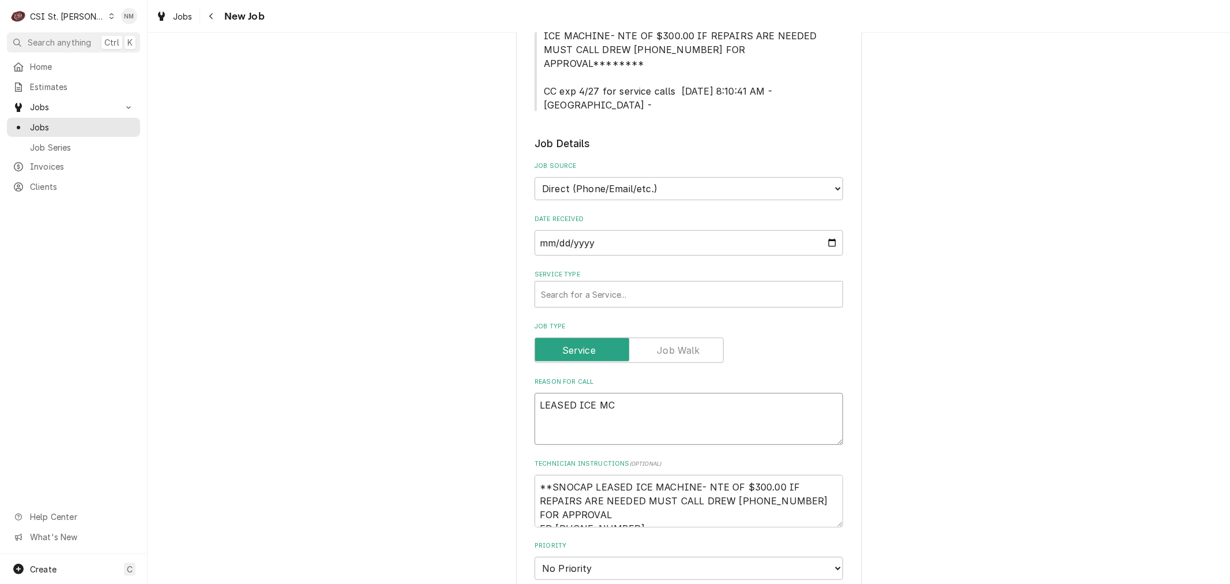
type textarea "x"
type textarea "LEASED ICE MCA"
type textarea "x"
type textarea "LEASED ICE MCAH"
type textarea "x"
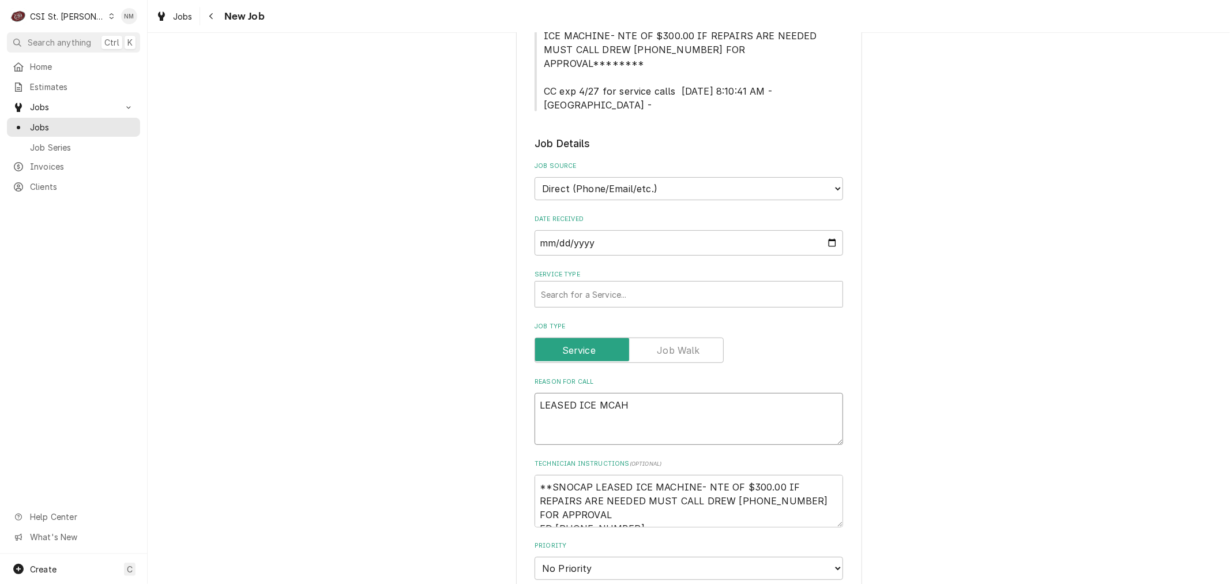
type textarea "LEASED ICE MCAHI"
type textarea "x"
type textarea "LEASED ICE MCAHIN"
type textarea "x"
type textarea "LEASED ICE MCAHINE"
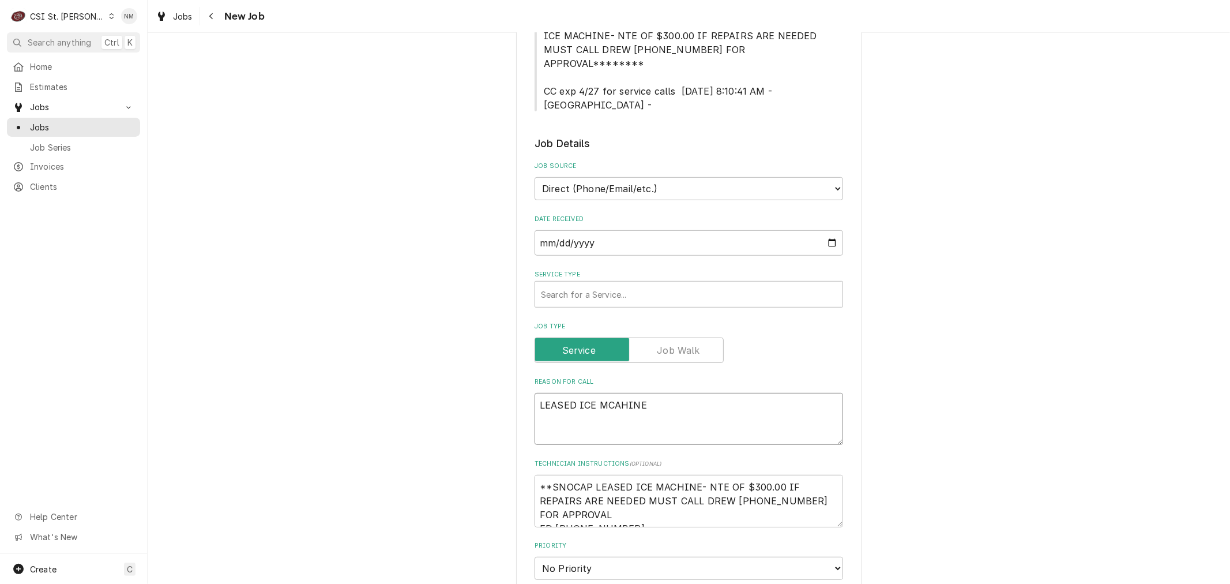
type textarea "x"
type textarea "LEASED ICE MCAHIN"
type textarea "x"
type textarea "LEASED ICE MCAHI"
type textarea "x"
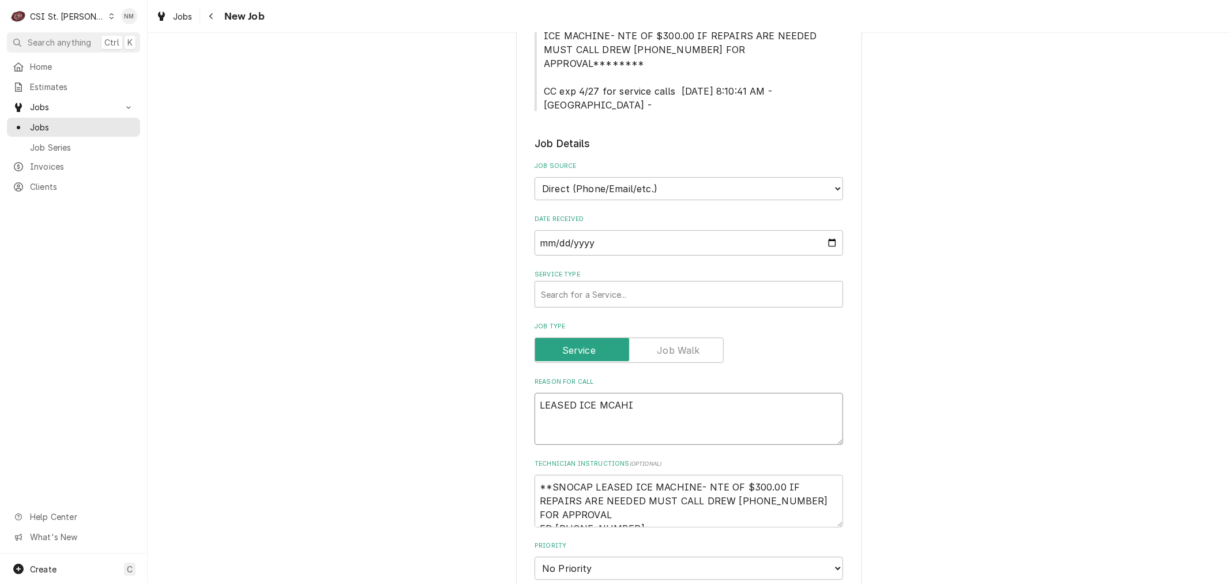
type textarea "LEASED ICE MCAH"
type textarea "x"
type textarea "LEASED ICE MCA"
type textarea "x"
type textarea "LEASED ICE MC"
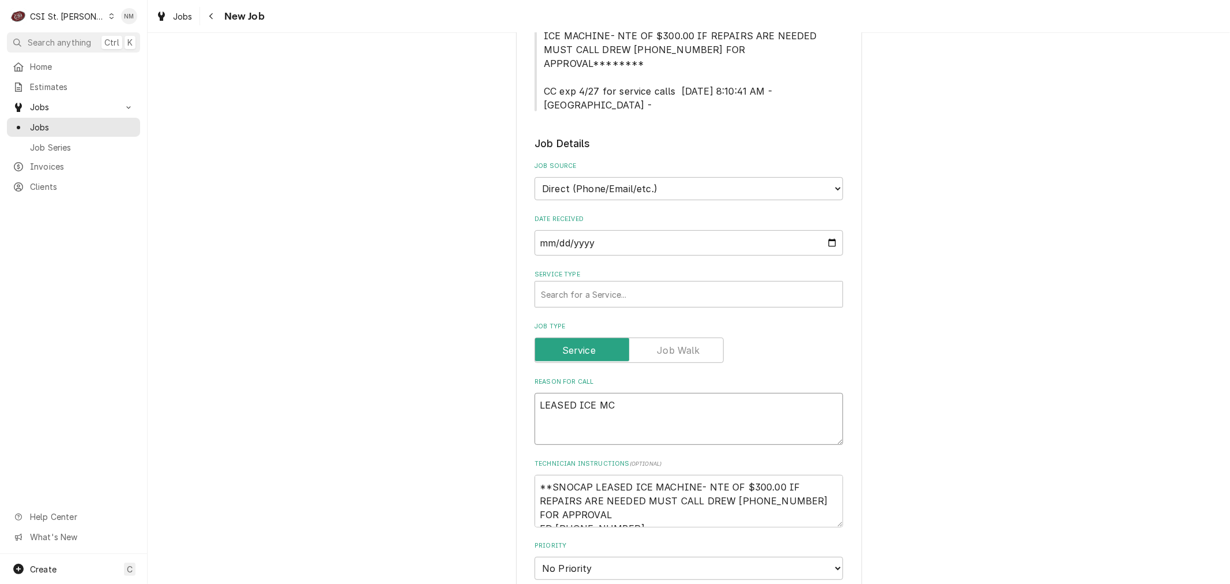
type textarea "x"
type textarea "LEASED ICE M"
type textarea "x"
type textarea "LEASED ICE MA"
type textarea "x"
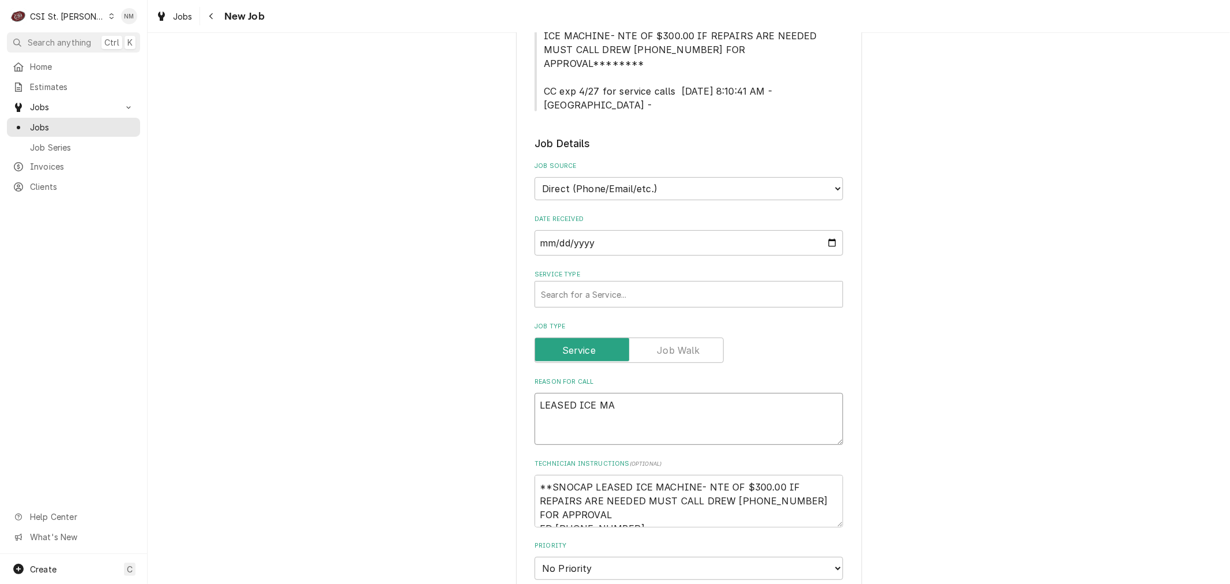
type textarea "LEASED ICE MAC"
type textarea "x"
type textarea "LEASED ICE MACH"
type textarea "x"
type textarea "LEASED ICE MACHI"
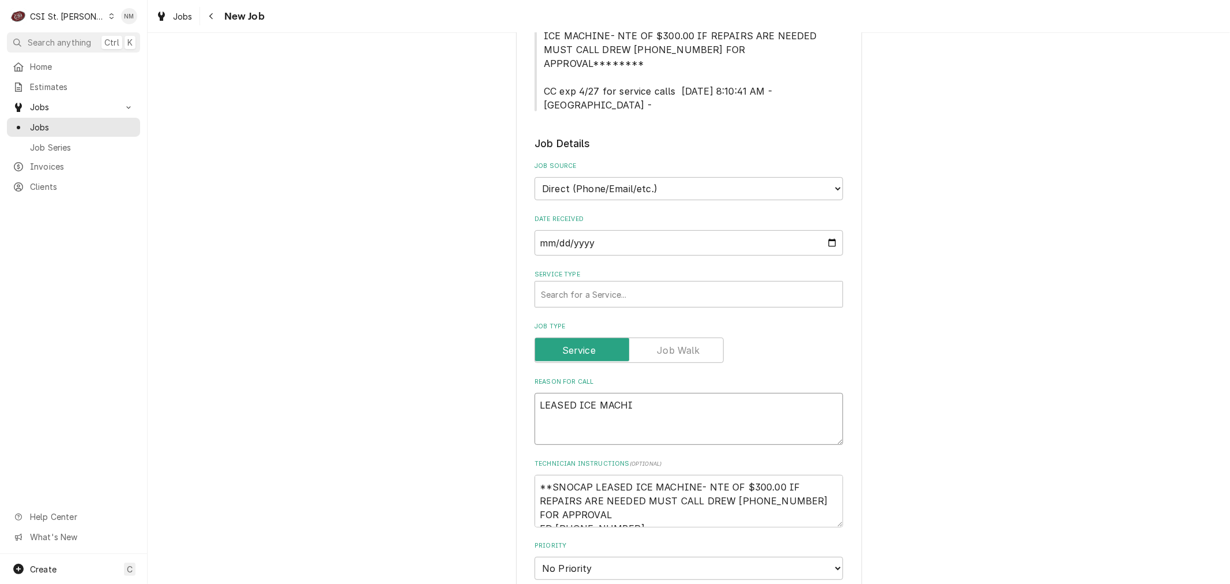
type textarea "x"
type textarea "LEASED ICE MACHIN"
type textarea "x"
type textarea "LEASED ICE MACHINE"
type textarea "x"
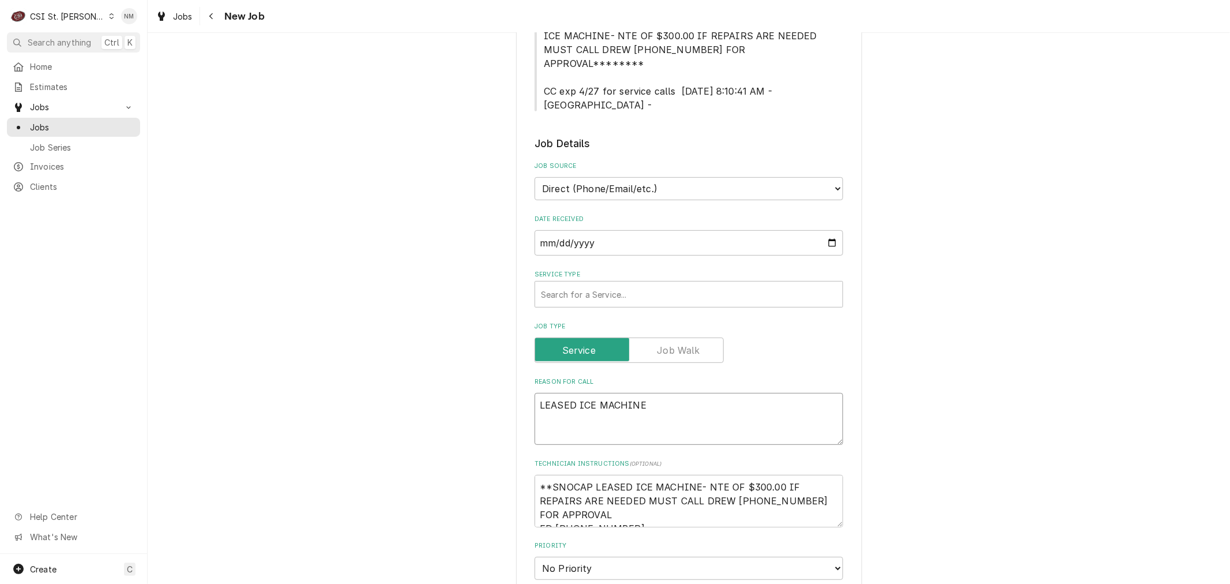
type textarea "LEASED ICE MACHINE"
type textarea "x"
type textarea "LEASED ICE MACHINE I"
type textarea "x"
type textarea "LEASED ICE MACHINE IS"
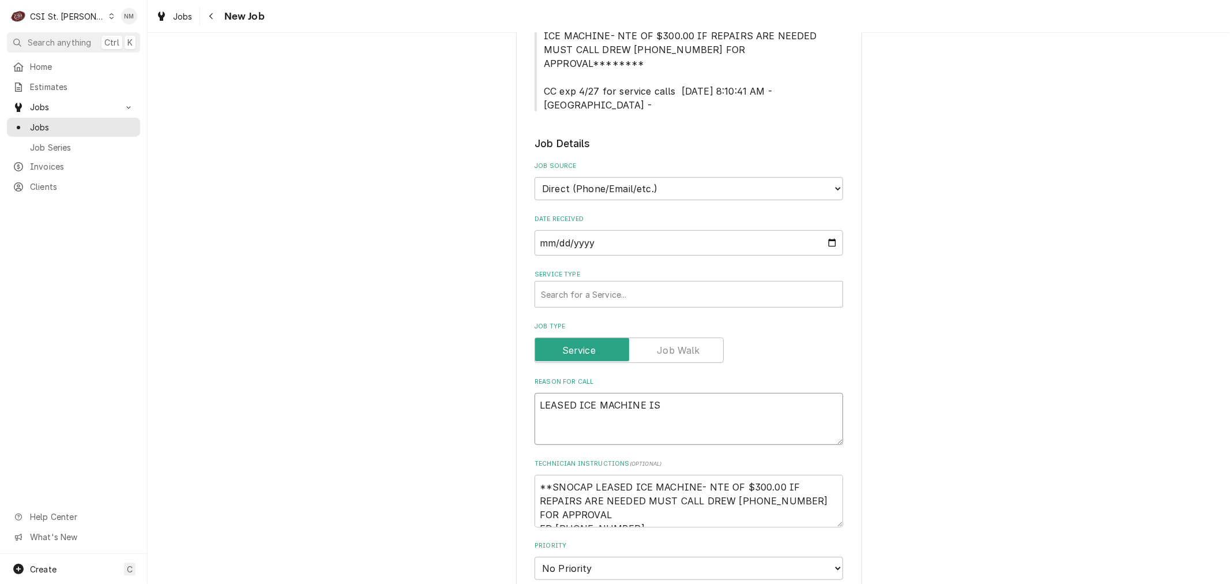
type textarea "x"
type textarea "LEASED ICE MACHINE IS"
type textarea "x"
type textarea "LEASED ICE MACHINE IS M"
type textarea "x"
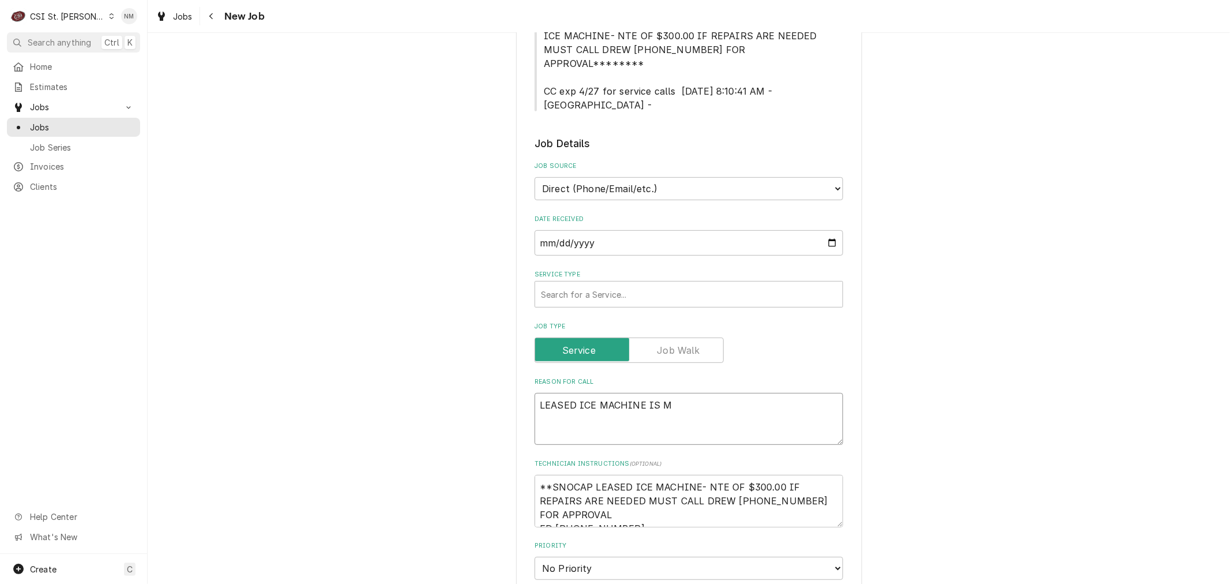
type textarea "LEASED ICE MACHINE IS MA"
type textarea "x"
type textarea "LEASED ICE MACHINE IS MAK"
type textarea "x"
type textarea "LEASED ICE MACHINE IS MAKI"
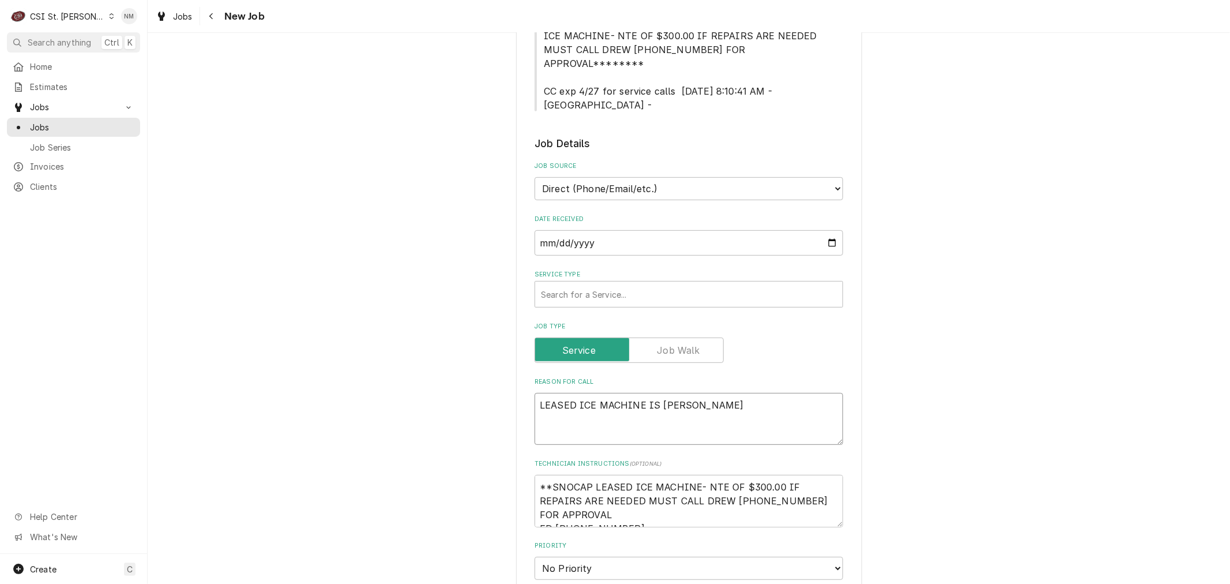
type textarea "x"
type textarea "LEASED ICE MACHINE IS MAKIN"
type textarea "x"
type textarea "LEASED ICE MACHINE IS MAKING"
type textarea "x"
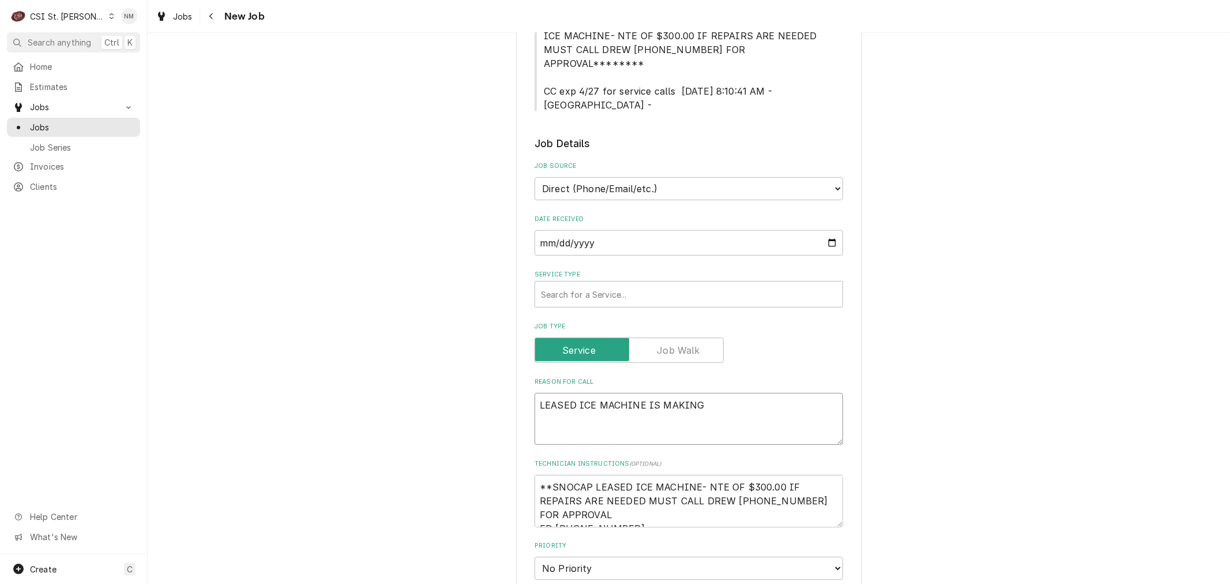
type textarea "LEASED ICE MACHINE IS MAKING"
type textarea "x"
type textarea "LEASED ICE MACHINE IS MAKING T"
type textarea "x"
type textarea "LEASED ICE MACHINE IS MAKING TH"
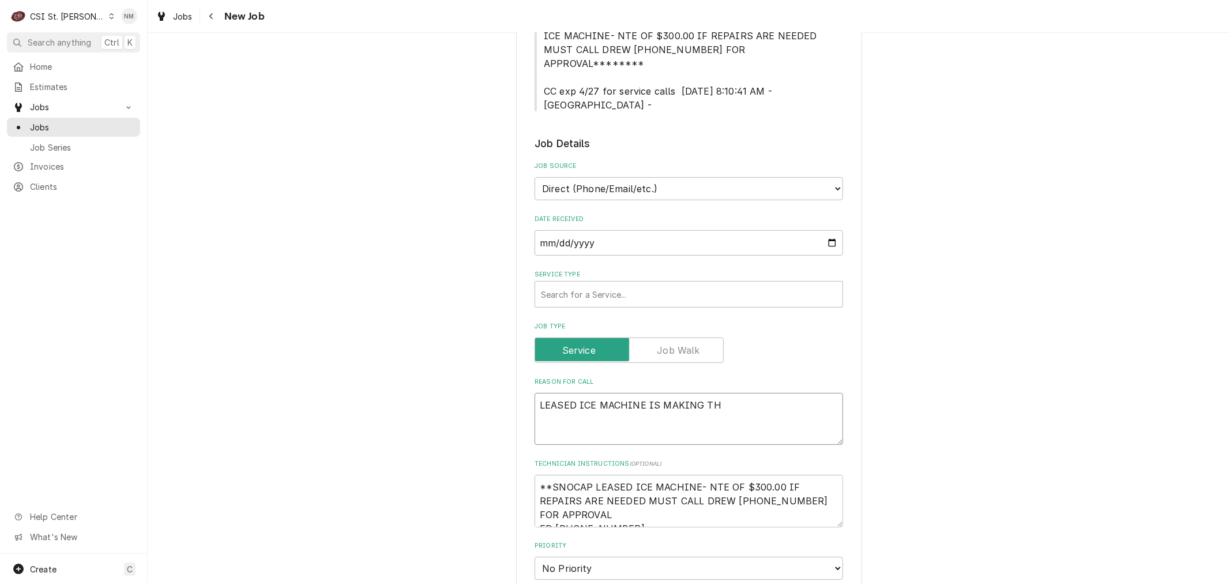
type textarea "x"
type textarea "LEASED ICE MACHINE IS MAKING THI"
type textarea "x"
type textarea "LEASED ICE MACHINE IS MAKING THIN"
type textarea "x"
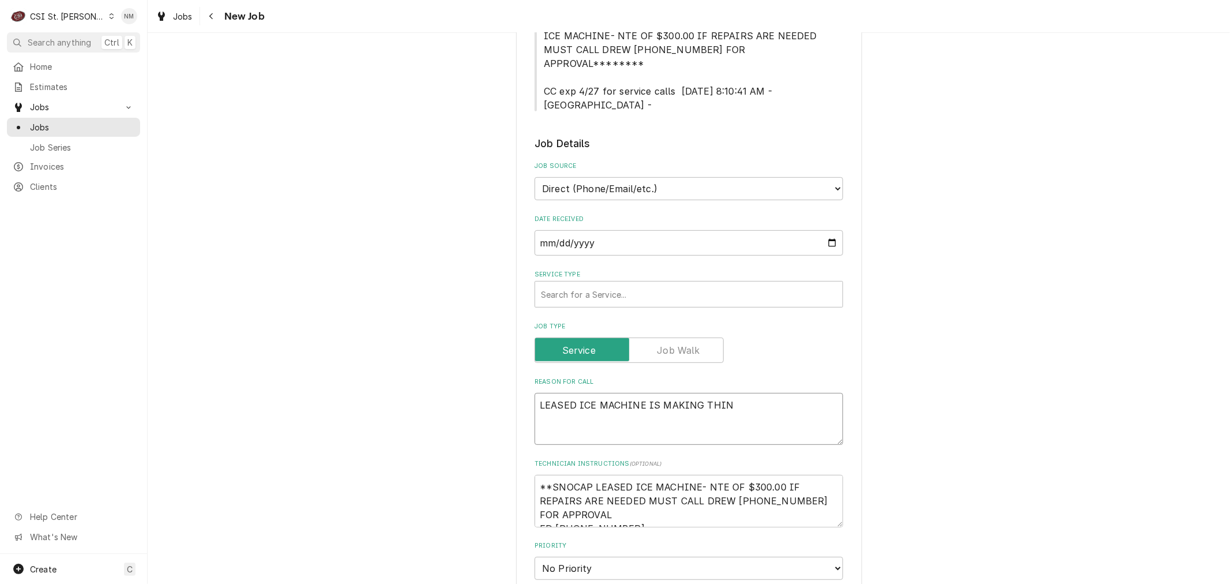
type textarea "LEASED ICE MACHINE IS MAKING THIN"
type textarea "x"
type textarea "LEASED ICE MACHINE IS MAKING THIN I"
type textarea "x"
type textarea "LEASED ICE MACHINE IS MAKING THIN IC"
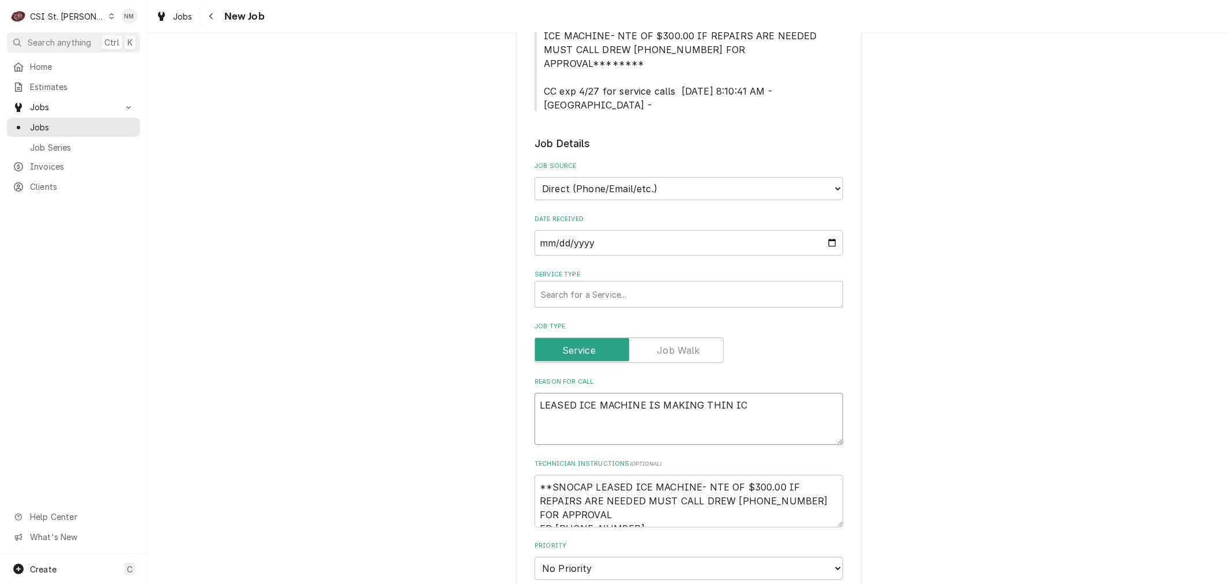
type textarea "x"
type textarea "LEASED ICE MACHINE IS MAKING THIN ICE"
type textarea "x"
type textarea "LEASED ICE MACHINE IS MAKING THIN ICE"
type textarea "x"
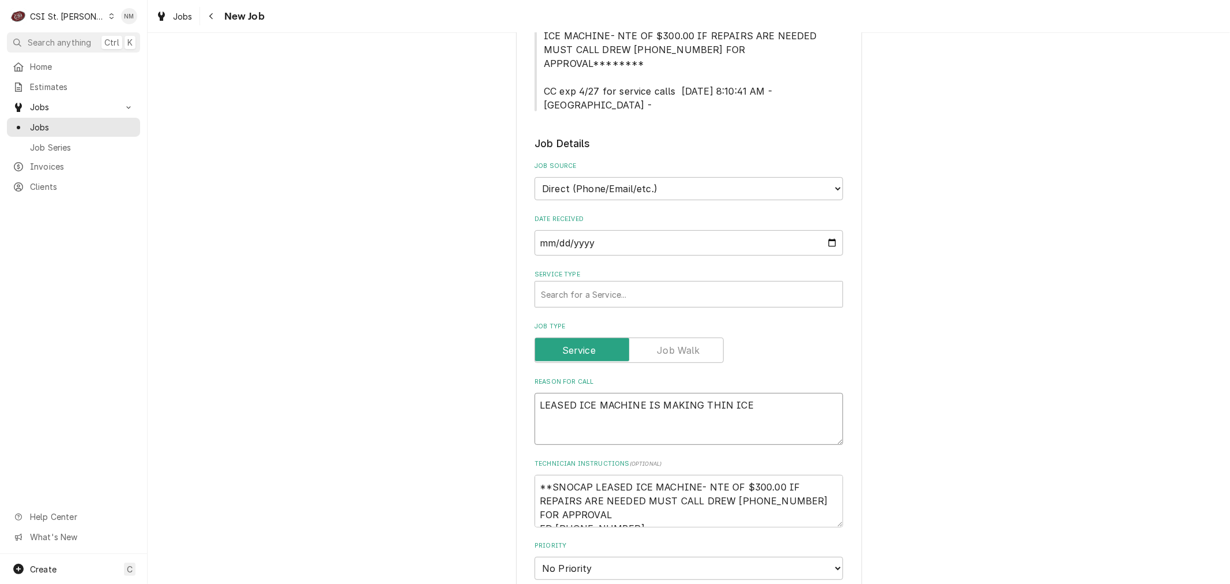
type textarea "LEASED ICE MACHINE IS MAKING THIN ICE V"
type textarea "x"
type textarea "LEASED ICE MACHINE IS MAKING THIN ICE VE"
type textarea "x"
type textarea "LEASED ICE MACHINE IS MAKING THIN ICE VER"
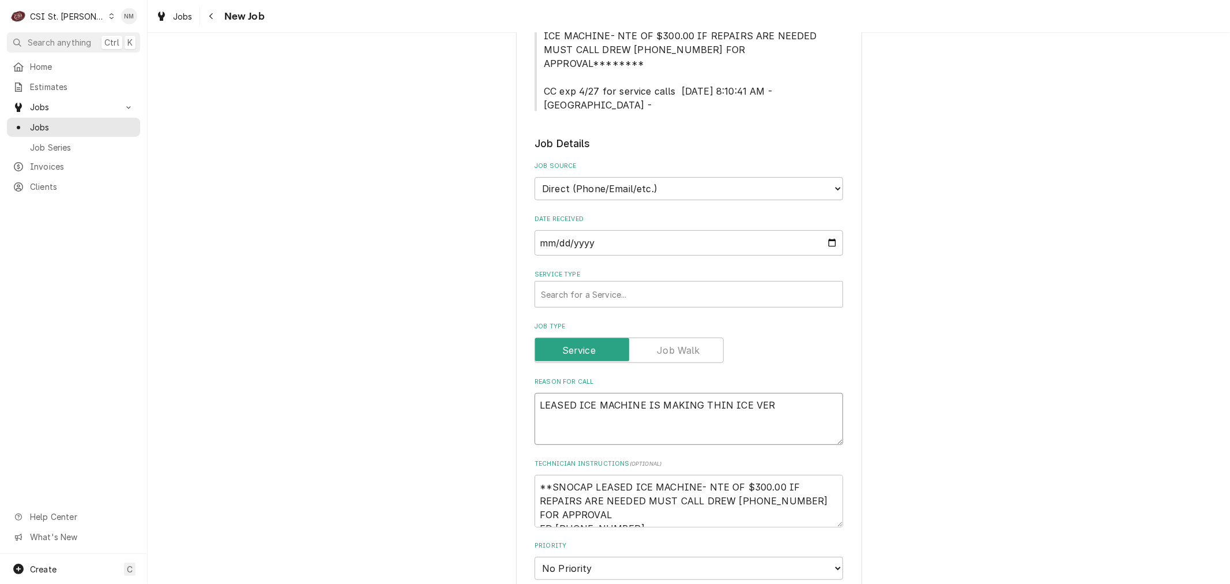
type textarea "x"
type textarea "LEASED ICE MACHINE IS MAKING THIN ICE VERY"
type textarea "x"
type textarea "LEASED ICE MACHINE IS MAKING THIN ICE VERY"
type textarea "x"
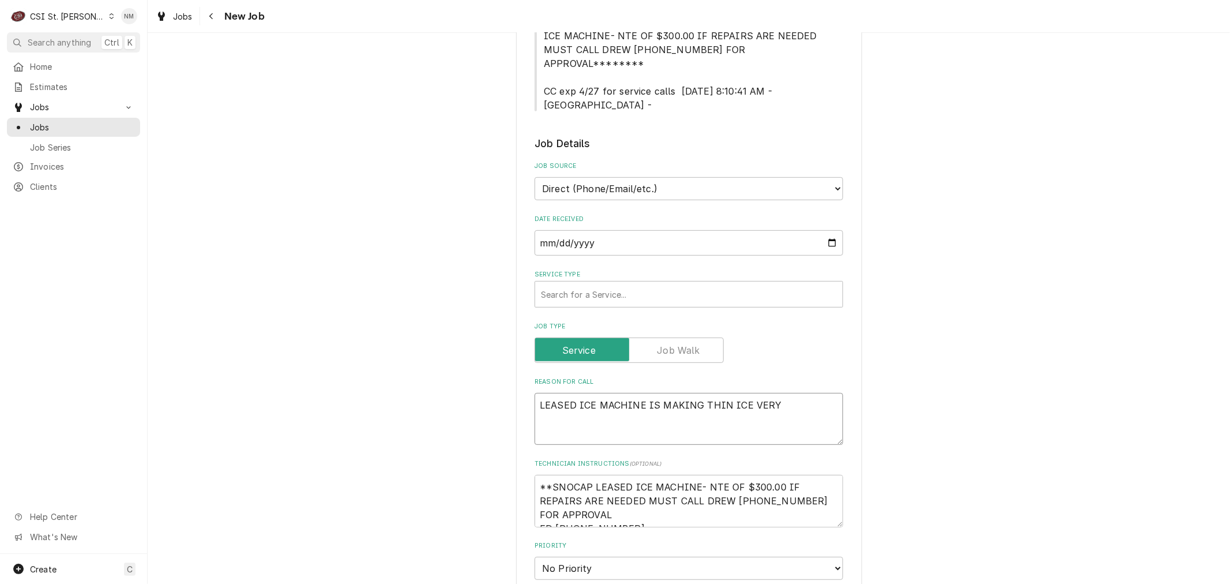
type textarea "LEASED ICE MACHINE IS MAKING THIN ICE VERY S"
type textarea "x"
type textarea "LEASED ICE MACHINE IS MAKING THIN ICE VERY SL"
type textarea "x"
type textarea "LEASED ICE MACHINE IS MAKING THIN ICE VERY SLO"
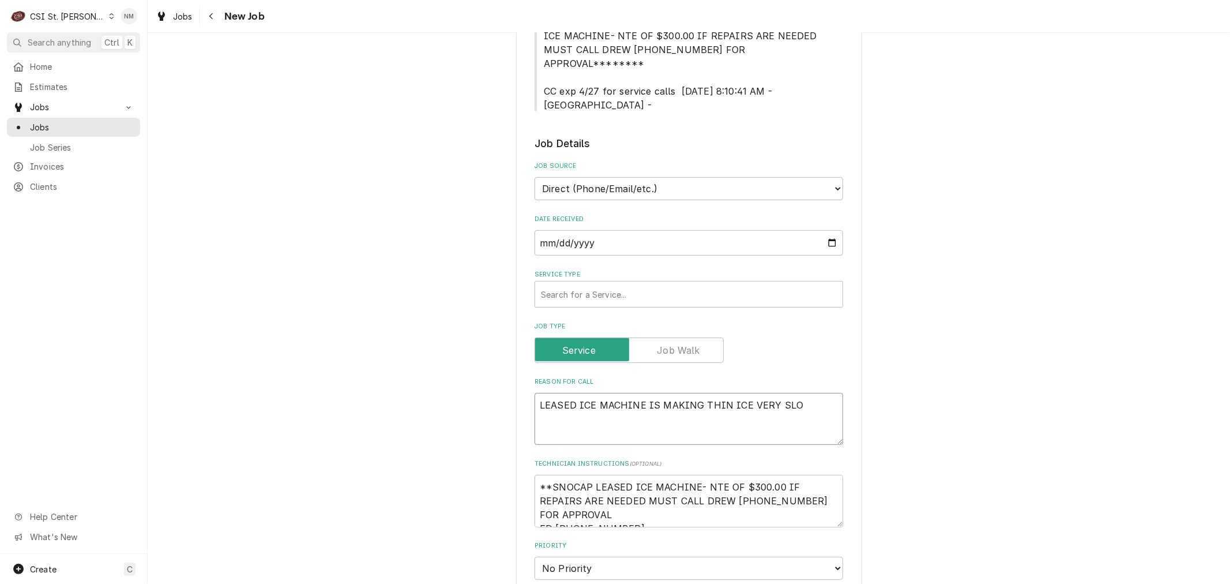
type textarea "x"
type textarea "LEASED ICE MACHINE IS MAKING THIN ICE VERY SLOL"
type textarea "x"
type textarea "LEASED ICE MACHINE IS MAKING THIN ICE VERY SLO"
type textarea "x"
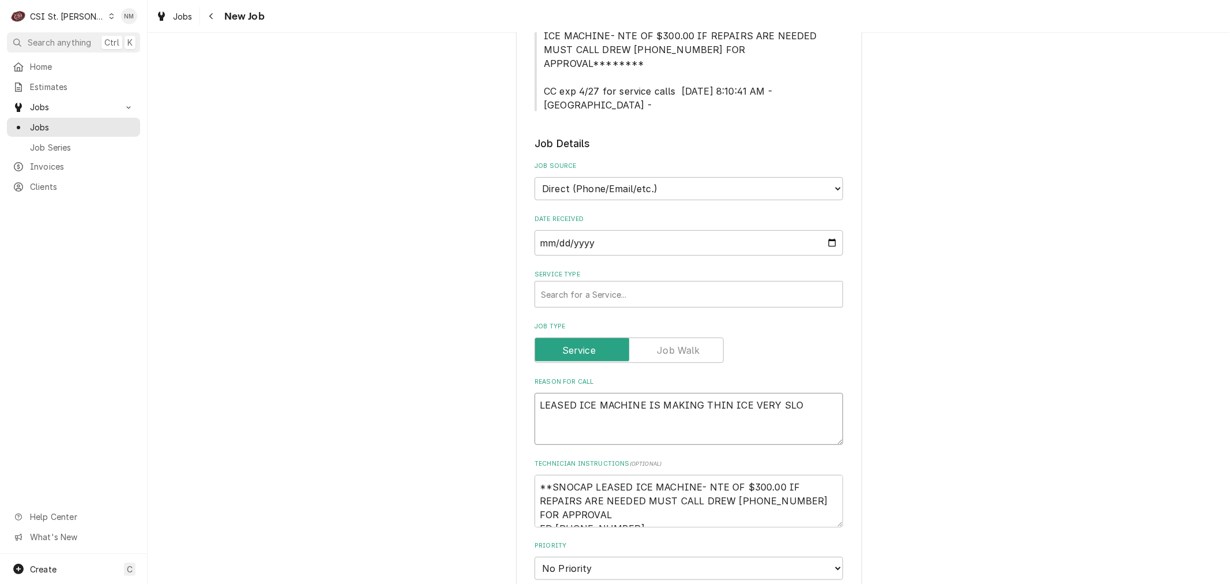
type textarea "LEASED ICE MACHINE IS MAKING THIN ICE VERY SLOW"
type textarea "x"
type textarea "LEASED ICE MACHINE IS MAKING THIN ICE VERY SLOWL"
type textarea "x"
type textarea "LEASED ICE MACHINE IS MAKING THIN ICE VERY SLOWLY"
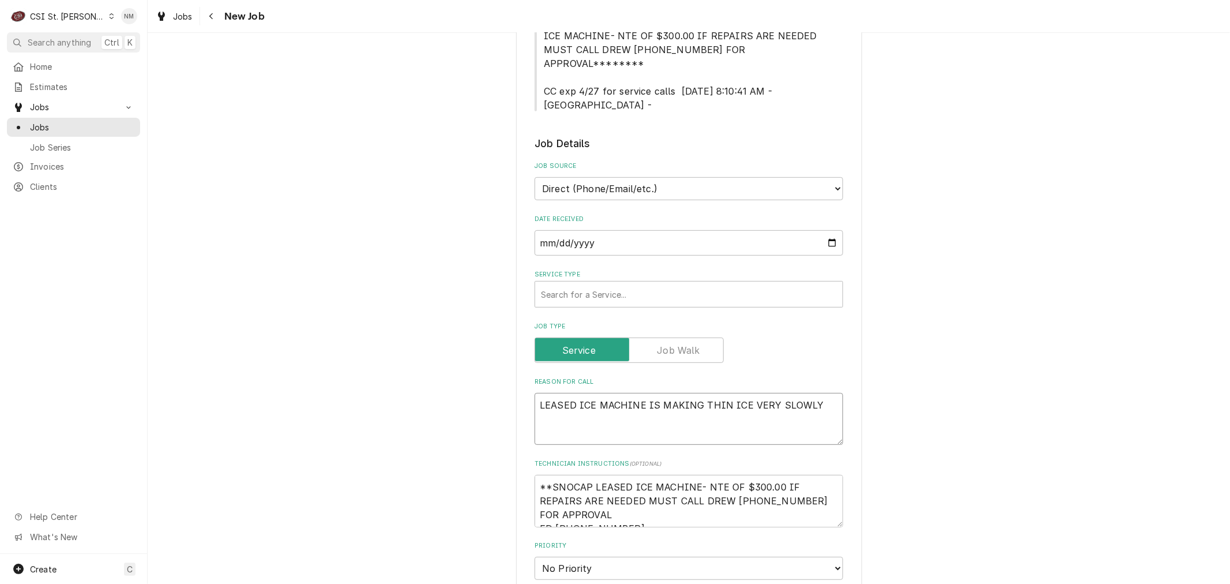
click at [535, 393] on textarea "LEASED ICE MACHINE IS MAKING THIN ICE VERY SLOWLY" at bounding box center [689, 419] width 309 height 52
type textarea "x"
type textarea "BLEASED ICE MACHINE IS MAKING THIN ICE VERY SLOWLY"
type textarea "x"
type textarea "BOLEASED ICE MACHINE IS MAKING THIN ICE VERY SLOWLY"
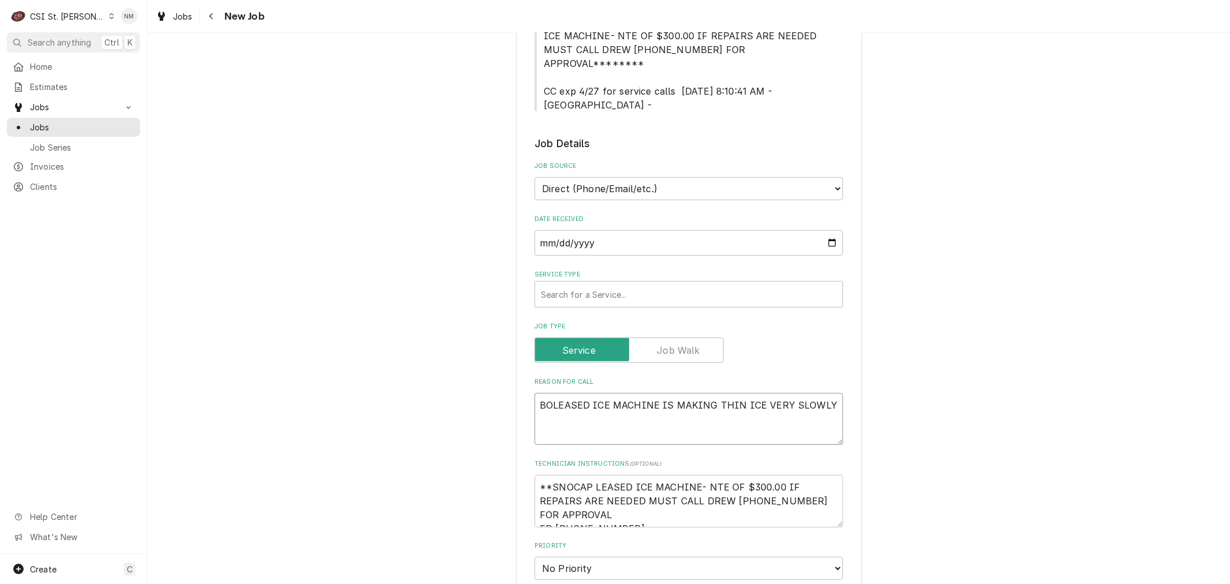
type textarea "x"
type textarea "BOHLEASED ICE MACHINE IS MAKING THIN ICE VERY SLOWLY"
type textarea "x"
type textarea "BOH LEASED ICE MACHINE IS MAKING THIN ICE VERY SLOWLY"
type textarea "x"
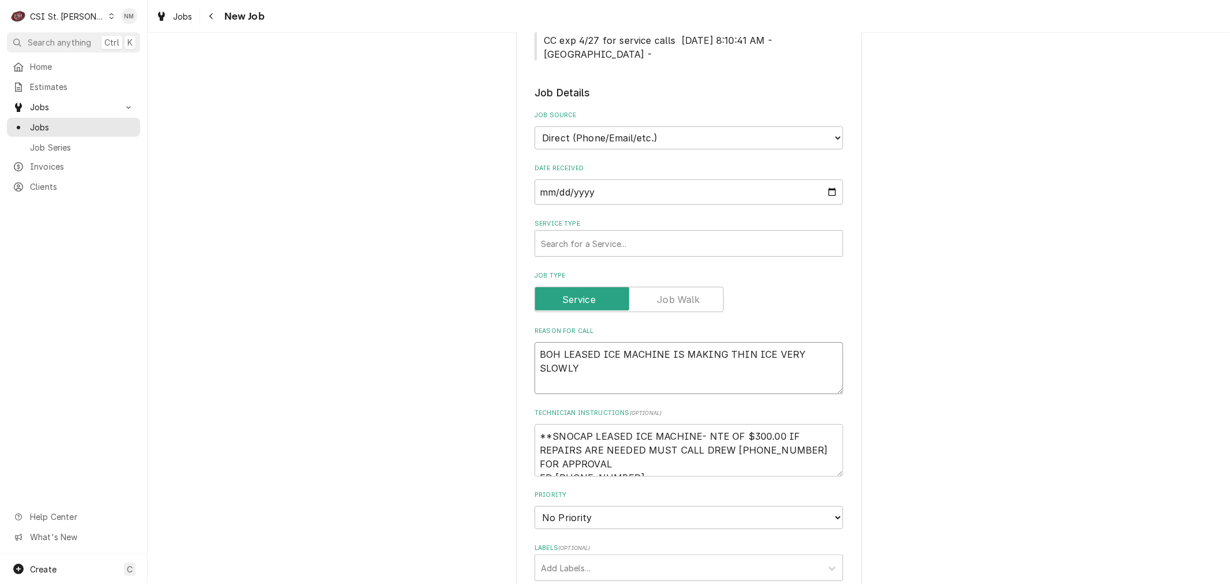
scroll to position [512, 0]
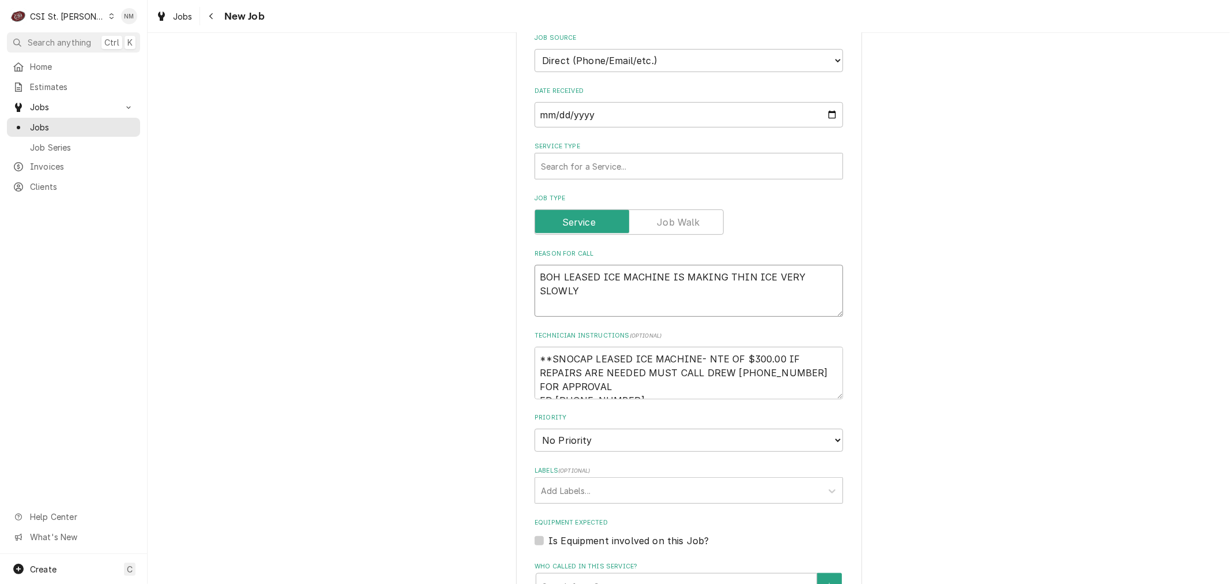
type textarea "BOH LEASED ICE MACHINE IS MAKING THIN ICE VERY SLOWLY"
click at [656, 429] on select "No Priority Urgent High Medium Low" at bounding box center [689, 440] width 309 height 23
select select "2"
click at [535, 429] on select "No Priority Urgent High Medium Low" at bounding box center [689, 440] width 309 height 23
type textarea "x"
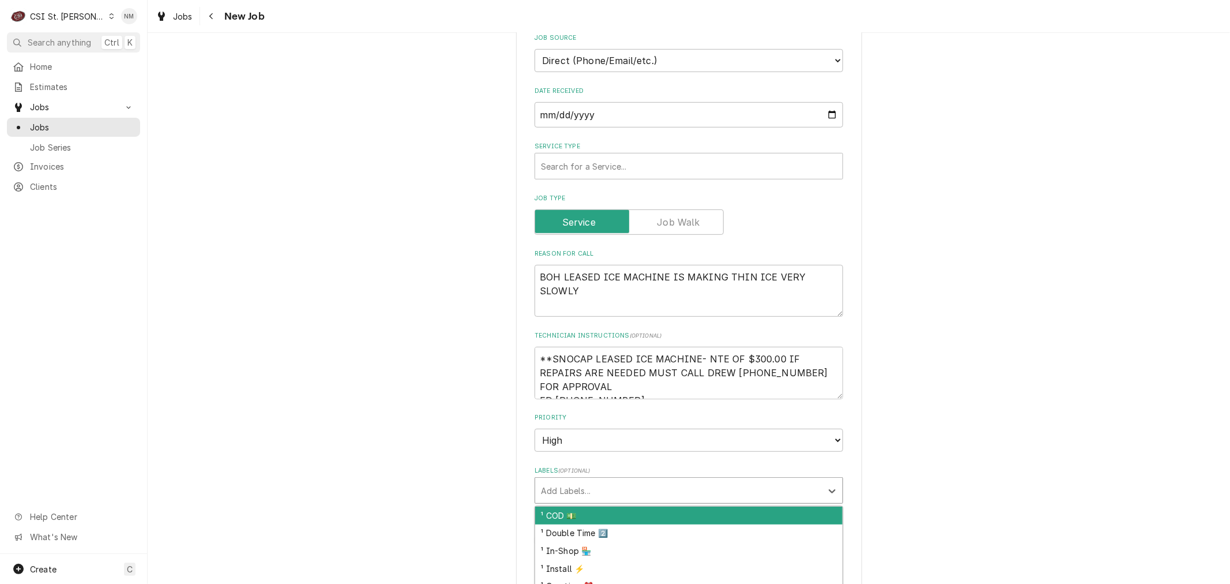
click at [606, 480] on div "Labels" at bounding box center [678, 490] width 275 height 21
type input "L"
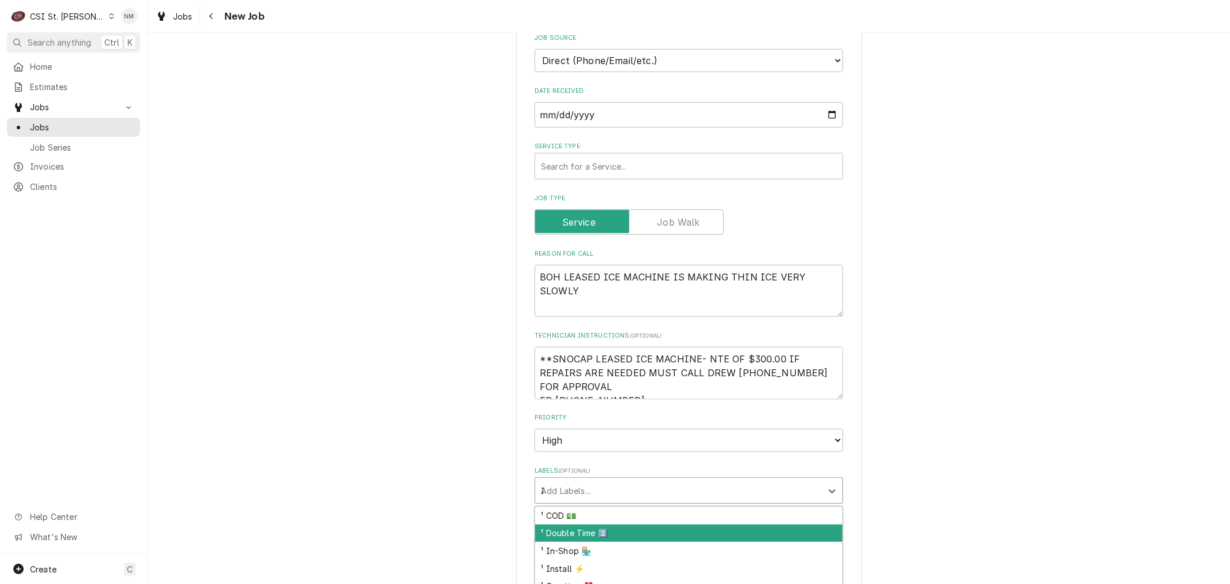
type input "IC"
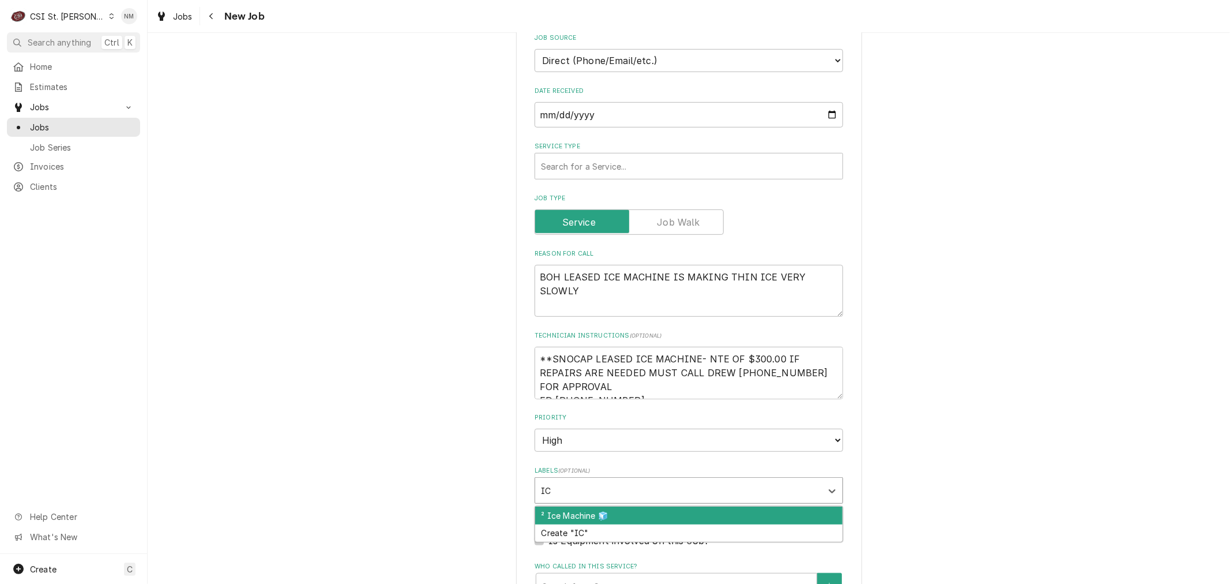
click at [604, 506] on div "² Ice Machine 🧊" at bounding box center [688, 515] width 307 height 18
type textarea "x"
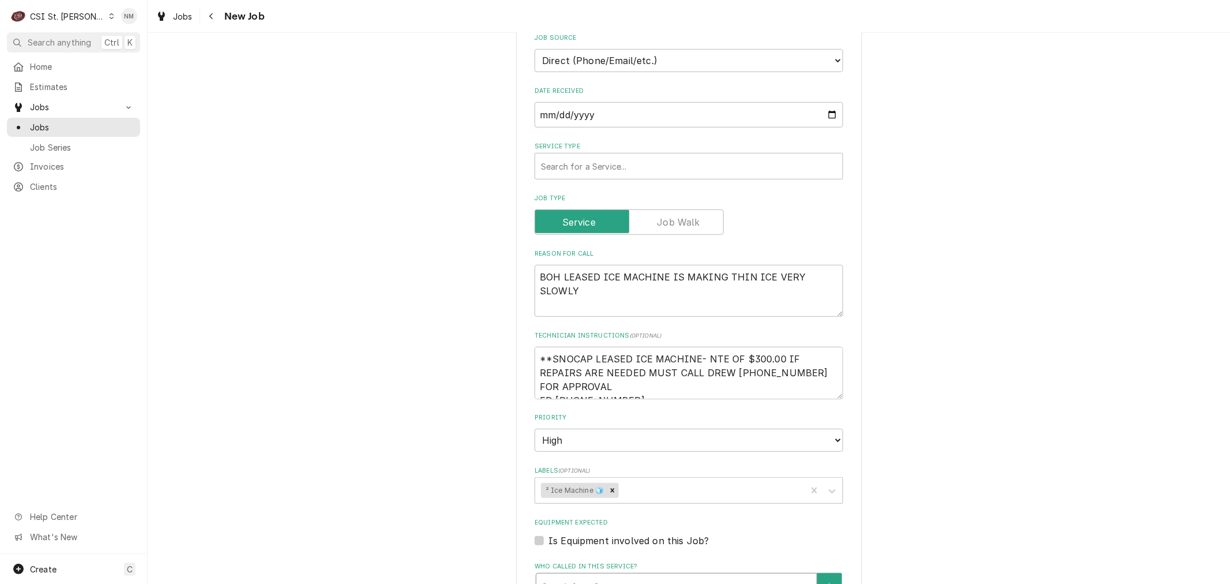
click at [619, 576] on div "Who called in this service?" at bounding box center [676, 586] width 269 height 21
type textarea "x"
type input "E"
type textarea "x"
type input "ED"
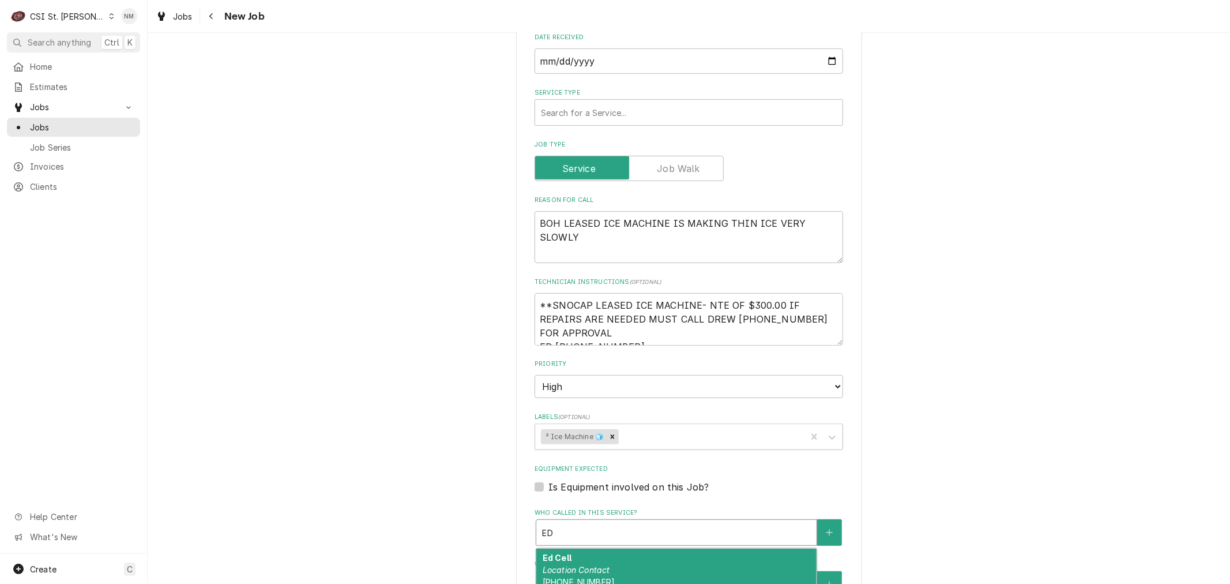
scroll to position [641, 0]
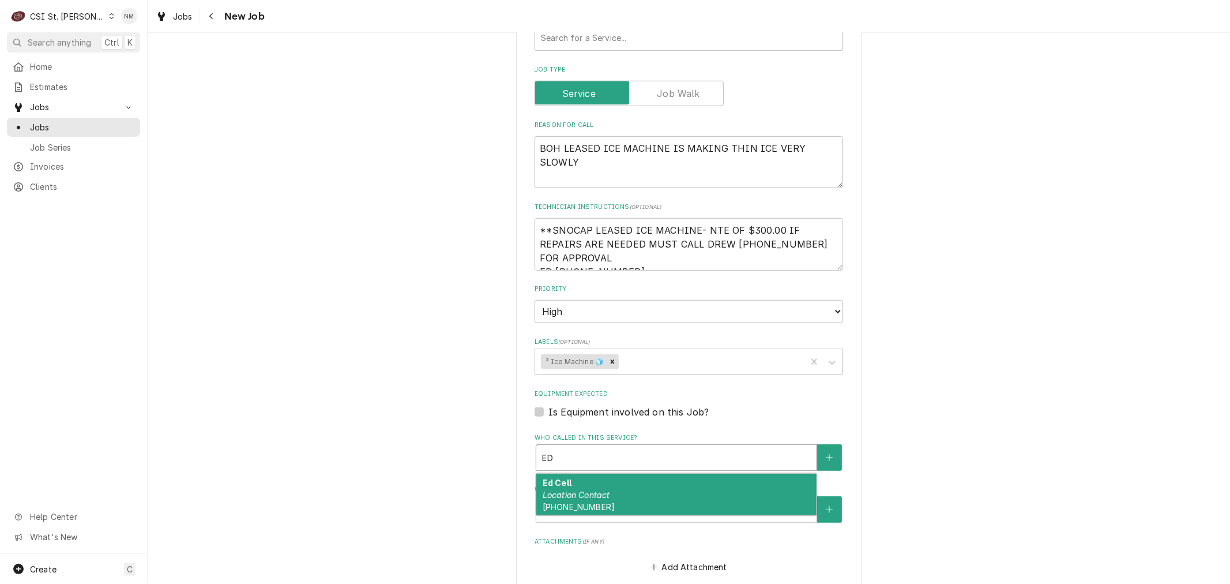
click at [626, 474] on div "Ed Cell Location Contact (314) 581-3827" at bounding box center [676, 495] width 280 height 42
type textarea "x"
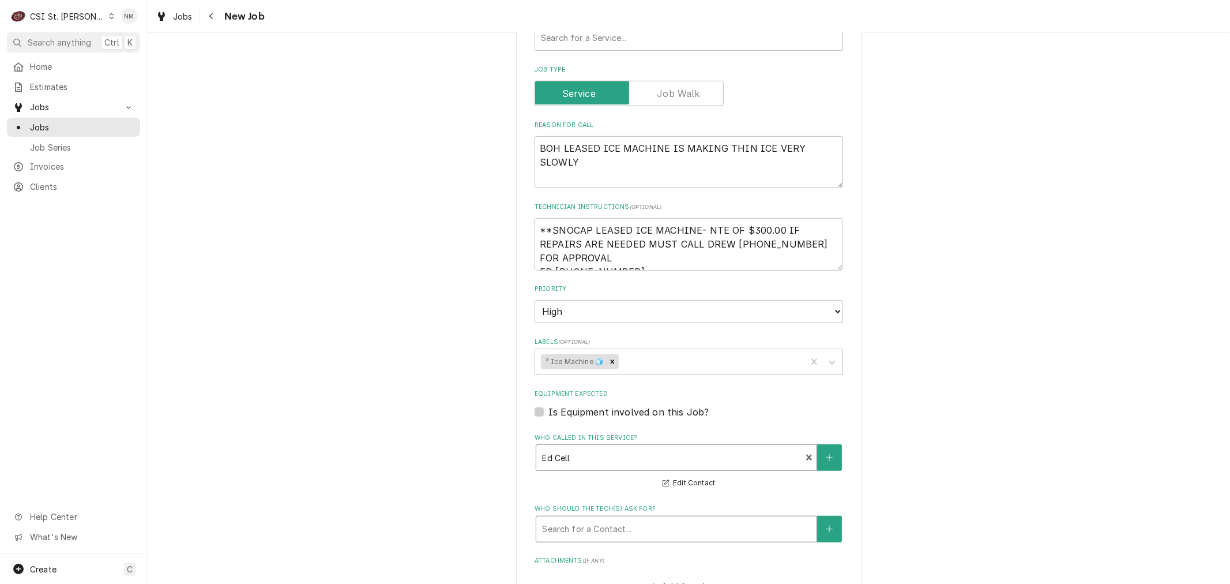
click at [574, 519] on div "Who should the tech(s) ask for?" at bounding box center [676, 529] width 269 height 21
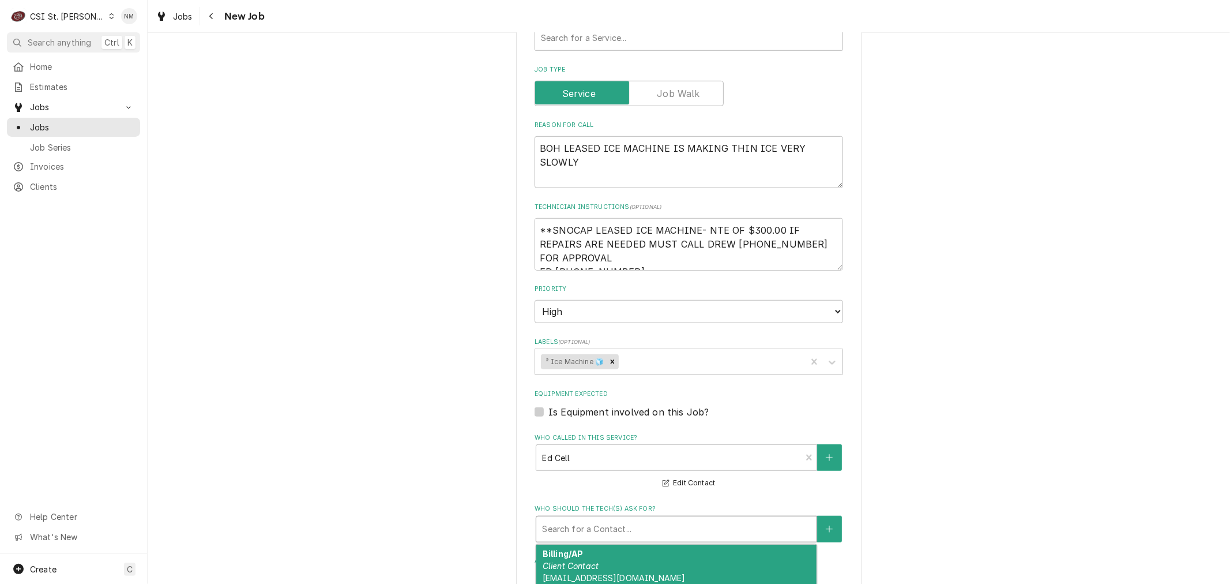
type textarea "x"
type input "E"
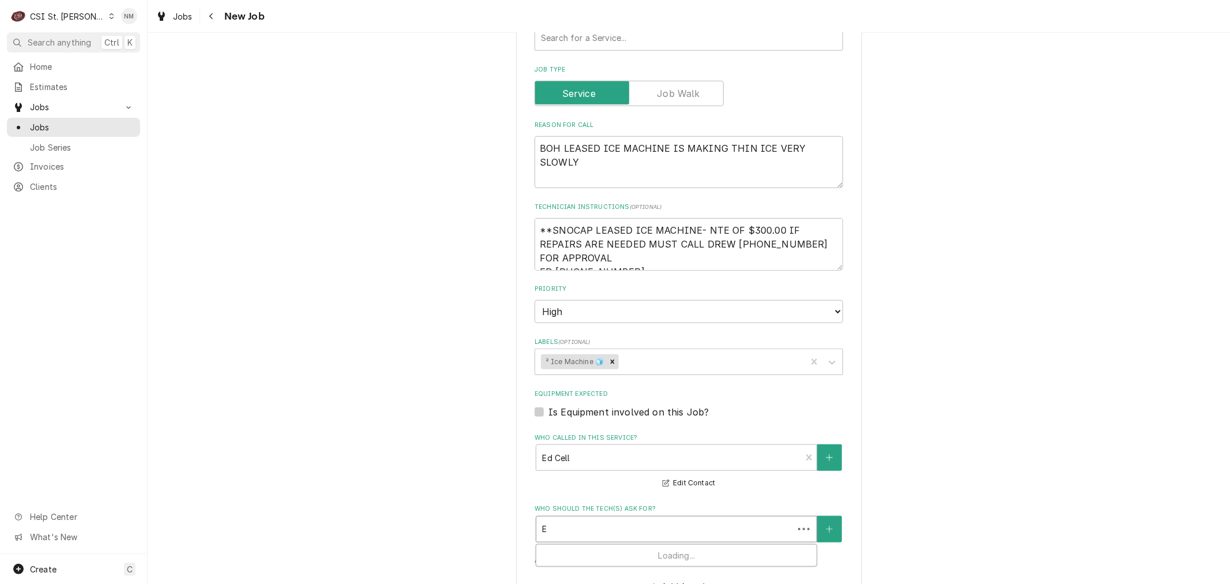
type textarea "x"
type input "ED"
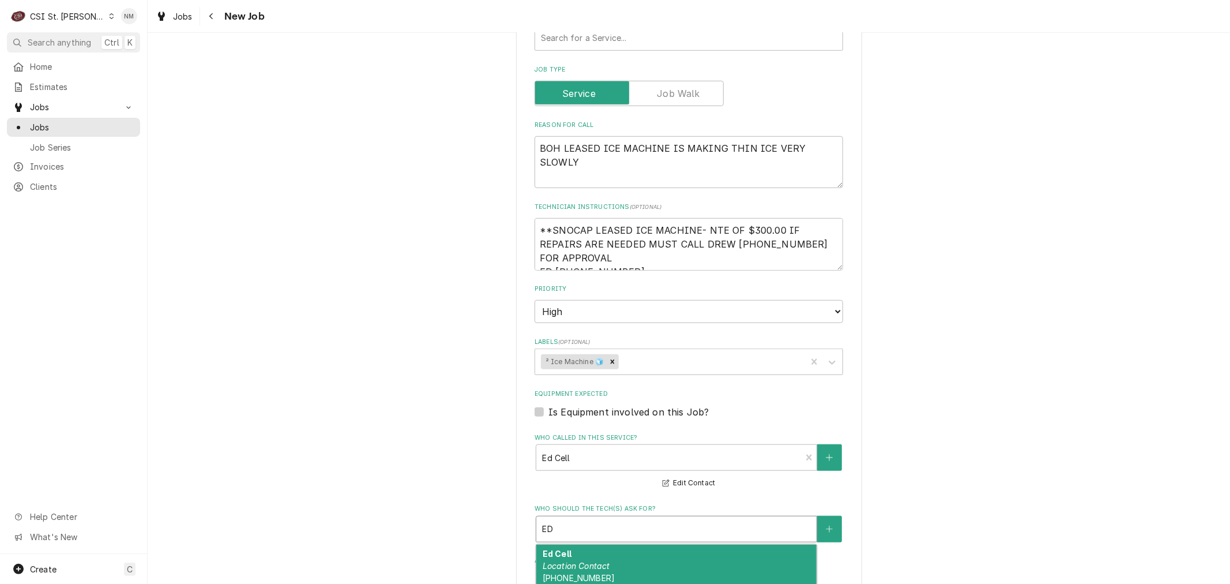
click at [587, 545] on div "Ed Cell Location Contact (314) 581-3827" at bounding box center [676, 566] width 280 height 42
type textarea "x"
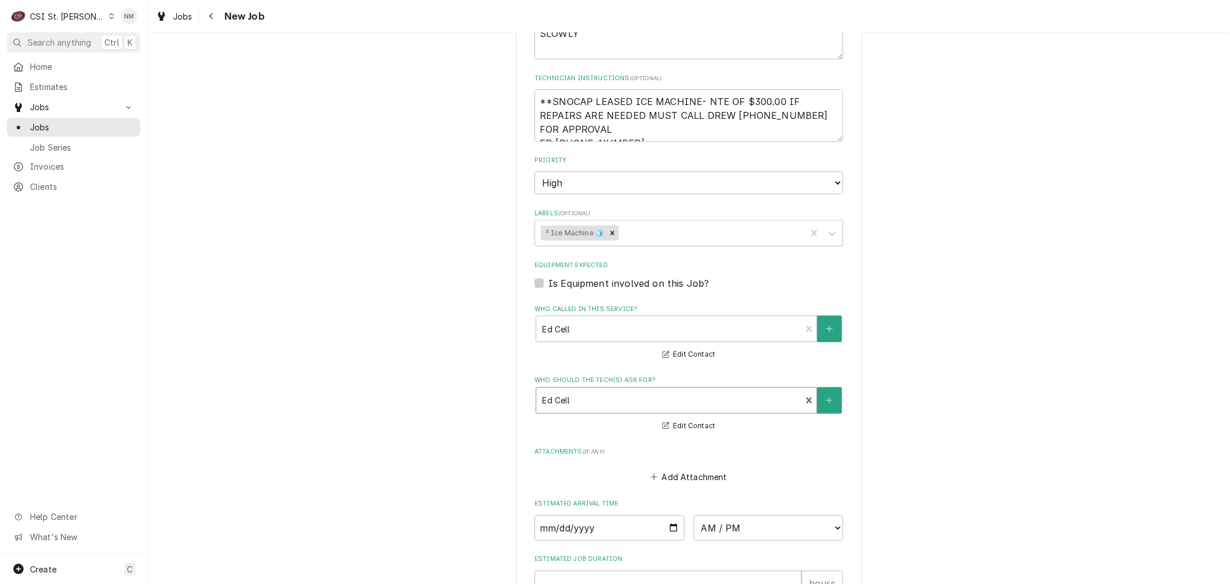
scroll to position [902, 0]
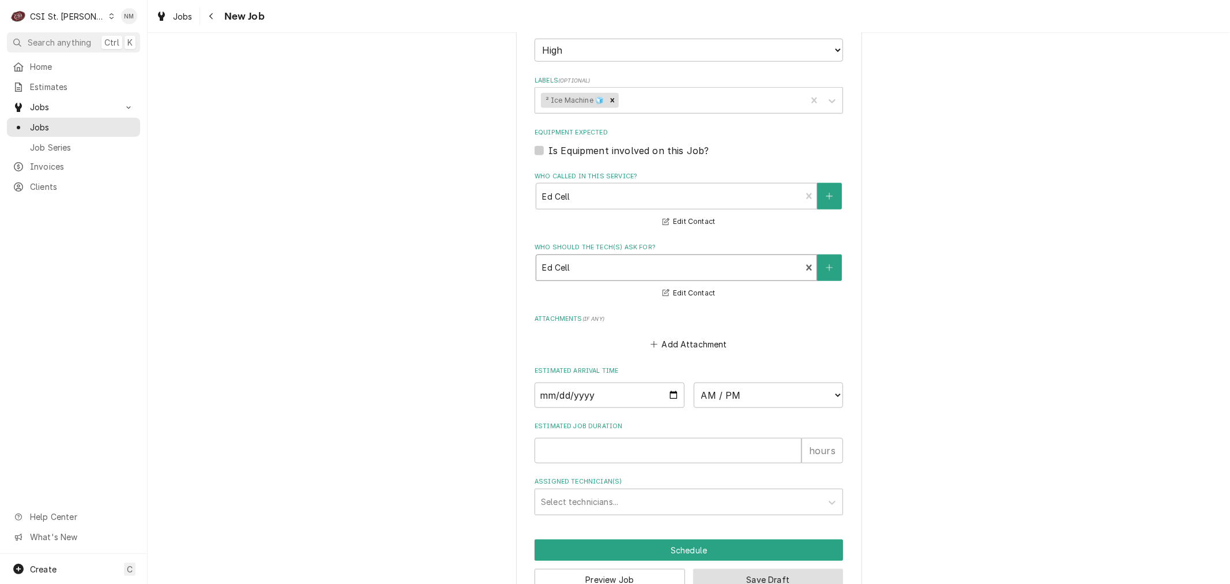
click at [747, 569] on button "Save Draft" at bounding box center [768, 579] width 151 height 21
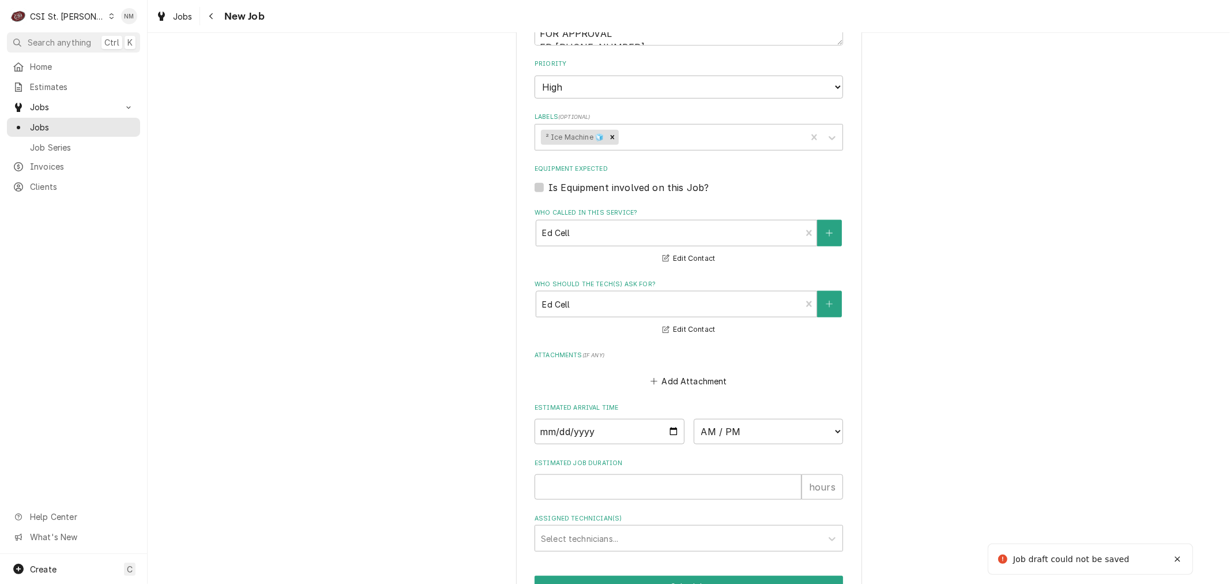
scroll to position [592, 0]
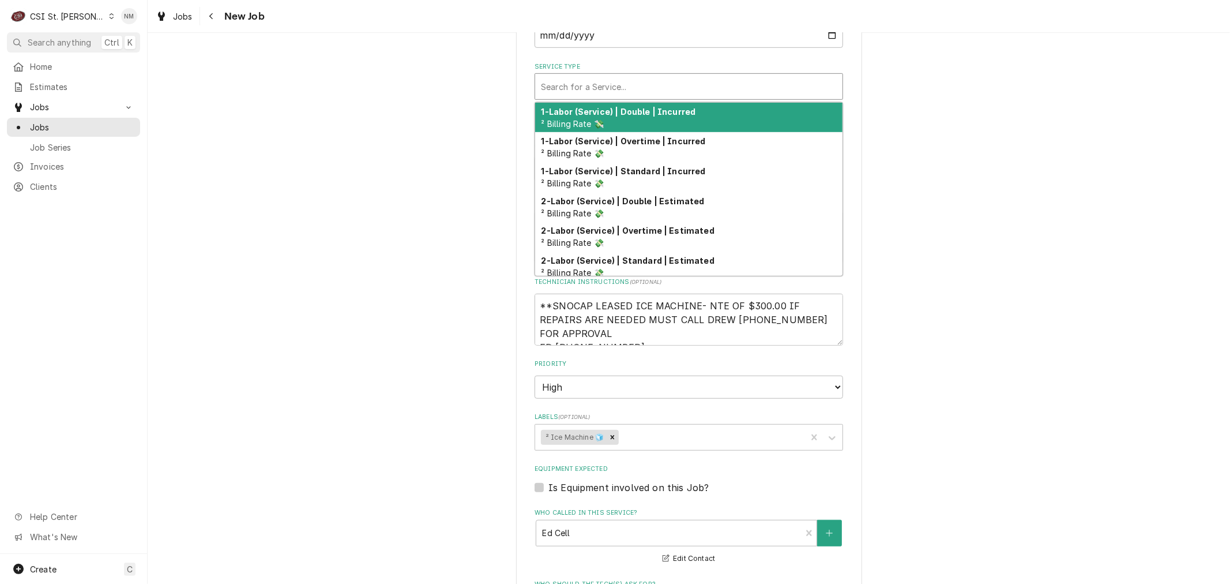
click at [707, 76] on div "Service Type" at bounding box center [689, 86] width 296 height 21
type textarea "x"
type input "S"
type textarea "x"
type input "SE"
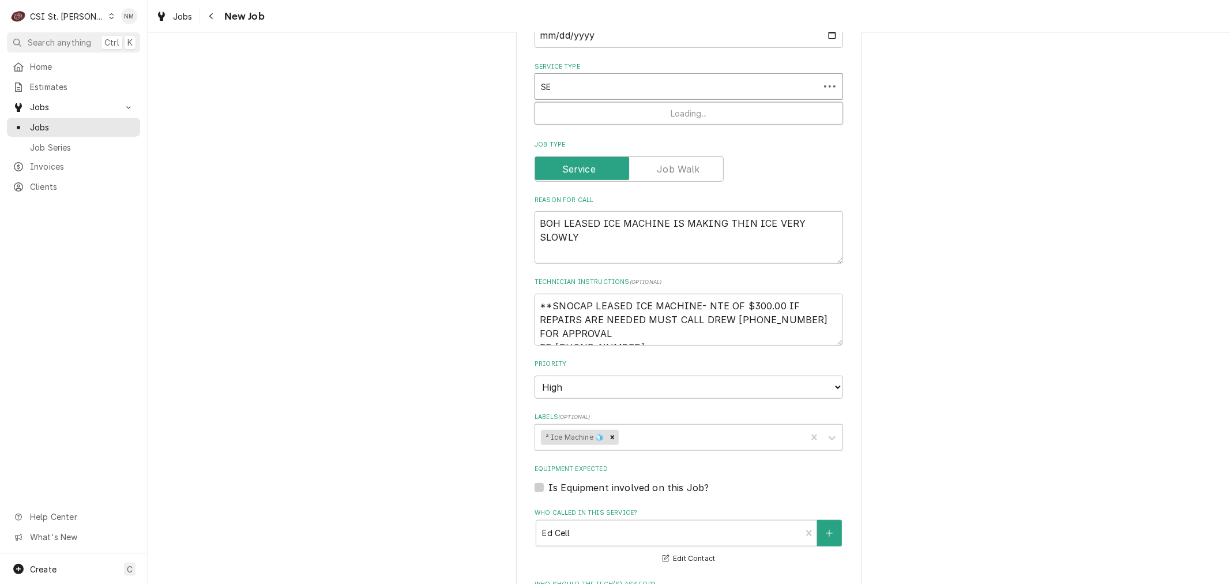
type textarea "x"
type input "SEV"
type textarea "x"
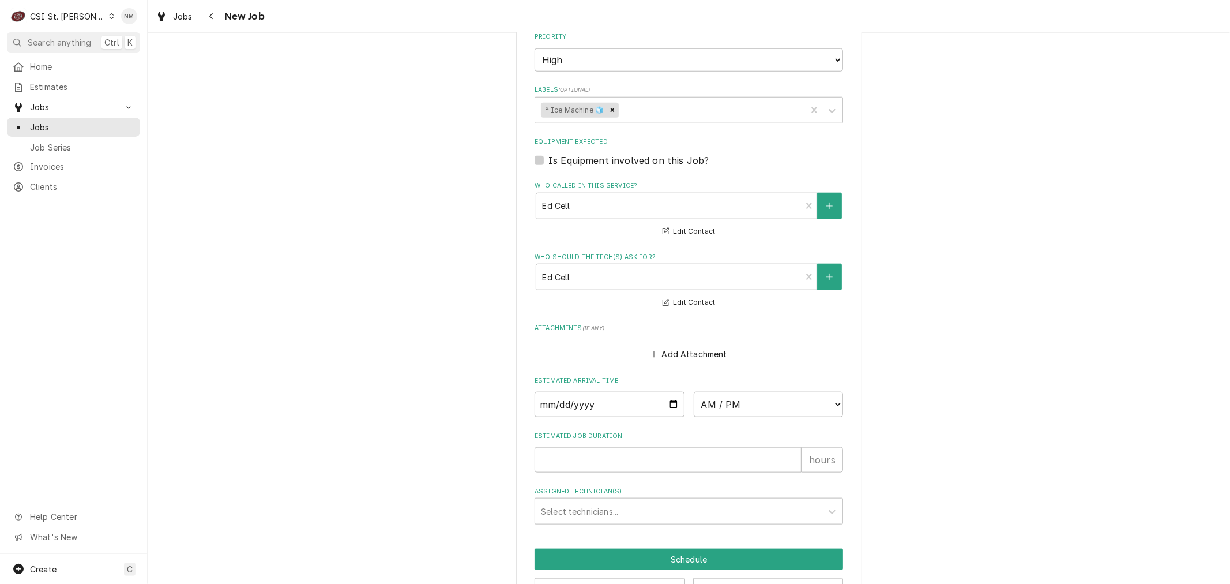
scroll to position [929, 0]
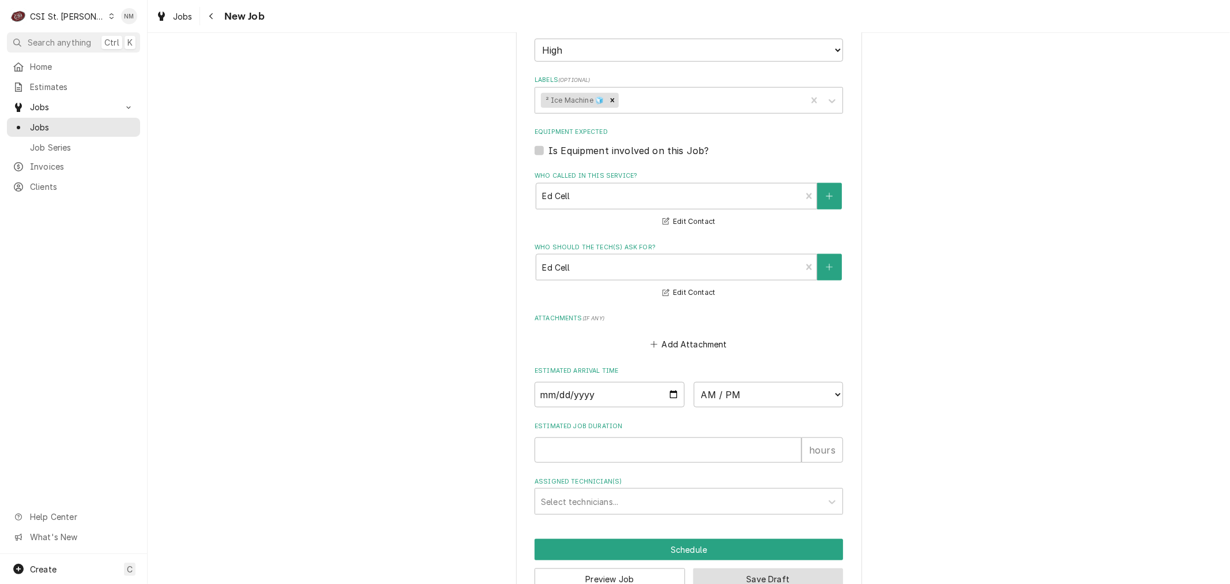
click at [787, 568] on button "Save Draft" at bounding box center [768, 578] width 151 height 21
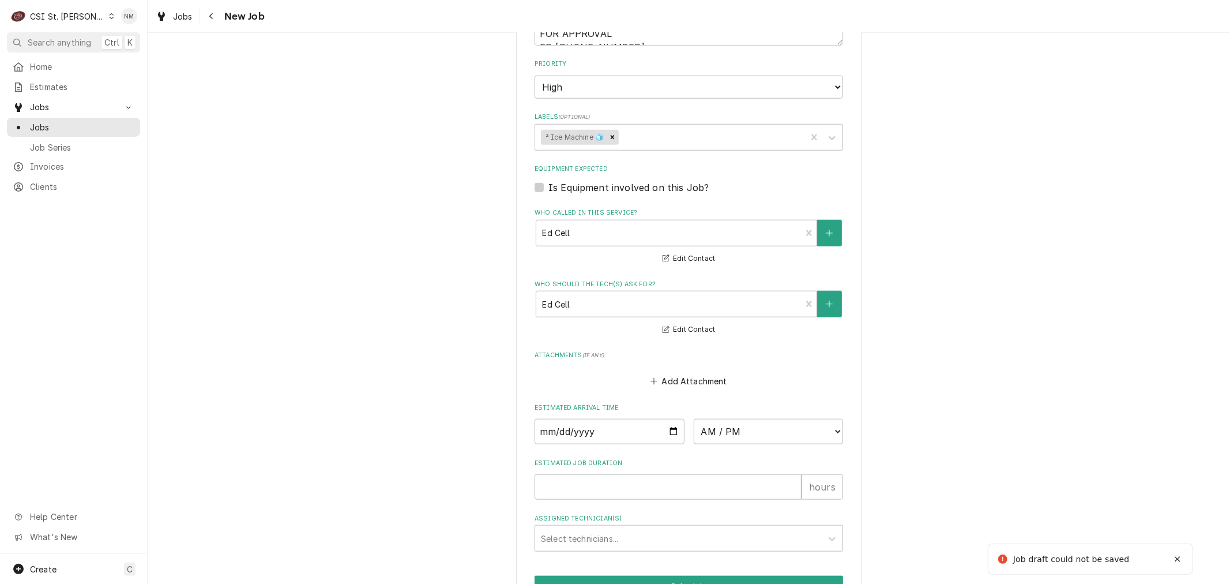
scroll to position [592, 0]
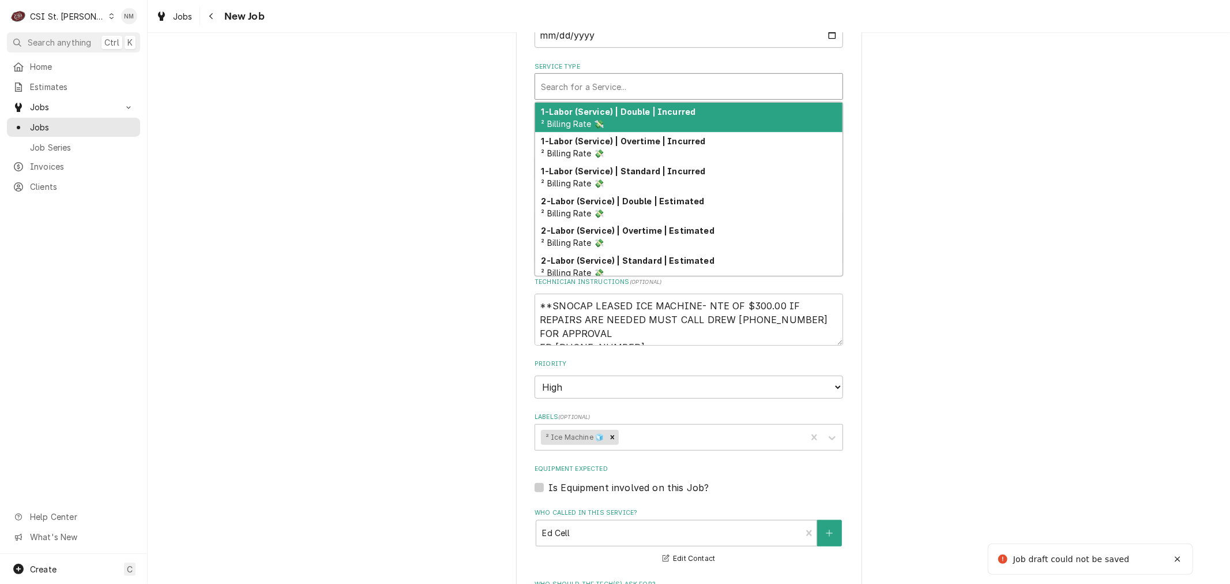
click at [666, 76] on div "Service Type" at bounding box center [689, 86] width 296 height 21
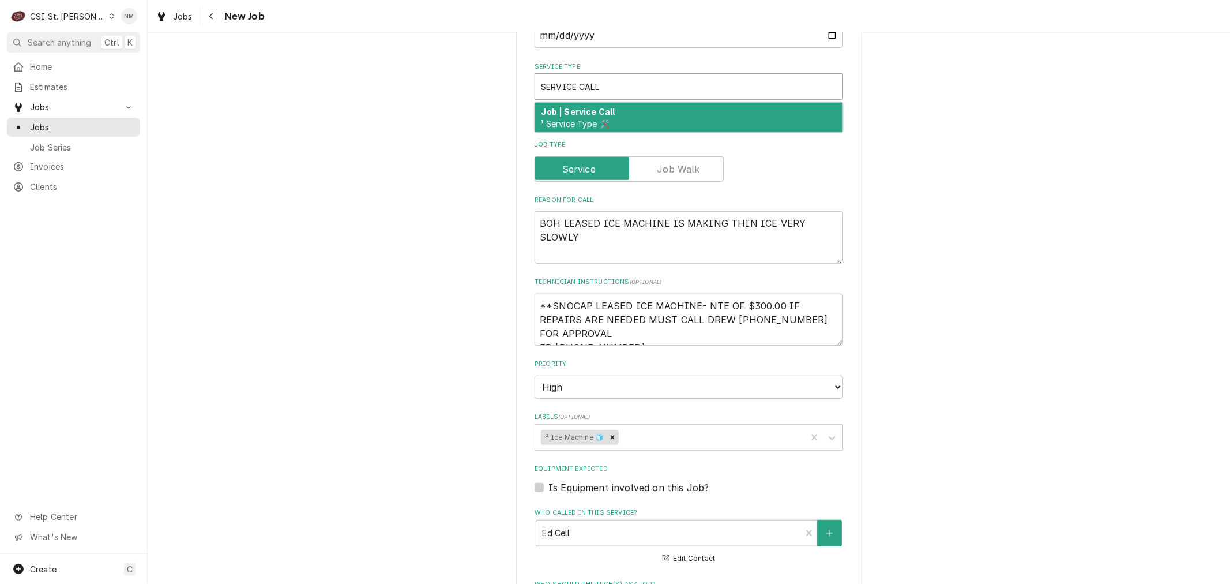
click at [583, 119] on span "¹ Service Type 🛠️" at bounding box center [576, 124] width 69 height 10
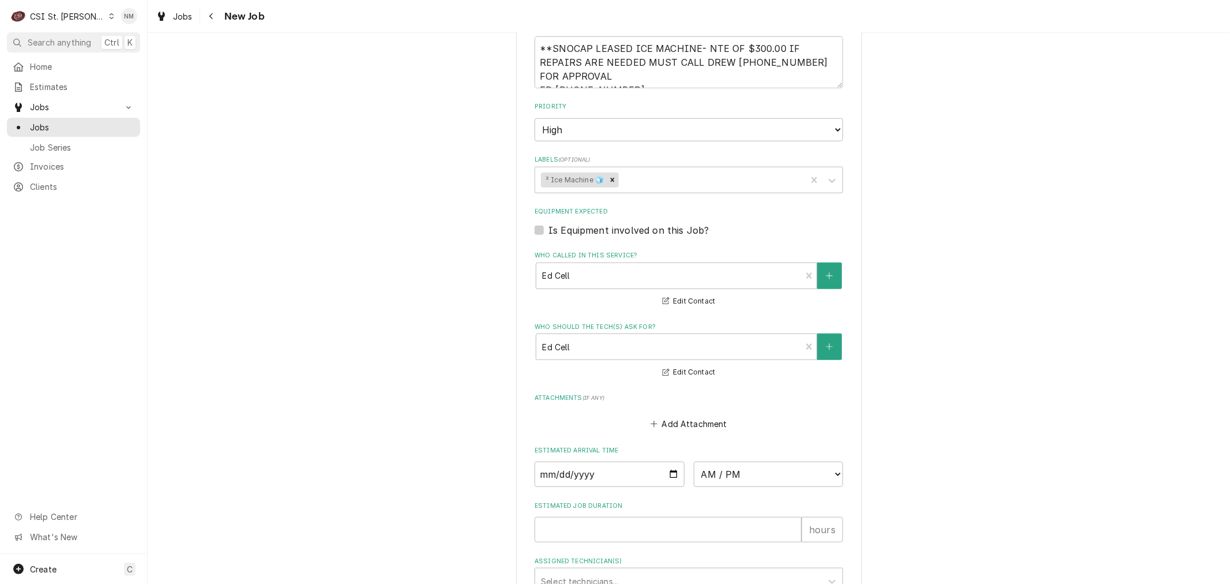
scroll to position [929, 0]
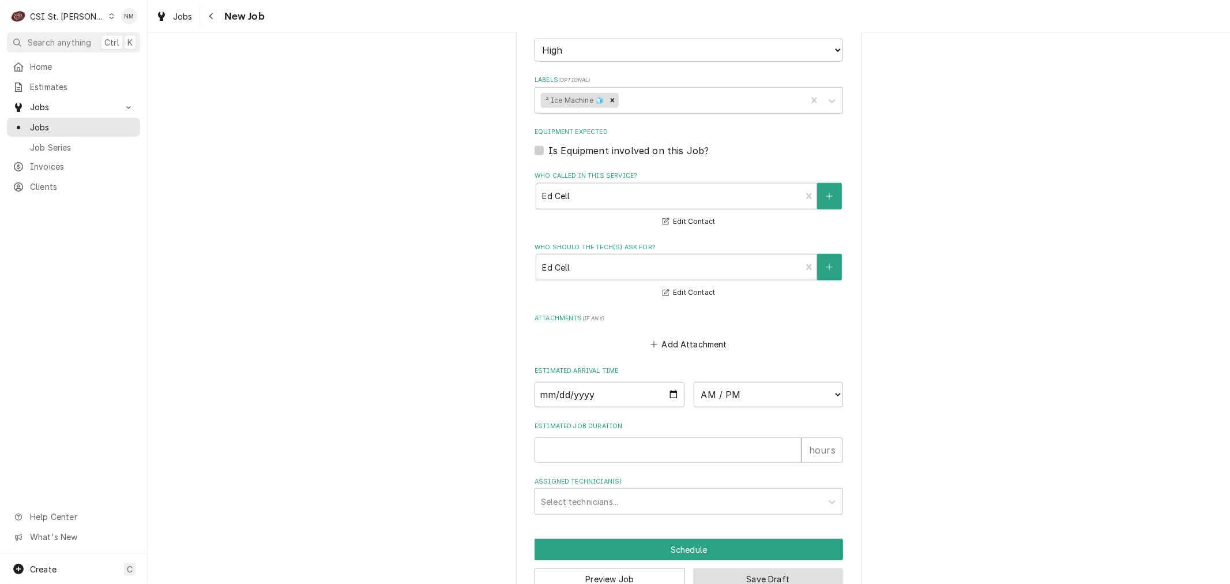
click at [727, 568] on button "Save Draft" at bounding box center [768, 578] width 151 height 21
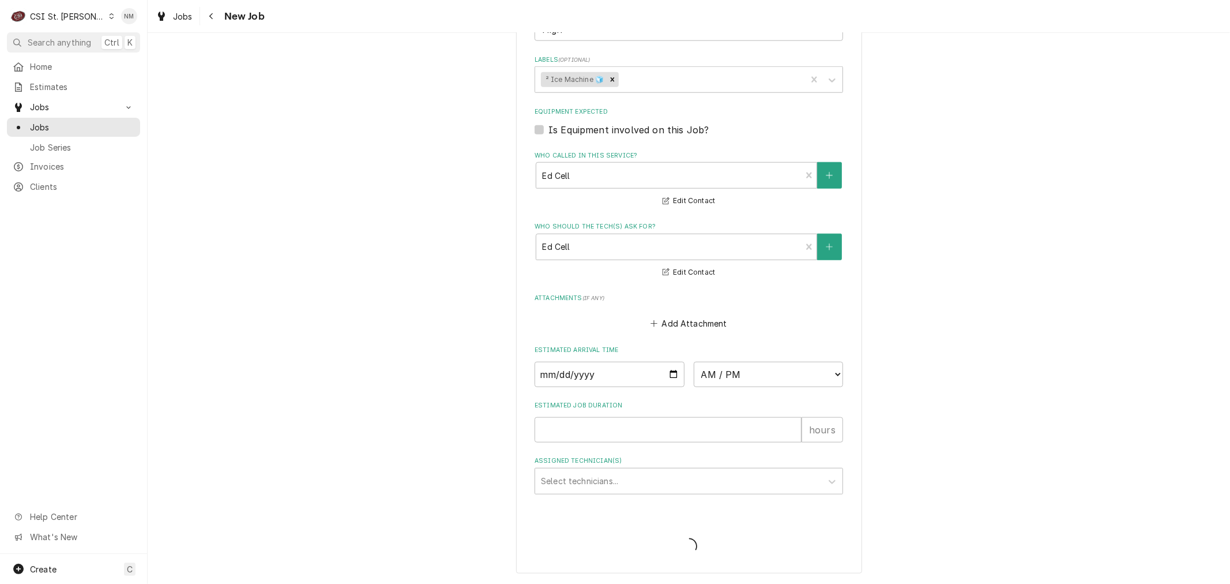
scroll to position [892, 0]
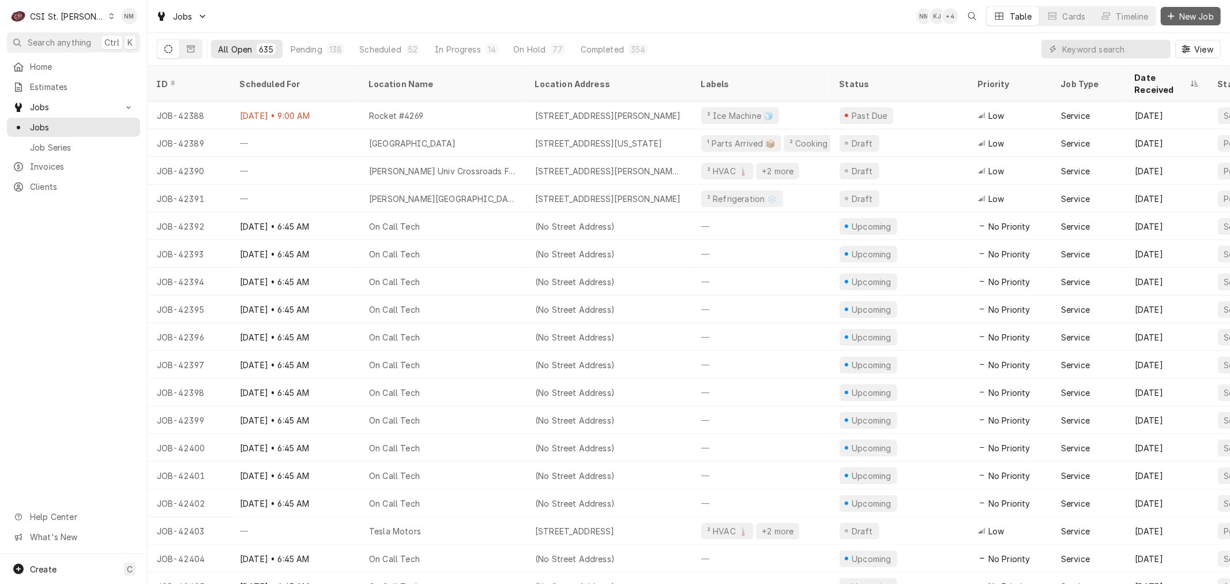
click at [1179, 13] on span "New Job" at bounding box center [1196, 16] width 39 height 12
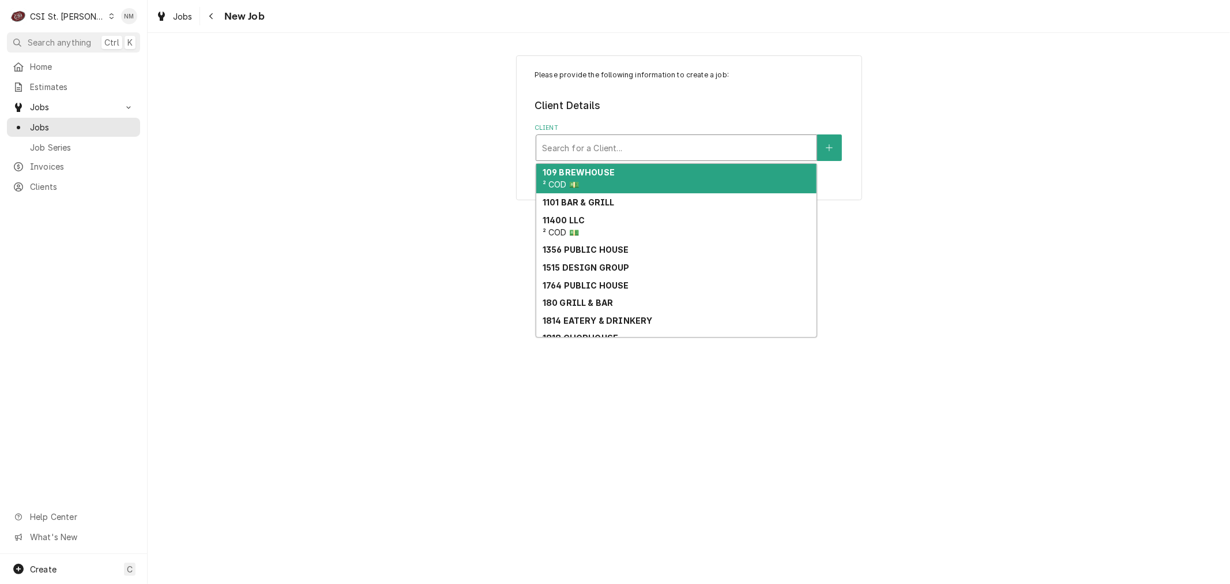
click at [579, 147] on div "Client" at bounding box center [676, 147] width 269 height 21
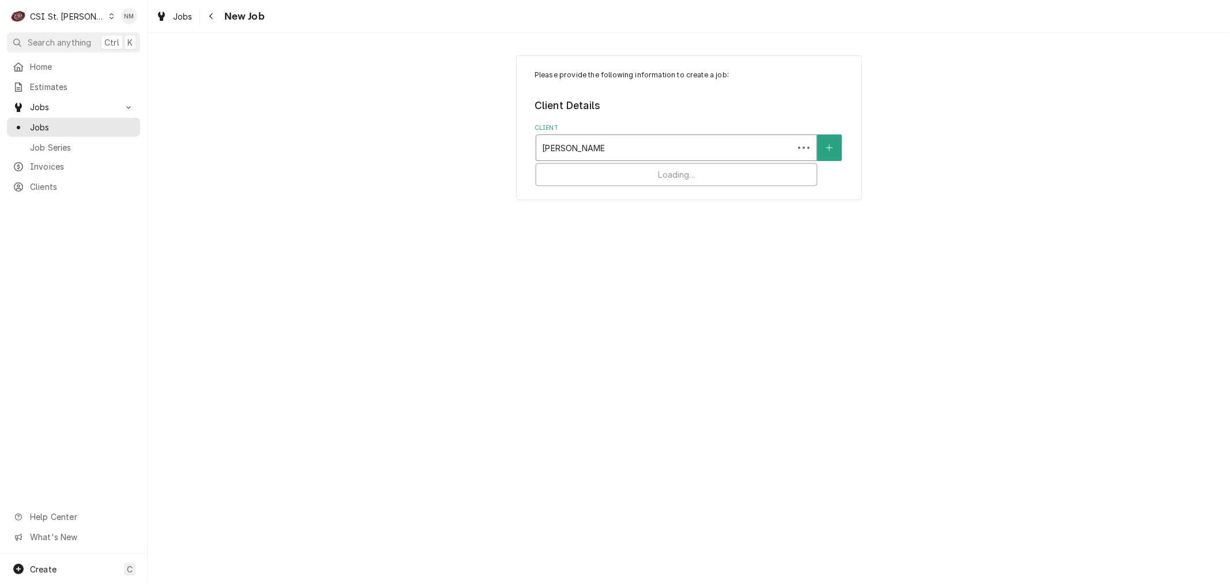
type input "[GEOGRAPHIC_DATA]"
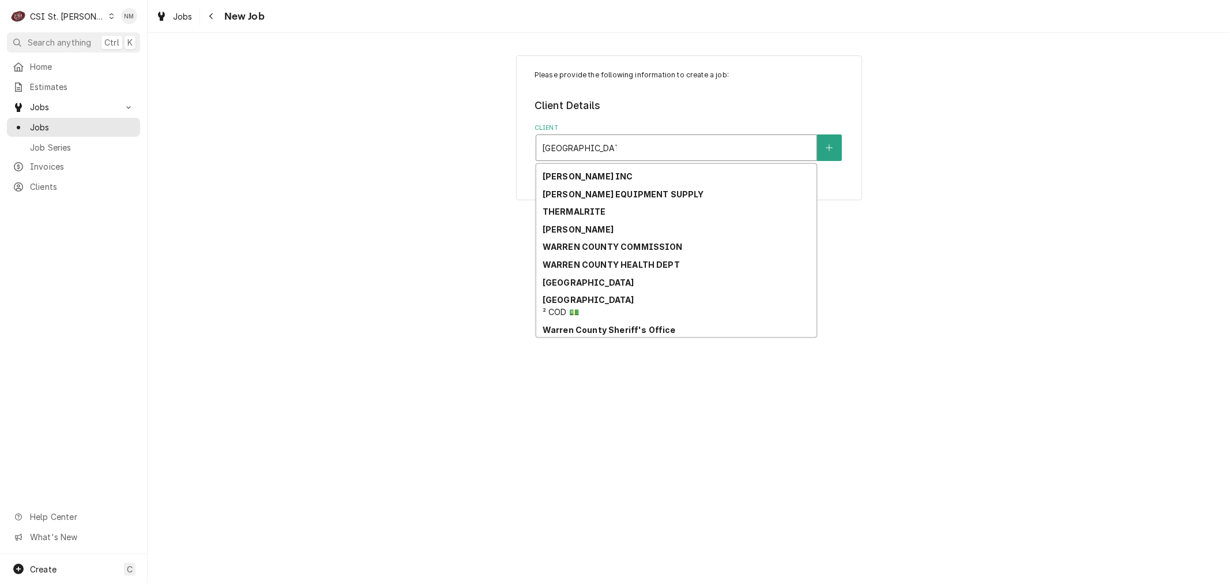
scroll to position [134, 0]
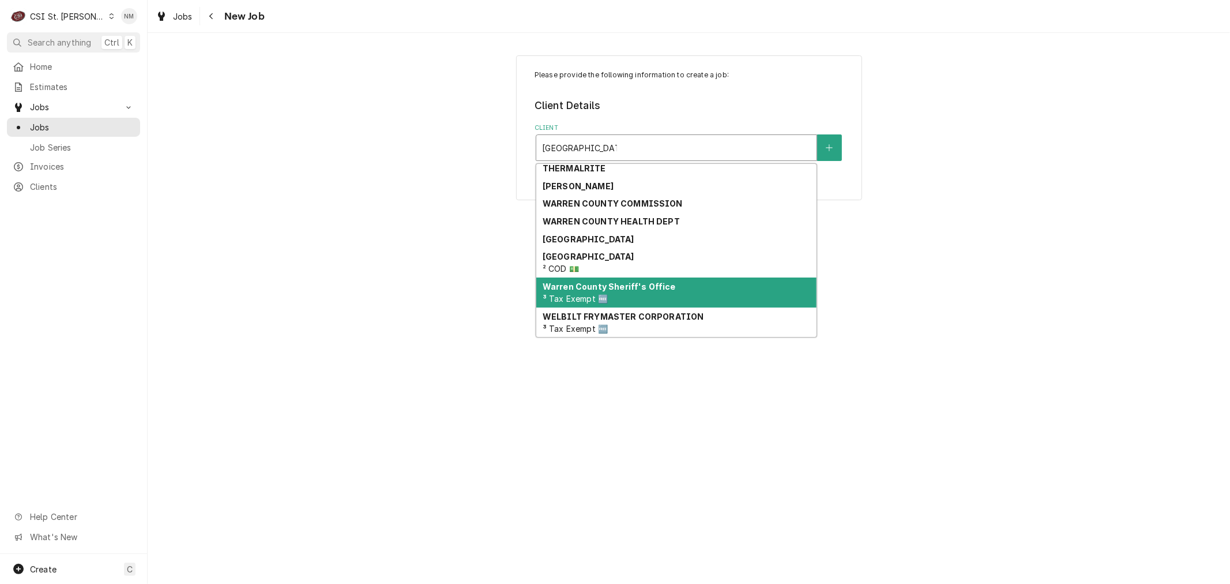
click at [653, 297] on div "Warren County Sheriff's Office ³ Tax Exempt 🆓" at bounding box center [676, 292] width 280 height 30
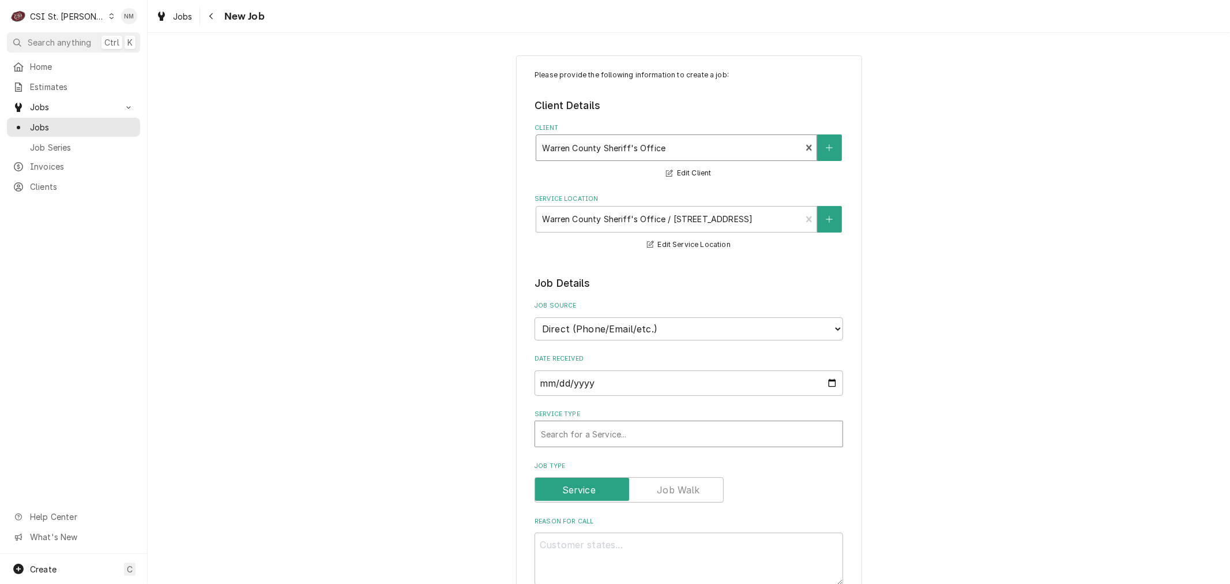
click at [760, 429] on div "Service Type" at bounding box center [689, 433] width 296 height 21
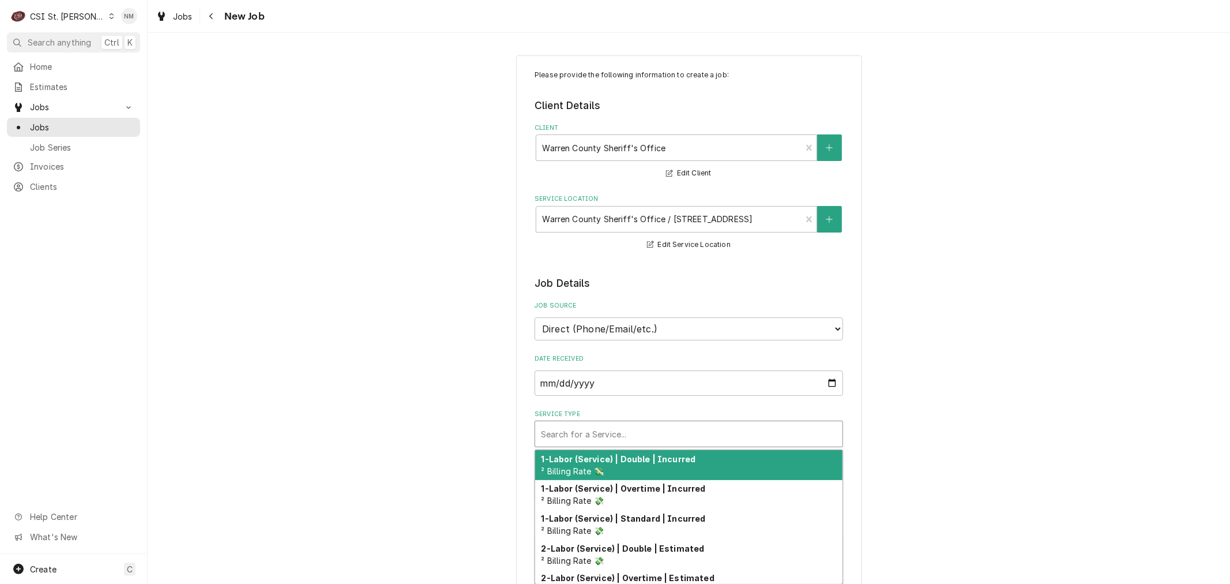
type textarea "x"
type input "S"
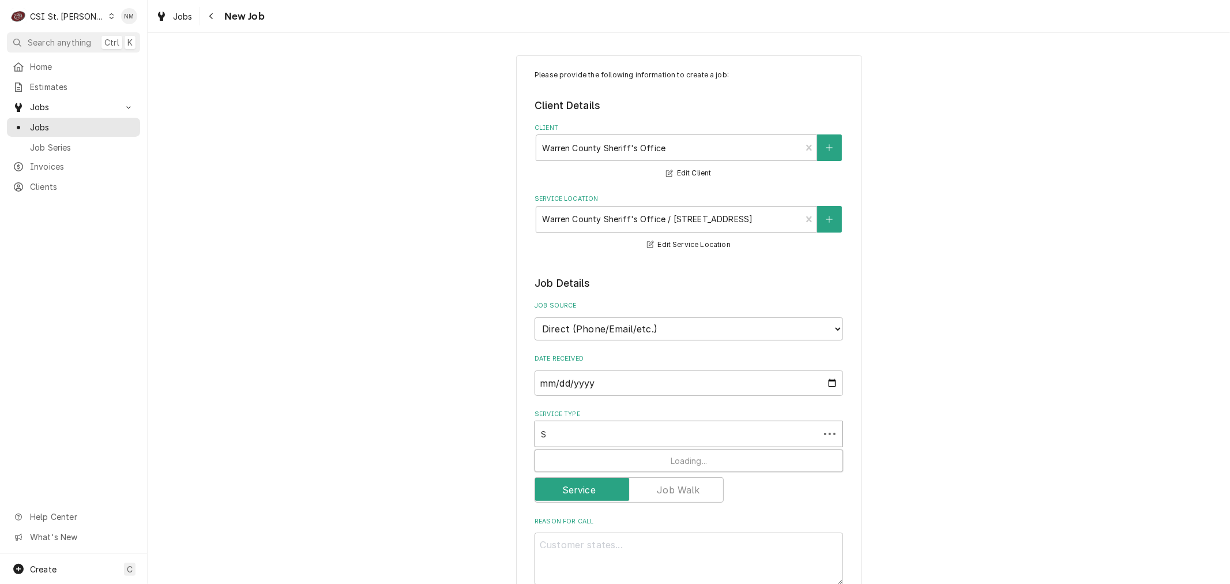
type textarea "x"
type input "SE"
type textarea "x"
type input "SER"
type textarea "x"
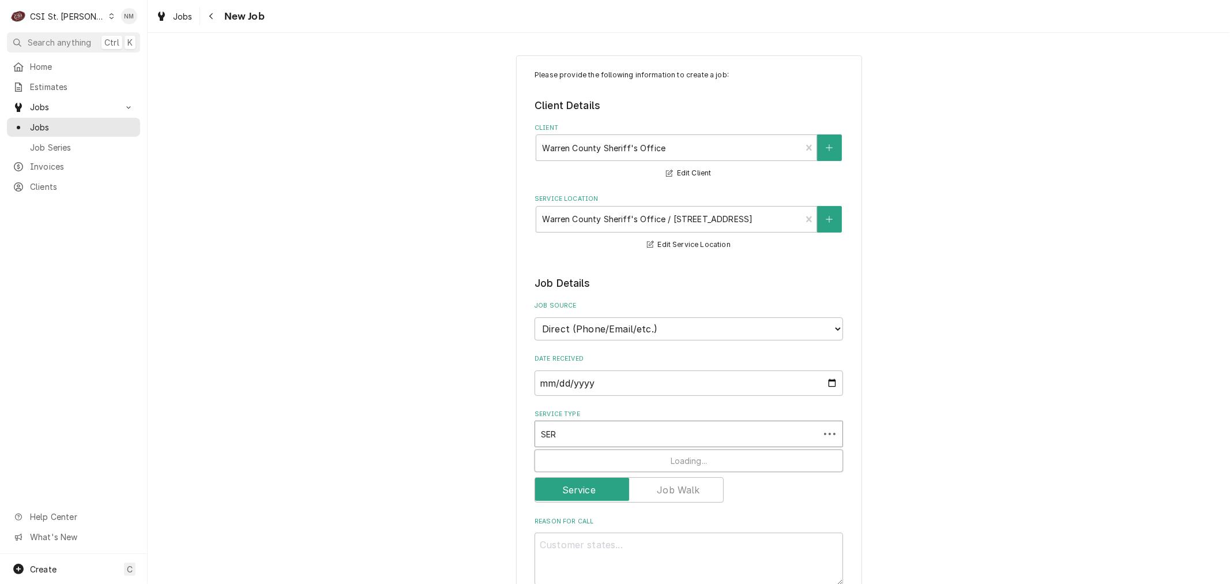
type input "SERV"
type textarea "x"
type input "SERVI"
type textarea "x"
type input "SERVIC"
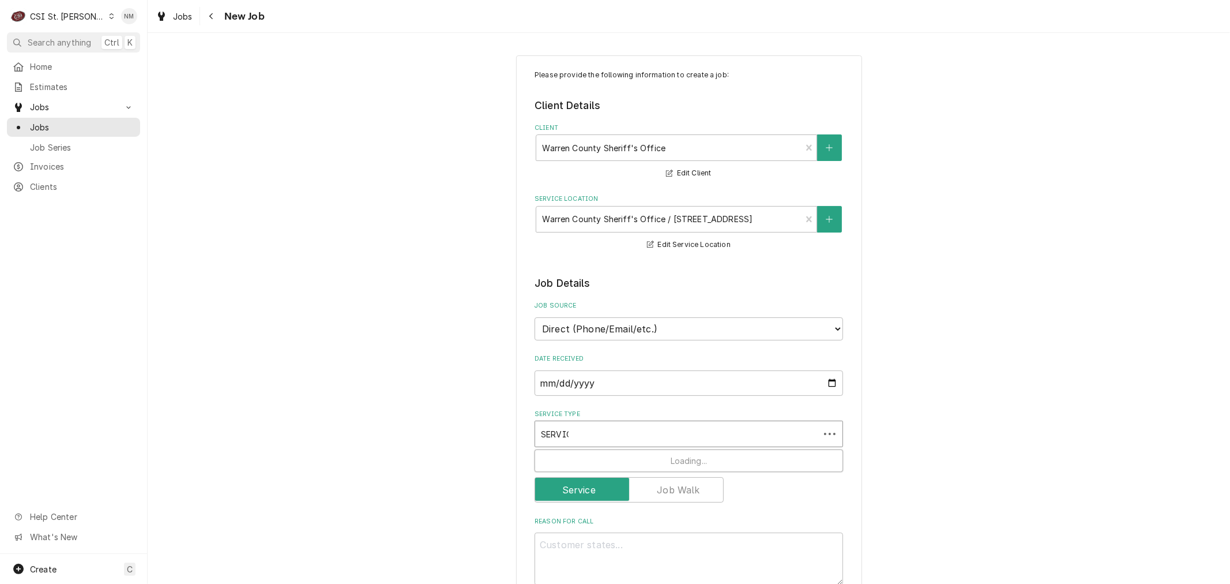
type textarea "x"
type input "SERVICE"
type textarea "x"
type input "SERVICE"
type textarea "x"
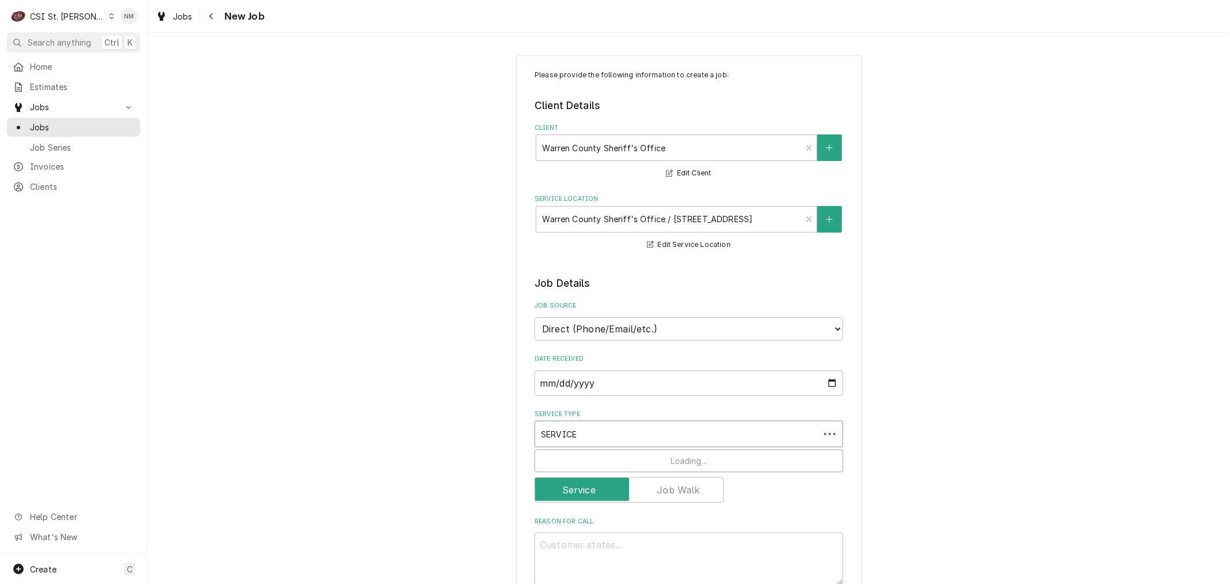
type input "SERVICE C"
type textarea "x"
type input "SERVICE CA"
type textarea "x"
type input "SERVICE CAL"
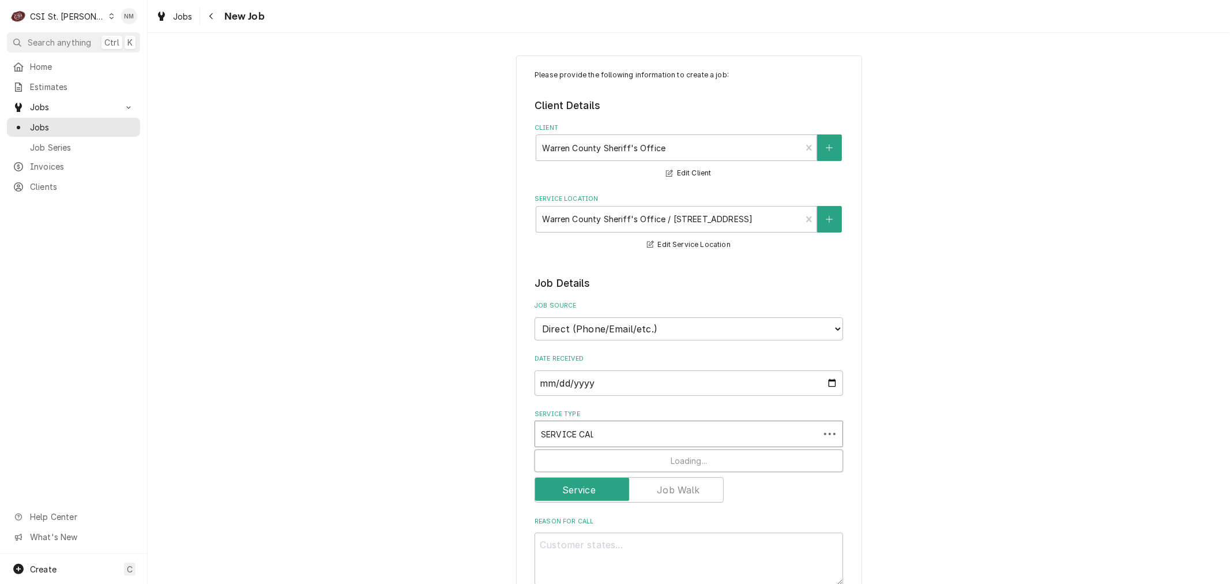
type textarea "x"
type input "SERVICE CALL"
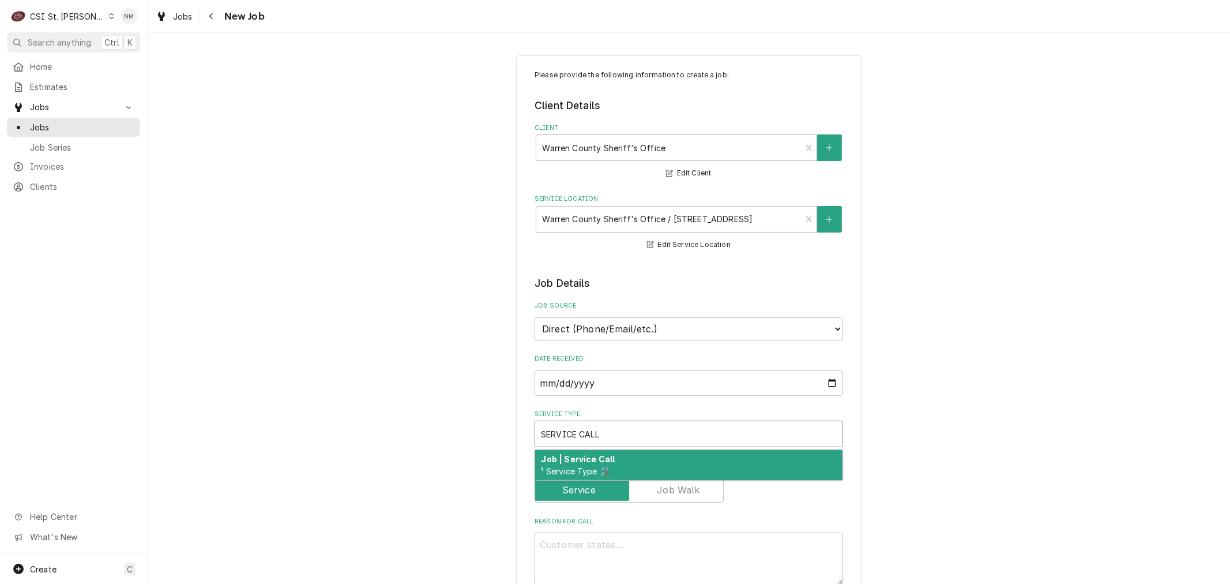
click at [671, 460] on div "Job | Service Call ¹ Service Type 🛠️" at bounding box center [688, 465] width 307 height 30
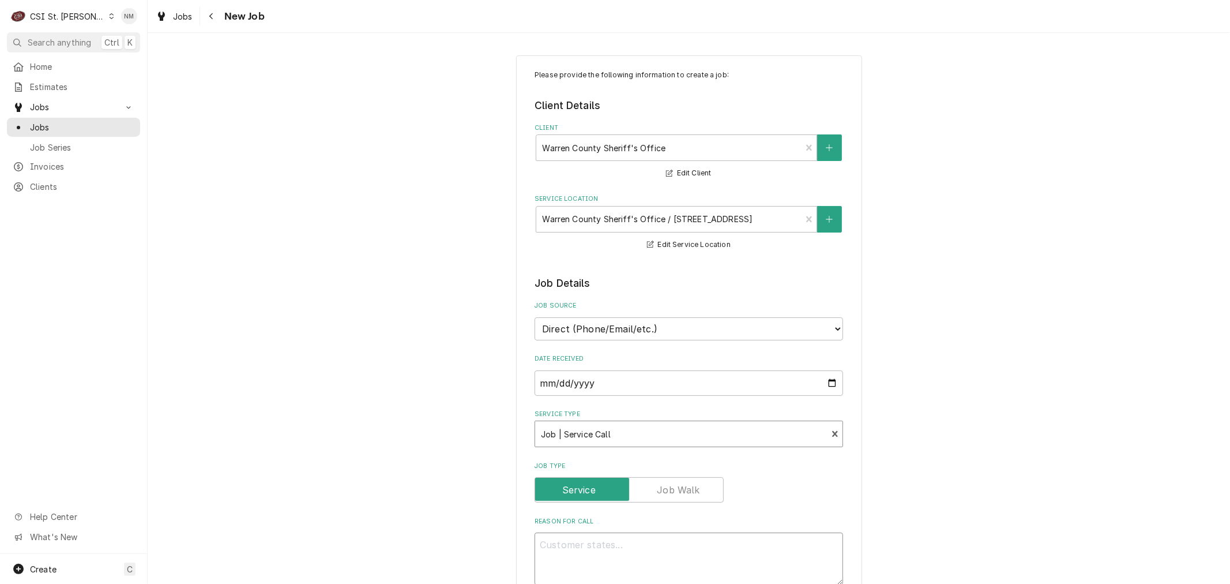
click at [652, 554] on textarea "Reason For Call" at bounding box center [689, 558] width 309 height 52
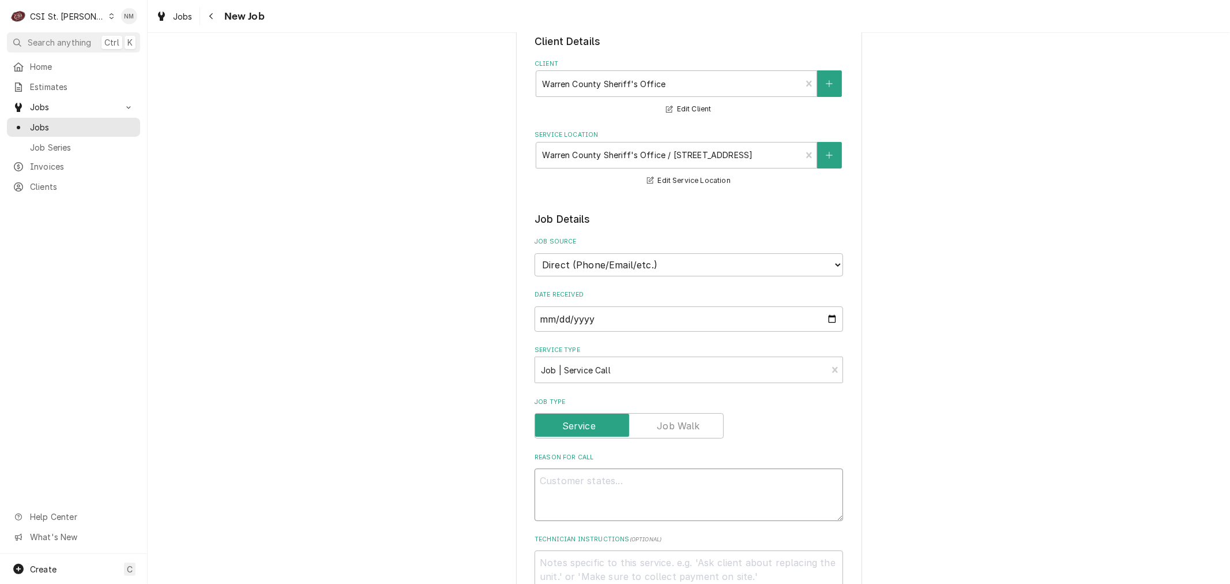
scroll to position [128, 0]
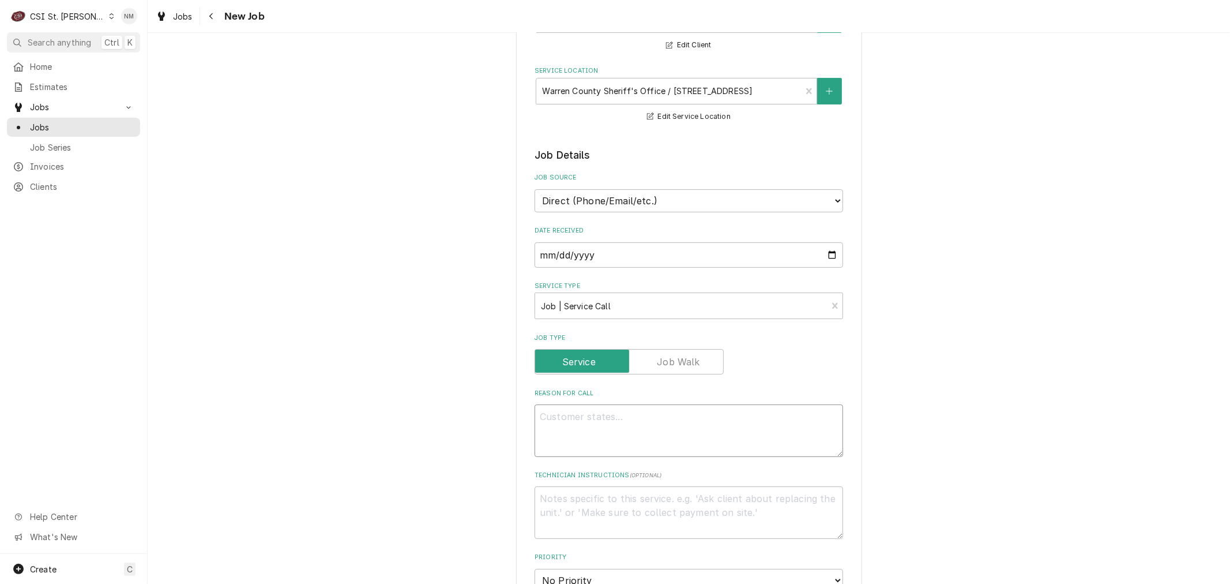
click at [575, 421] on textarea "Reason For Call" at bounding box center [689, 430] width 309 height 52
type textarea "x"
type textarea "D"
type textarea "x"
type textarea "DU"
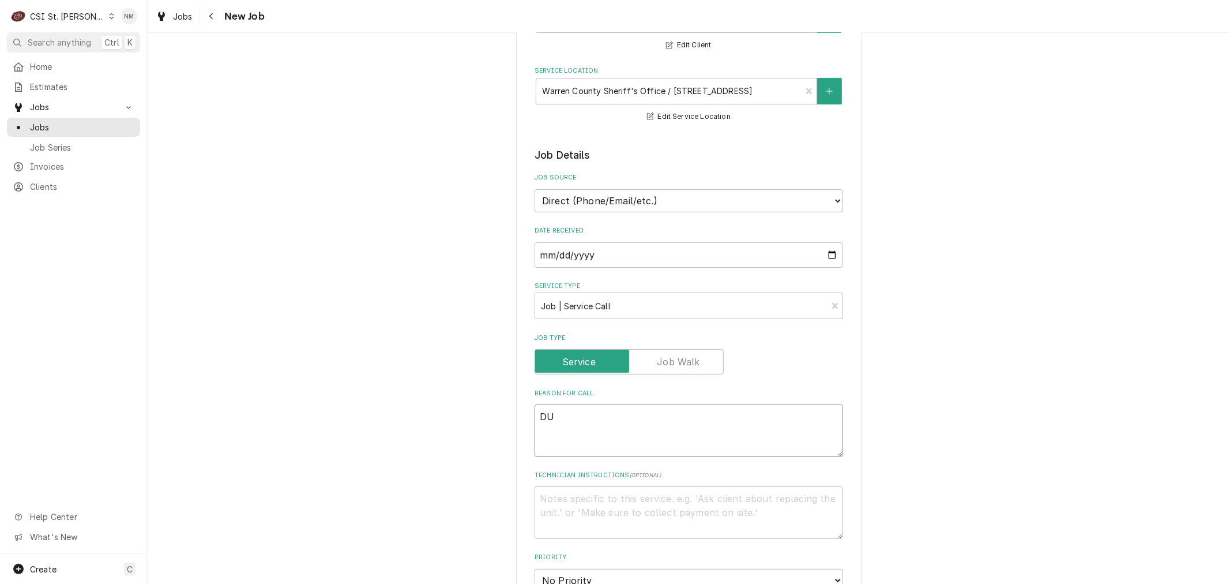
type textarea "x"
type textarea "DUK"
type textarea "x"
type textarea "DUKE"
type textarea "x"
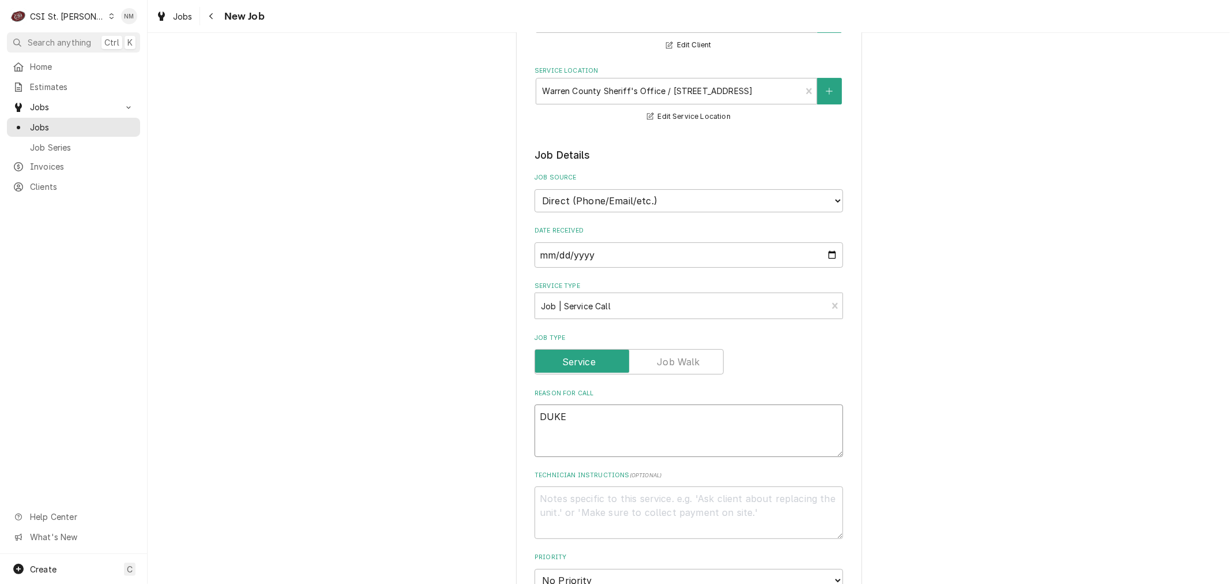
type textarea "DUKE"
type textarea "x"
type textarea "DUKE L"
type textarea "x"
type textarea "DUKE LO"
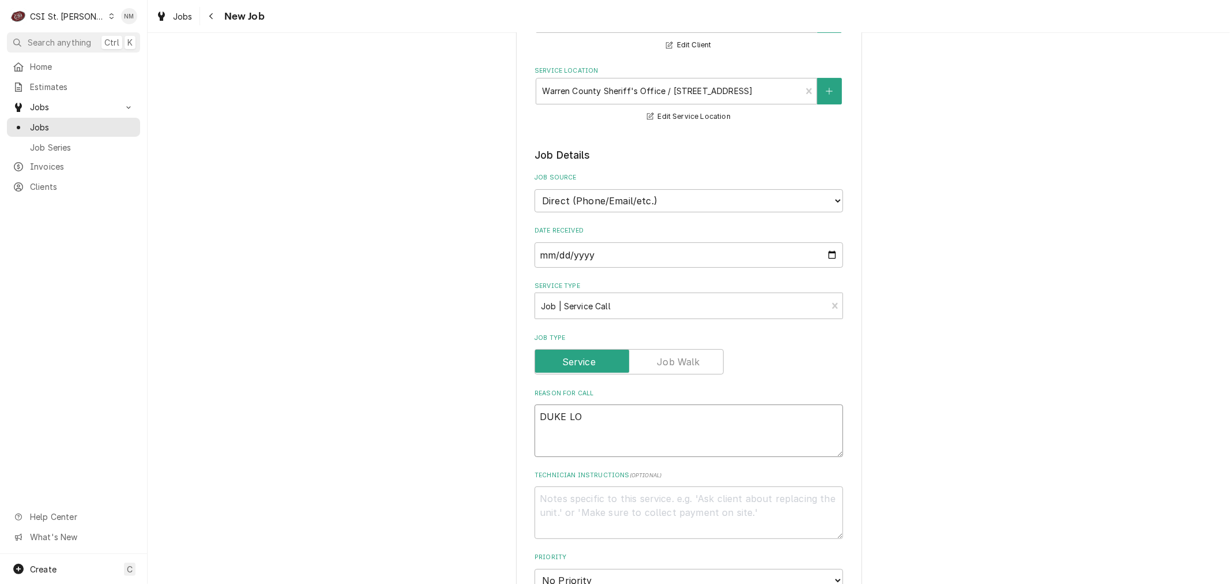
type textarea "x"
type textarea "DUKE LOW"
type textarea "x"
type textarea "DUKE LOWE"
type textarea "x"
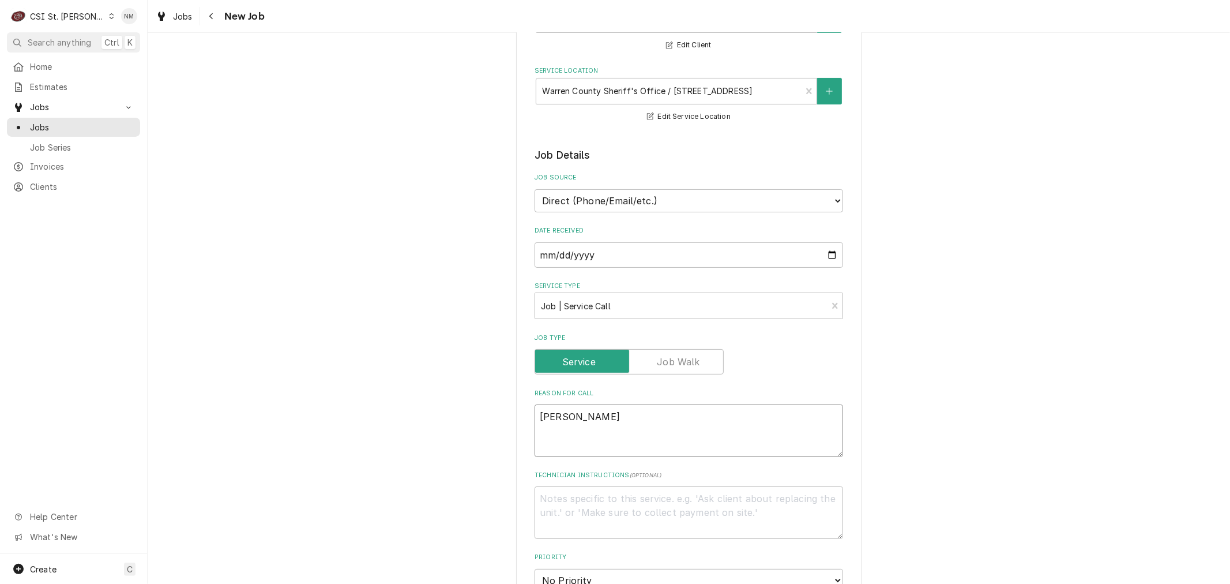
type textarea "DUKE LOWER"
type textarea "x"
type textarea "DUKE LOWER"
type textarea "x"
type textarea "DUKE LOWER O"
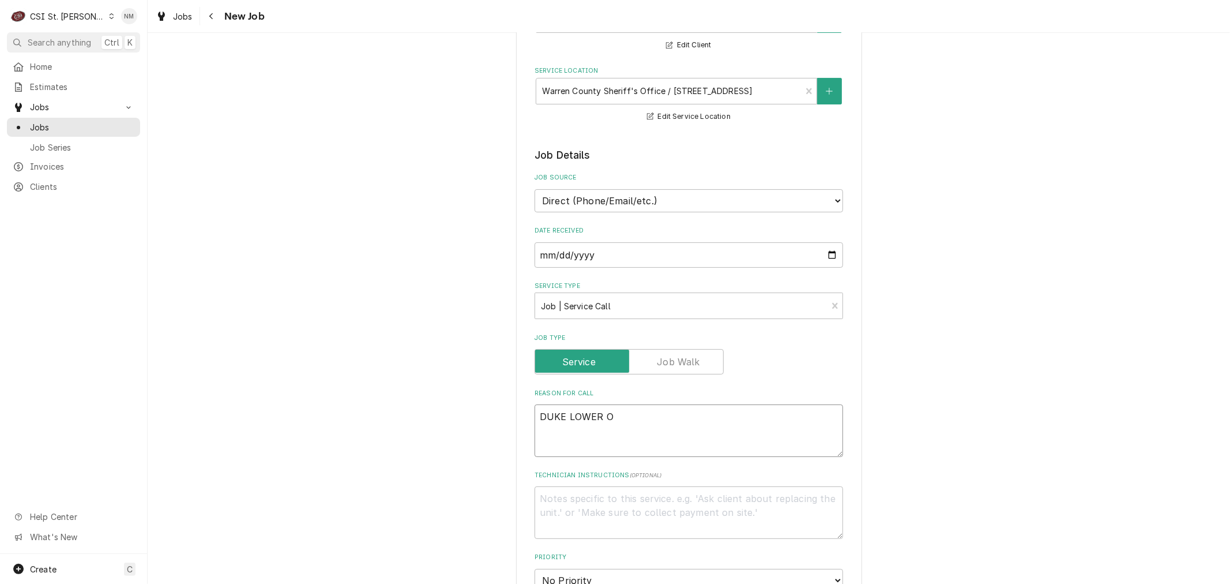
type textarea "x"
type textarea "DUKE LOWER OV"
type textarea "x"
type textarea "DUKE LOWER OVE"
type textarea "x"
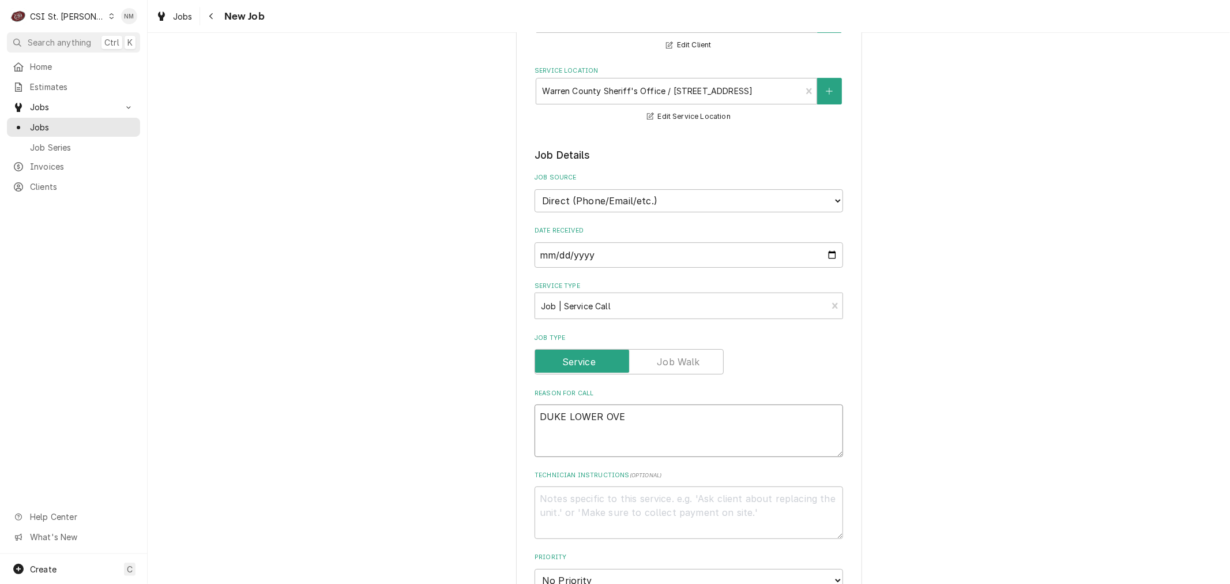
type textarea "DUKE LOWER OVEN"
type textarea "x"
type textarea "DUKE LOWER OVEN"
type textarea "x"
type textarea "DUKE LOWER OVEN I"
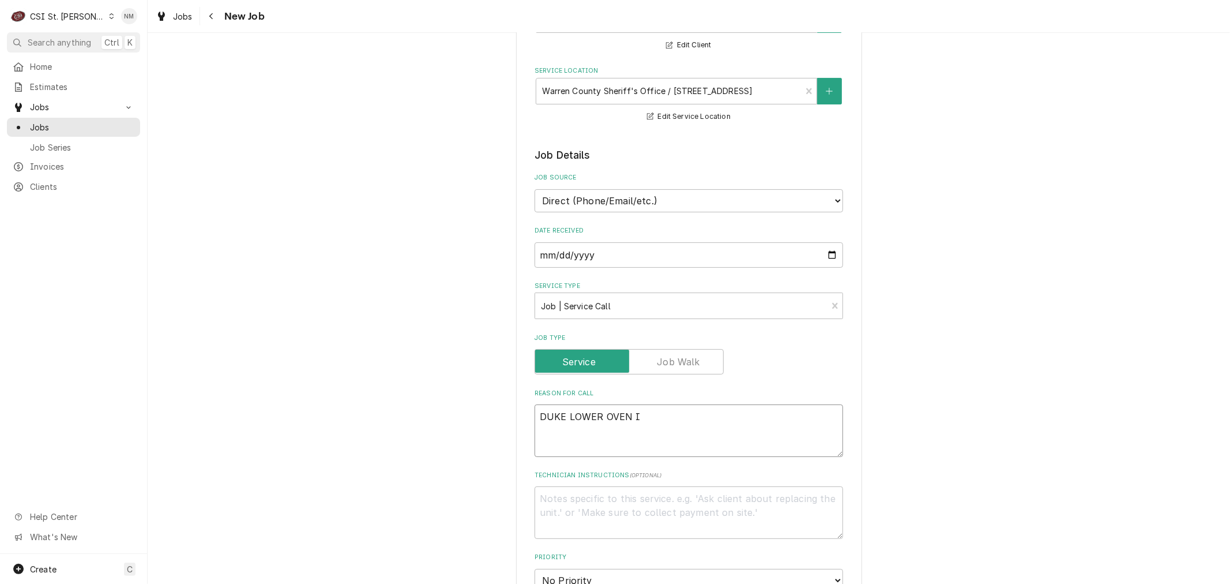
type textarea "x"
type textarea "DUKE LOWER OVEN IS"
type textarea "x"
type textarea "DUKE LOWER OVEN IS"
type textarea "x"
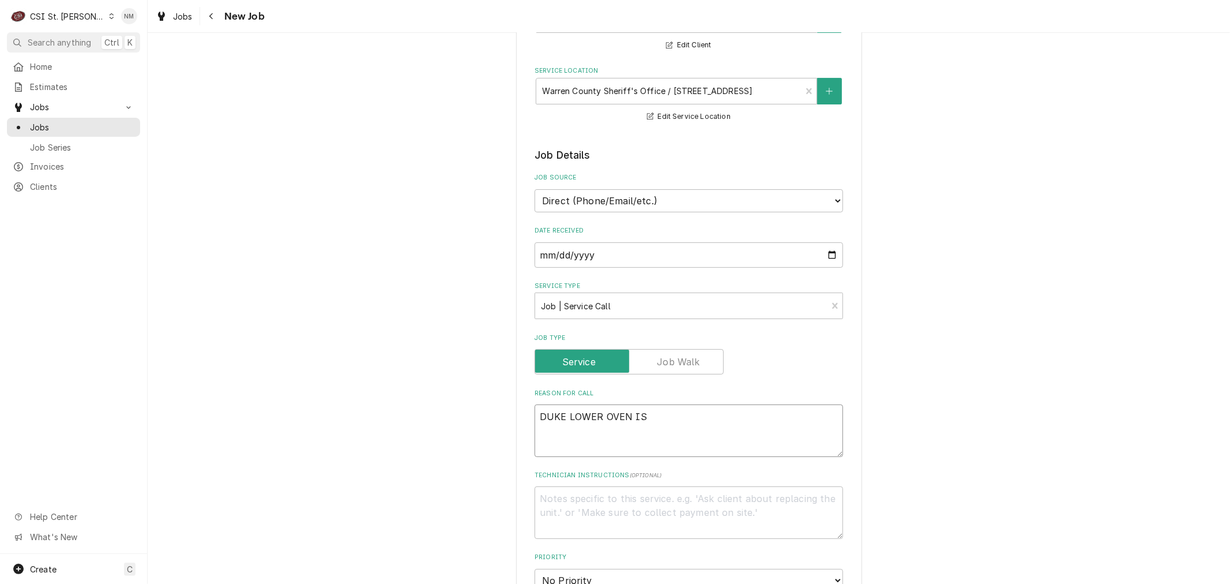
type textarea "DUKE LOWER OVEN IS N"
type textarea "x"
type textarea "DUKE LOWER OVEN IS NO"
type textarea "x"
type textarea "DUKE LOWER OVEN IS NOT"
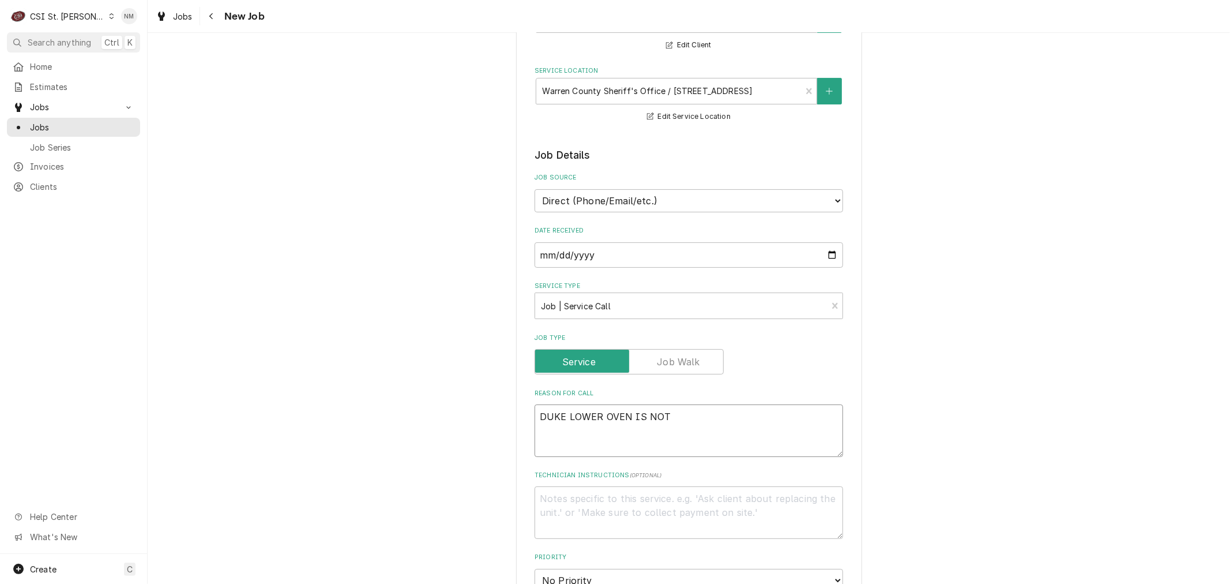
type textarea "x"
type textarea "DUKE LOWER OVEN IS NOT"
type textarea "x"
type textarea "DUKE LOWER OVEN IS NOT T"
type textarea "x"
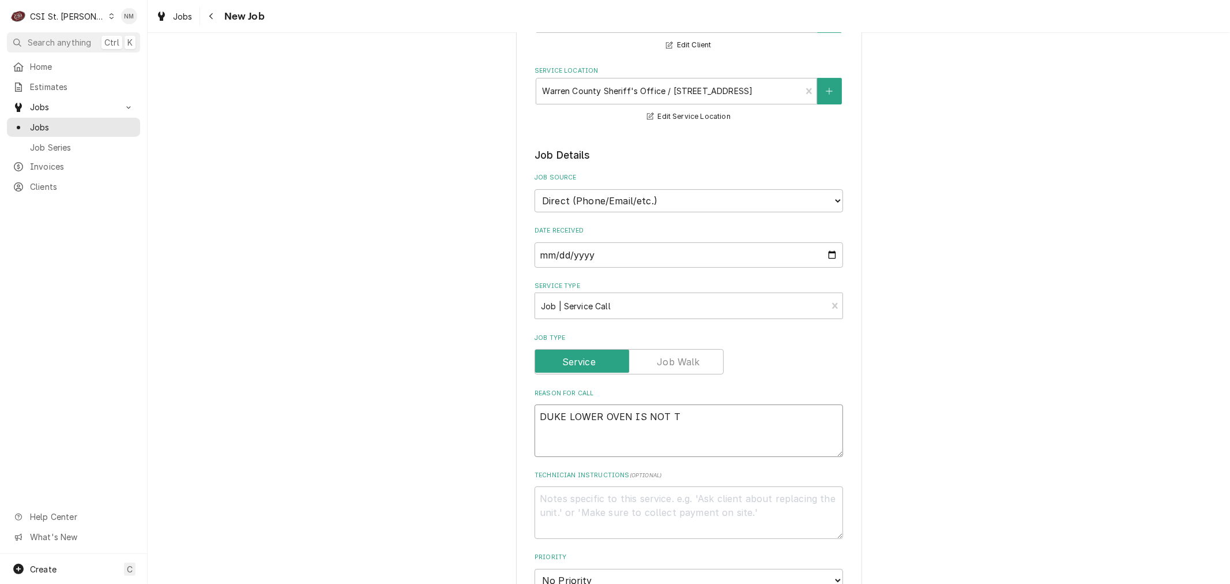
type textarea "DUKE LOWER OVEN IS NOT TU"
type textarea "x"
type textarea "DUKE LOWER OVEN IS NOT TUR"
type textarea "x"
type textarea "DUKE LOWER OVEN IS NOT TURN"
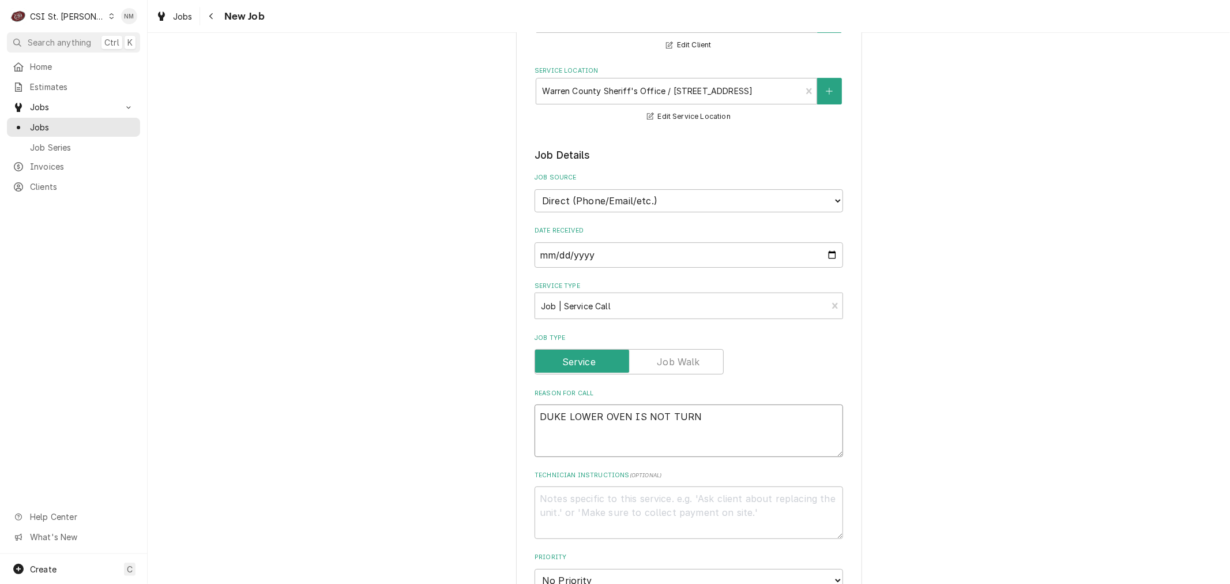
type textarea "x"
type textarea "DUKE LOWER OVEN IS NOT TURNI"
type textarea "x"
type textarea "DUKE LOWER OVEN IS NOT TURNIN"
type textarea "x"
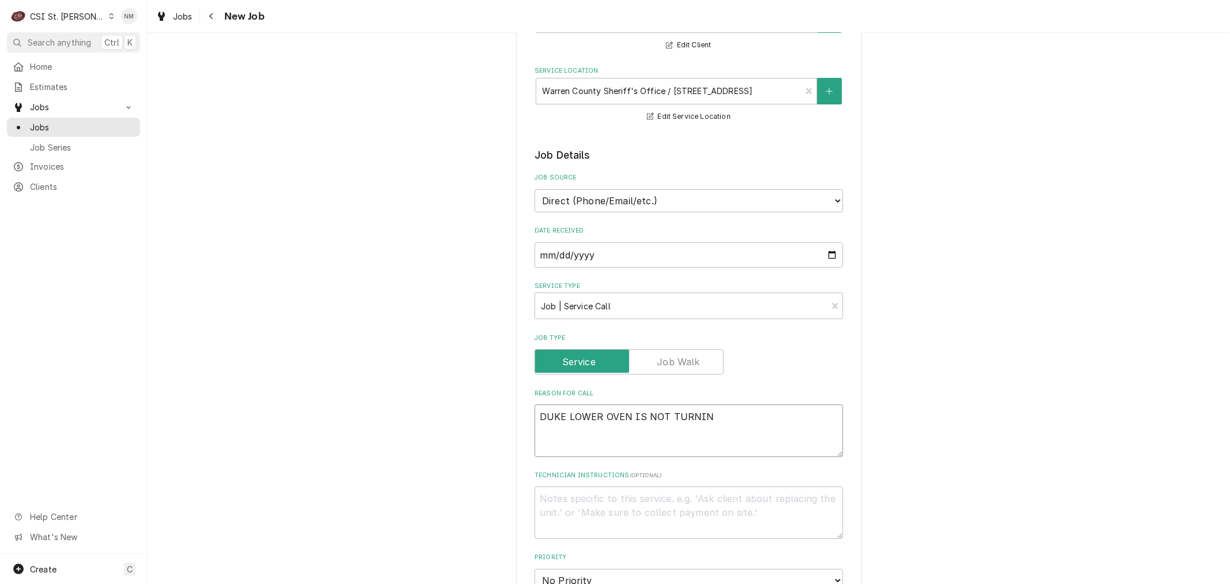
type textarea "DUKE LOWER OVEN IS NOT TURNING"
type textarea "x"
type textarea "DUKE LOWER OVEN IS NOT TURNING"
type textarea "x"
type textarea "DUKE LOWER OVEN IS NOT TURNING O"
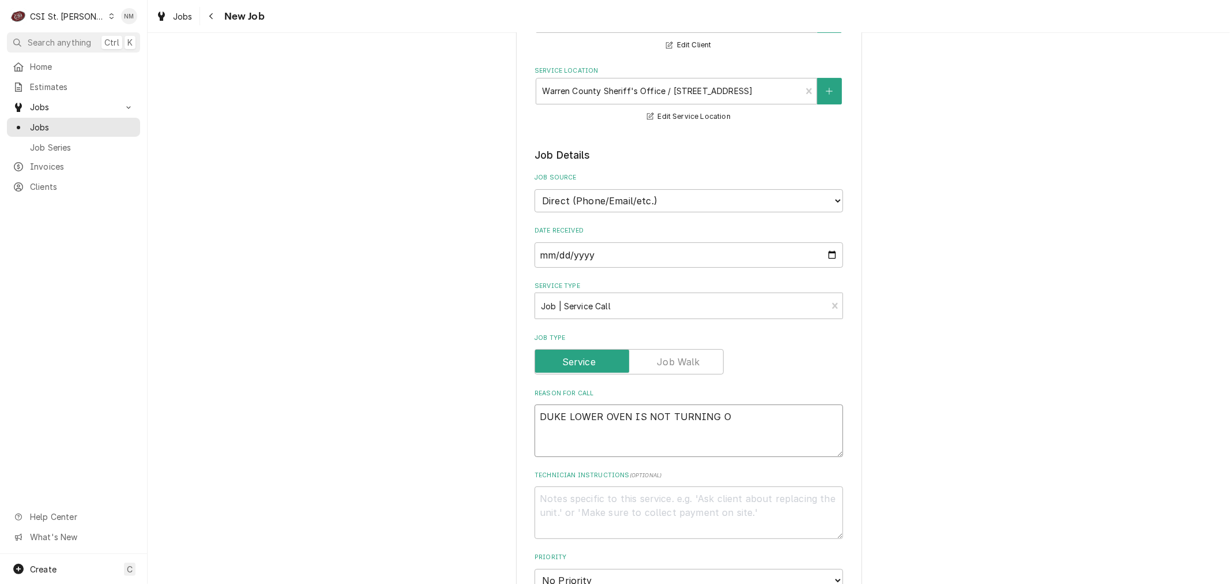
type textarea "x"
type textarea "DUKE LOWER OVEN IS NOT TURNING ON"
type textarea "x"
type textarea "DUKE LOWER OVEN IS NOT TURNING ON."
type textarea "x"
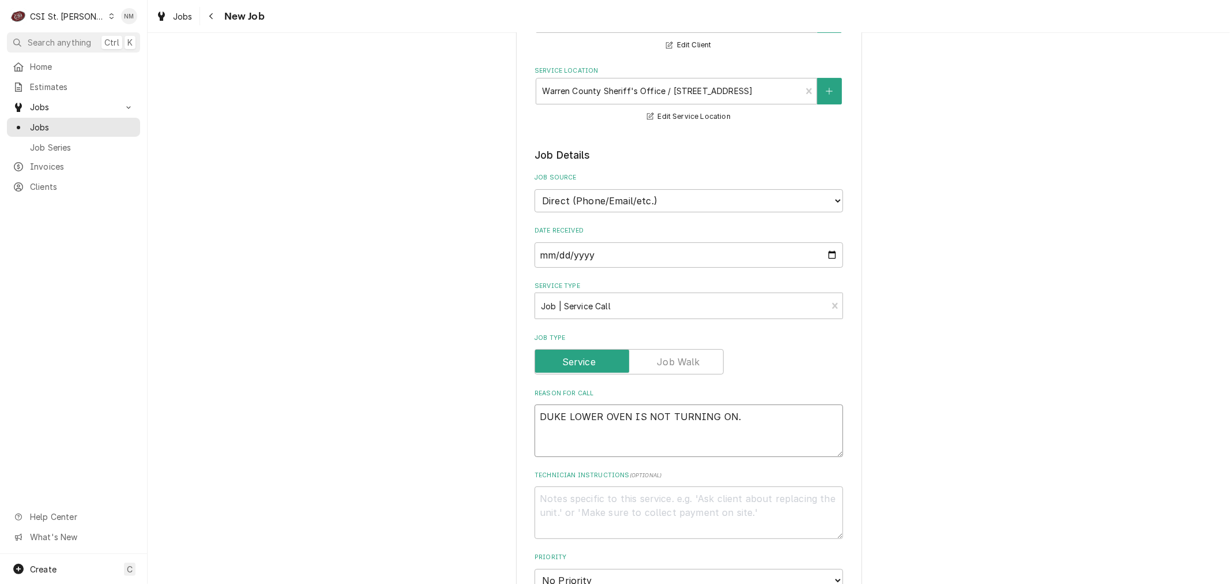
type textarea "DUKE LOWER OVEN IS NOT TURNING ON."
type textarea "x"
type textarea "DUKE LOWER OVEN IS NOT TURNING ON."
type textarea "x"
type textarea "DUKE LOWER OVEN IS NOT TURNING ON. U"
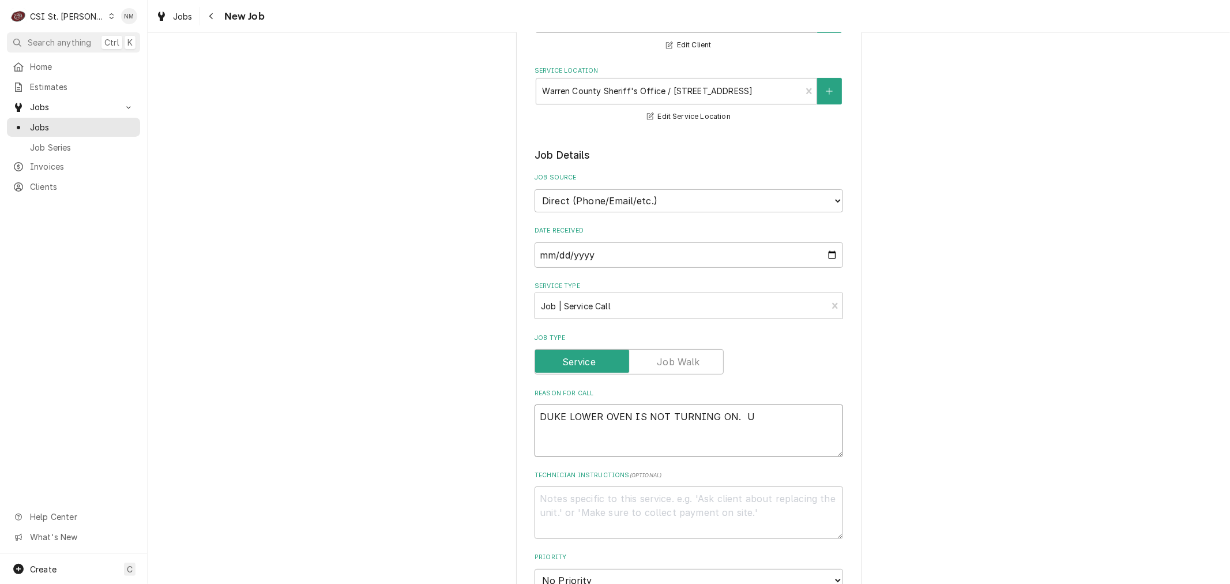
type textarea "x"
type textarea "DUKE LOWER OVEN IS NOT TURNING ON. UN"
type textarea "x"
type textarea "DUKE LOWER OVEN IS NOT TURNING ON. UNI"
type textarea "x"
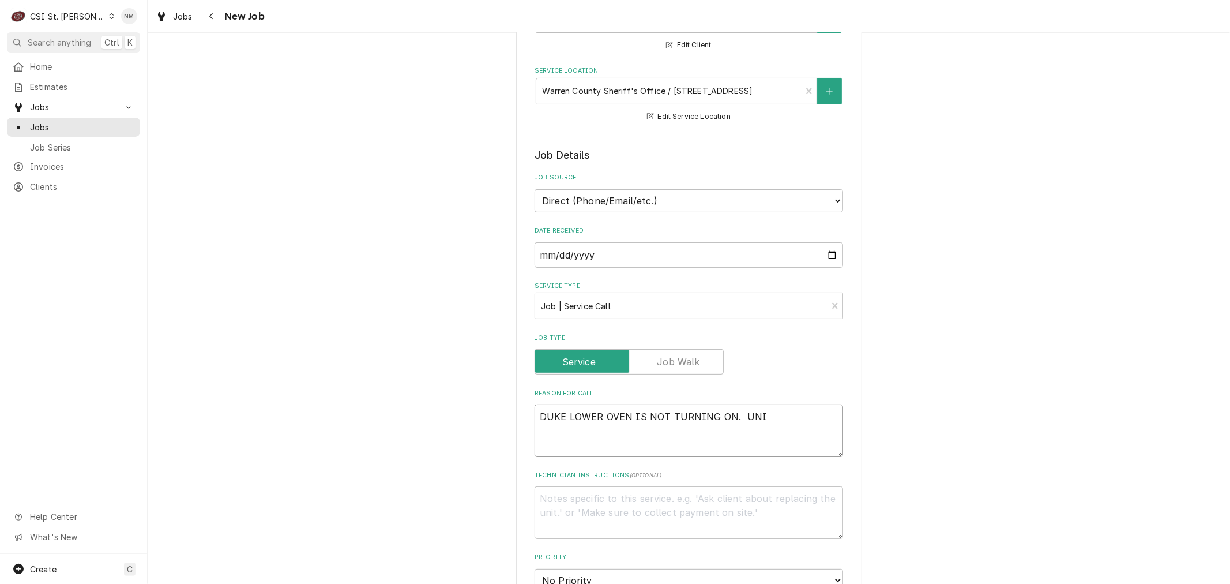
type textarea "DUKE LOWER OVEN IS NOT TURNING ON. UNIT"
type textarea "x"
type textarea "DUKE LOWER OVEN IS NOT TURNING ON. UNIT"
type textarea "x"
type textarea "DUKE LOWER OVEN IS NOT TURNING ON. UNIT H"
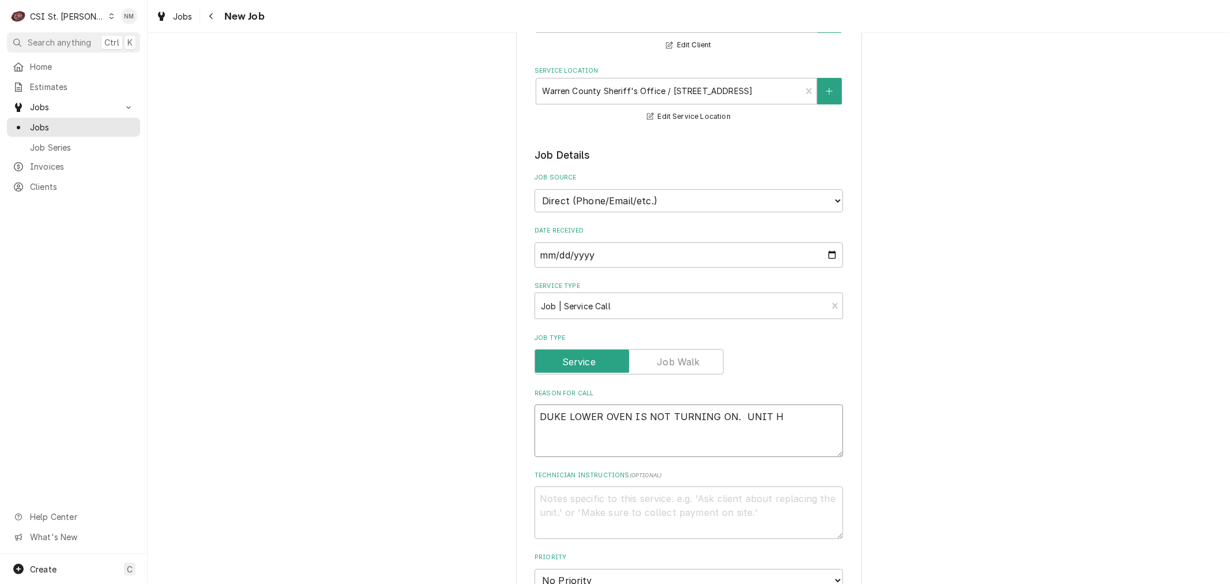
type textarea "x"
type textarea "DUKE LOWER OVEN IS NOT TURNING ON. UNIT HA"
type textarea "x"
type textarea "DUKE LOWER OVEN IS NOT TURNING ON. UNIT HAS"
type textarea "x"
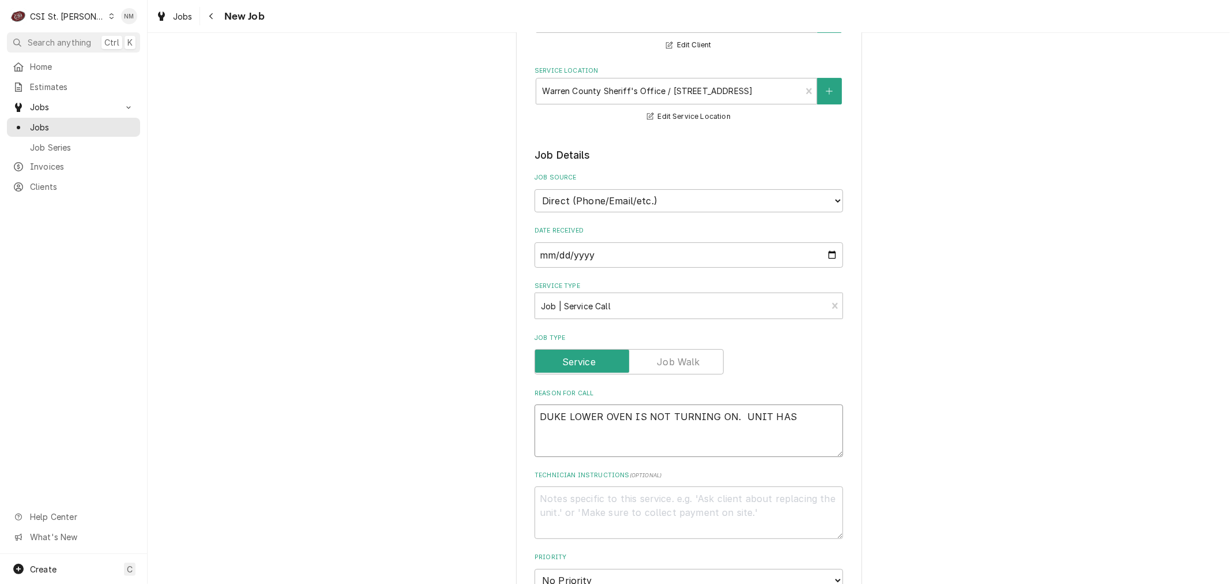
type textarea "DUKE LOWER OVEN IS NOT TURNING ON. UNIT HAS P"
type textarea "x"
type textarea "DUKE LOWER OVEN IS NOT TURNING ON. UNIT HAS PO"
type textarea "x"
type textarea "DUKE LOWER OVEN IS NOT TURNING ON. UNIT HAS POW"
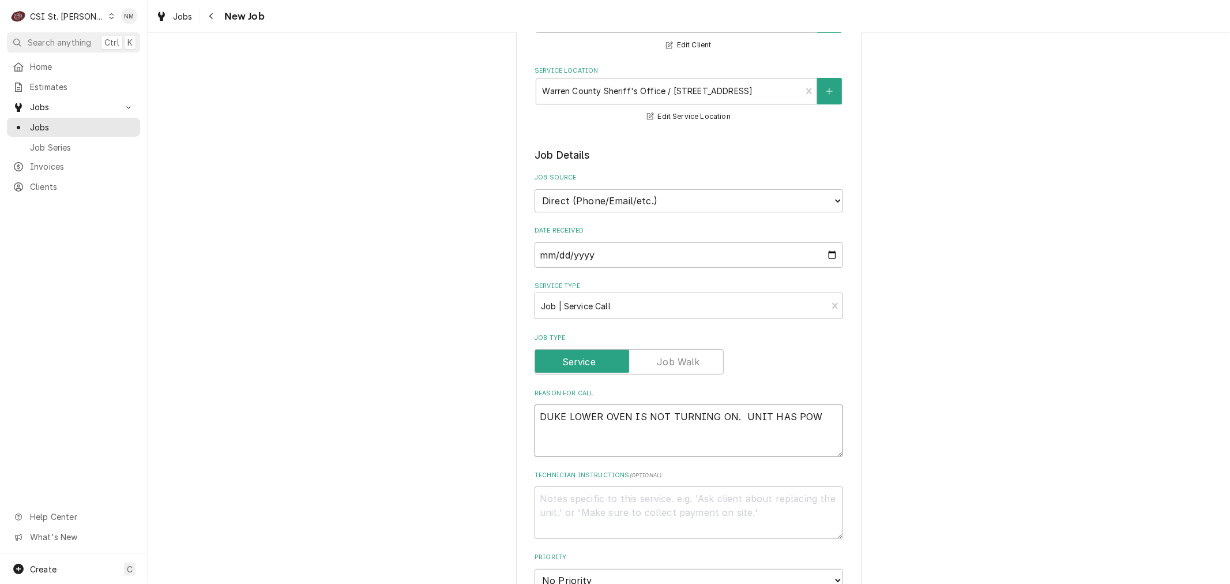
type textarea "x"
type textarea "DUKE LOWER OVEN IS NOT TURNING ON. UNIT HAS POWE"
type textarea "x"
type textarea "DUKE LOWER OVEN IS NOT TURNING ON. UNIT HAS POWER"
type textarea "x"
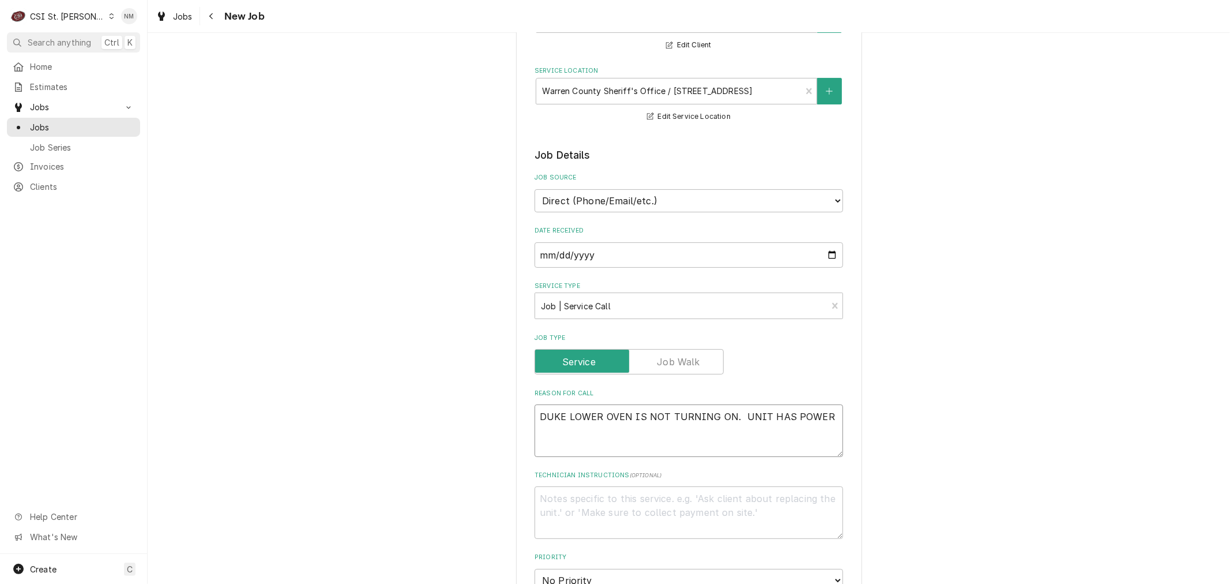
type textarea "DUKE LOWER OVEN IS NOT TURNING ON. UNIT HAS POWER"
type textarea "x"
type textarea "DUKE LOWER OVEN IS NOT TURNING ON. UNIT HAS POWER J"
type textarea "x"
type textarea "DUKE LOWER OVEN IS NOT TURNING ON. UNIT HAS POWER JU"
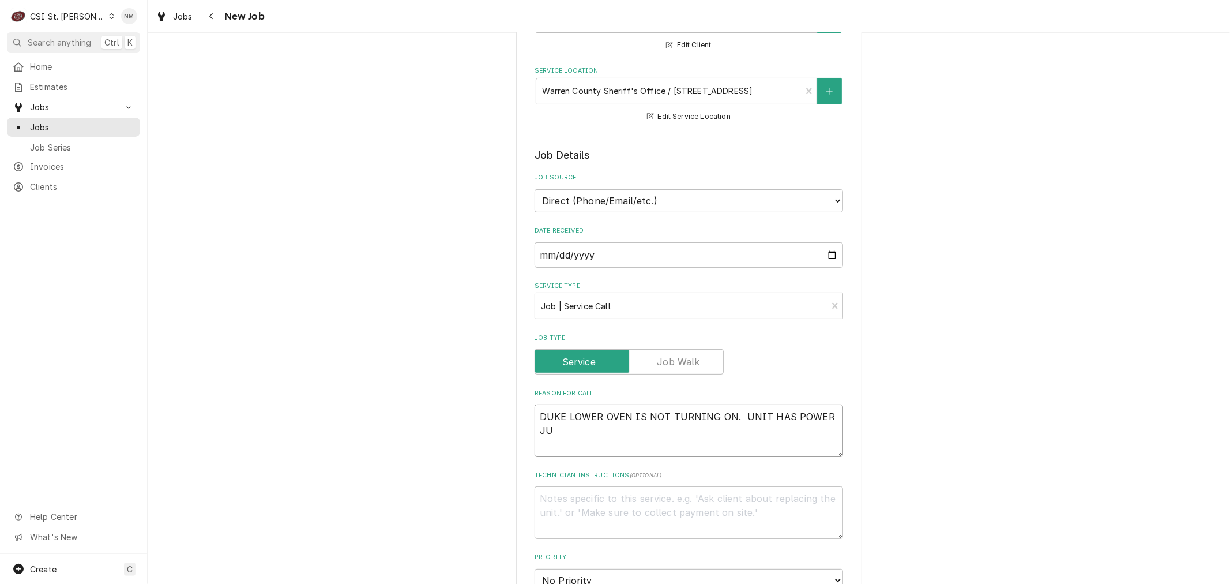
type textarea "x"
type textarea "DUKE LOWER OVEN IS NOT TURNING ON. UNIT HAS POWER JUS"
type textarea "x"
type textarea "DUKE LOWER OVEN IS NOT TURNING ON. UNIT HAS POWER JUST"
type textarea "x"
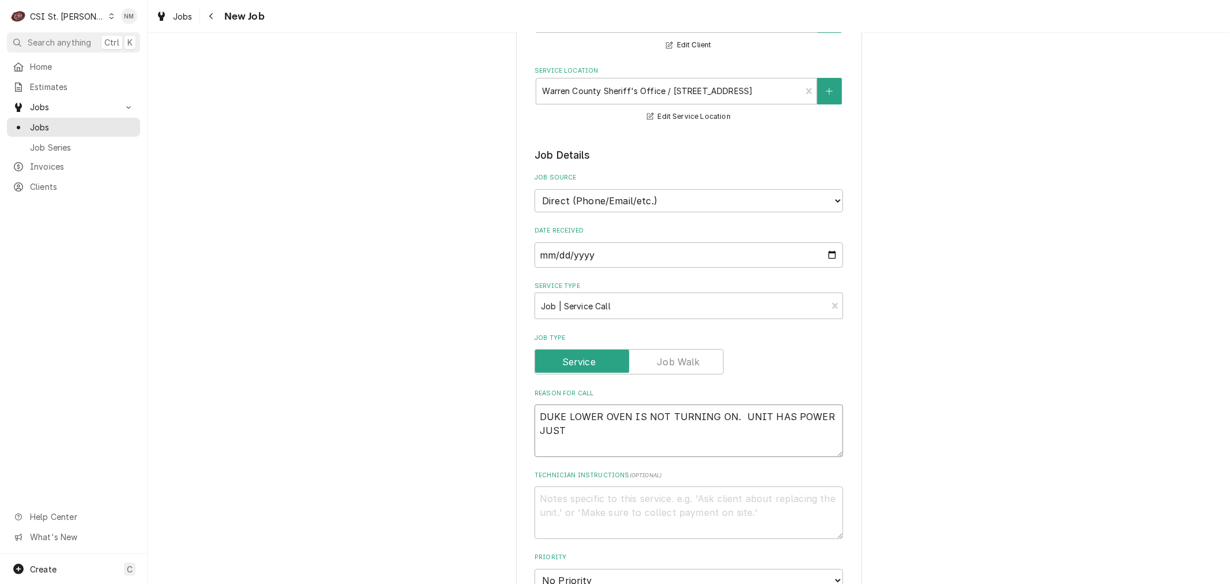
type textarea "DUKE LOWER OVEN IS NOT TURNING ON. UNIT HAS POWER JUST"
type textarea "x"
type textarea "DUKE LOWER OVEN IS NOT TURNING ON. UNIT HAS POWER JUST T"
type textarea "x"
type textarea "DUKE LOWER OVEN IS NOT TURNING ON. UNIT HAS POWER JUST TH"
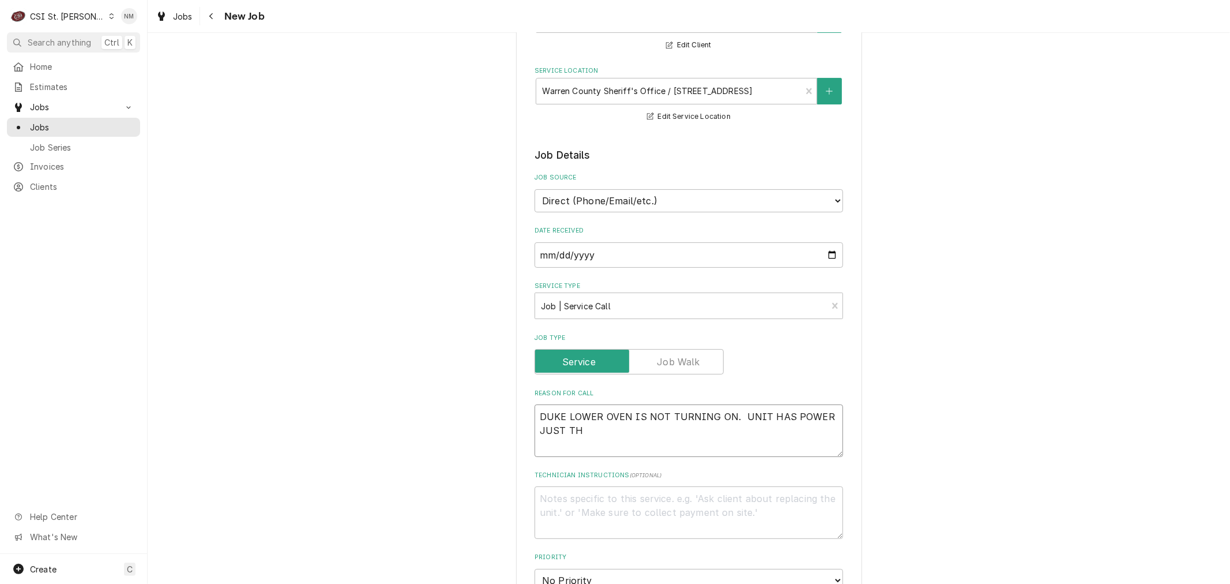
type textarea "x"
type textarea "DUKE LOWER OVEN IS NOT TURNING ON. UNIT HAS POWER JUST THE"
type textarea "x"
type textarea "DUKE LOWER OVEN IS NOT TURNING ON. UNIT HAS POWER JUST THE"
type textarea "x"
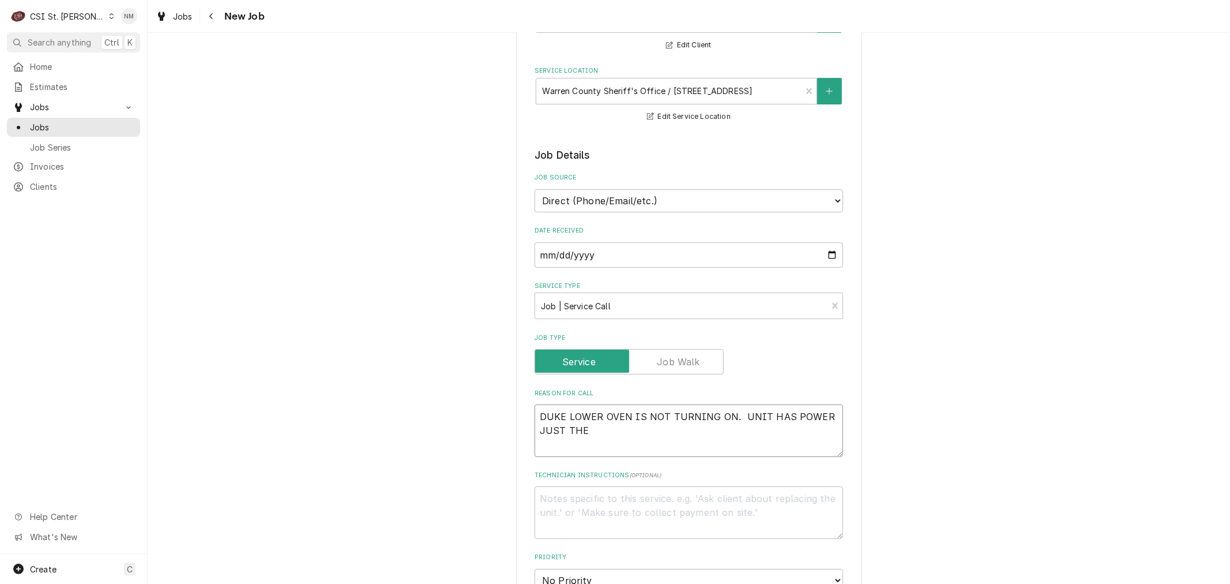
type textarea "DUKE LOWER OVEN IS NOT TURNING ON. UNIT HAS POWER JUST THE O"
type textarea "x"
type textarea "DUKE LOWER OVEN IS NOT TURNING ON. UNIT HAS POWER JUST THE ON"
type textarea "x"
type textarea "DUKE LOWER OVEN IS NOT TURNING ON. UNIT HAS POWER JUST THE ON"
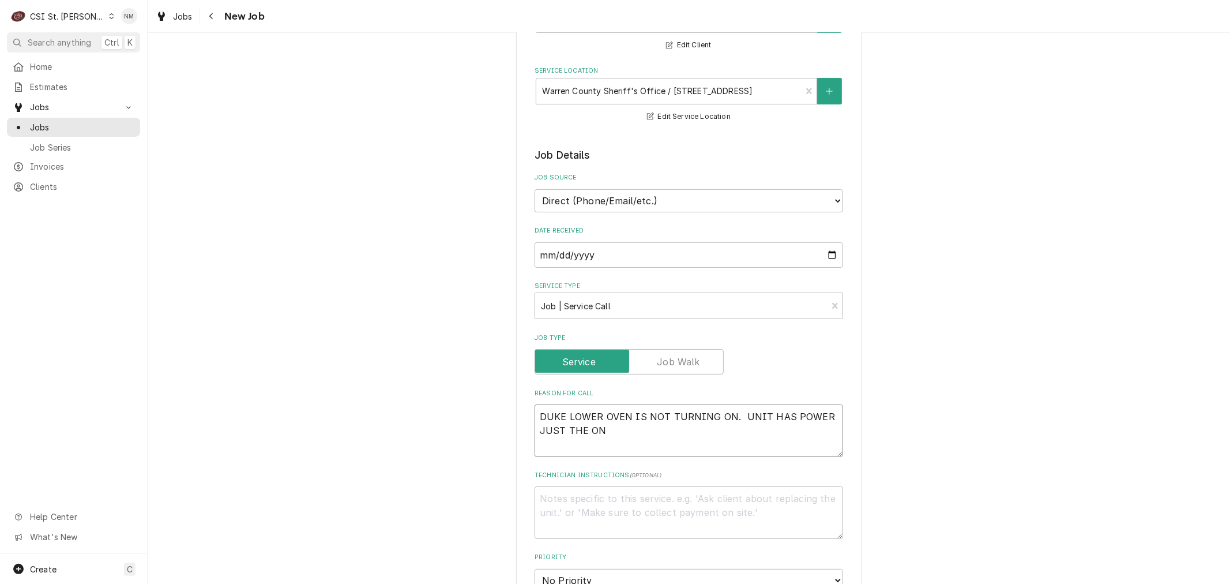
type textarea "x"
type textarea "DUKE LOWER OVEN IS NOT TURNING ON. UNIT HAS POWER JUST THE ON O"
type textarea "x"
type textarea "DUKE LOWER OVEN IS NOT TURNING ON. UNIT HAS POWER JUST THE ON OF"
type textarea "x"
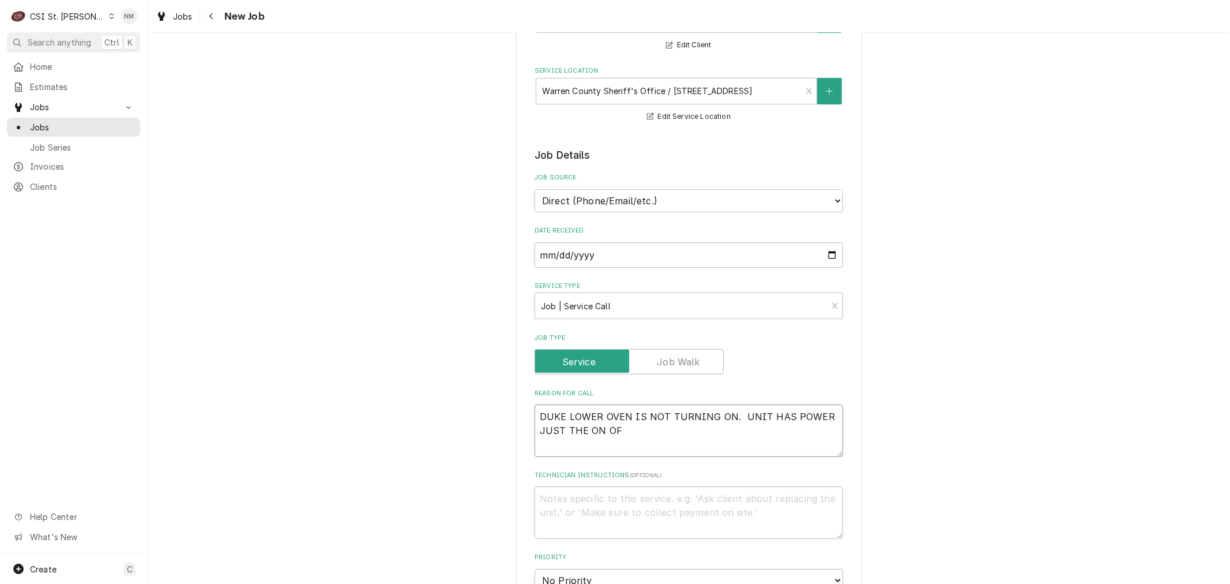
type textarea "DUKE LOWER OVEN IS NOT TURNING ON. UNIT HAS POWER JUST THE ON OFF"
type textarea "x"
type textarea "DUKE LOWER OVEN IS NOT TURNING ON. UNIT HAS POWER JUST THE ON OFF"
type textarea "x"
type textarea "DUKE LOWER OVEN IS NOT TURNING ON. UNIT HAS POWER JUST THE ON OFF S"
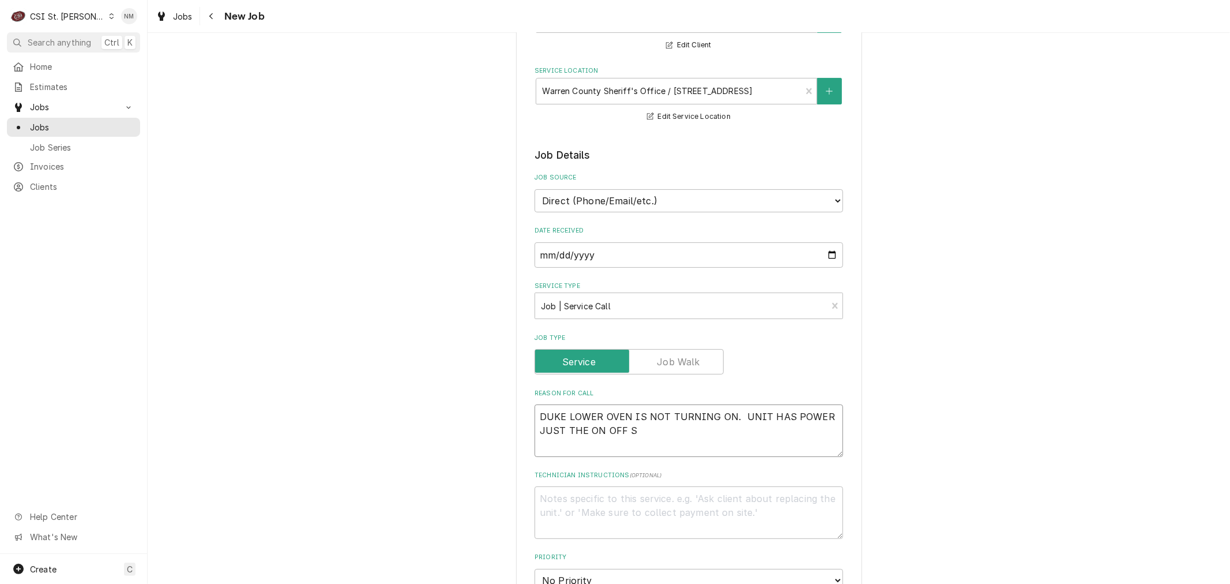
type textarea "x"
type textarea "DUKE LOWER OVEN IS NOT TURNING ON. UNIT HAS POWER JUST THE ON OFF SW"
type textarea "x"
type textarea "DUKE LOWER OVEN IS NOT TURNING ON. UNIT HAS POWER JUST THE ON OFF SWI"
type textarea "x"
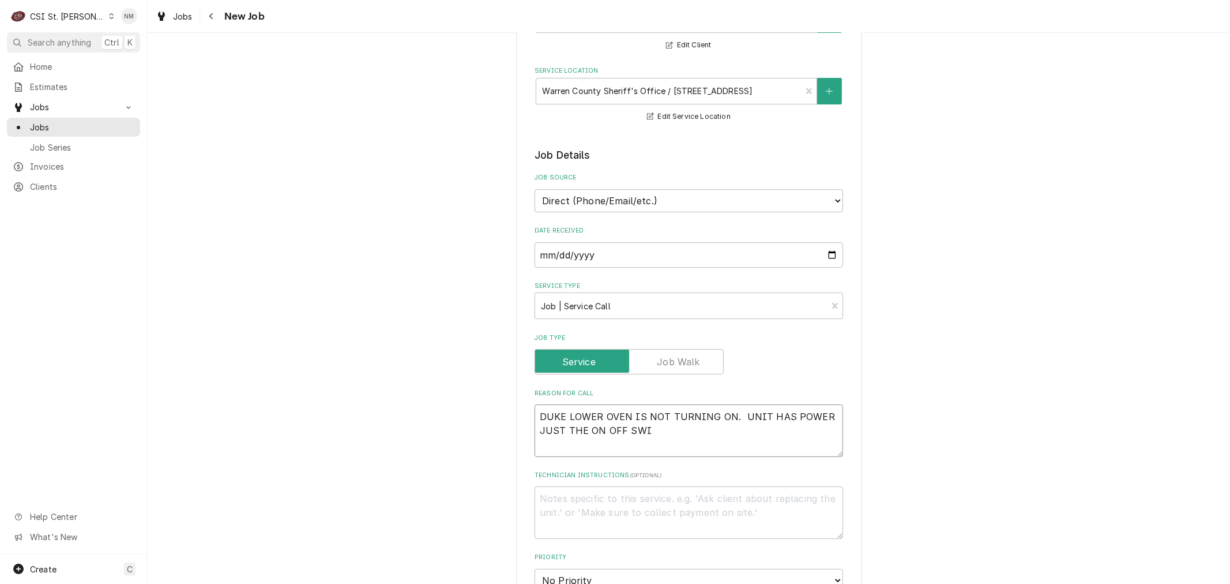
type textarea "DUKE LOWER OVEN IS NOT TURNING ON. UNIT HAS POWER JUST THE ON OFF SWIT"
type textarea "x"
type textarea "DUKE LOWER OVEN IS NOT TURNING ON. UNIT HAS POWER JUST THE ON OFF SWITH"
type textarea "x"
type textarea "DUKE LOWER OVEN IS NOT TURNING ON. UNIT HAS POWER JUST THE ON OFF SWITHC"
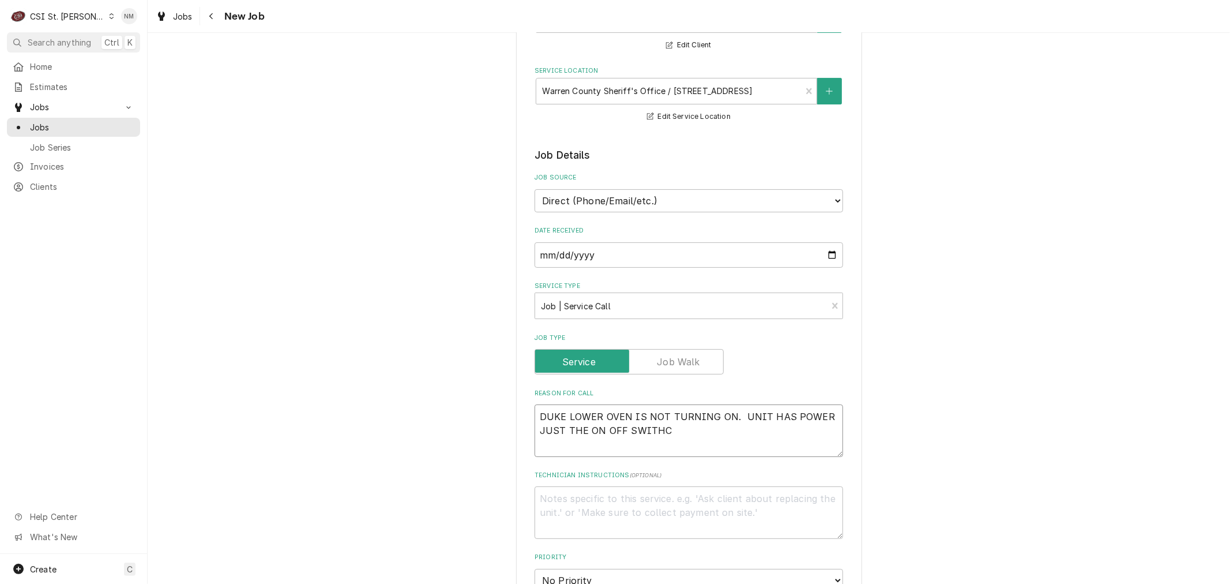
type textarea "x"
type textarea "DUKE LOWER OVEN IS NOT TURNING ON. UNIT HAS POWER JUST THE ON OFF SWITHC"
type textarea "x"
type textarea "DUKE LOWER OVEN IS NOT TURNING ON. UNIT HAS POWER JUST THE ON OFF SWITHC"
type textarea "x"
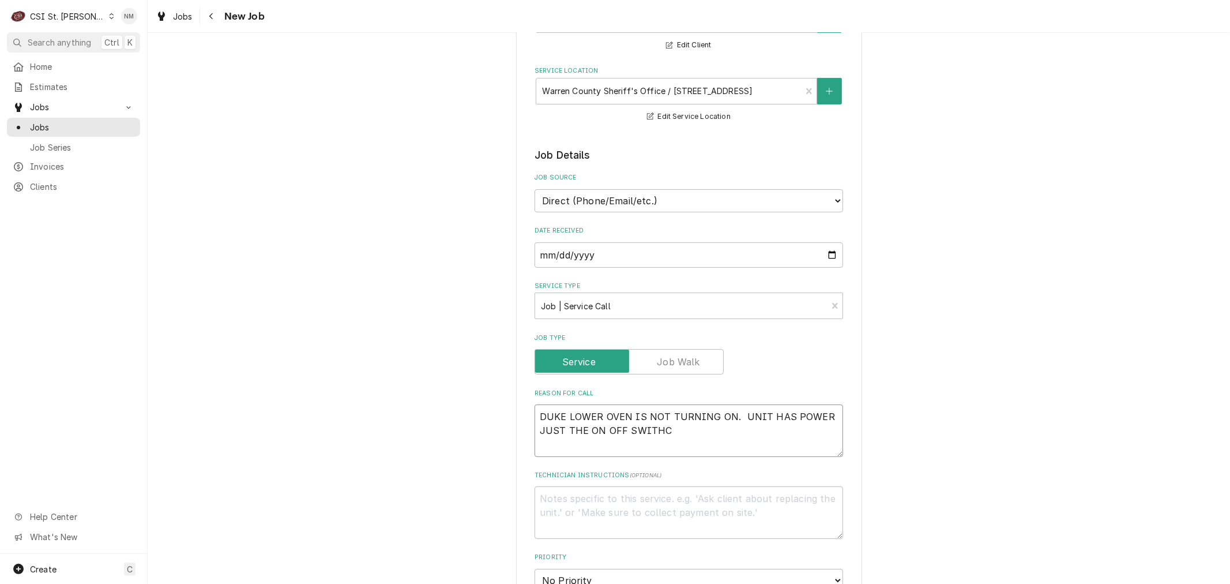
type textarea "DUKE LOWER OVEN IS NOT TURNING ON. UNIT HAS POWER JUST THE ON OFF SWITH"
type textarea "x"
type textarea "DUKE LOWER OVEN IS NOT TURNING ON. UNIT HAS POWER JUST THE ON OFF SWIT"
type textarea "x"
type textarea "DUKE LOWER OVEN IS NOT TURNING ON. UNIT HAS POWER JUST THE ON OFF SWITC"
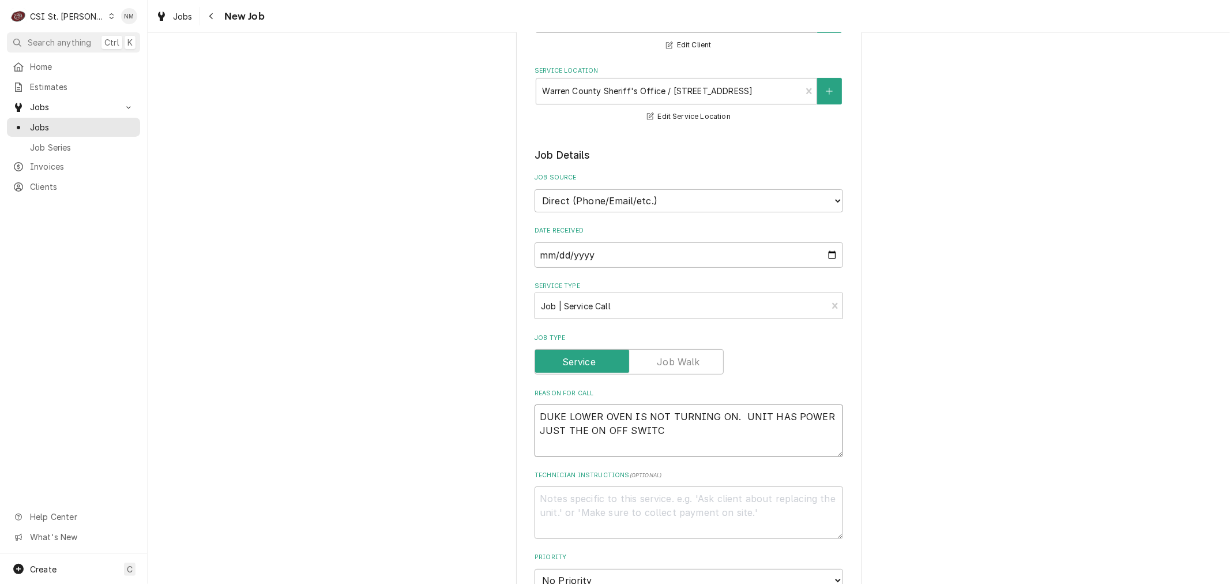
type textarea "x"
type textarea "DUKE LOWER OVEN IS NOT TURNING ON. UNIT HAS POWER JUST THE ON OFF SWITCH"
type textarea "x"
type textarea "DUKE LOWER OVEN IS NOT TURNING ON. UNIT HAS POWER JUST THE ON OFF SWITCH"
type textarea "x"
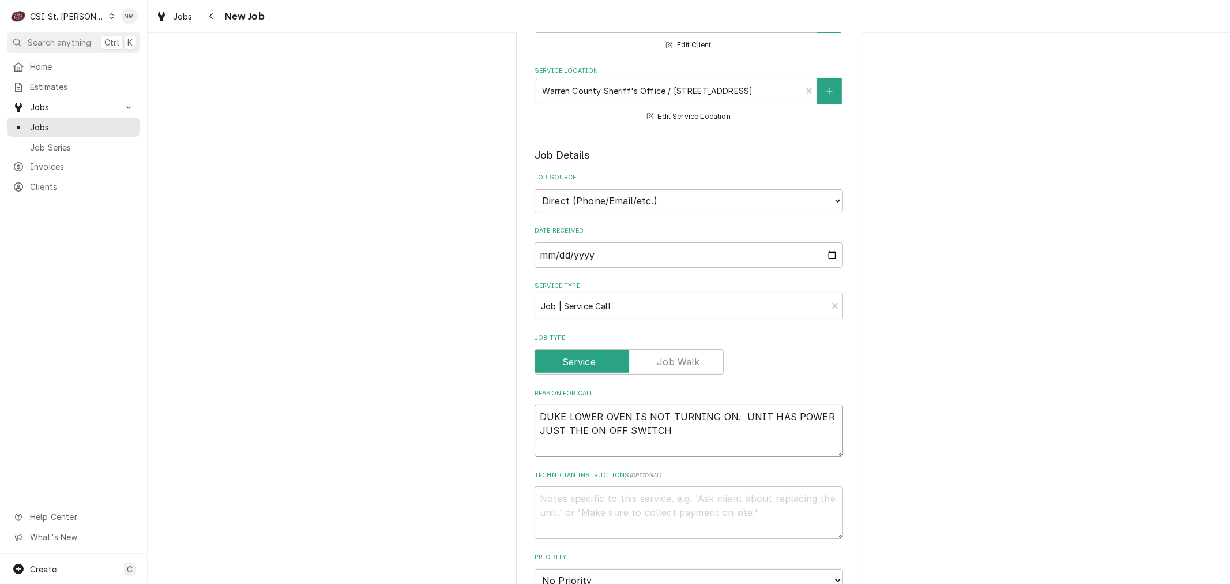
type textarea "DUKE LOWER OVEN IS NOT TURNING ON. UNIT HAS POWER JUST THE ON OFF SWITCH I"
type textarea "x"
type textarea "DUKE LOWER OVEN IS NOT TURNING ON. UNIT HAS POWER JUST THE ON OFF SWITCH IS"
type textarea "x"
type textarea "DUKE LOWER OVEN IS NOT TURNING ON. UNIT HAS POWER JUST THE ON OFF SWITCH IS"
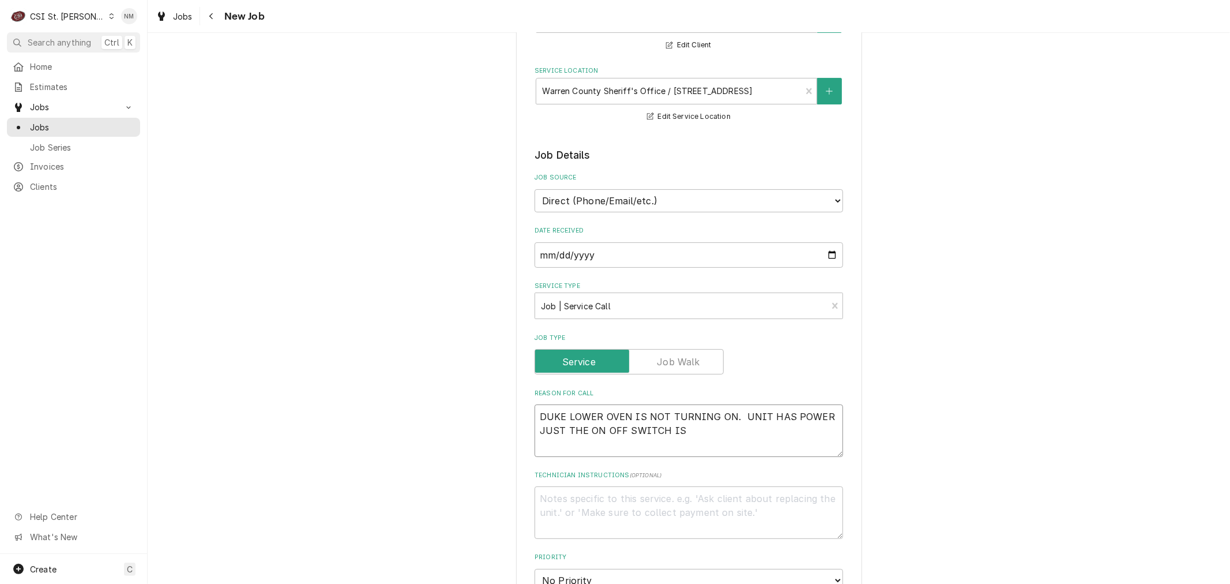
type textarea "x"
type textarea "DUKE LOWER OVEN IS NOT TURNING ON. UNIT HAS POWER JUST THE ON OFF SWITCH IS N"
type textarea "x"
type textarea "DUKE LOWER OVEN IS NOT TURNING ON. UNIT HAS POWER JUST THE ON OFF SWITCH IS NO"
type textarea "x"
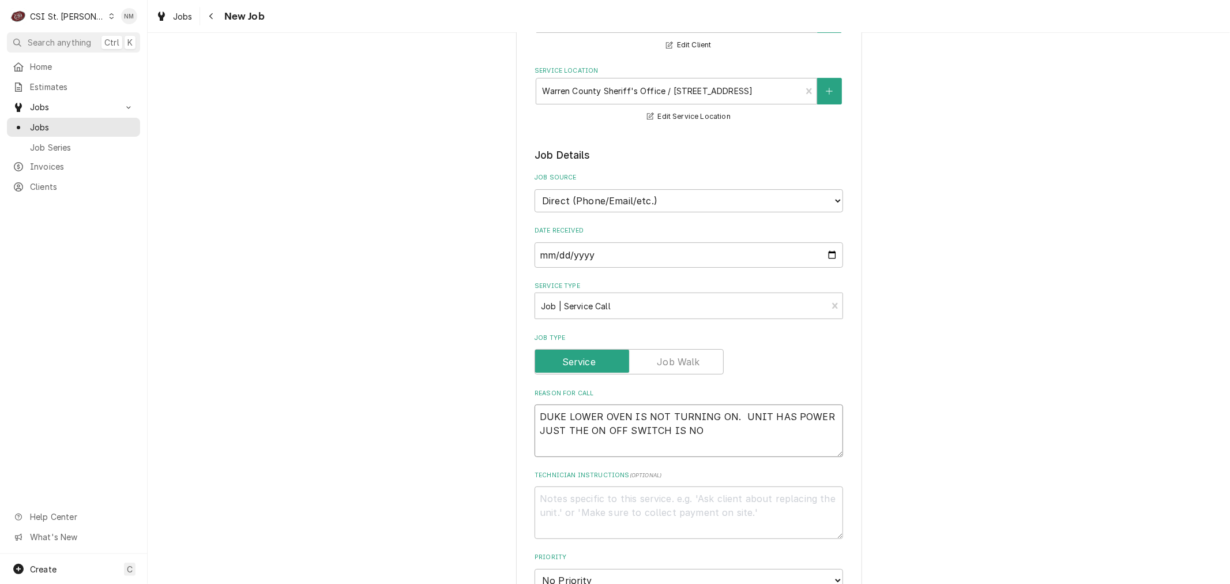
type textarea "DUKE LOWER OVEN IS NOT TURNING ON. UNIT HAS POWER JUST THE ON OFF SWITCH IS NOT"
type textarea "x"
type textarea "DUKE LOWER OVEN IS NOT TURNING ON. UNIT HAS POWER JUST THE ON OFF SWITCH IS NOT"
type textarea "x"
click at [558, 502] on textarea "Technician Instructions ( optional )" at bounding box center [689, 512] width 309 height 52
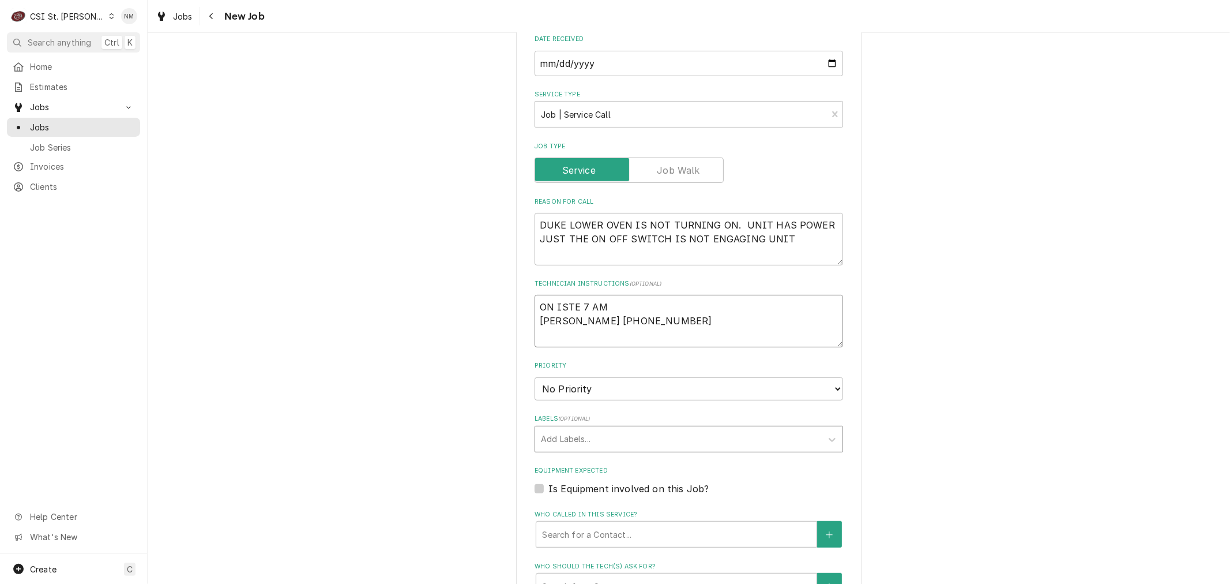
scroll to position [320, 0]
click at [560, 307] on textarea "ON ISTE 7 AM CORY 636-201-6466" at bounding box center [689, 320] width 309 height 52
click at [595, 384] on select "No Priority Urgent High Medium Low" at bounding box center [689, 388] width 309 height 23
click at [535, 377] on select "No Priority Urgent High Medium Low" at bounding box center [689, 388] width 309 height 23
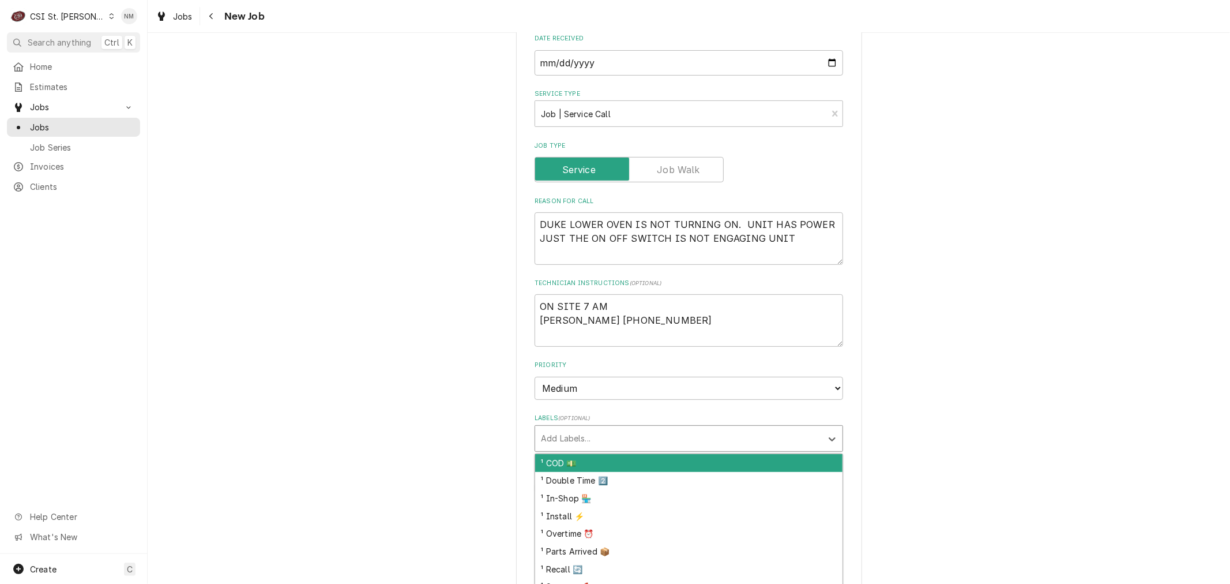
click at [568, 428] on div "Labels" at bounding box center [678, 438] width 275 height 21
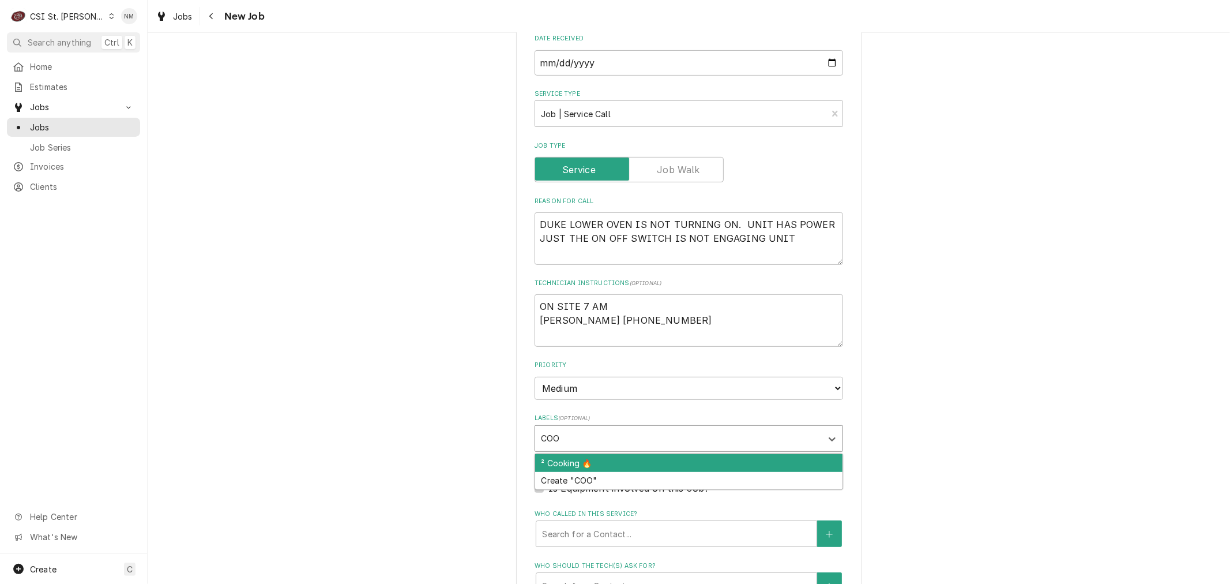
click at [591, 456] on div "² Cooking 🔥" at bounding box center [688, 463] width 307 height 18
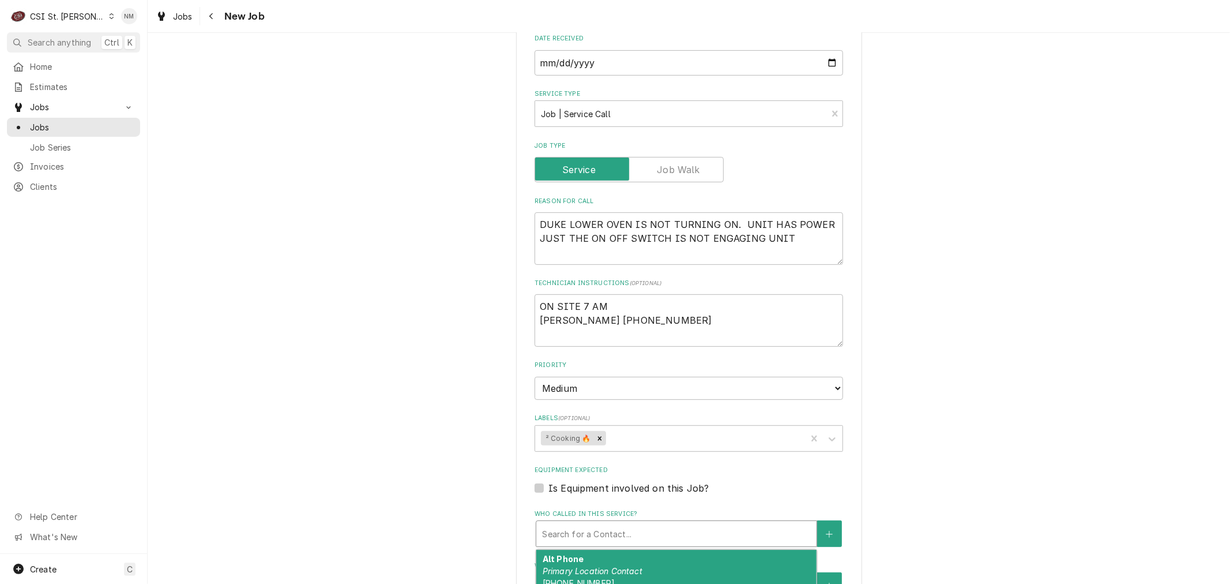
click at [579, 532] on div "Who called in this service?" at bounding box center [676, 533] width 269 height 21
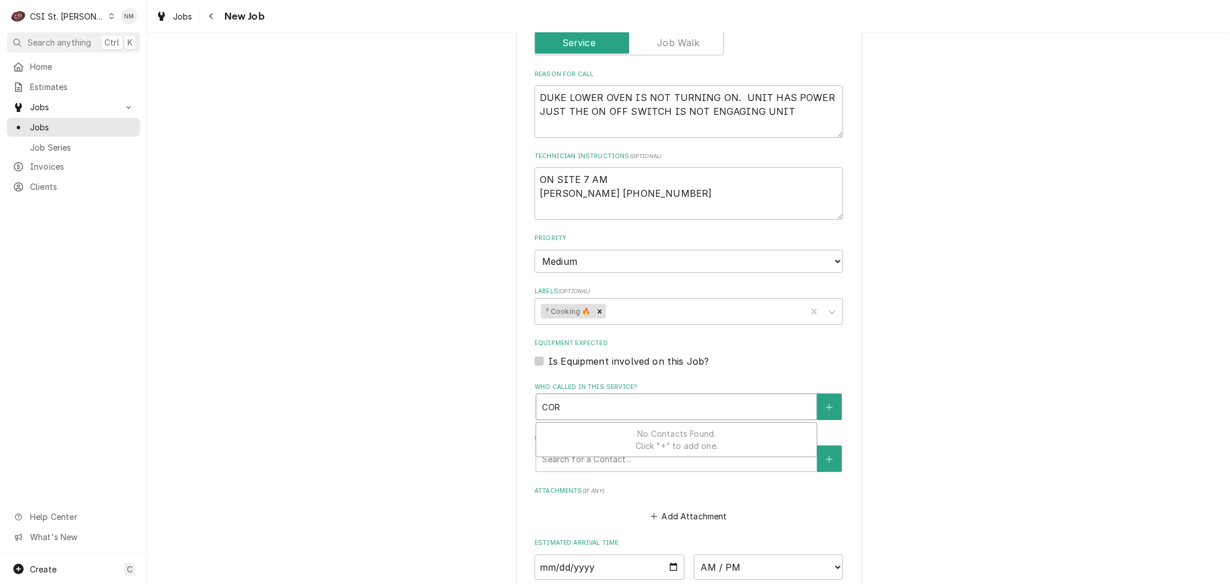
scroll to position [448, 0]
click at [828, 403] on button "Who called in this service?" at bounding box center [829, 405] width 24 height 27
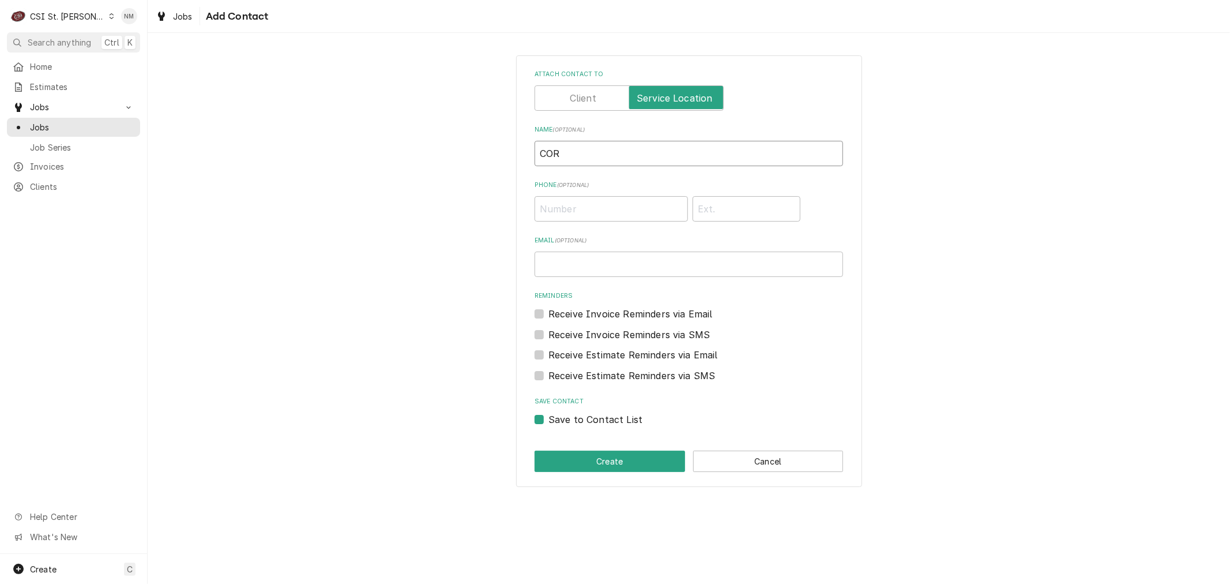
click at [579, 152] on input "COR" at bounding box center [689, 153] width 309 height 25
click at [579, 211] on input "Phone ( optional )" at bounding box center [611, 208] width 153 height 25
click at [660, 463] on button "Create" at bounding box center [610, 461] width 151 height 21
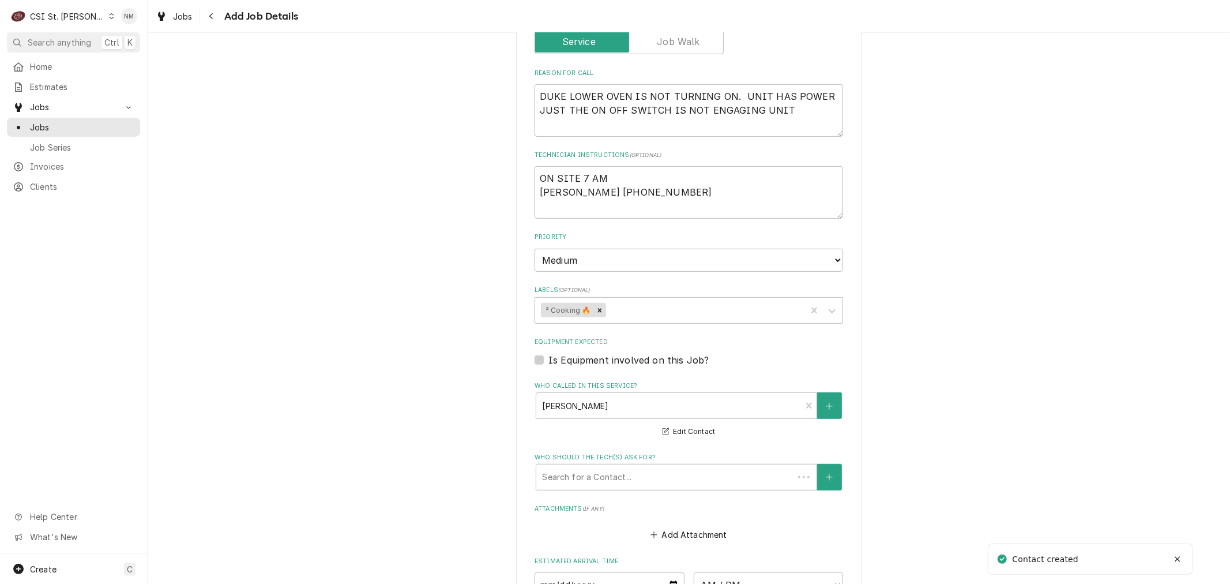
click at [639, 487] on fieldset "Job Details Job Source Direct (Phone/Email/etc.) Service Channel Corrigo Ecotra…" at bounding box center [689, 266] width 309 height 877
click at [633, 471] on html "C CSI St. Louis NM Search anything Ctrl K Home Estimates Jobs Jobs Job Series I…" at bounding box center [615, 292] width 1230 height 584
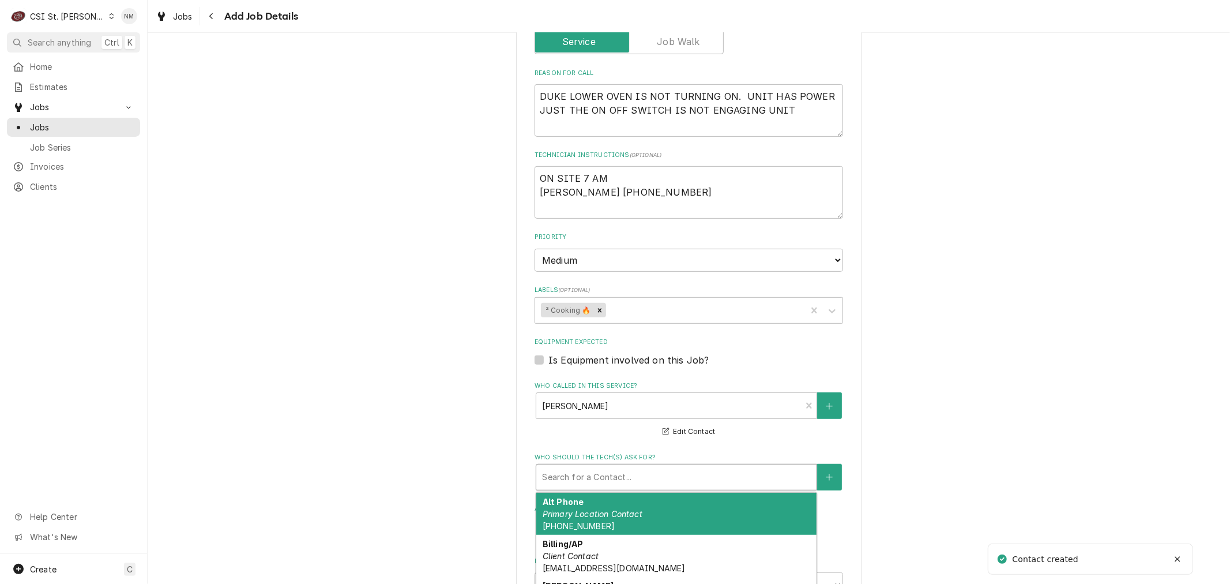
click at [633, 471] on div "Who should the tech(s) ask for?" at bounding box center [676, 477] width 269 height 21
click at [630, 498] on div "COREY Location Contact (636) 201-6466" at bounding box center [676, 514] width 280 height 42
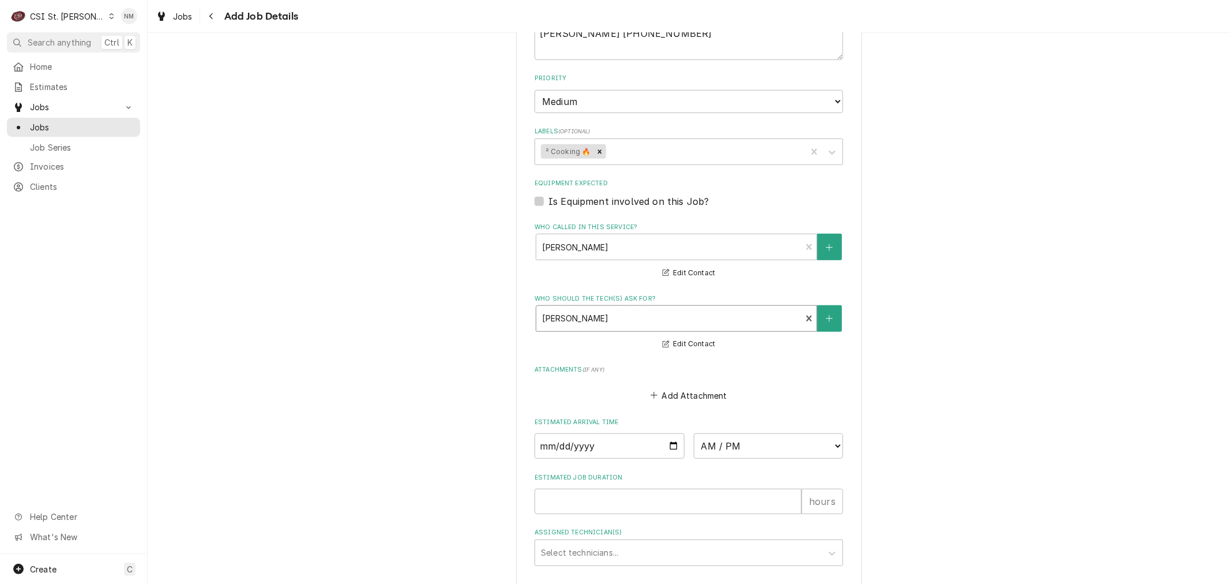
scroll to position [685, 0]
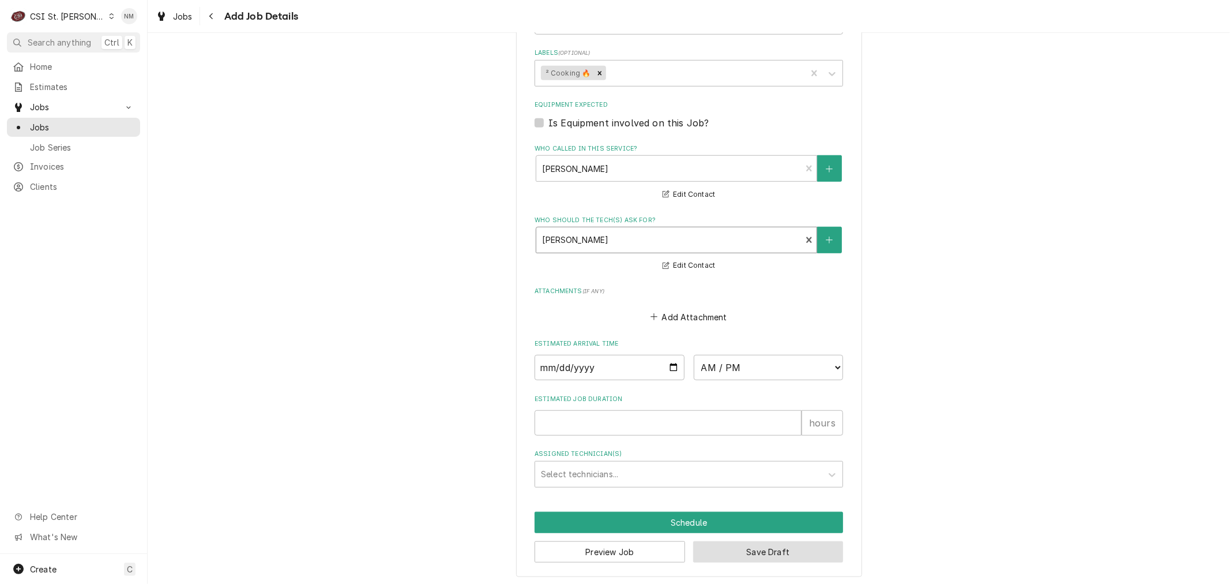
click at [783, 548] on button "Save Draft" at bounding box center [768, 551] width 151 height 21
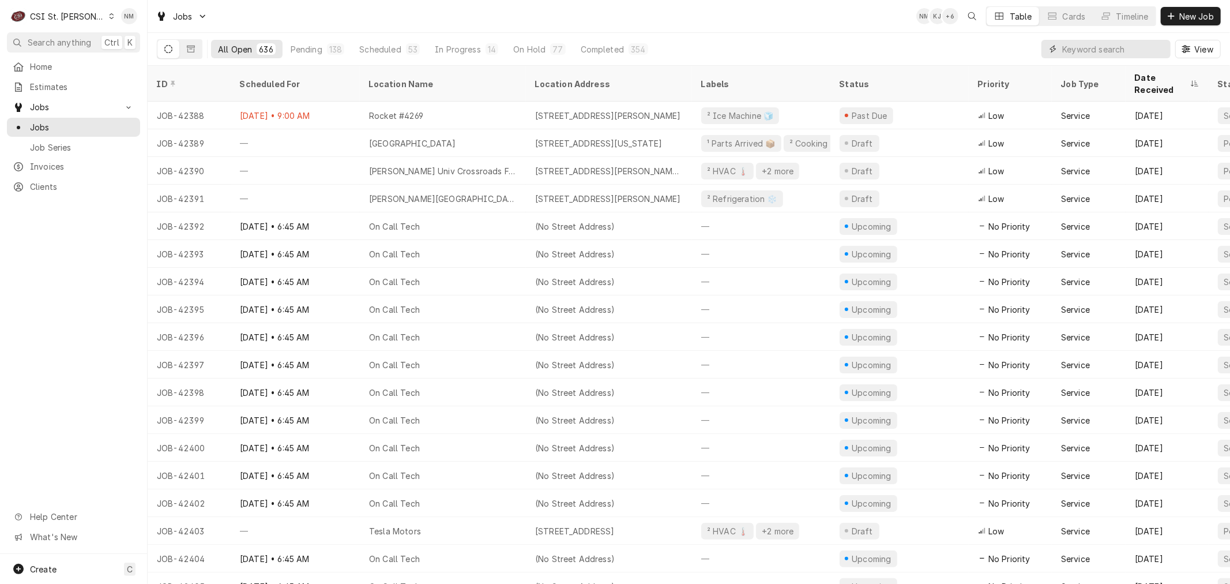
click at [1096, 52] on input "Dynamic Content Wrapper" at bounding box center [1114, 49] width 103 height 18
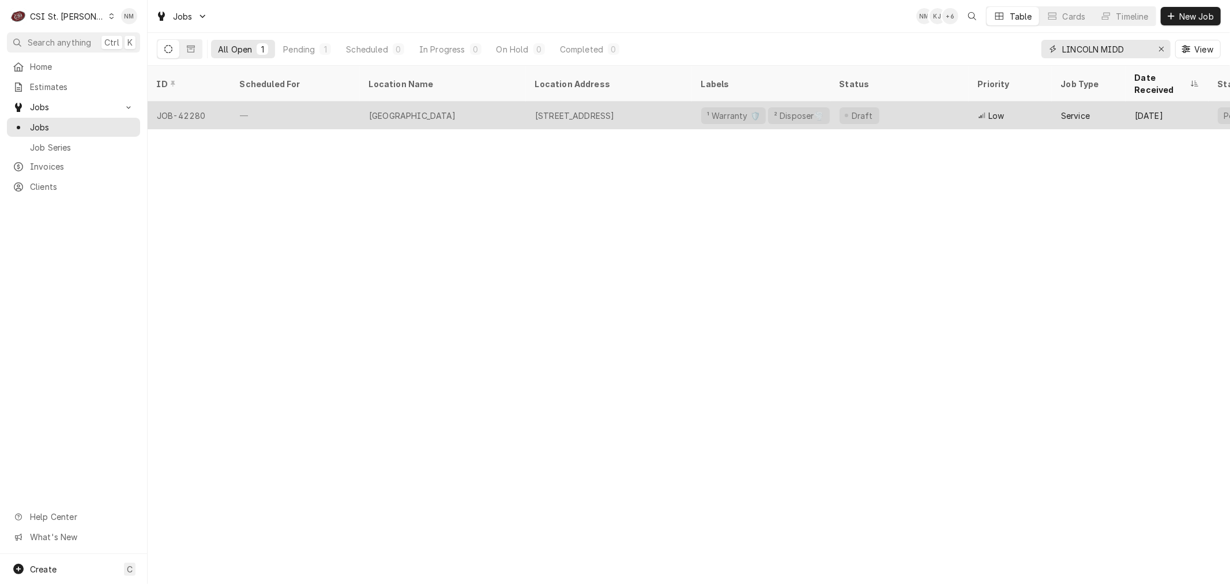
type input "LINCOLN MIDD"
click at [498, 102] on div "[GEOGRAPHIC_DATA]" at bounding box center [443, 116] width 166 height 28
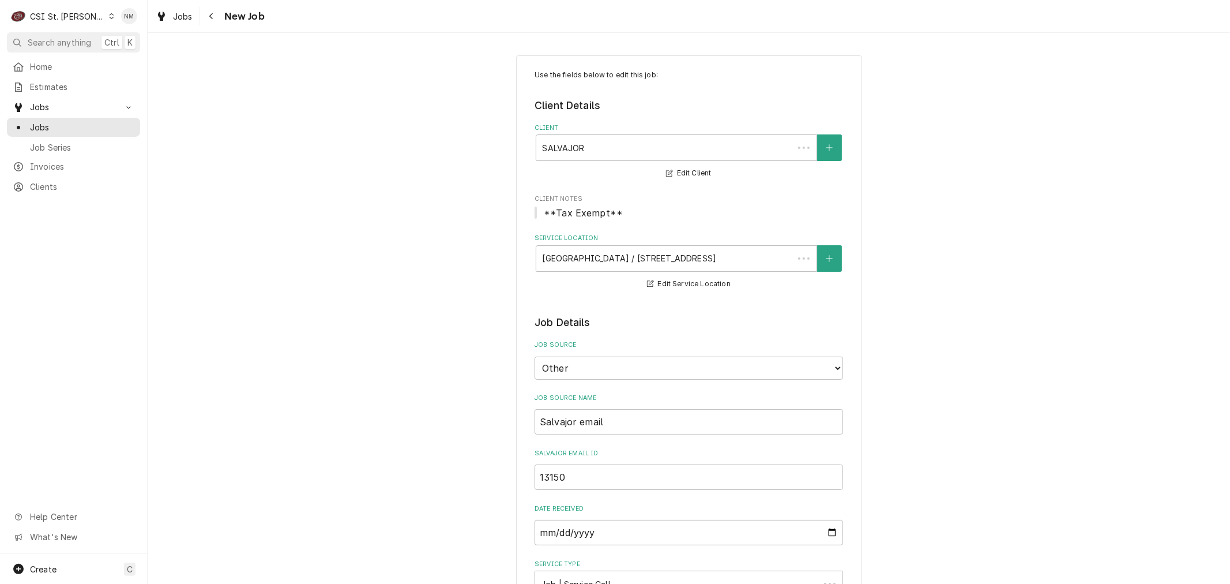
type textarea "x"
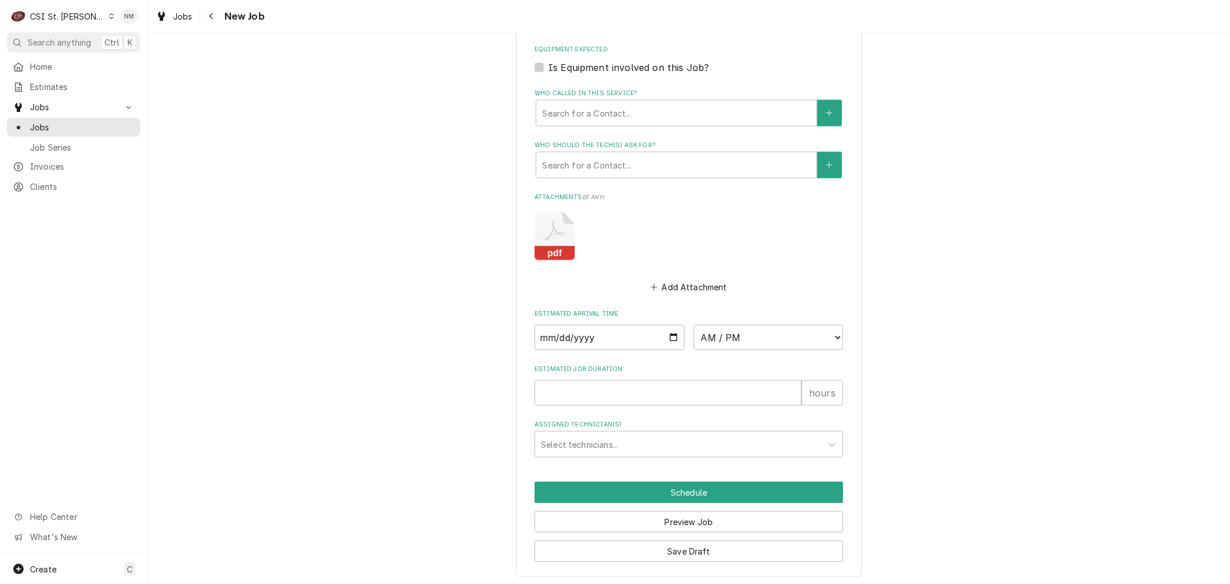
scroll to position [704, 0]
